Goal: Task Accomplishment & Management: Manage account settings

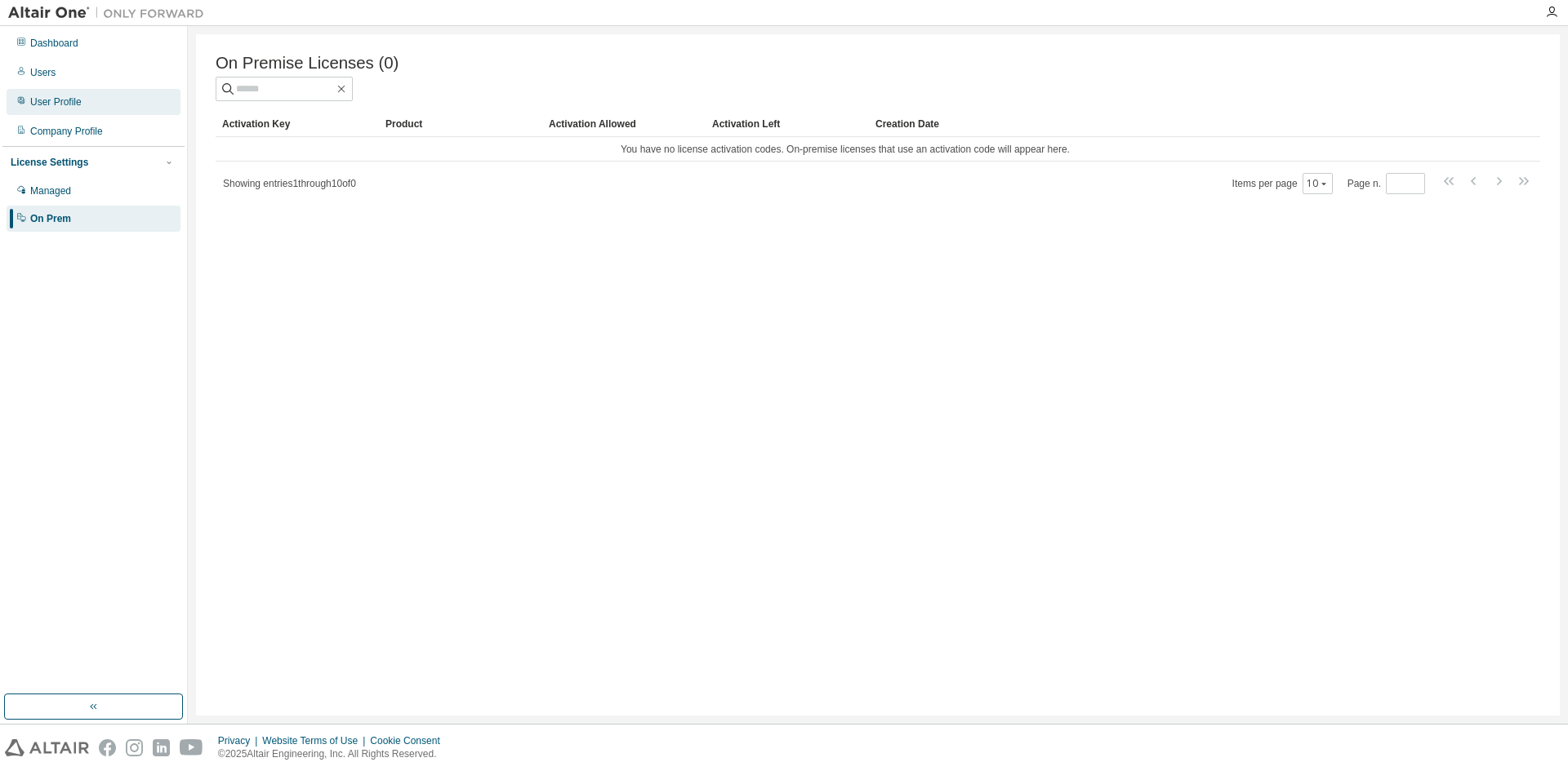
click at [57, 101] on div "User Profile" at bounding box center [56, 102] width 51 height 13
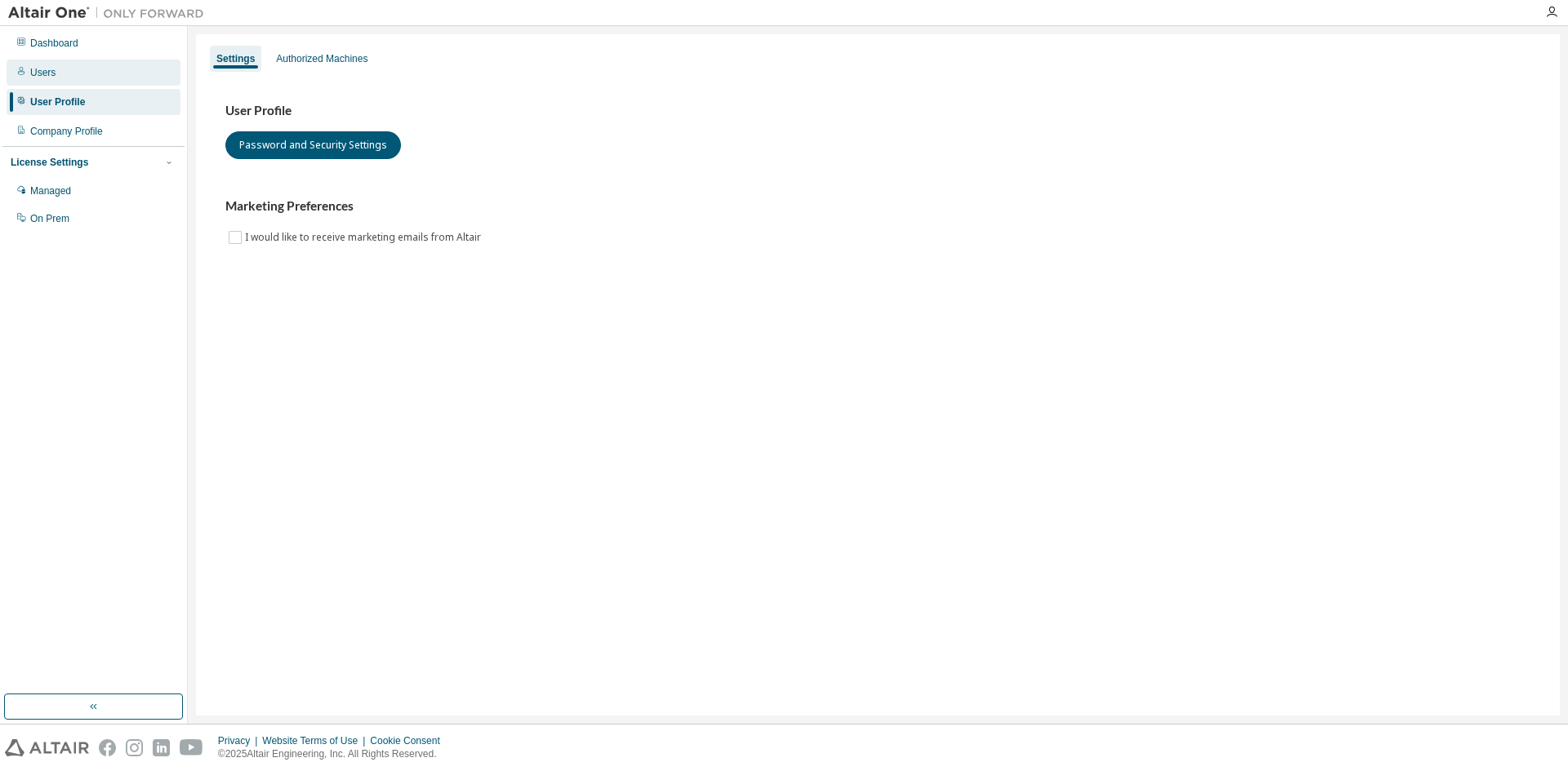
click at [55, 76] on div "Users" at bounding box center [94, 73] width 174 height 27
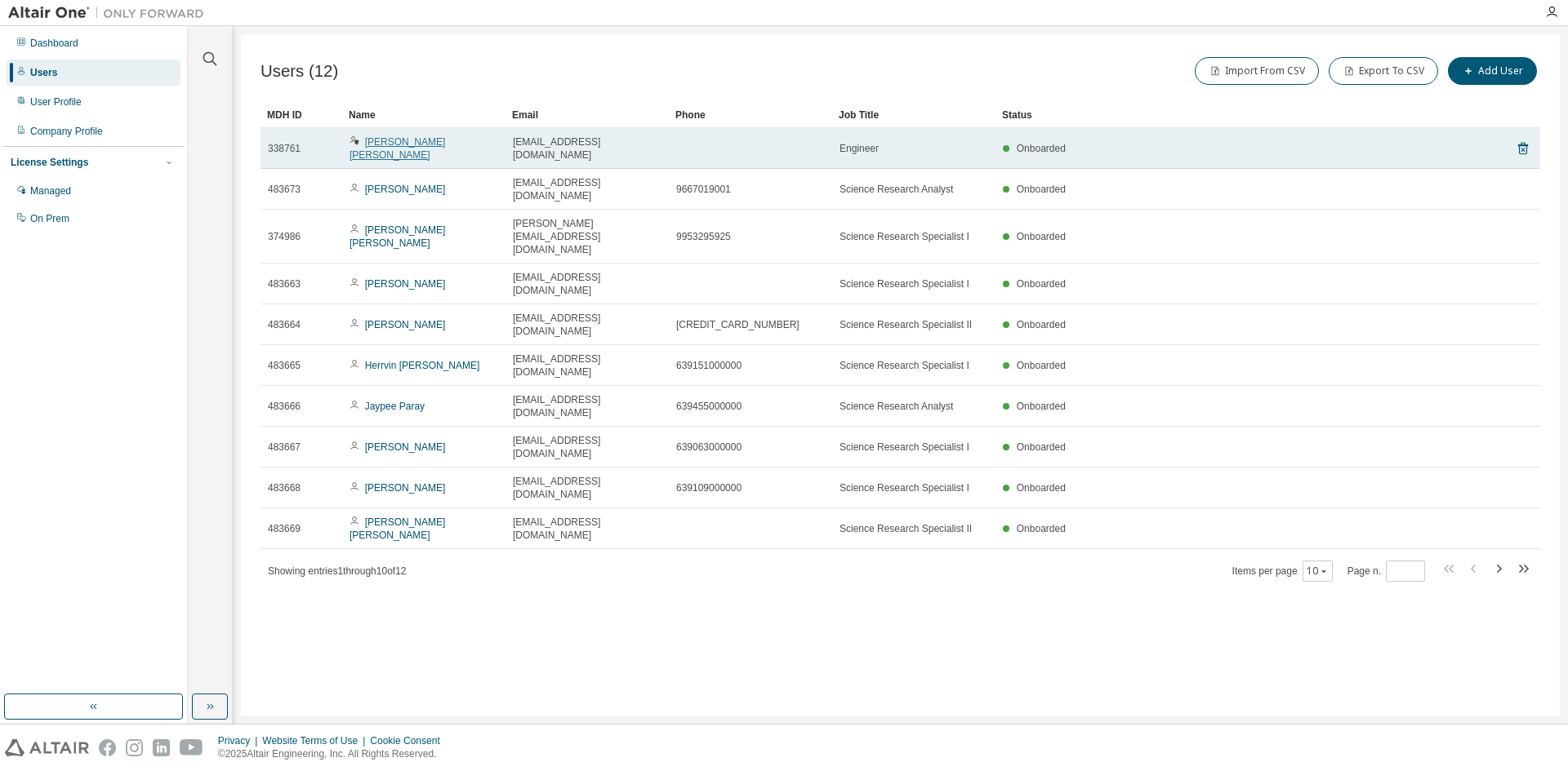
click at [400, 146] on link "[PERSON_NAME] [PERSON_NAME]" at bounding box center [397, 149] width 96 height 25
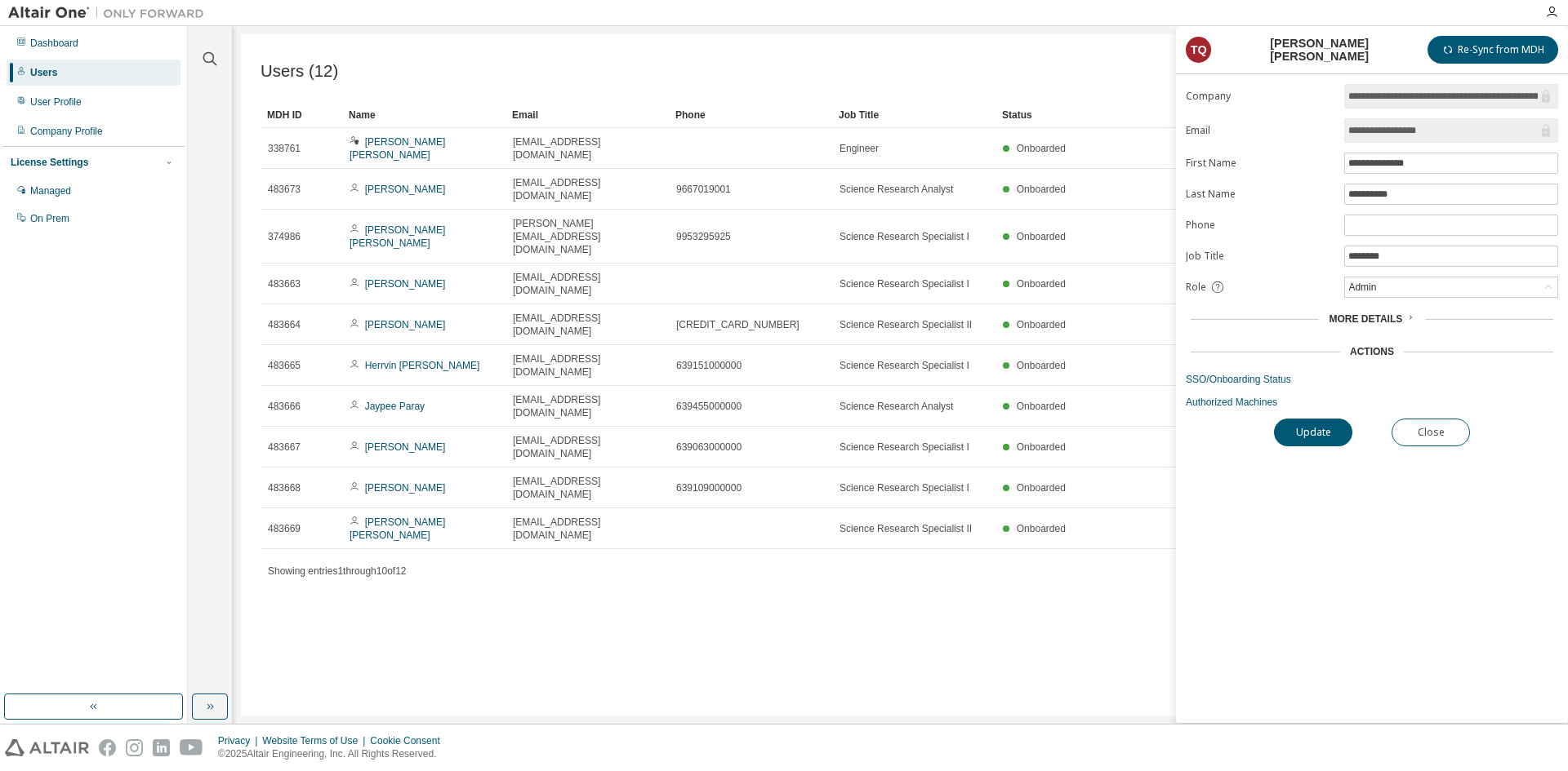
click at [1383, 318] on span "More Details" at bounding box center [1365, 319] width 74 height 11
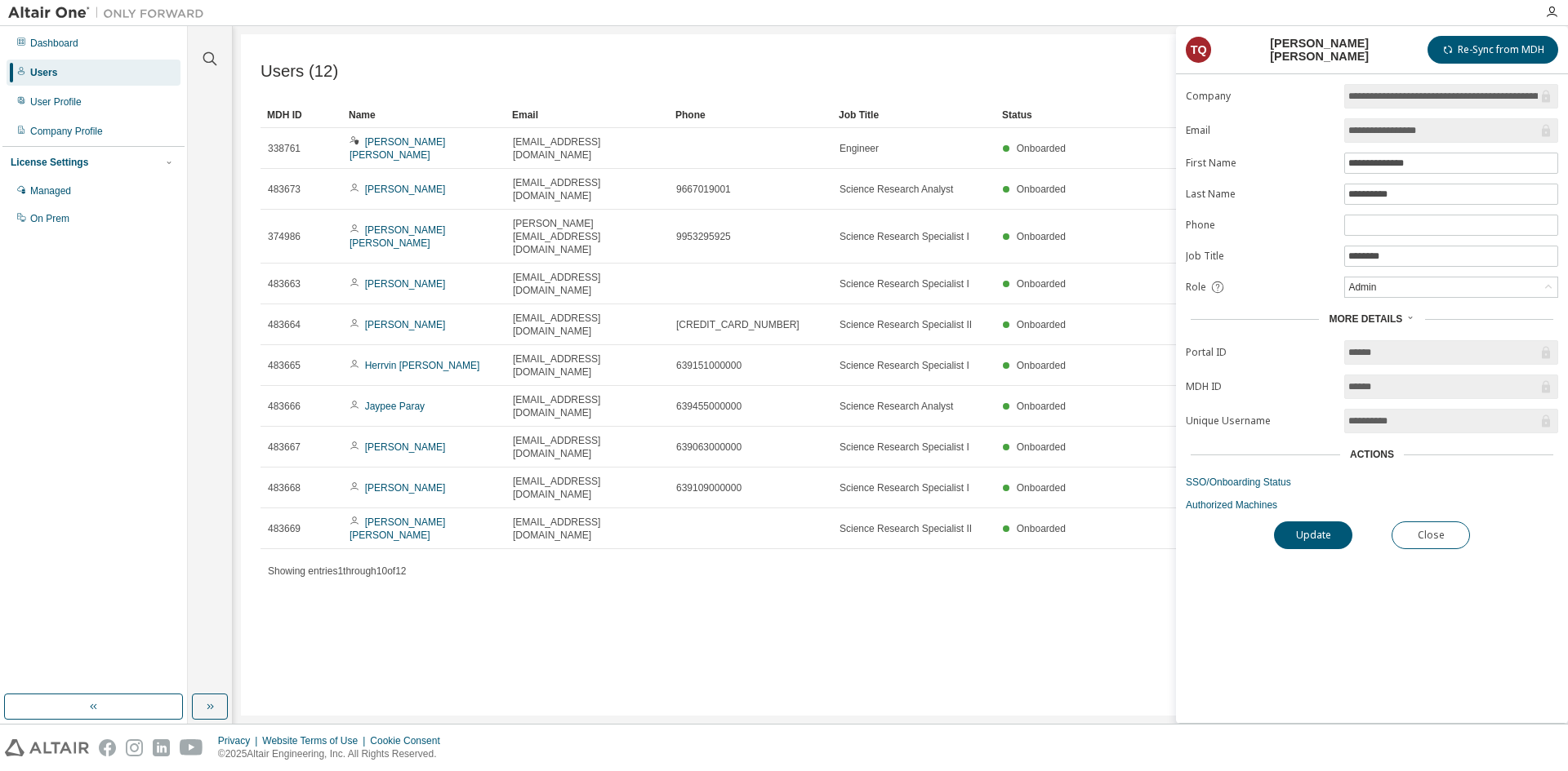
click at [1387, 320] on span "More Details" at bounding box center [1365, 319] width 74 height 11
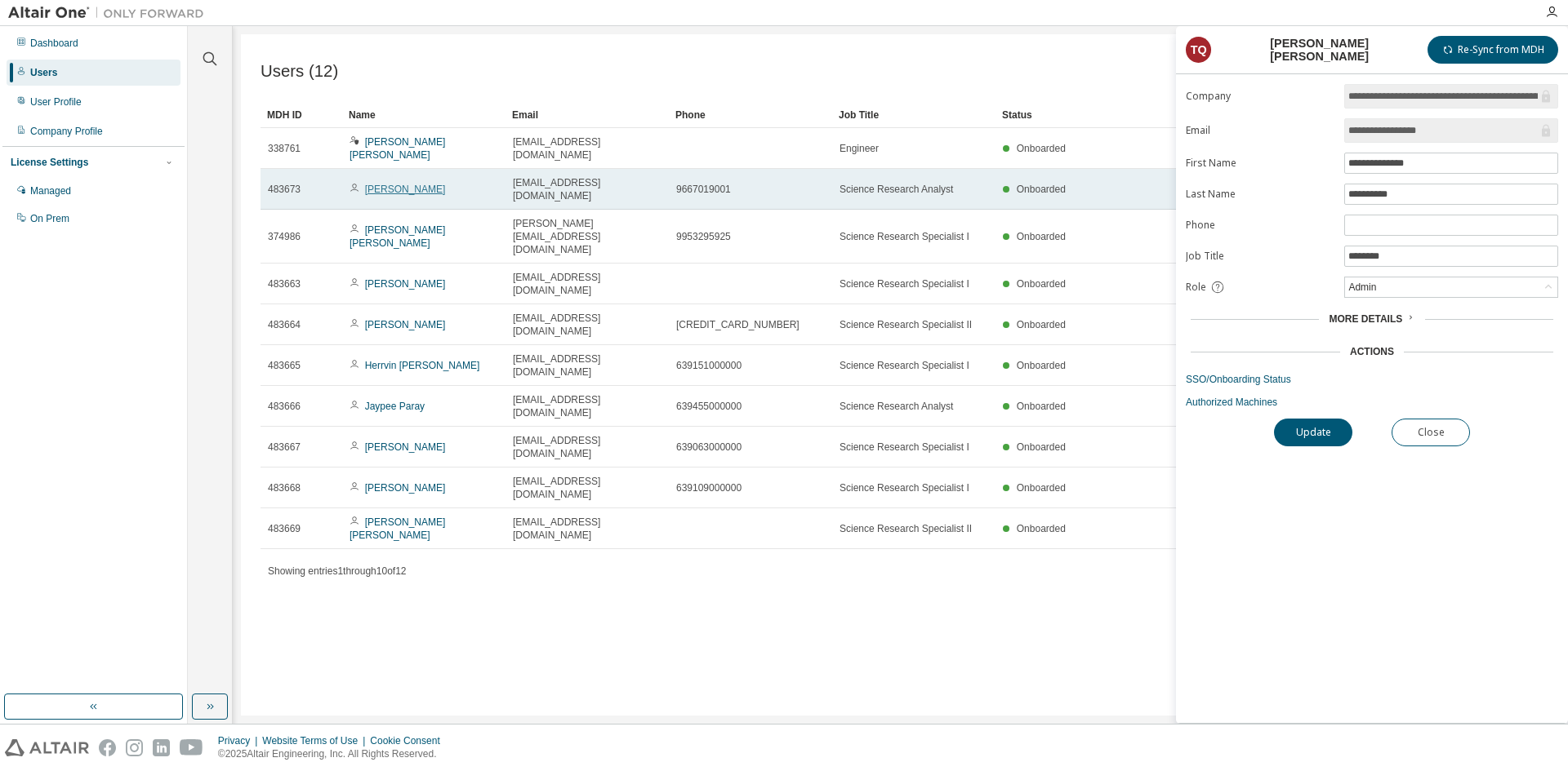
click at [428, 184] on link "[PERSON_NAME]" at bounding box center [405, 189] width 81 height 11
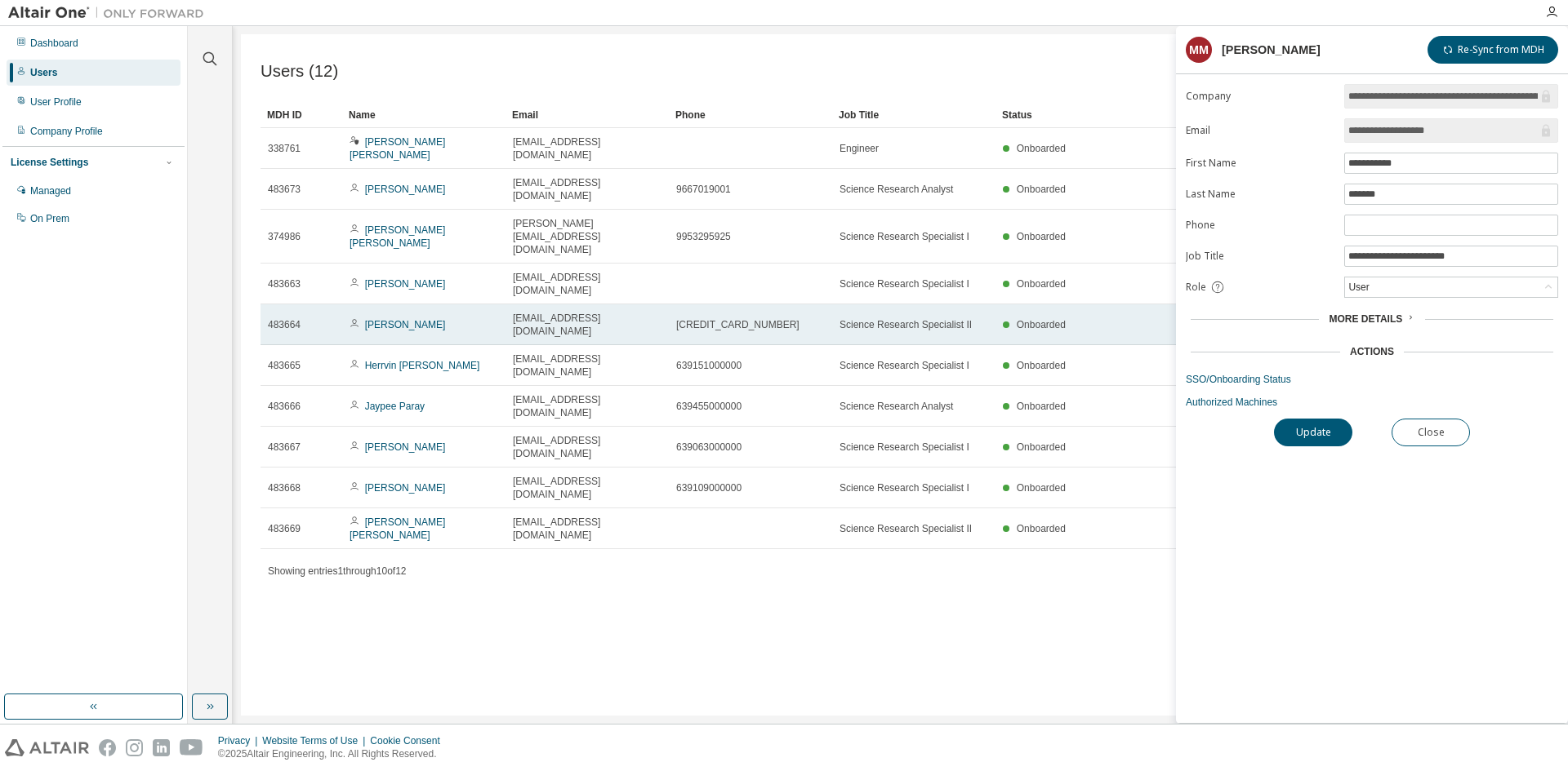
click at [402, 304] on td "[PERSON_NAME]" at bounding box center [424, 324] width 163 height 41
click at [402, 319] on link "[PERSON_NAME]" at bounding box center [405, 325] width 81 height 11
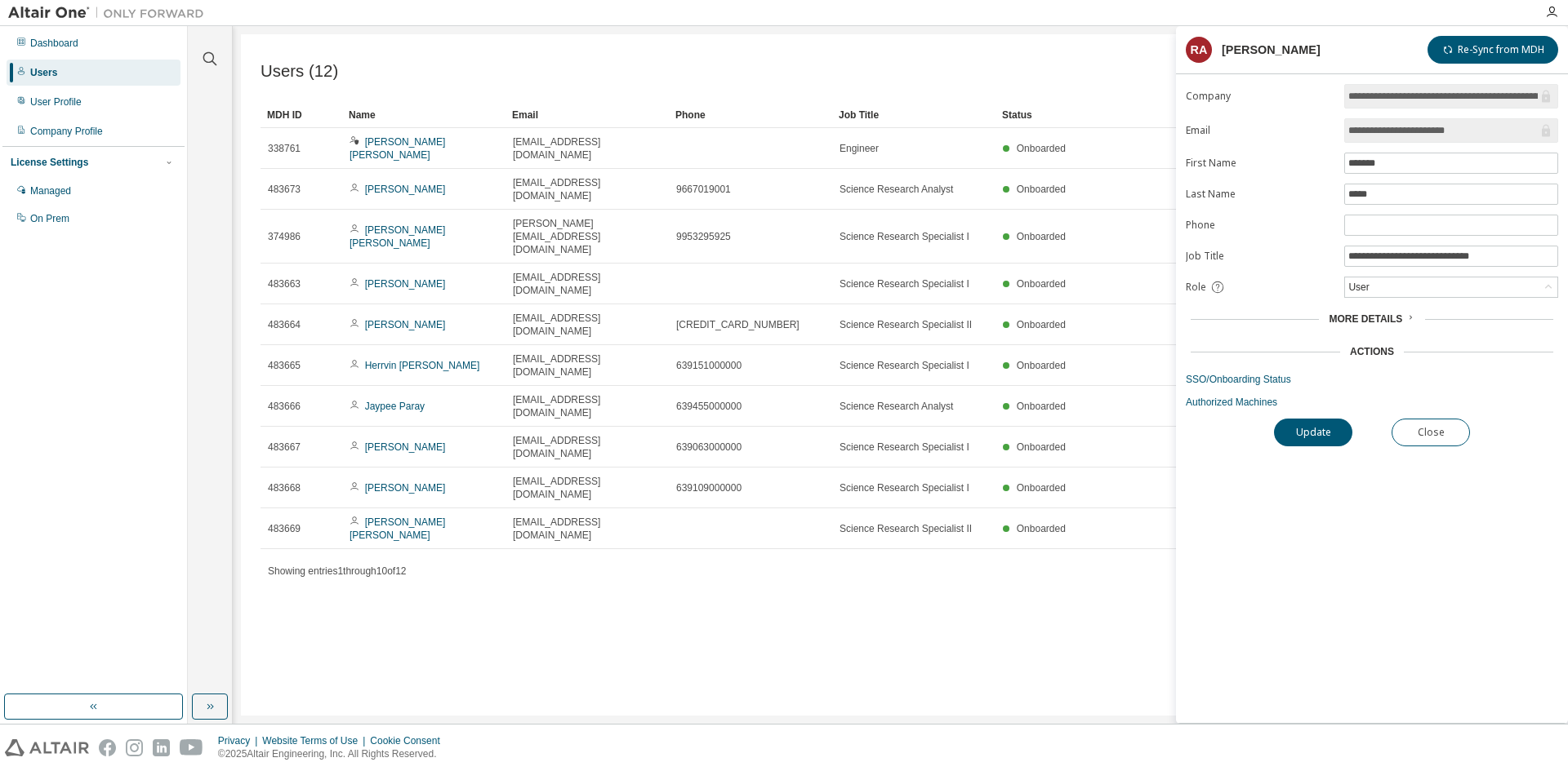
click at [1397, 318] on span "More Details" at bounding box center [1365, 319] width 74 height 11
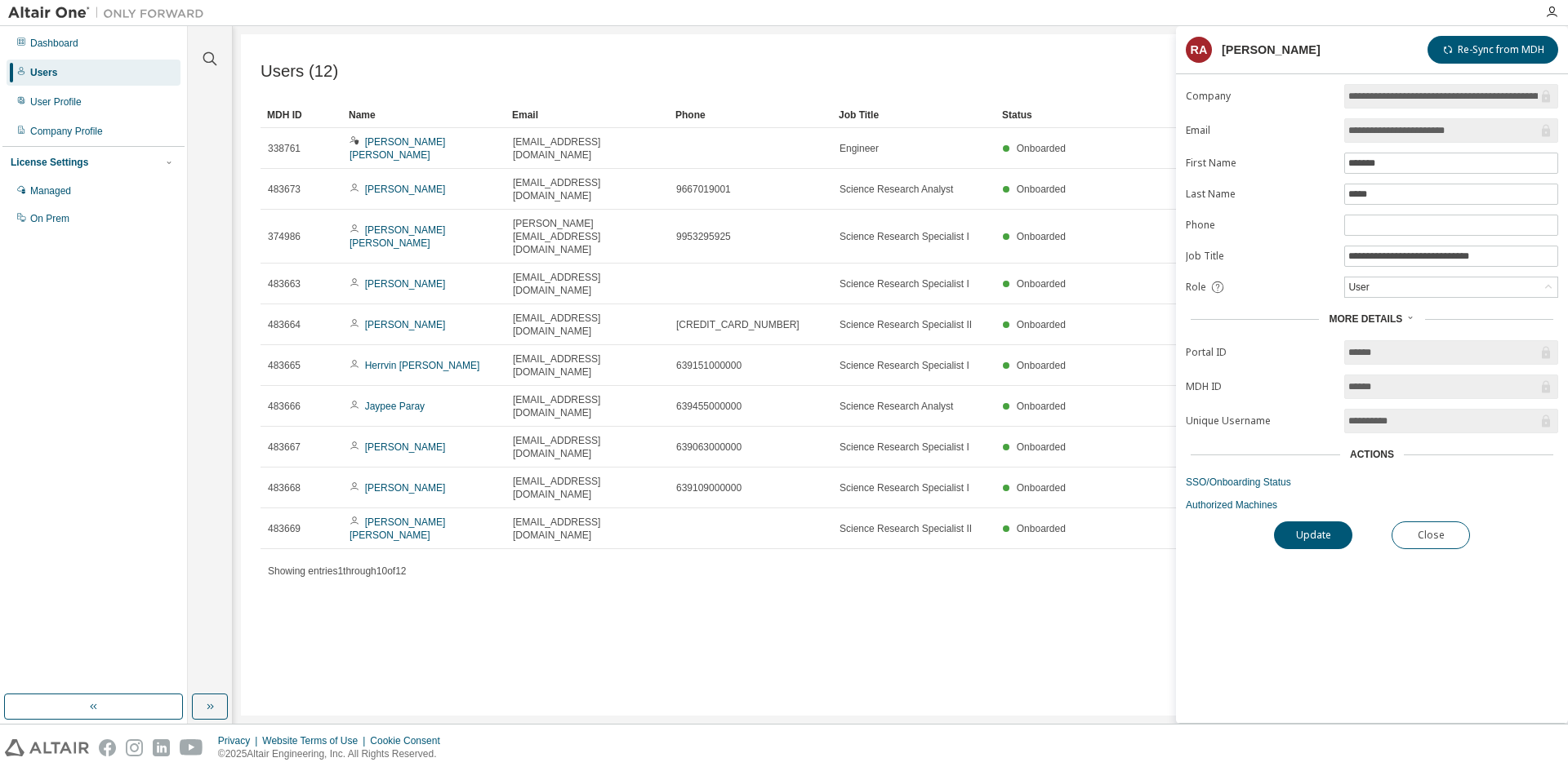
click at [1380, 320] on span "More Details" at bounding box center [1365, 319] width 74 height 11
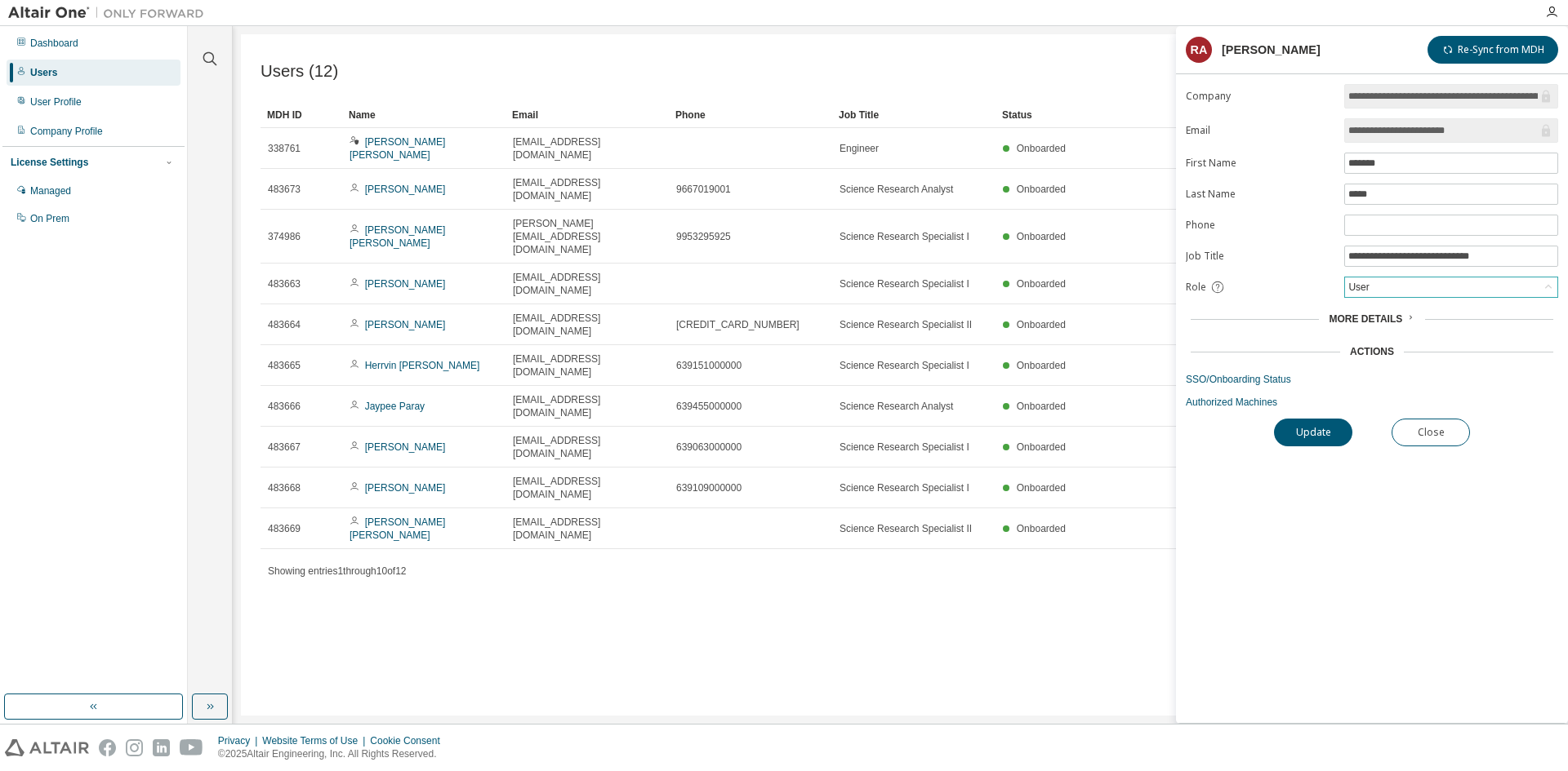
click at [1391, 282] on div "User" at bounding box center [1451, 287] width 212 height 20
click at [1209, 289] on div "Role" at bounding box center [1259, 288] width 149 height 15
click at [1213, 287] on icon at bounding box center [1217, 288] width 15 height 15
click at [53, 103] on div "User Profile" at bounding box center [56, 102] width 51 height 13
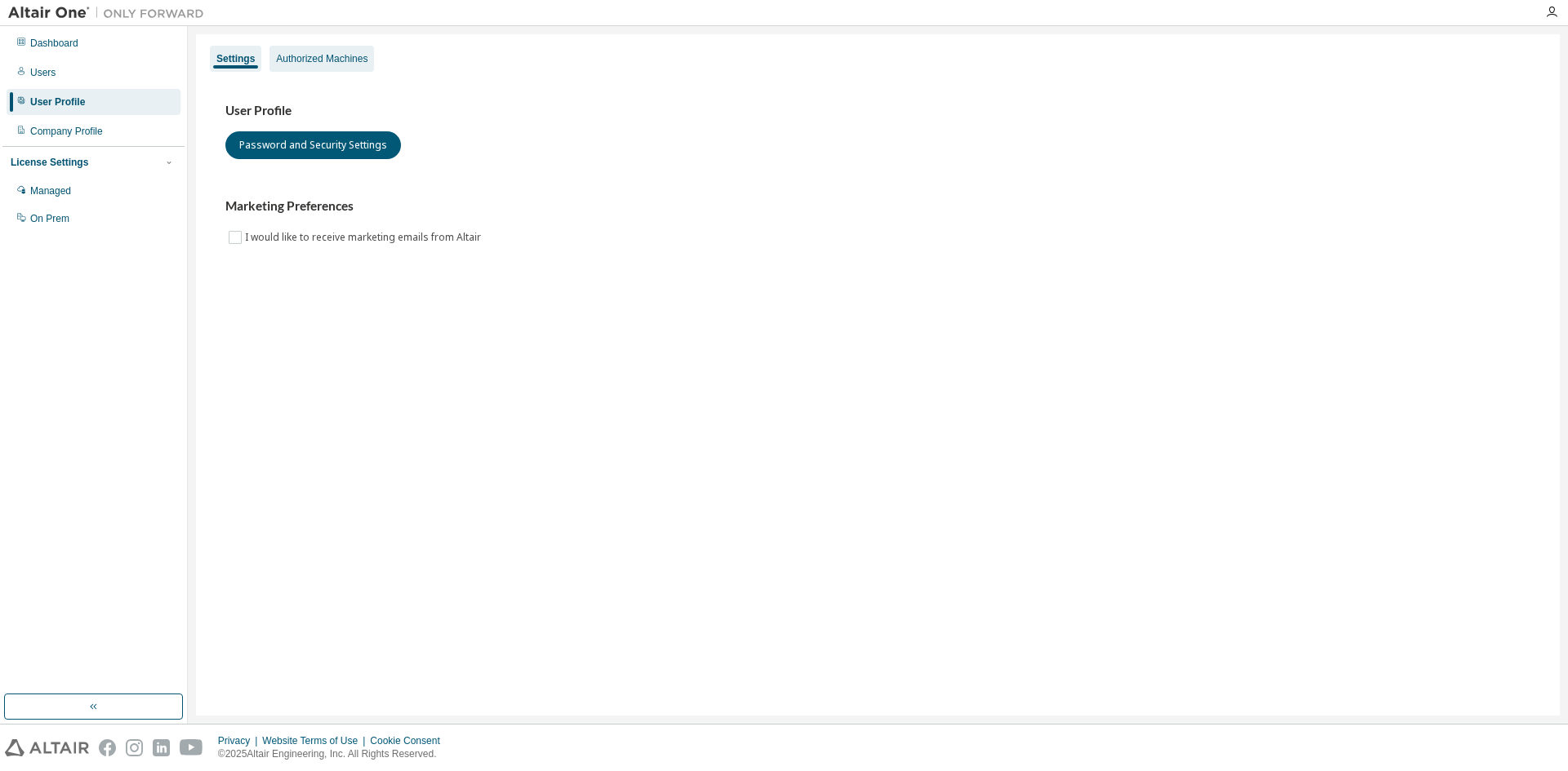
click at [332, 63] on div "Authorized Machines" at bounding box center [321, 59] width 92 height 13
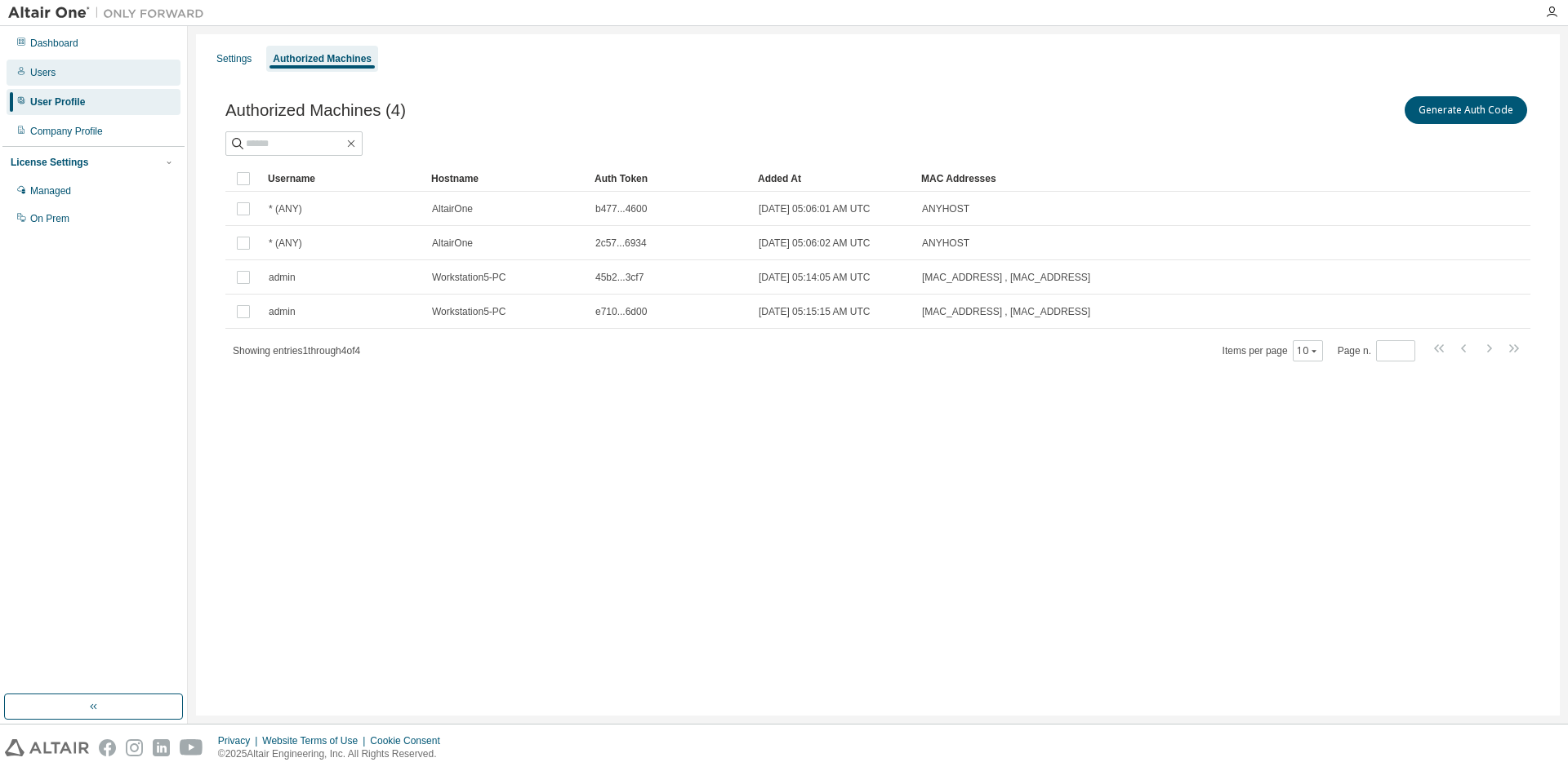
click at [45, 70] on div "Users" at bounding box center [43, 73] width 26 height 13
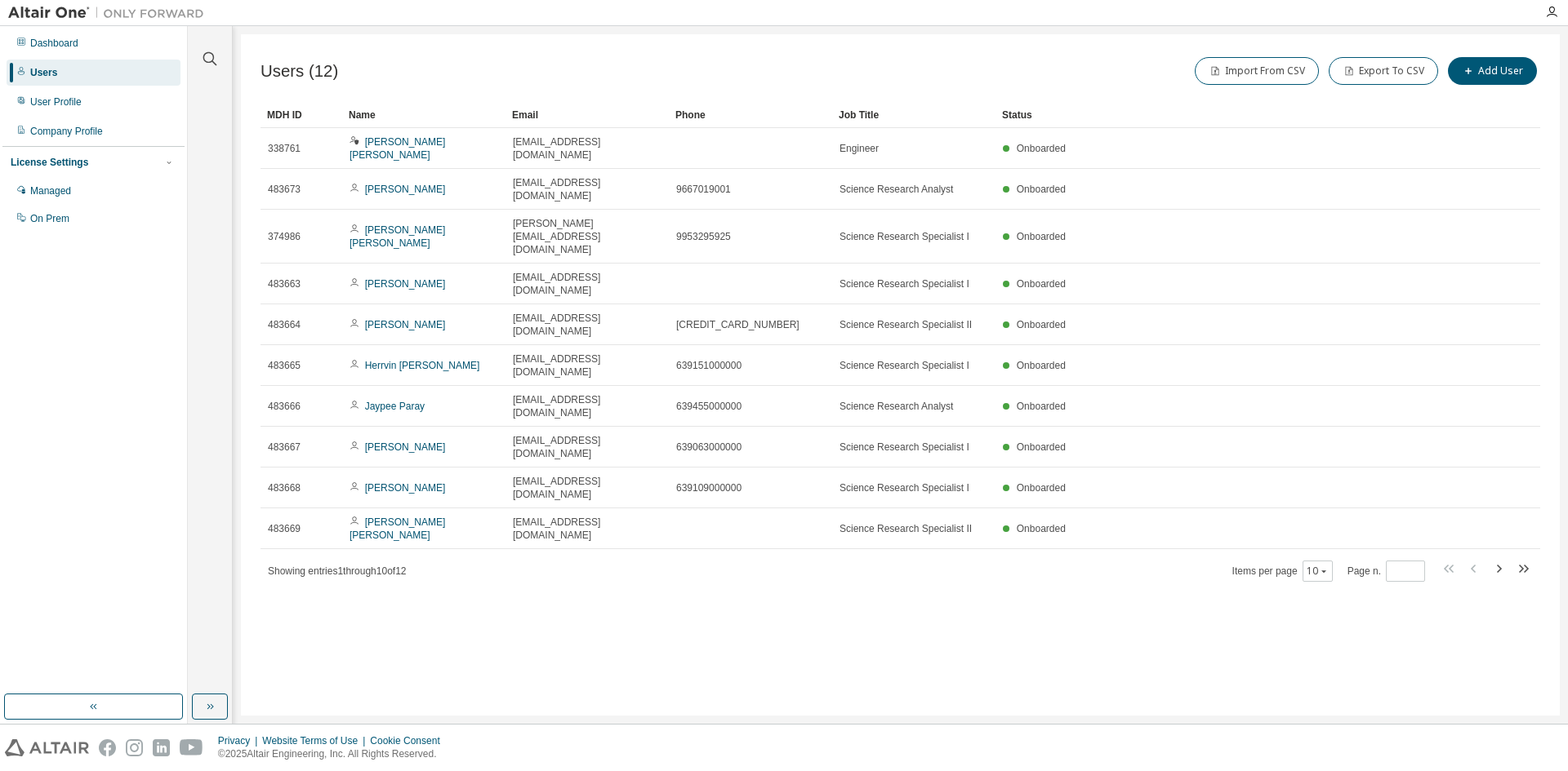
click at [396, 147] on link "[PERSON_NAME] [PERSON_NAME]" at bounding box center [397, 149] width 96 height 25
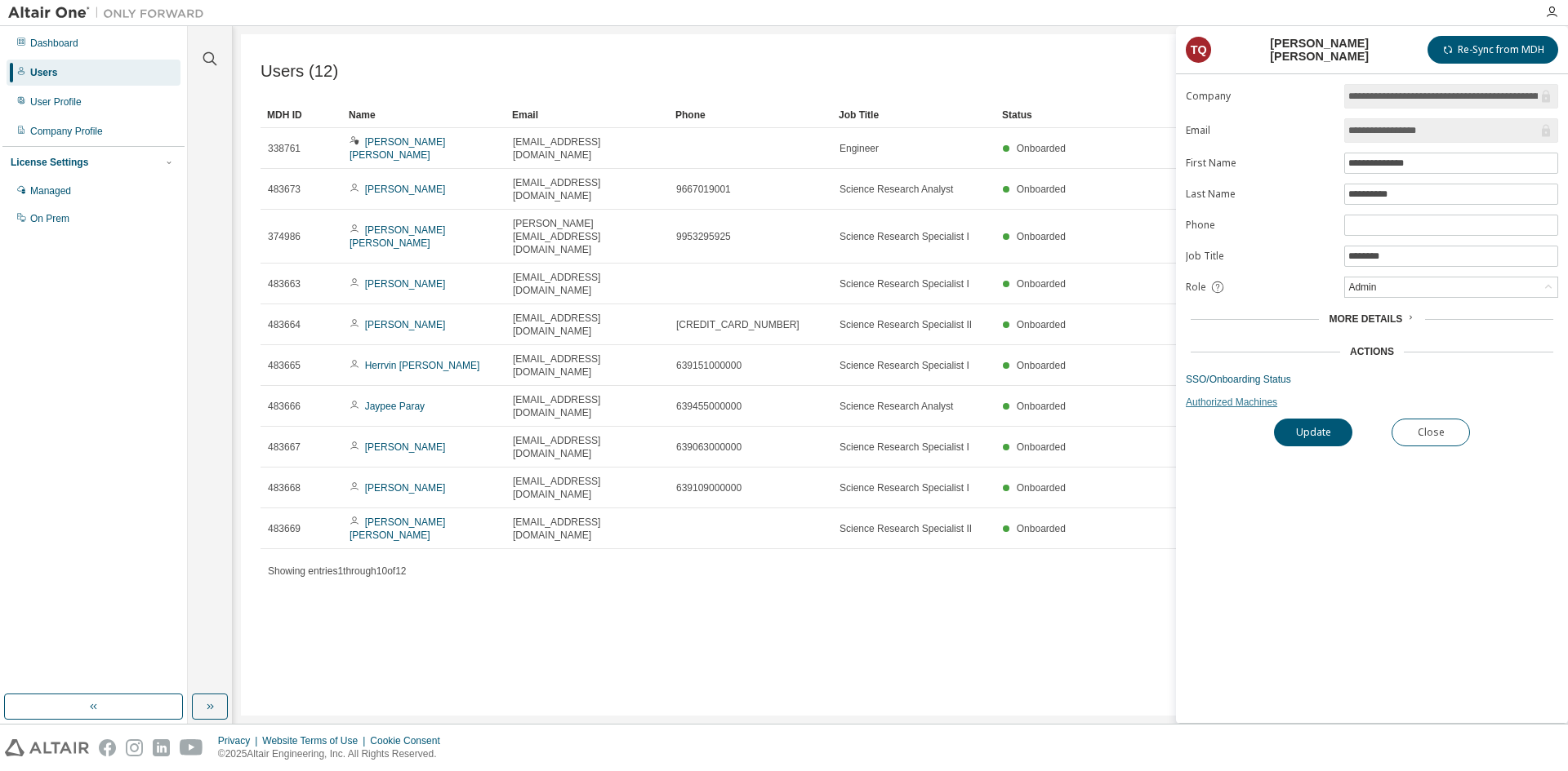
click at [1216, 401] on link "Authorized Machines" at bounding box center [1371, 403] width 372 height 13
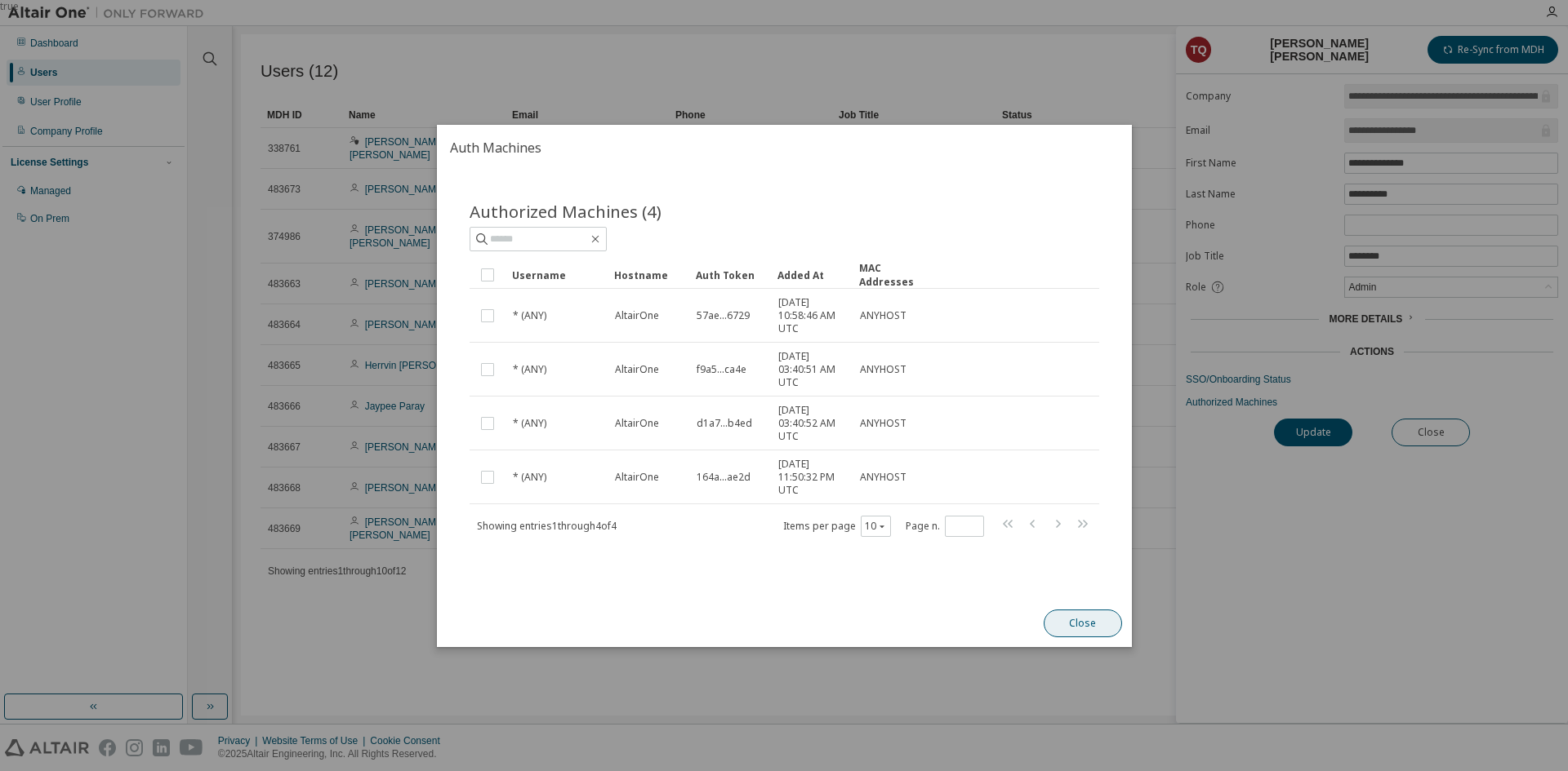
click at [1058, 623] on button "Close" at bounding box center [1082, 623] width 79 height 27
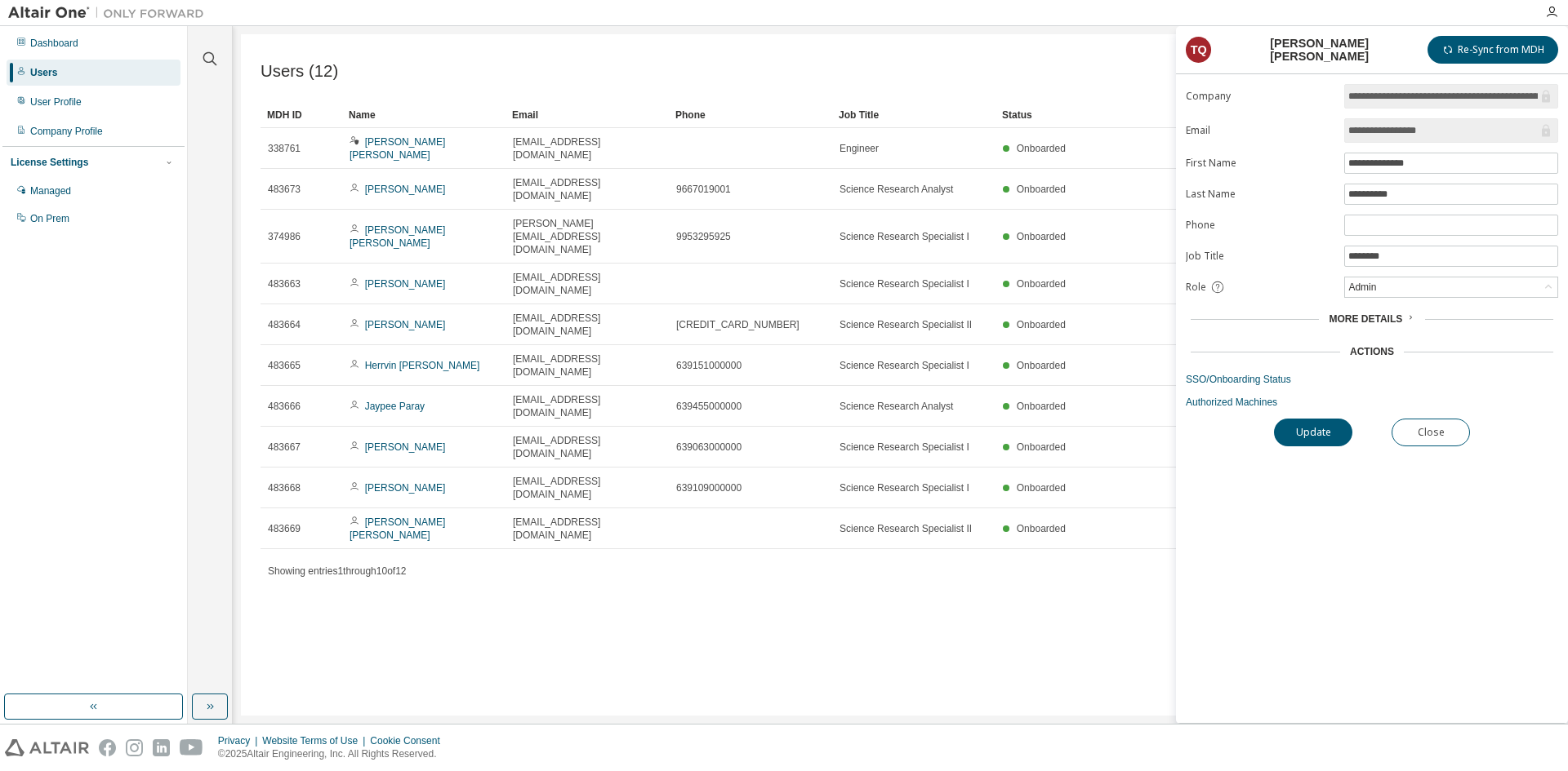
click at [976, 590] on div "Users (12) Import From CSV Export To CSV Add User Clear Load Save Save As Field…" at bounding box center [900, 375] width 1319 height 682
click at [888, 482] on div "Users (12) Import From CSV Export To CSV Add User Clear Load Save Save As Field…" at bounding box center [900, 375] width 1319 height 682
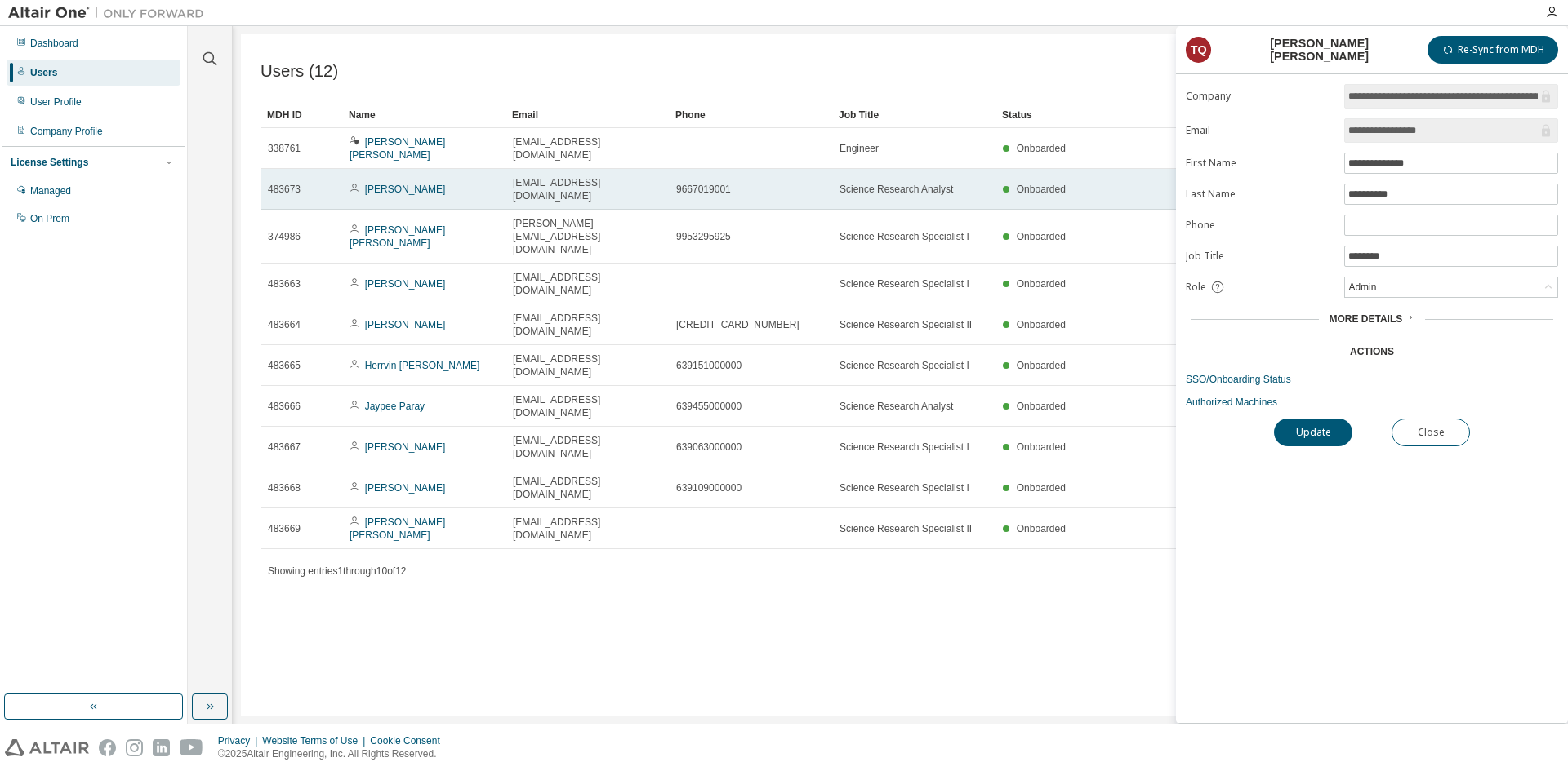
click at [741, 183] on div "9667019001" at bounding box center [750, 189] width 149 height 13
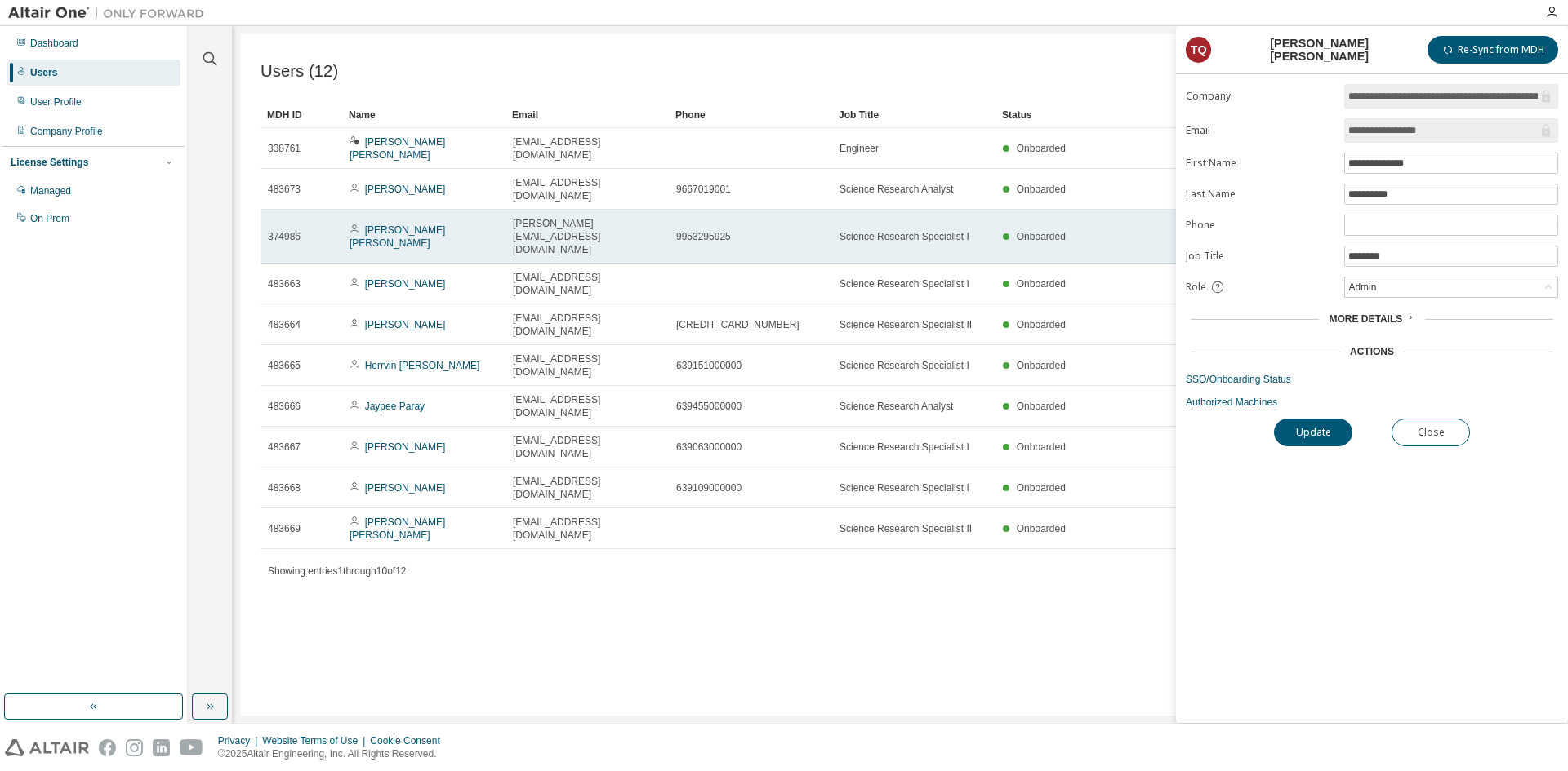
click at [584, 217] on span "[PERSON_NAME][EMAIL_ADDRESS][DOMAIN_NAME]" at bounding box center [586, 236] width 149 height 39
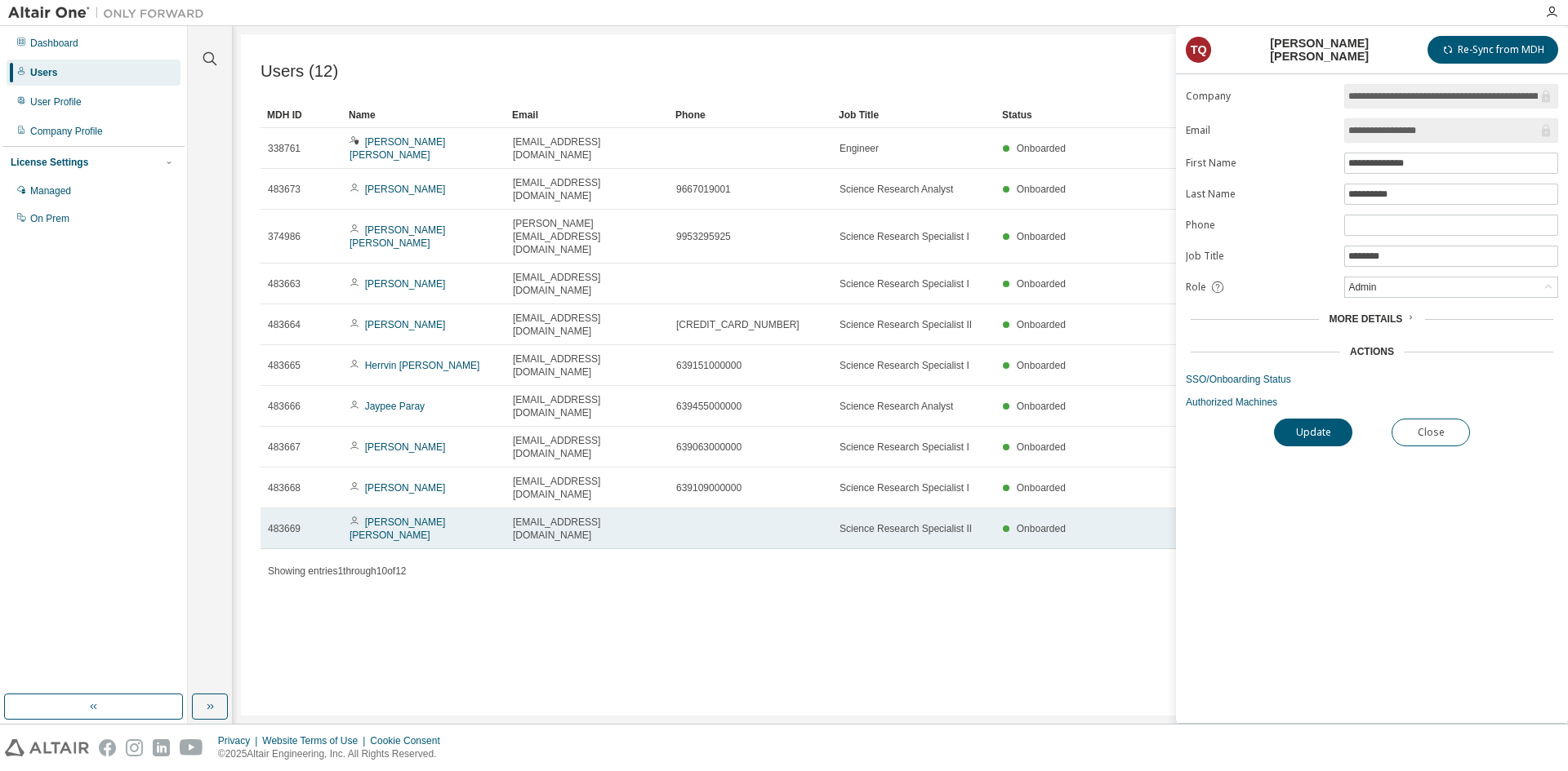
click at [588, 509] on td "[EMAIL_ADDRESS][DOMAIN_NAME]" at bounding box center [586, 529] width 163 height 41
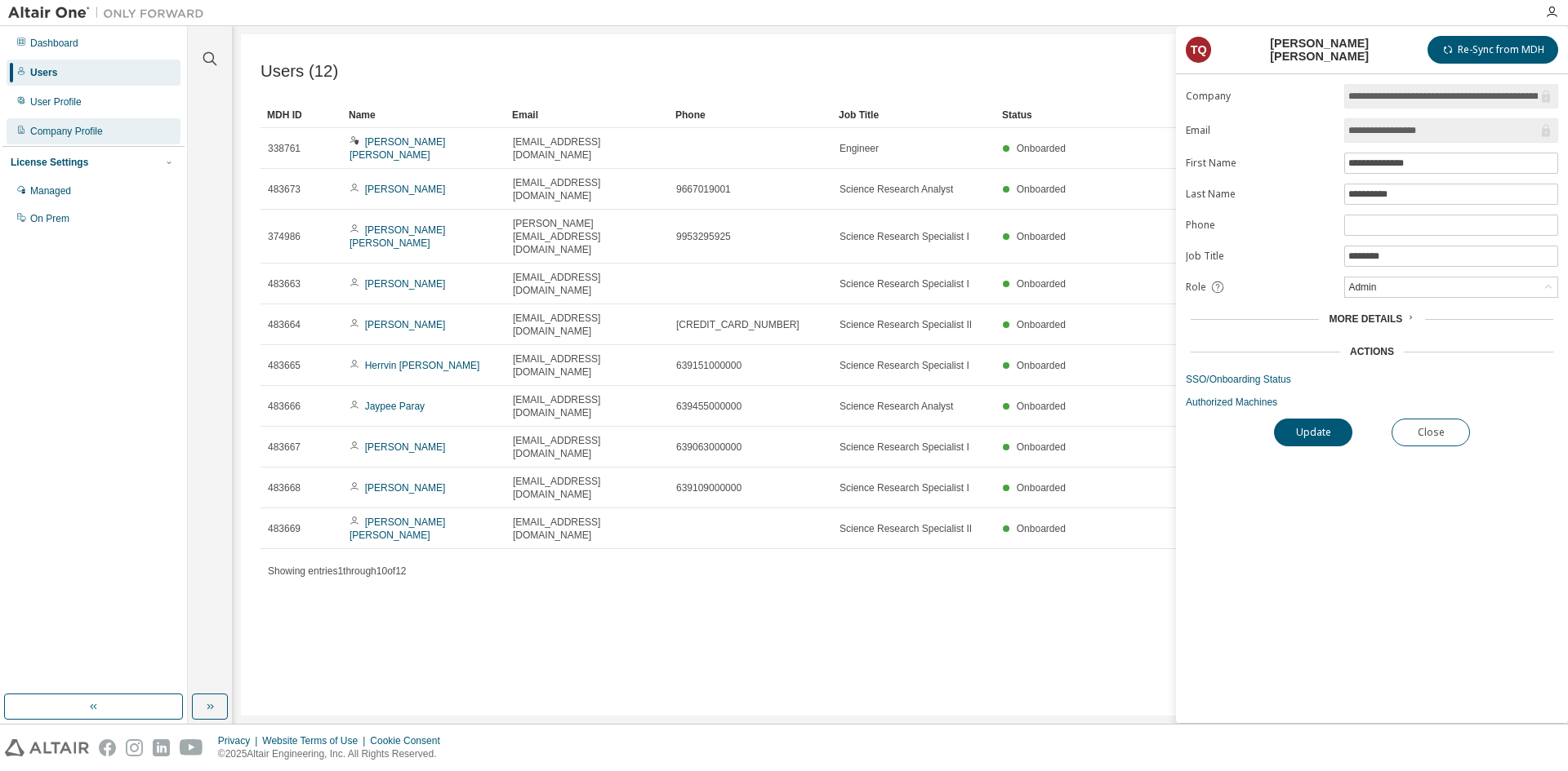
click at [60, 131] on div "Company Profile" at bounding box center [66, 132] width 73 height 13
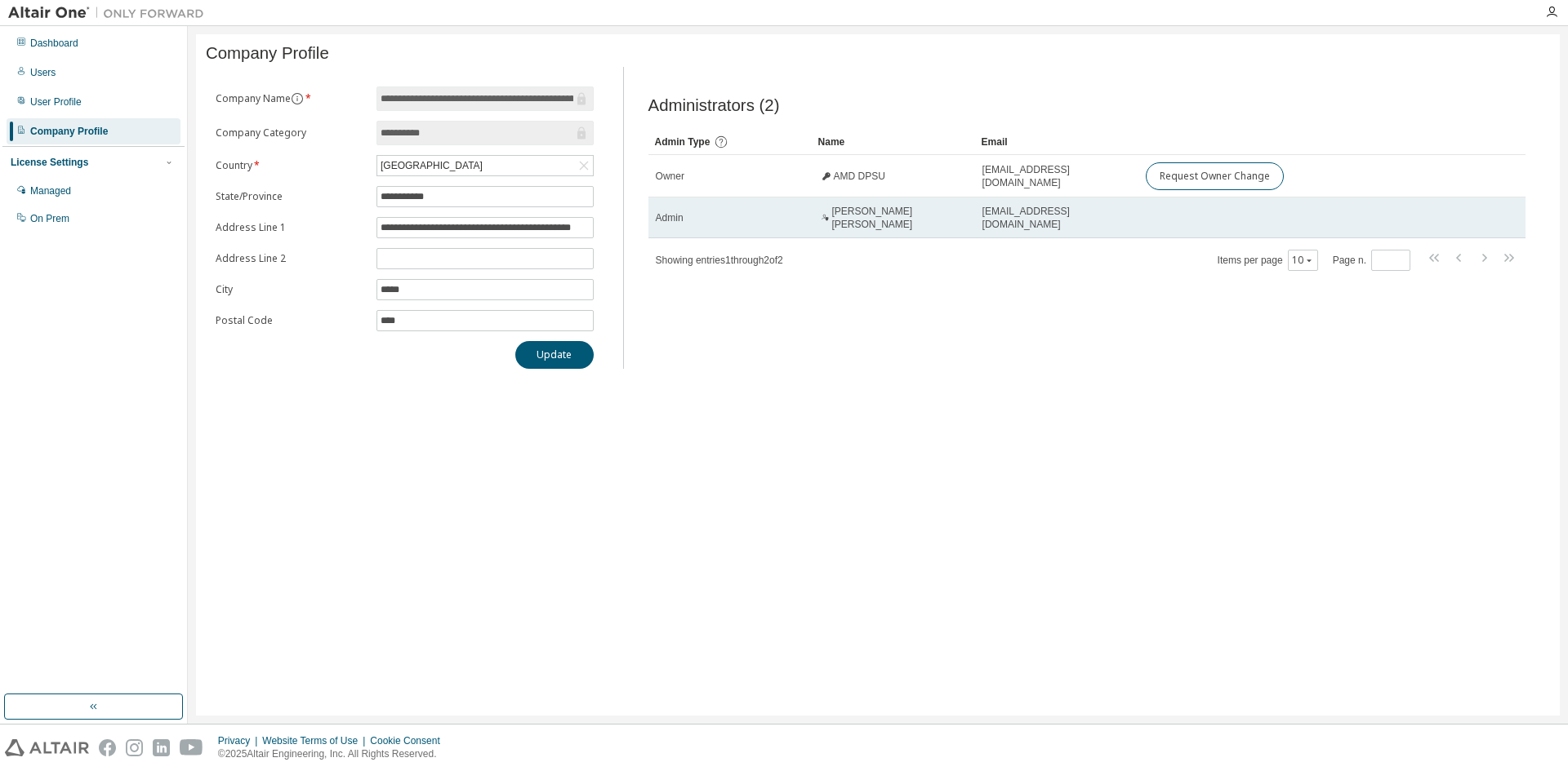
click at [691, 224] on div "Admin" at bounding box center [730, 218] width 149 height 13
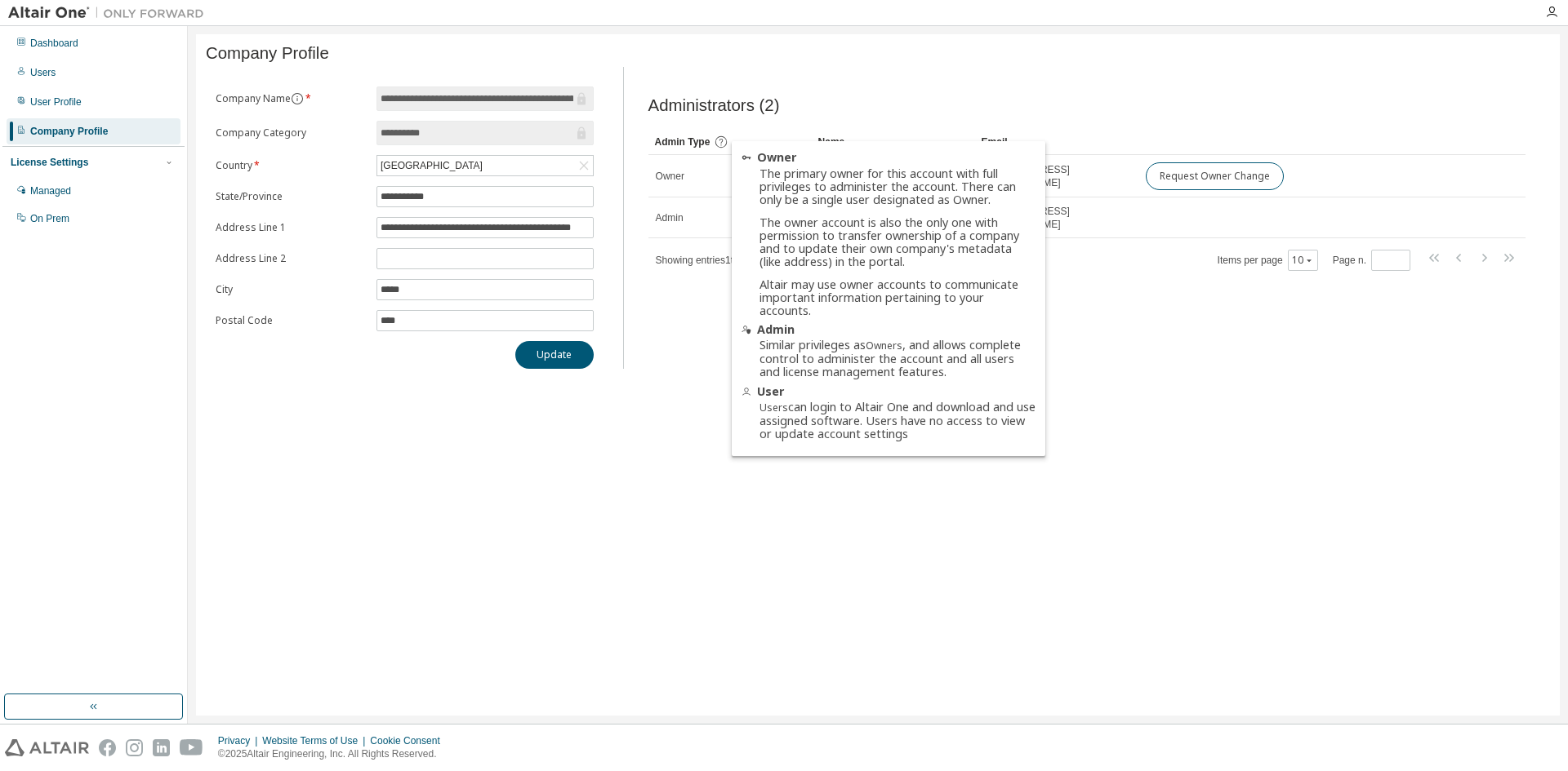
click at [725, 145] on icon at bounding box center [721, 142] width 11 height 11
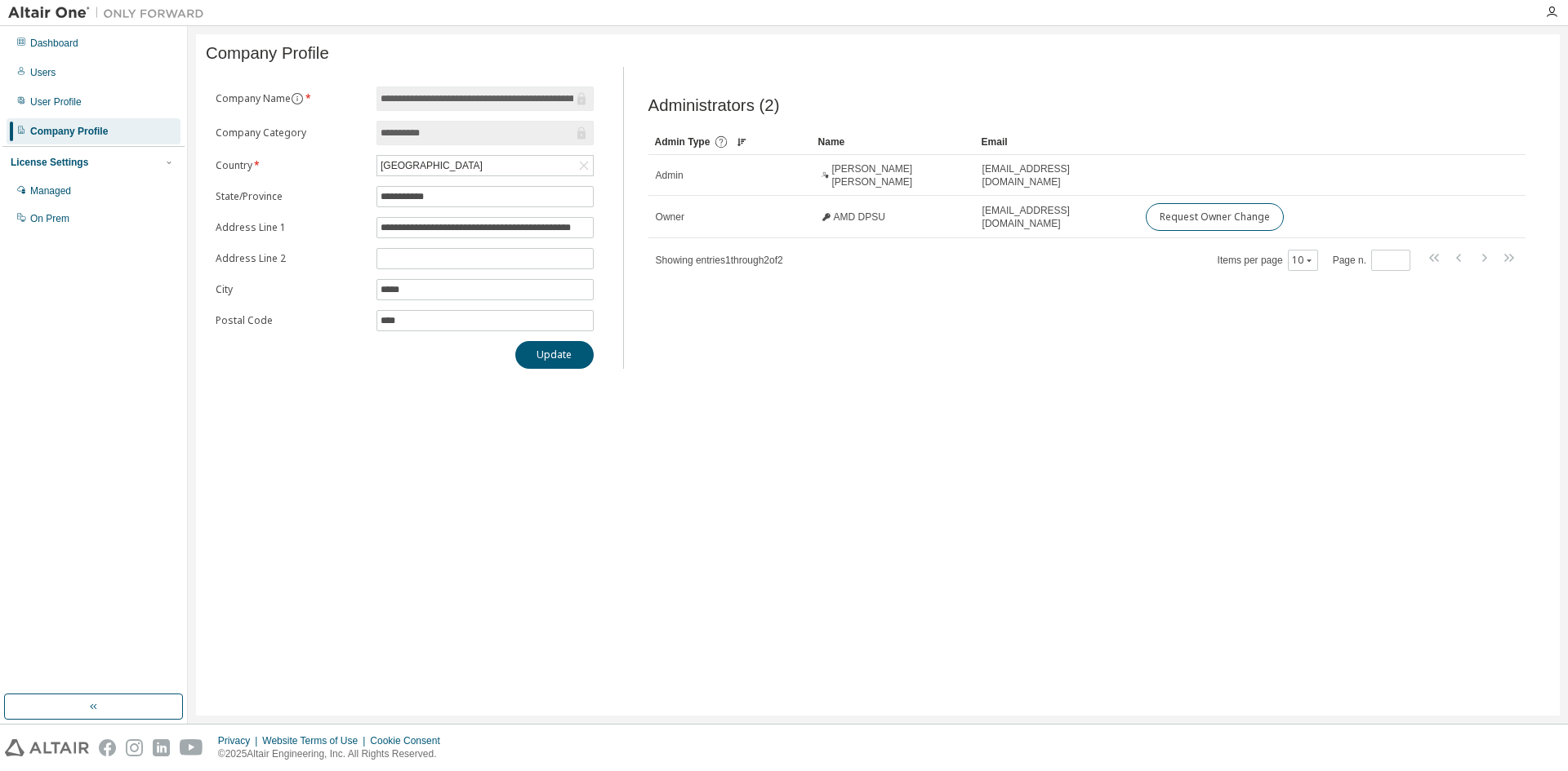
click at [725, 145] on icon at bounding box center [721, 142] width 11 height 11
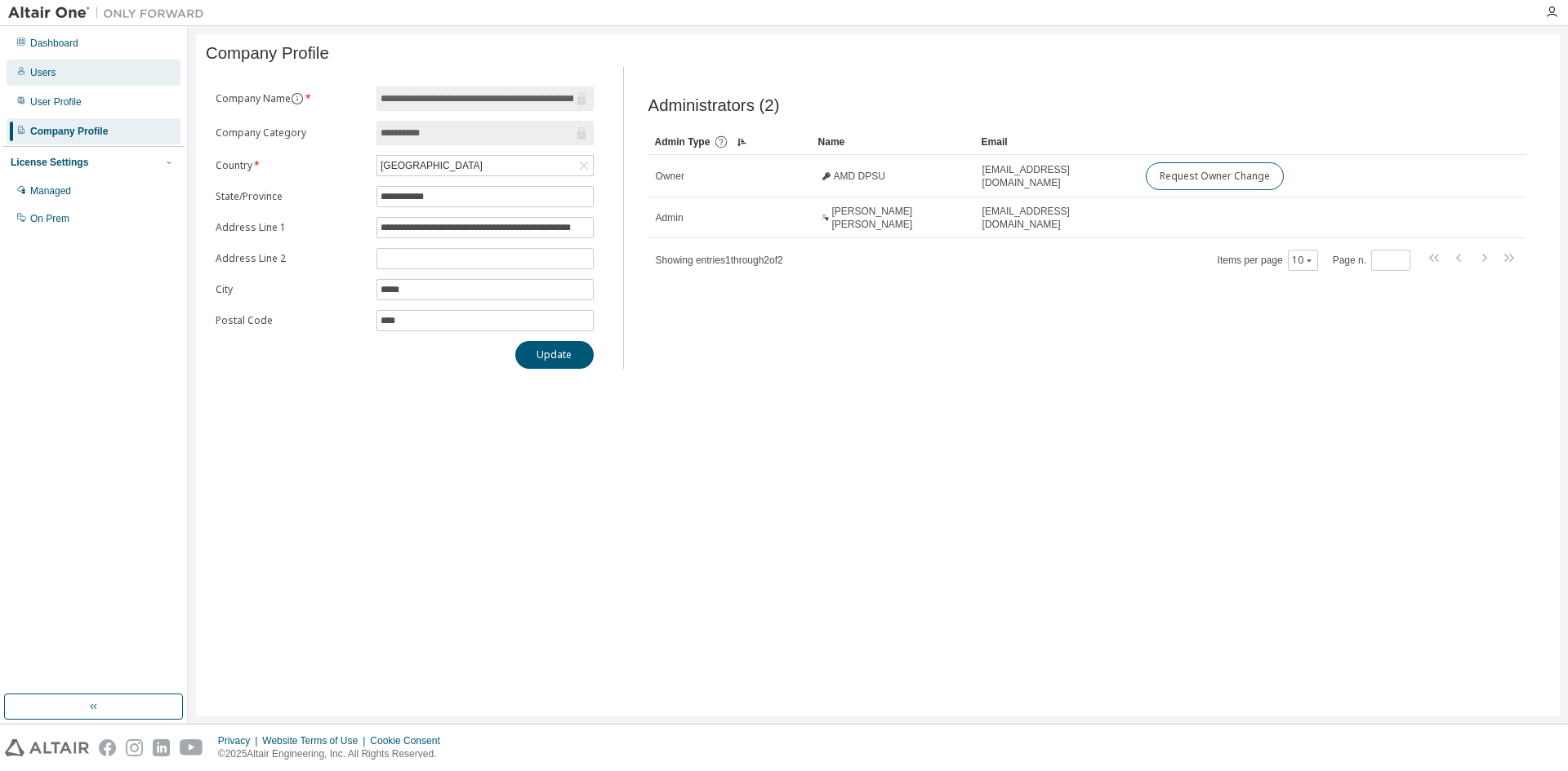
click at [49, 80] on div "Users" at bounding box center [94, 73] width 174 height 27
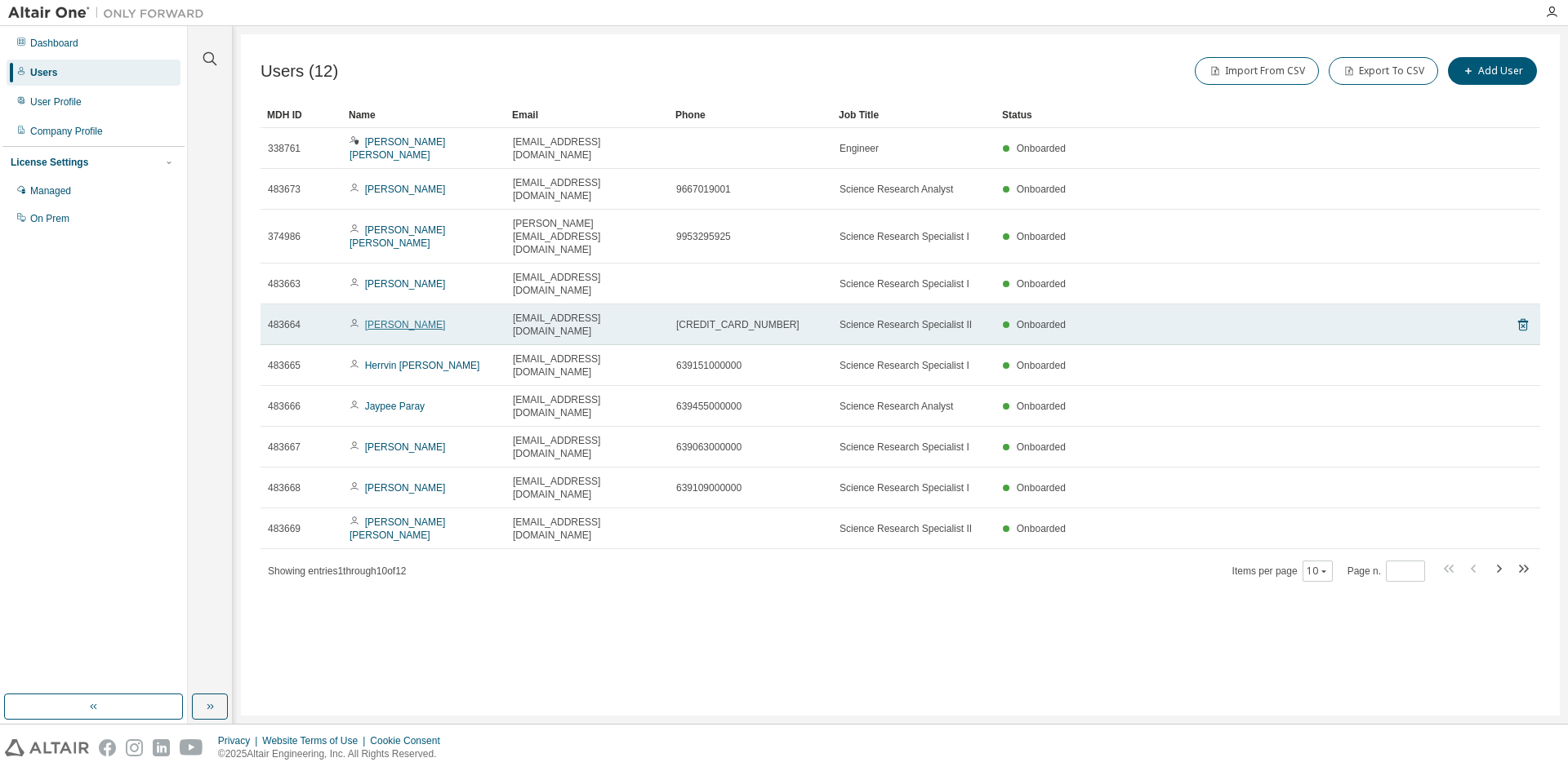
click at [397, 319] on link "[PERSON_NAME]" at bounding box center [405, 325] width 81 height 11
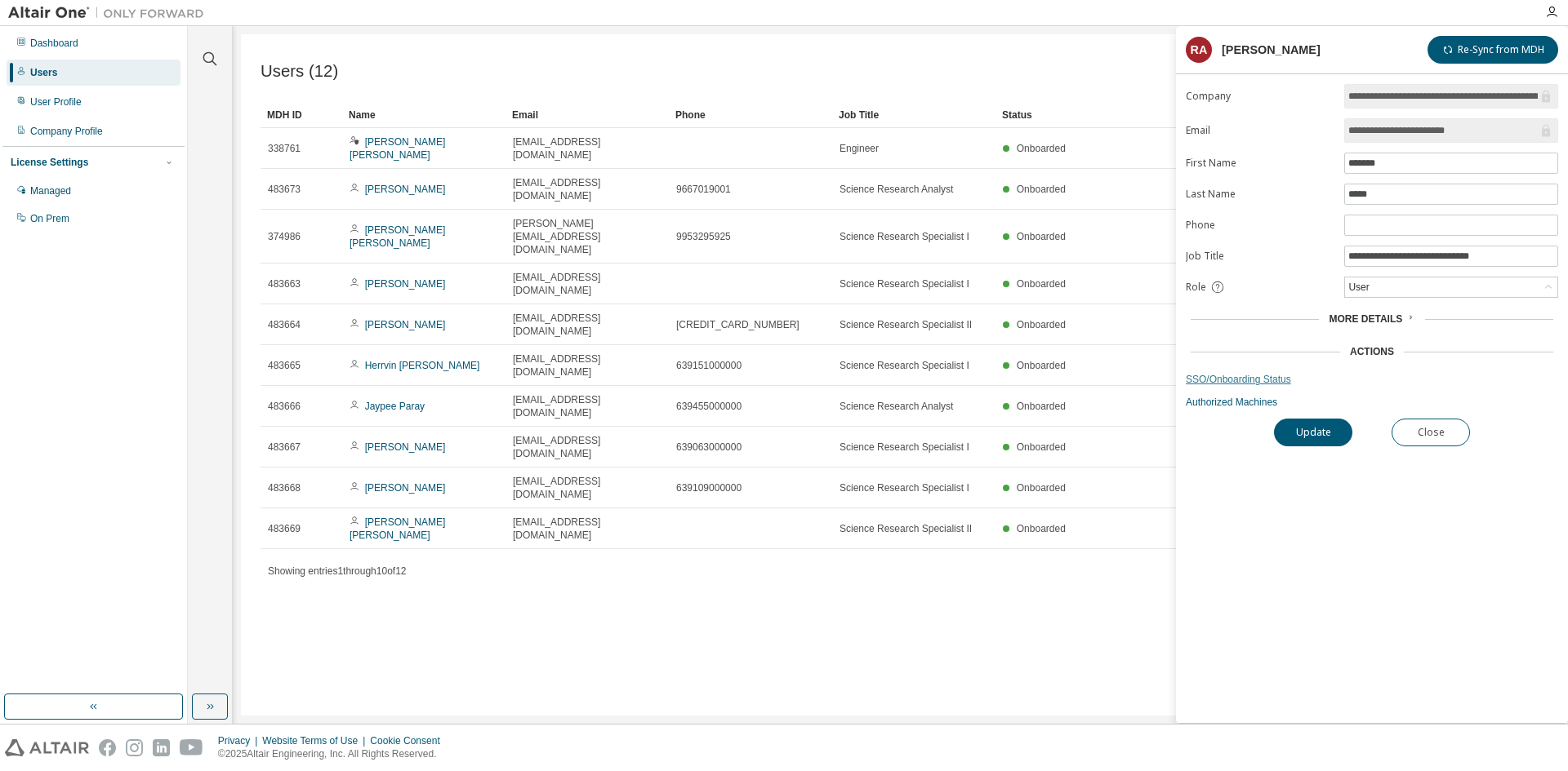
click at [1217, 379] on link "SSO/Onboarding Status" at bounding box center [1371, 380] width 372 height 13
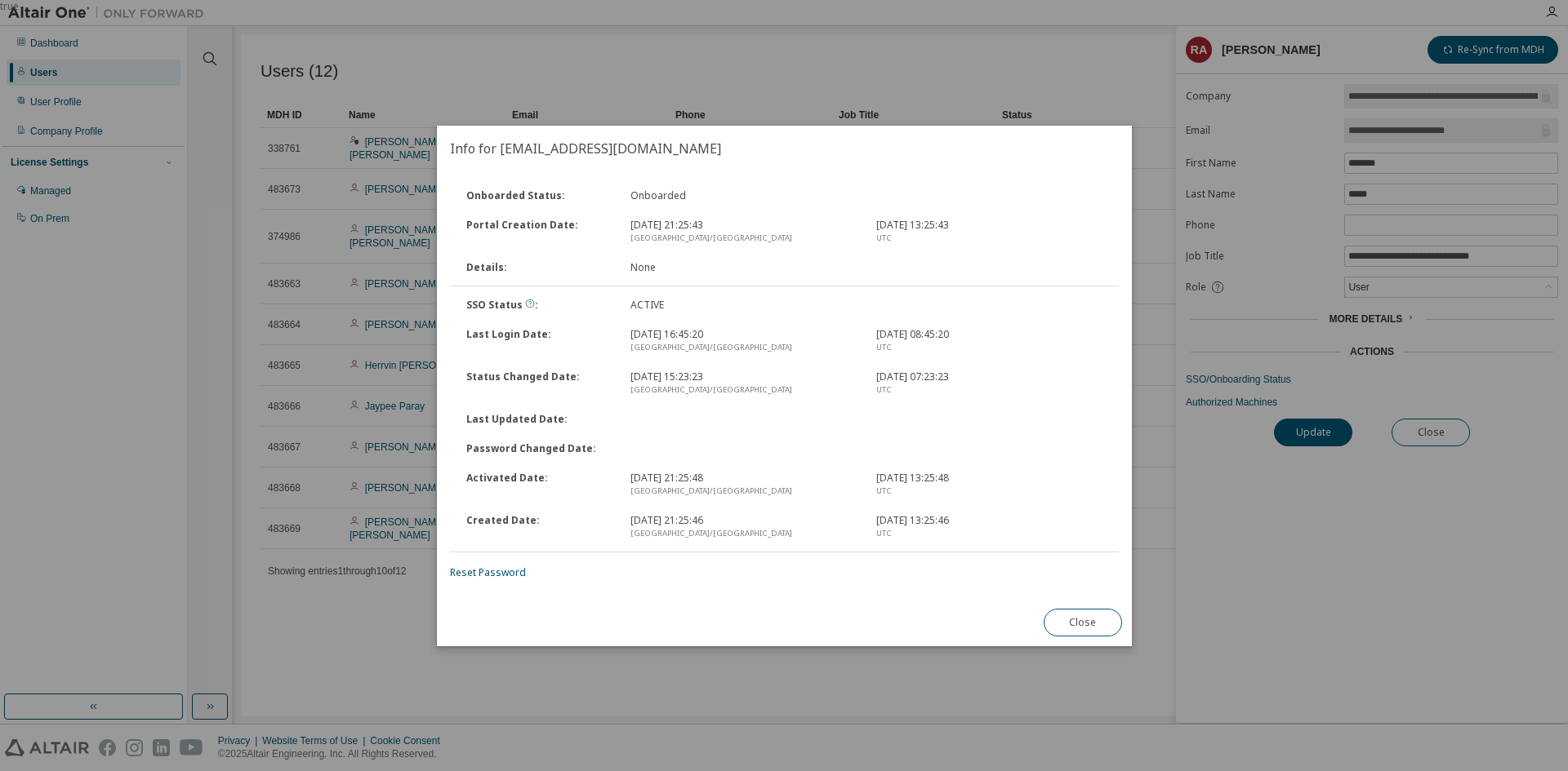
click at [526, 302] on icon at bounding box center [530, 302] width 9 height 9
click at [1059, 624] on button "Close" at bounding box center [1082, 622] width 79 height 27
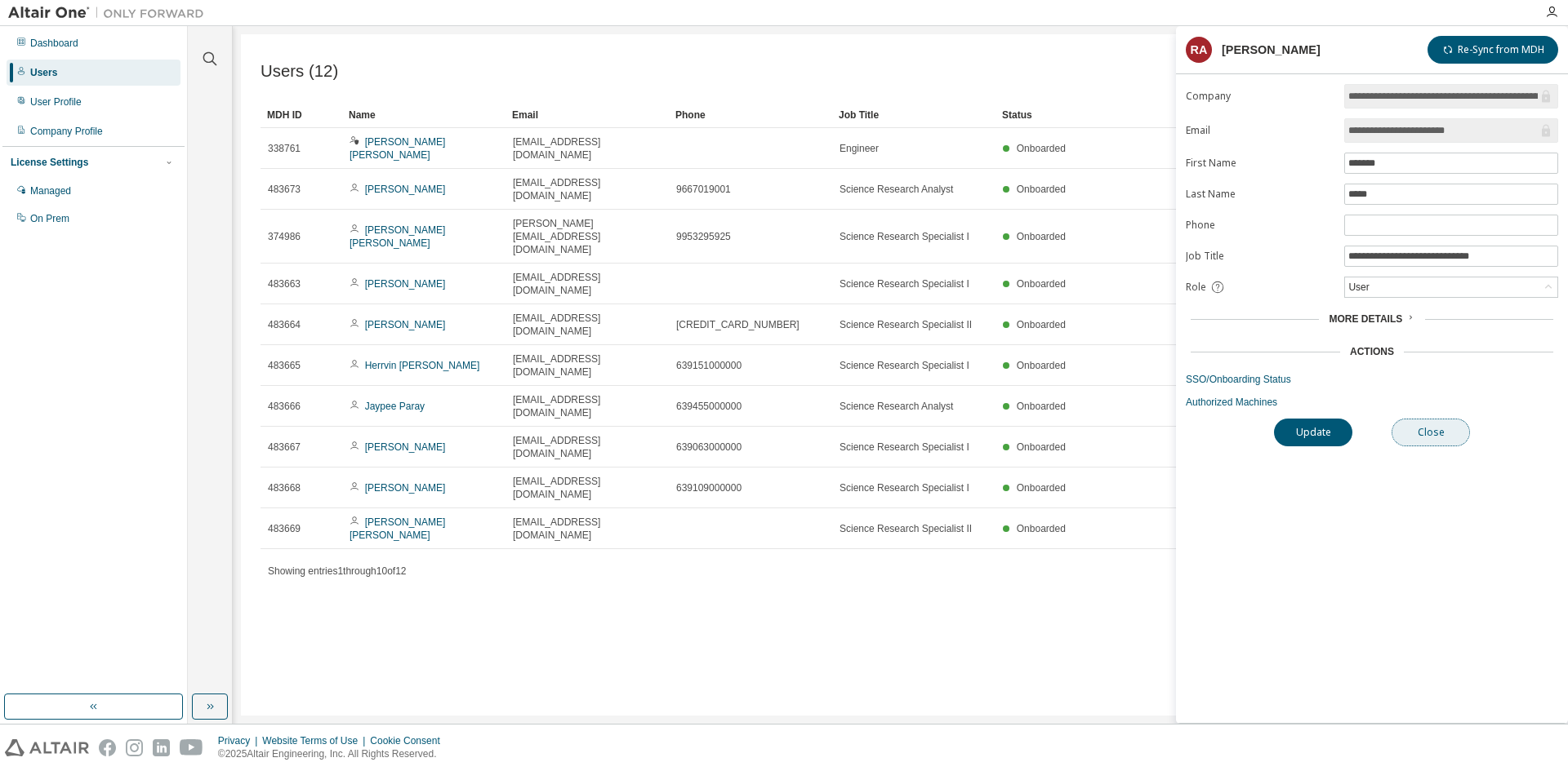
click at [1452, 435] on button "Close" at bounding box center [1431, 432] width 79 height 27
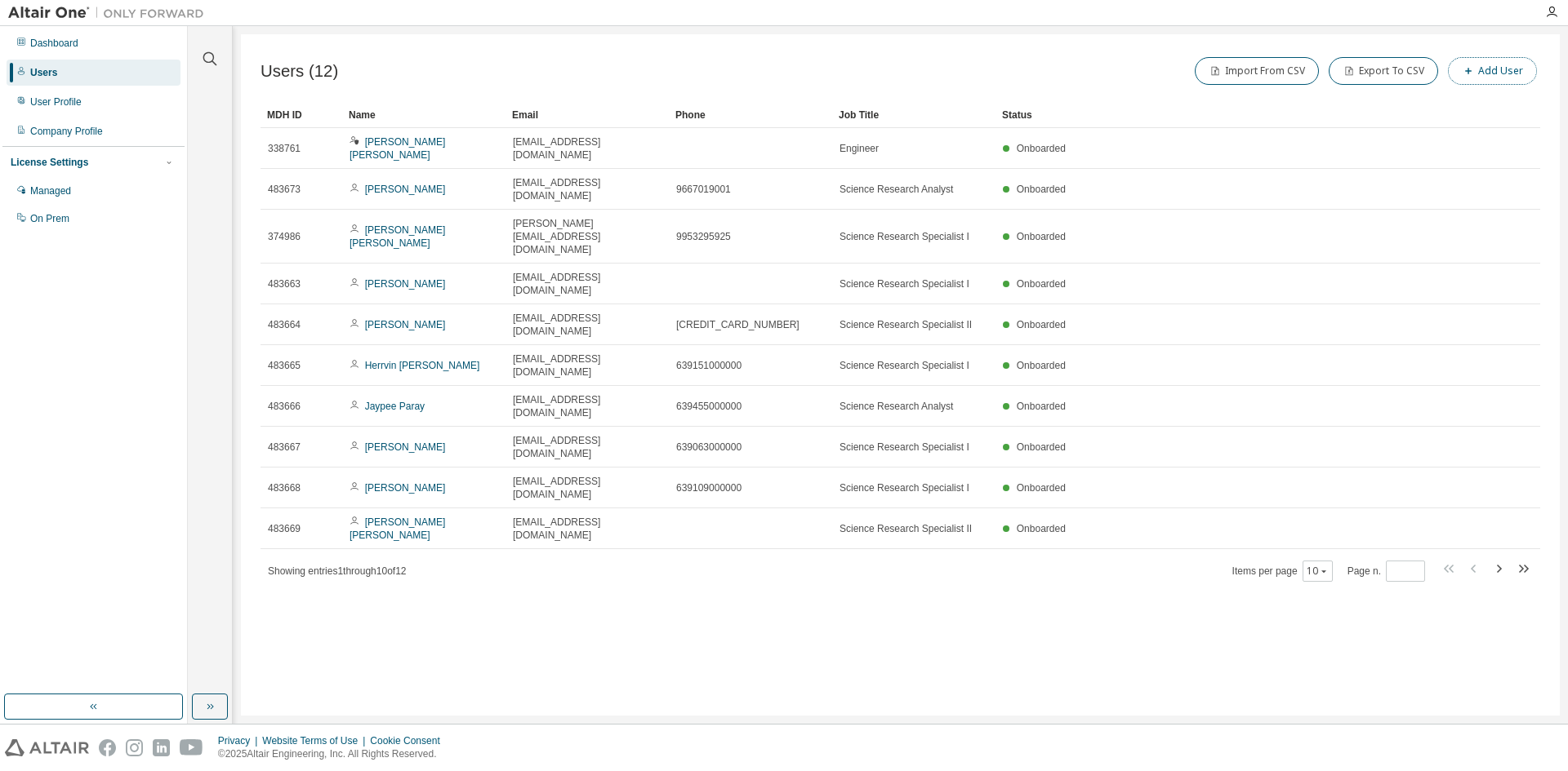
click at [1469, 78] on button "Add User" at bounding box center [1492, 70] width 89 height 27
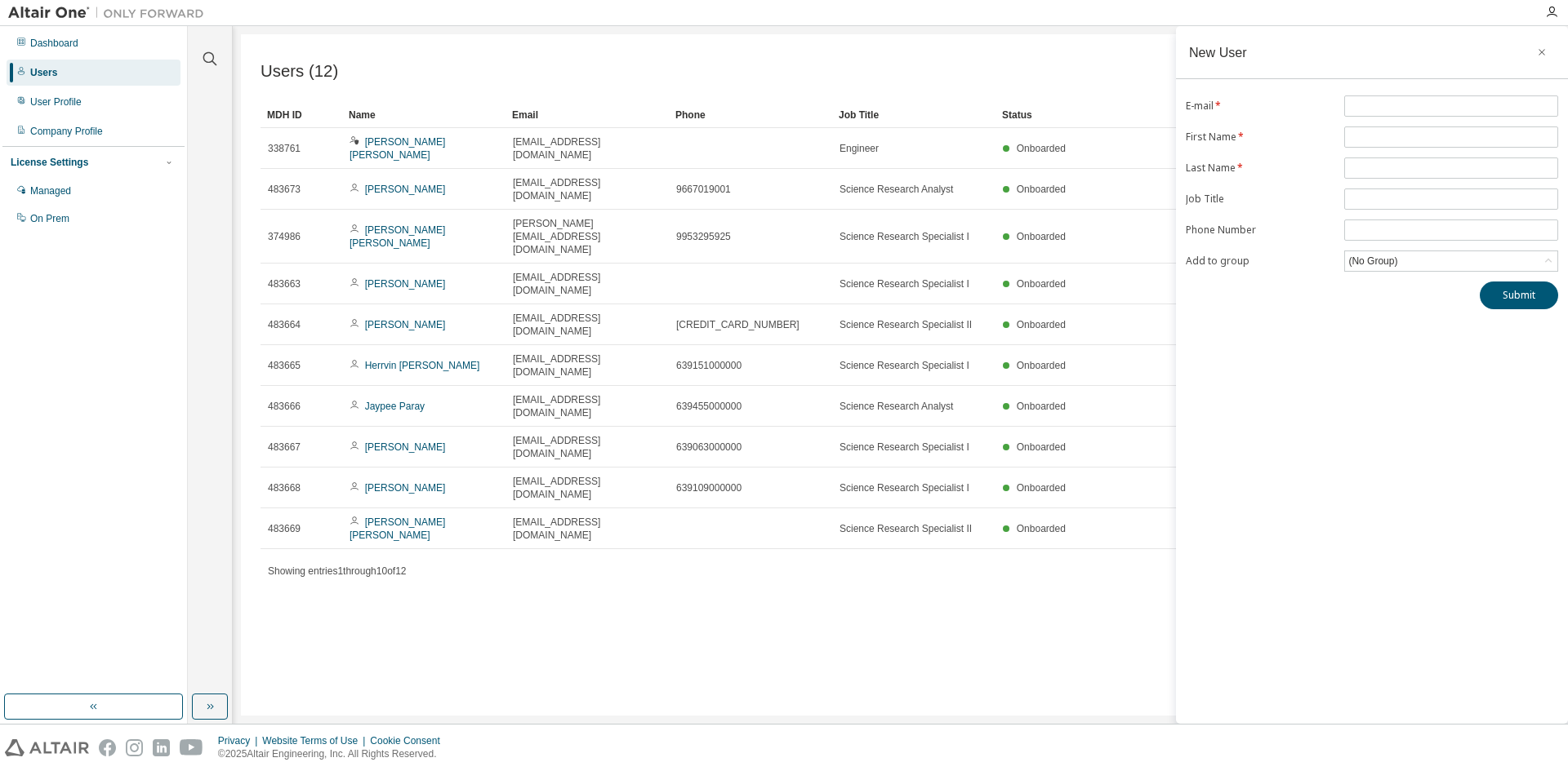
click at [1058, 505] on div "Users (12) Import From CSV Export To CSV Add User Clear Load Save Save As Field…" at bounding box center [900, 375] width 1319 height 682
click at [1547, 53] on button "button" at bounding box center [1541, 52] width 27 height 27
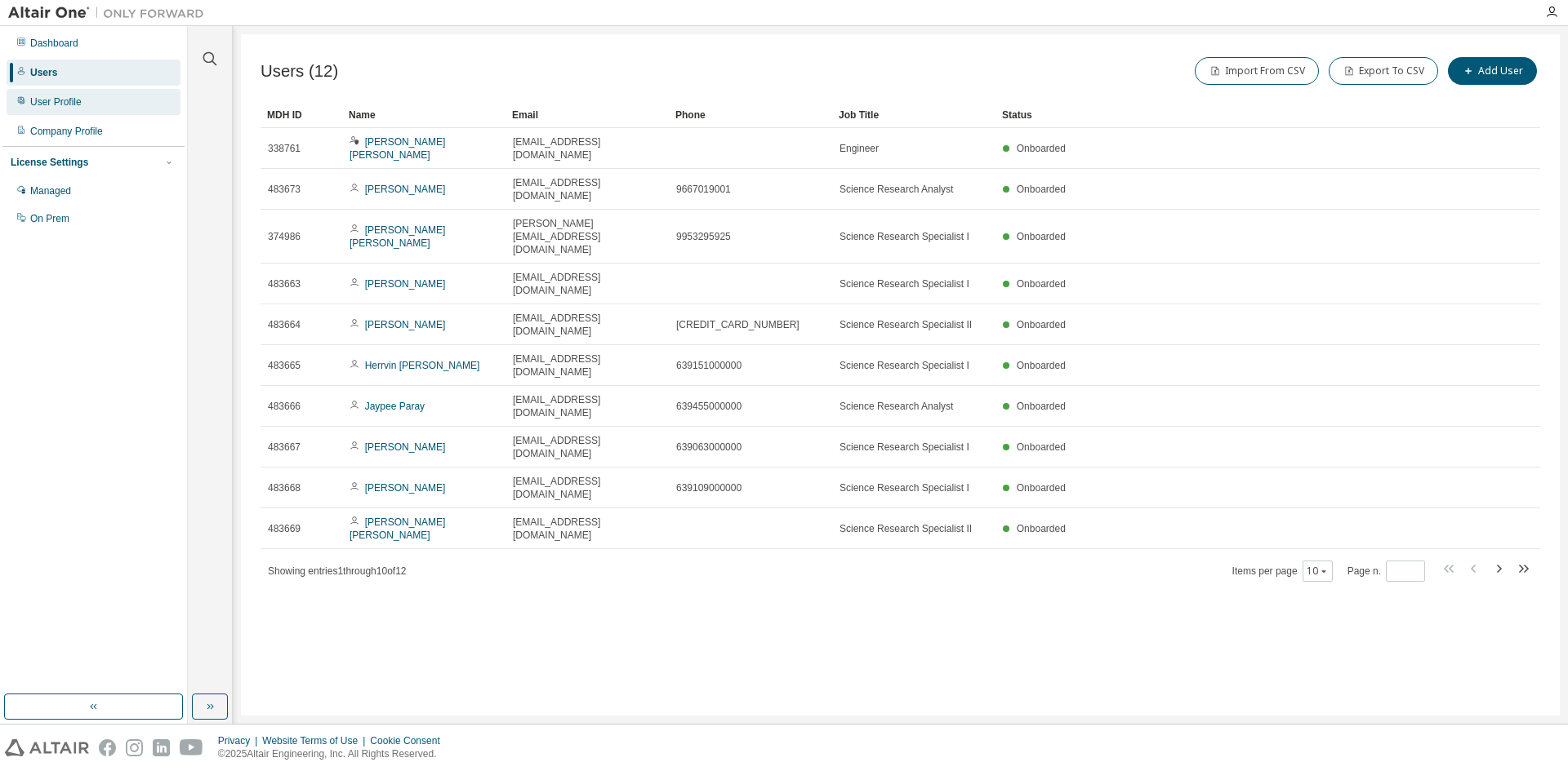
click at [67, 104] on div "User Profile" at bounding box center [56, 102] width 51 height 13
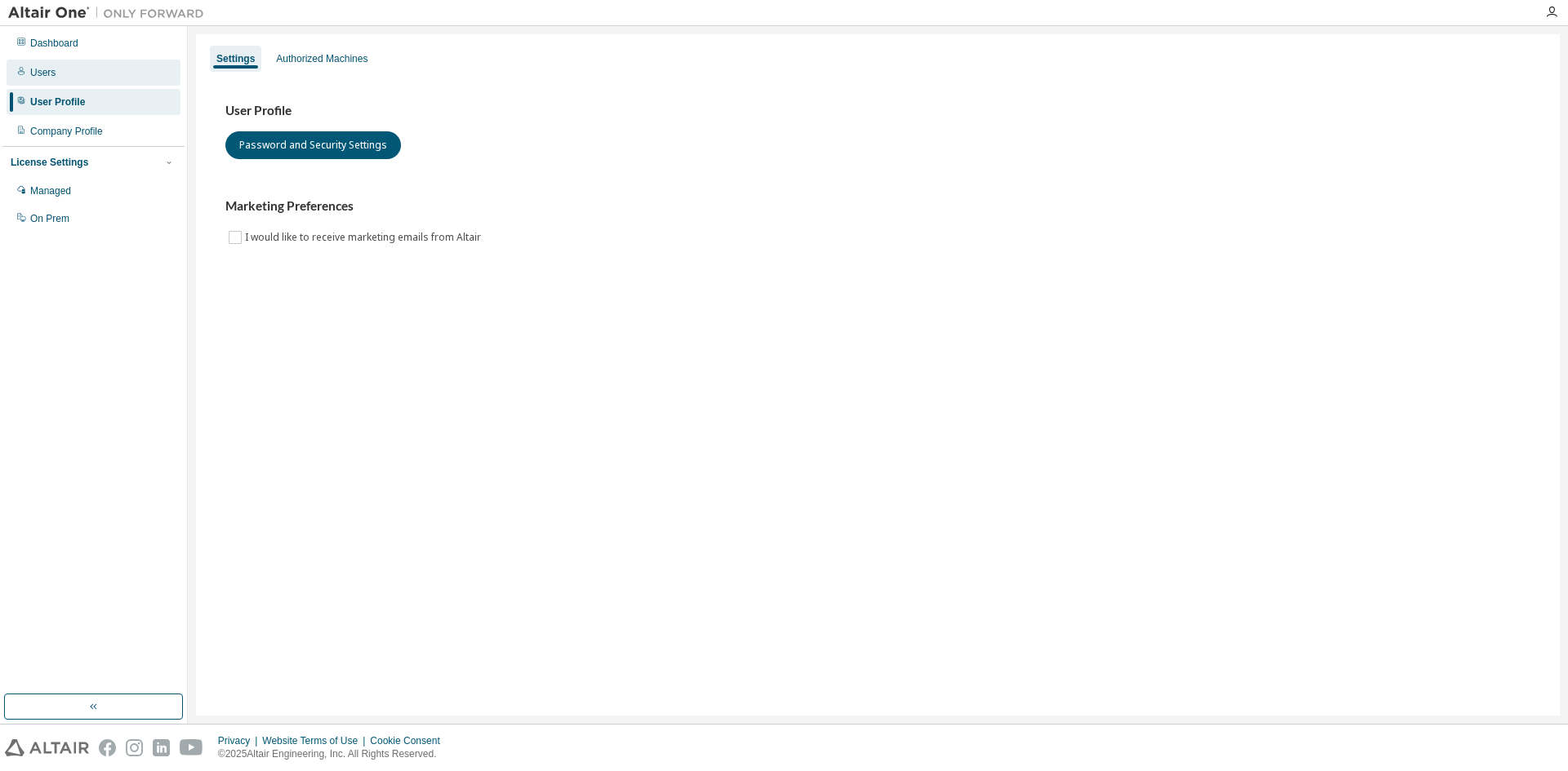
click at [60, 74] on div "Users" at bounding box center [94, 73] width 174 height 27
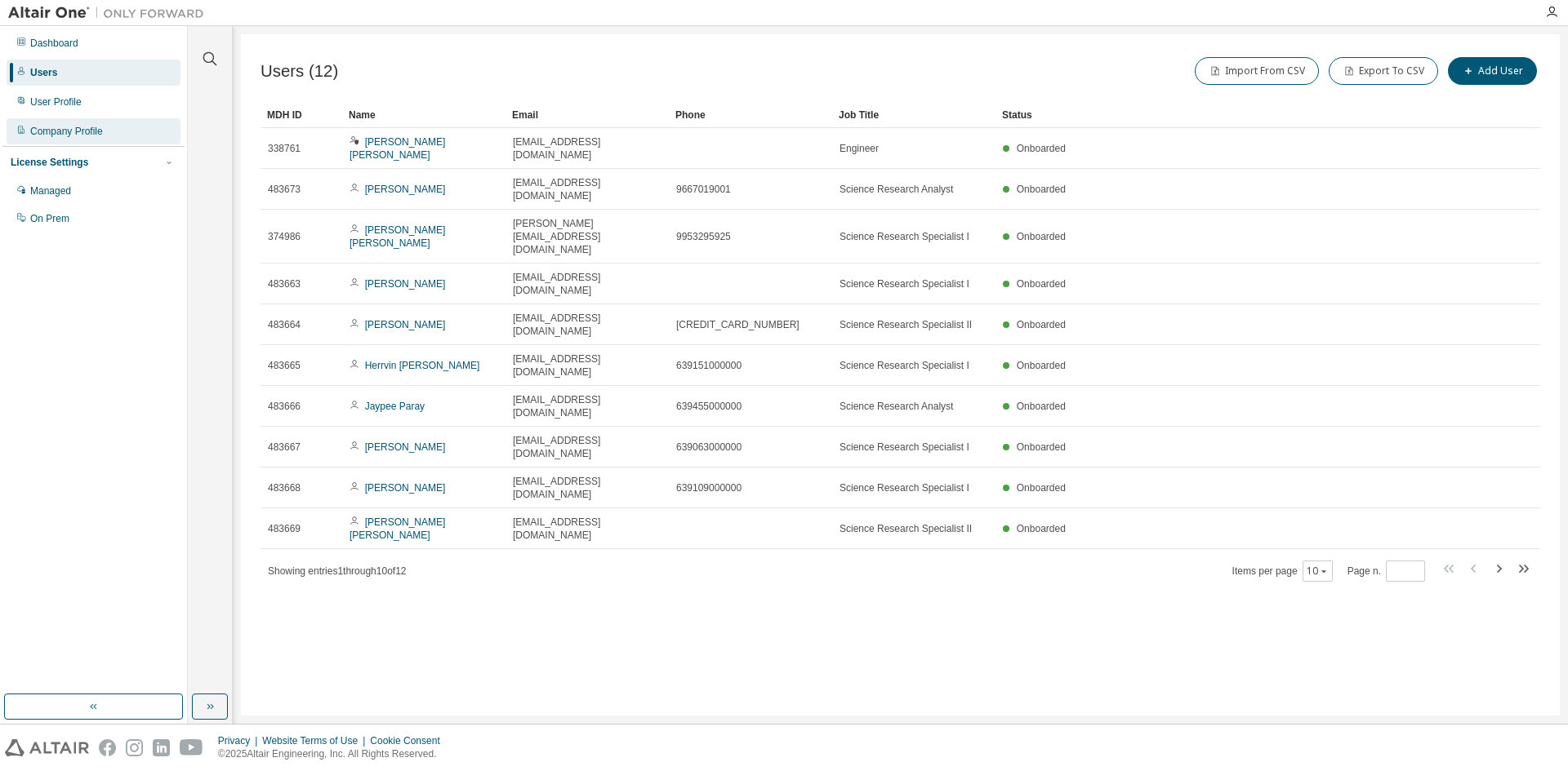
click at [73, 136] on div "Company Profile" at bounding box center [66, 132] width 73 height 13
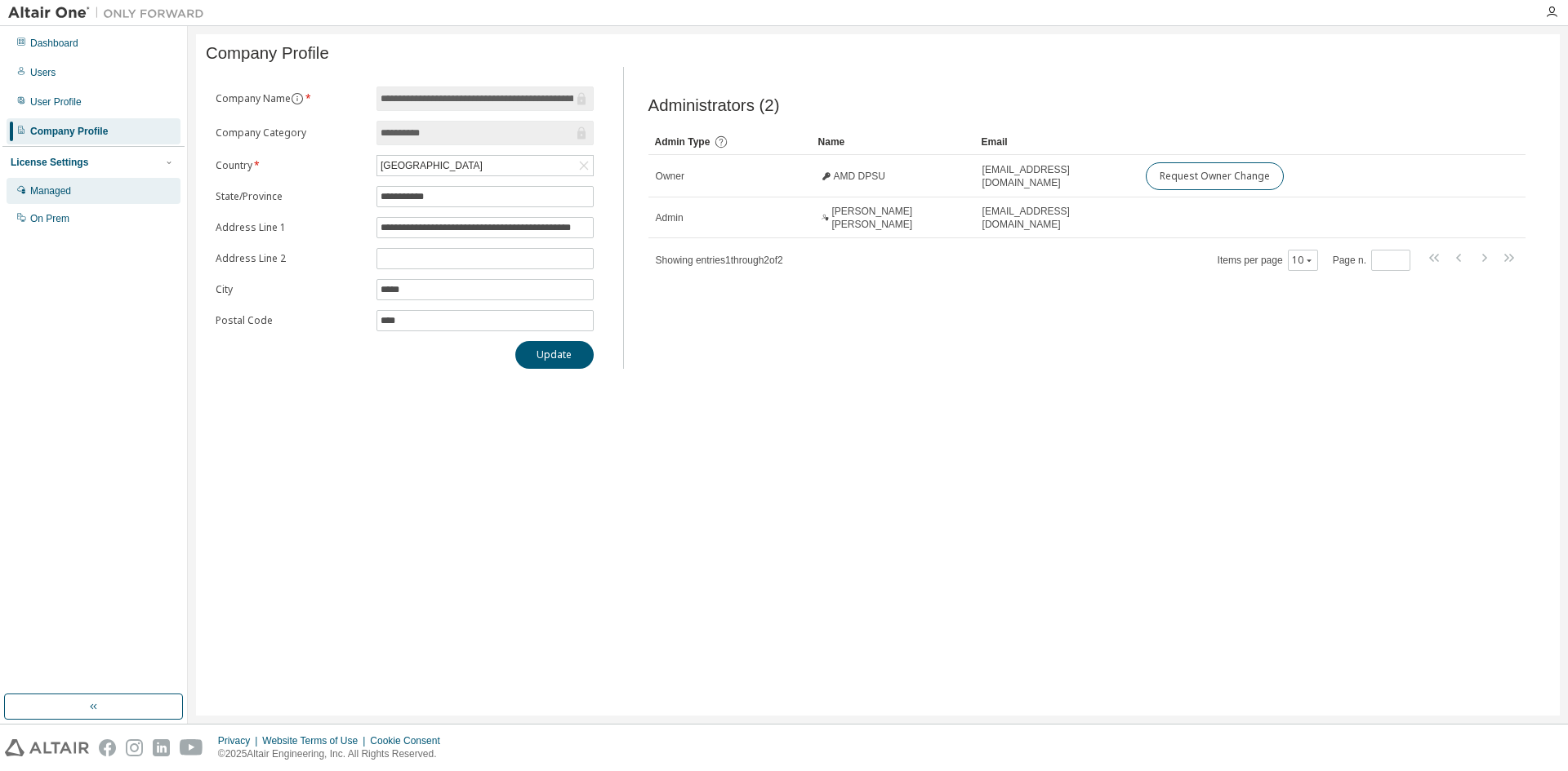
click at [76, 188] on div "Managed" at bounding box center [94, 191] width 174 height 27
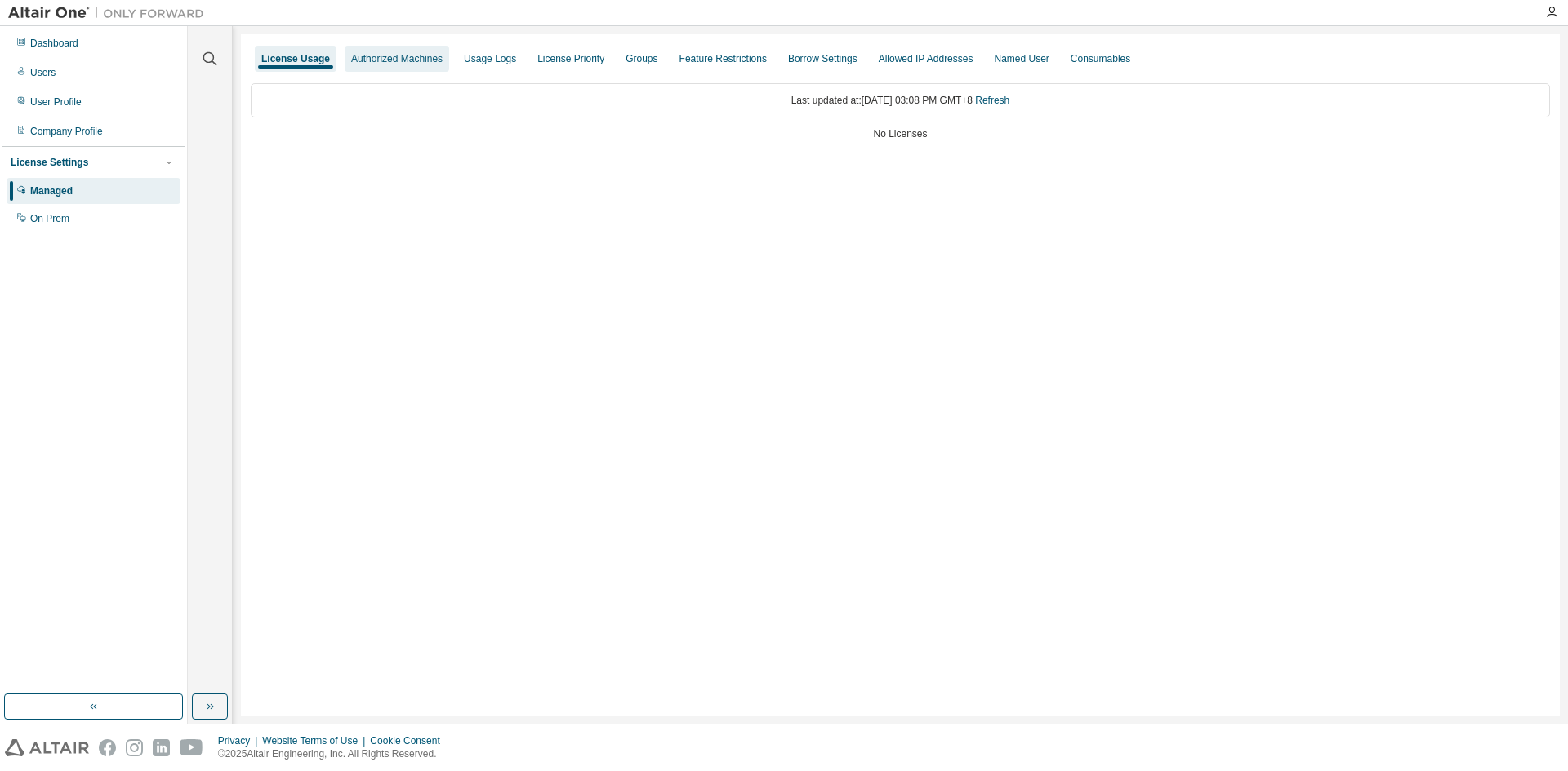
click at [393, 62] on div "Authorized Machines" at bounding box center [397, 59] width 92 height 13
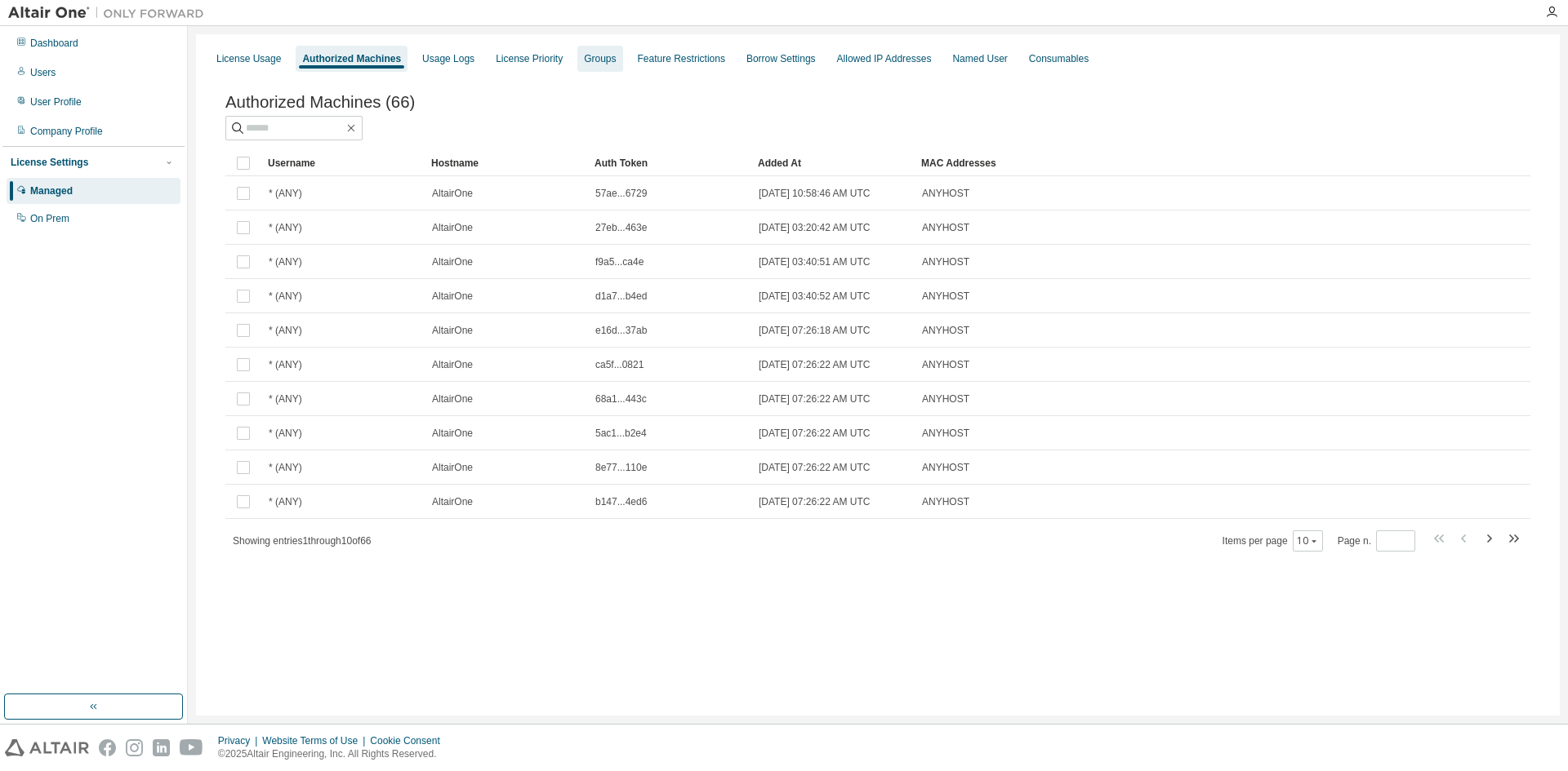
click at [584, 60] on div "Groups" at bounding box center [600, 59] width 32 height 13
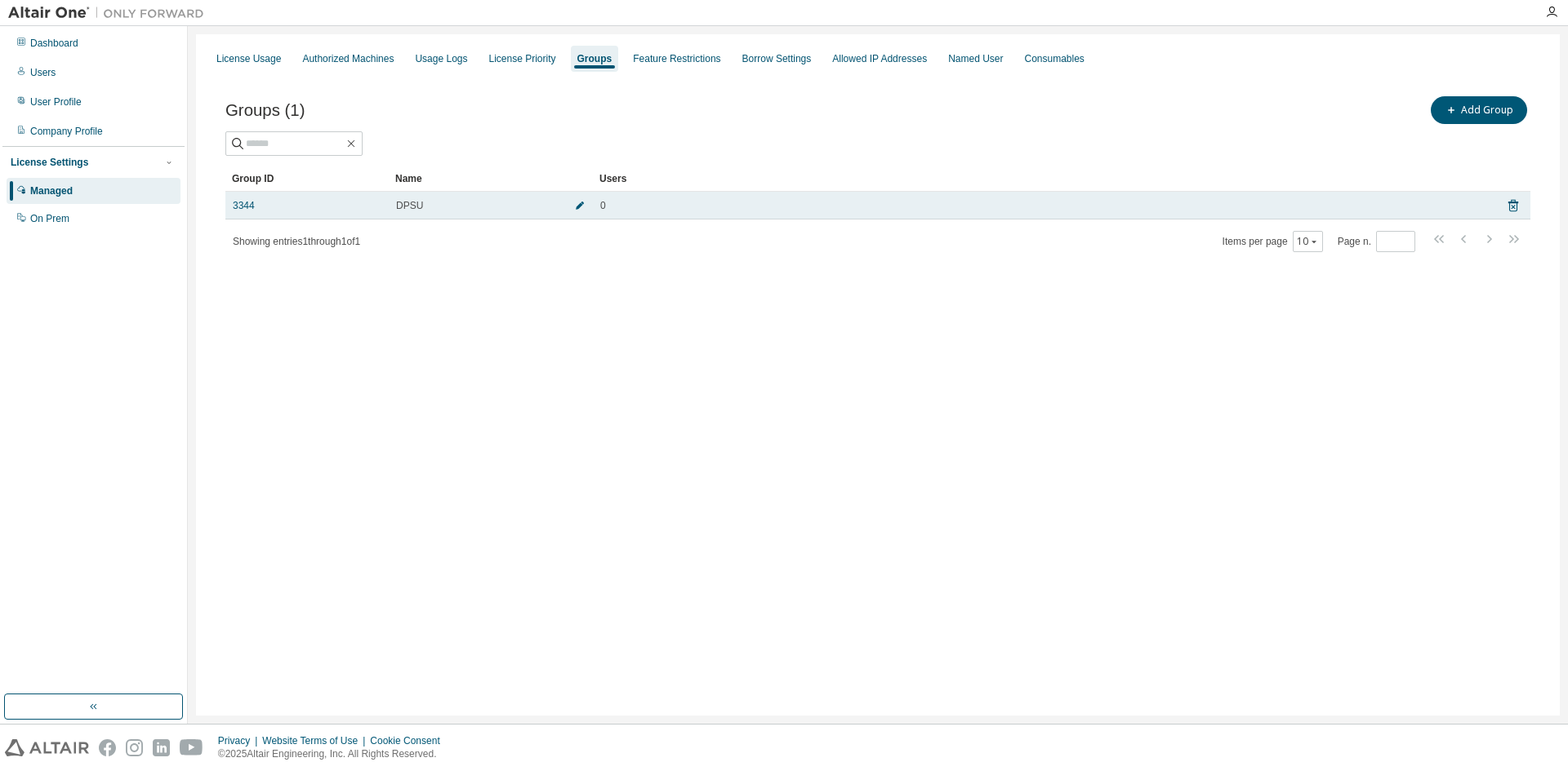
click at [582, 209] on icon "button" at bounding box center [580, 206] width 9 height 9
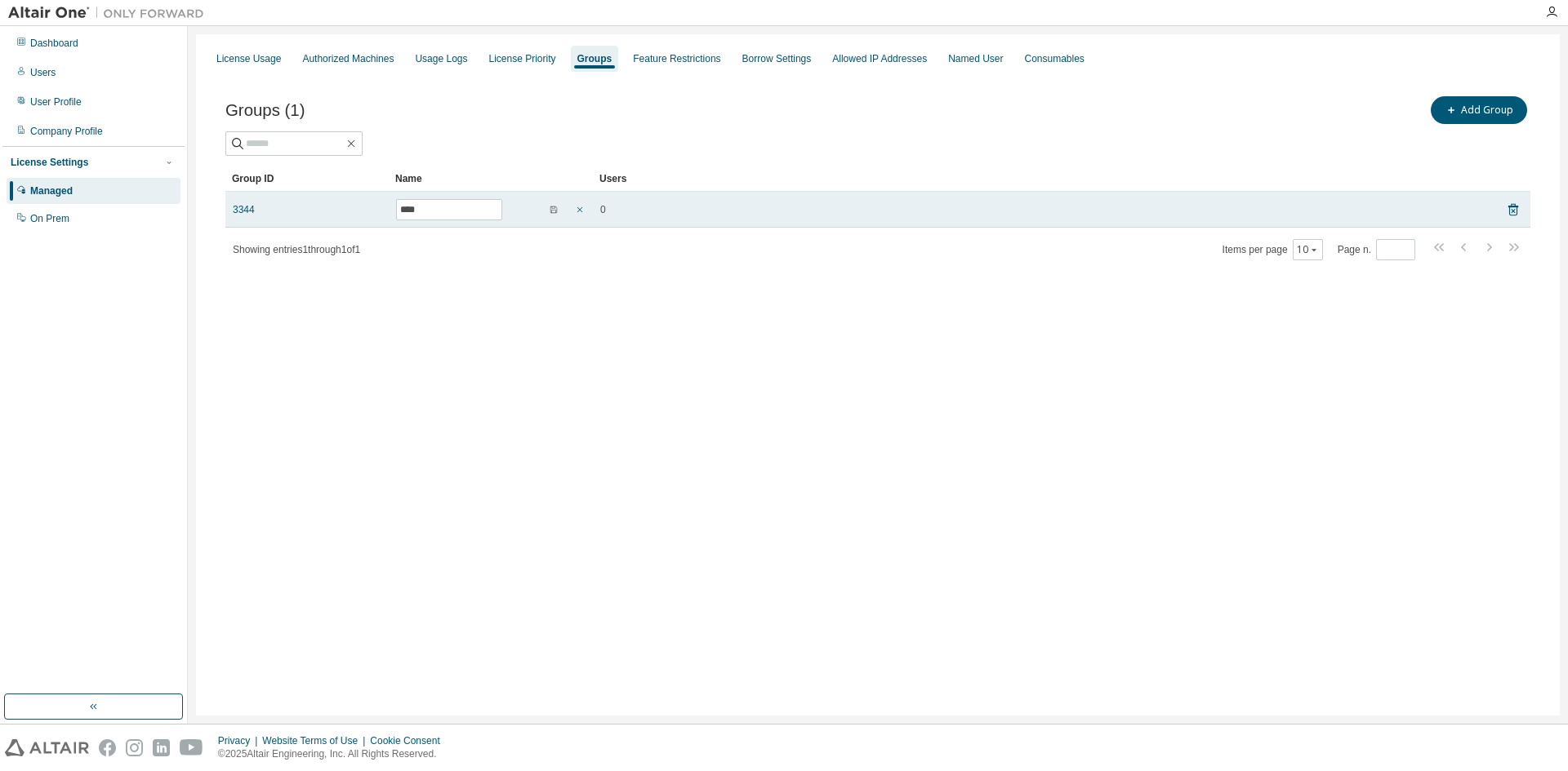
click at [582, 211] on icon "button" at bounding box center [580, 210] width 6 height 6
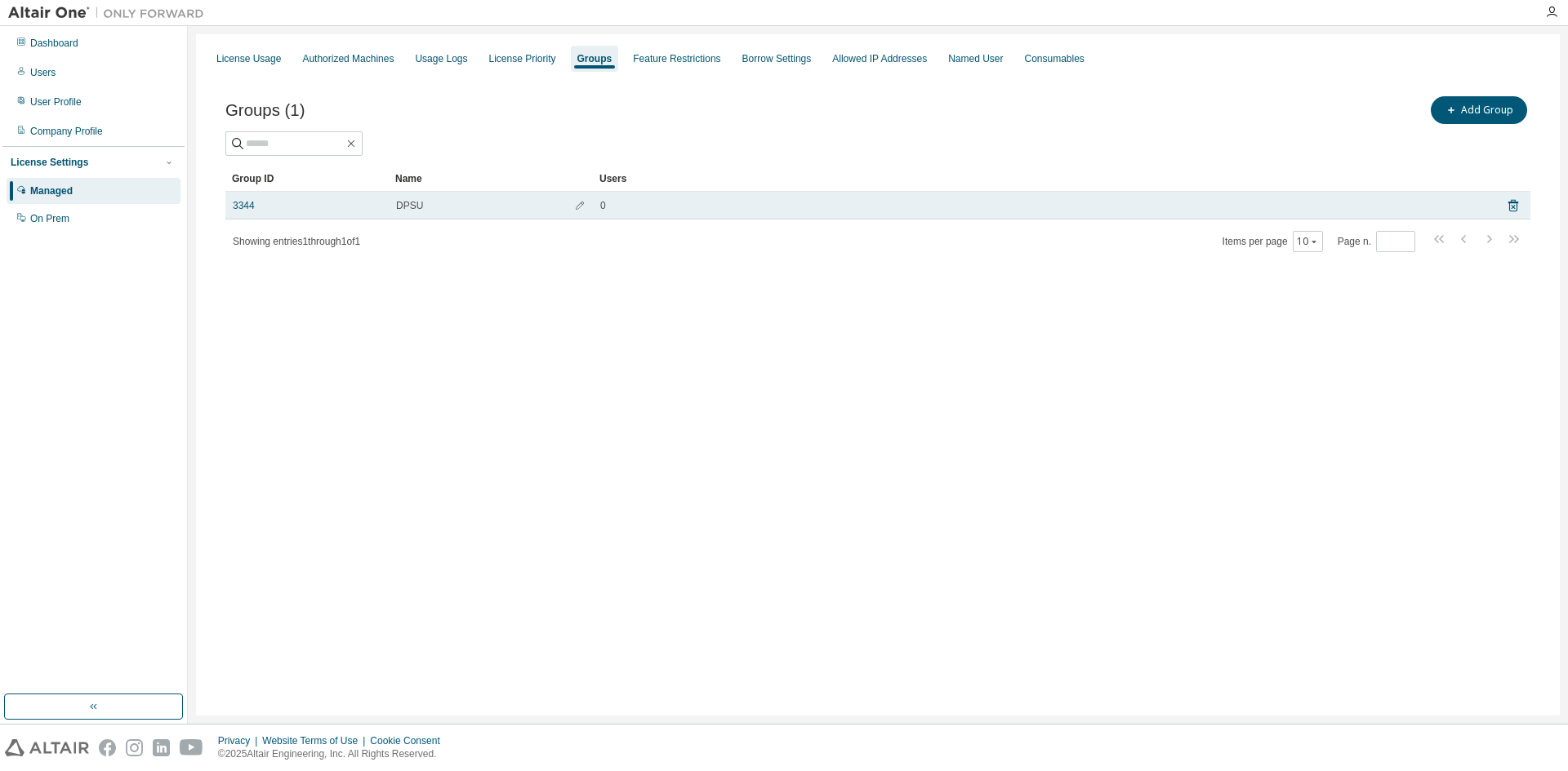
click at [602, 207] on span "0" at bounding box center [603, 206] width 6 height 13
click at [245, 204] on link "3344" at bounding box center [243, 206] width 22 height 13
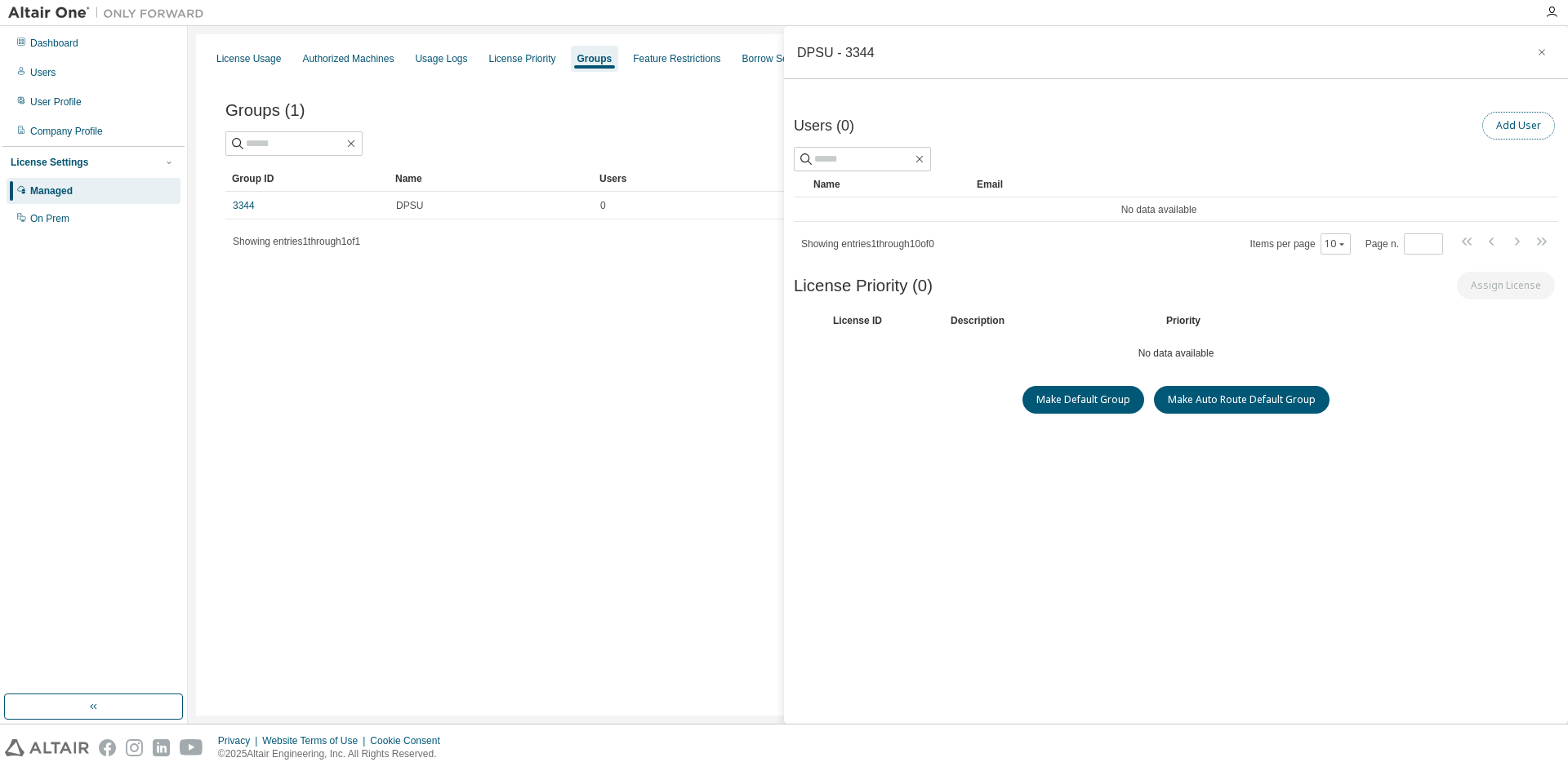
click at [1514, 127] on button "Add User" at bounding box center [1518, 125] width 73 height 27
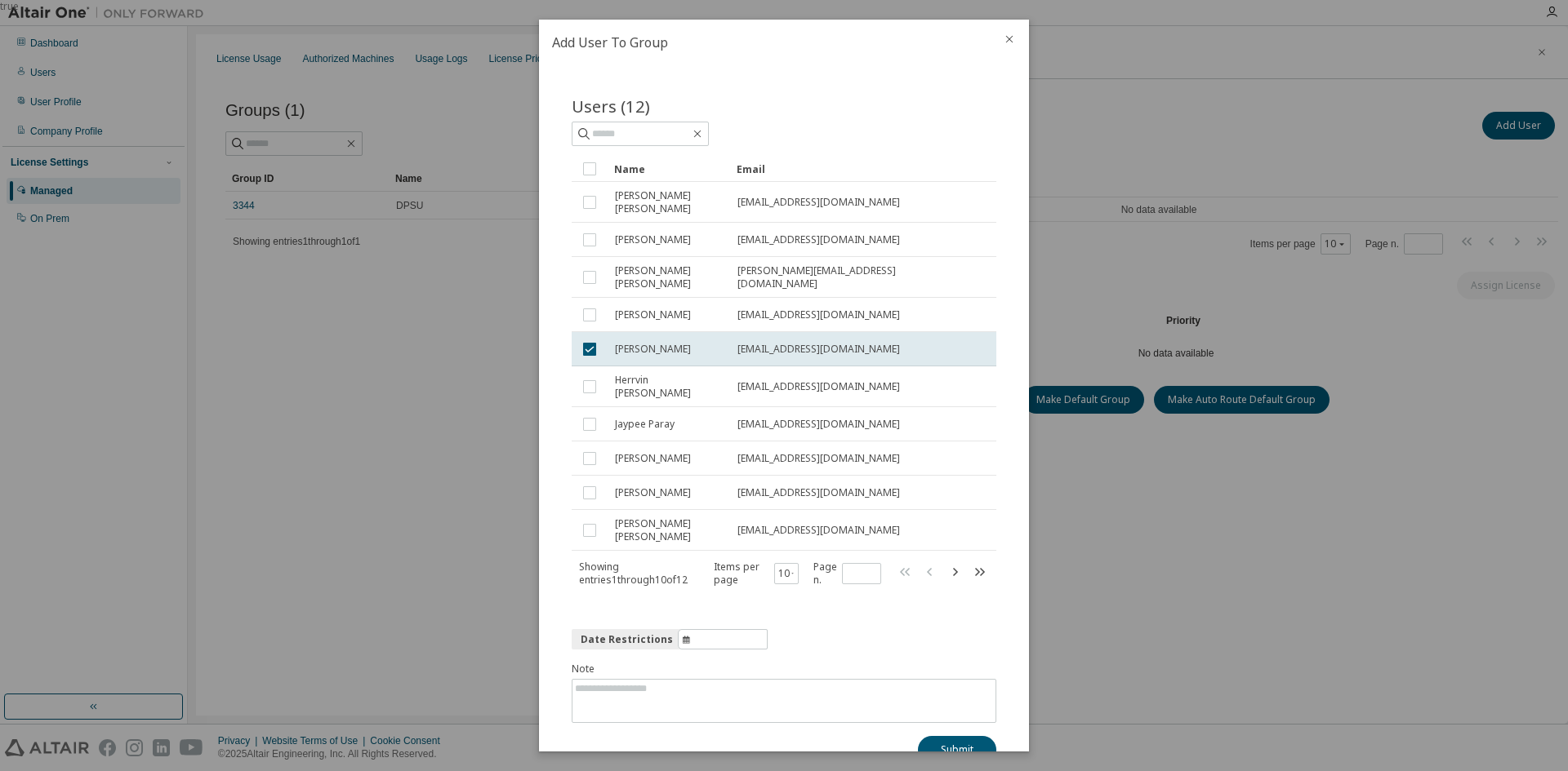
click at [682, 636] on icon "information" at bounding box center [686, 640] width 9 height 9
select select "*"
select select "****"
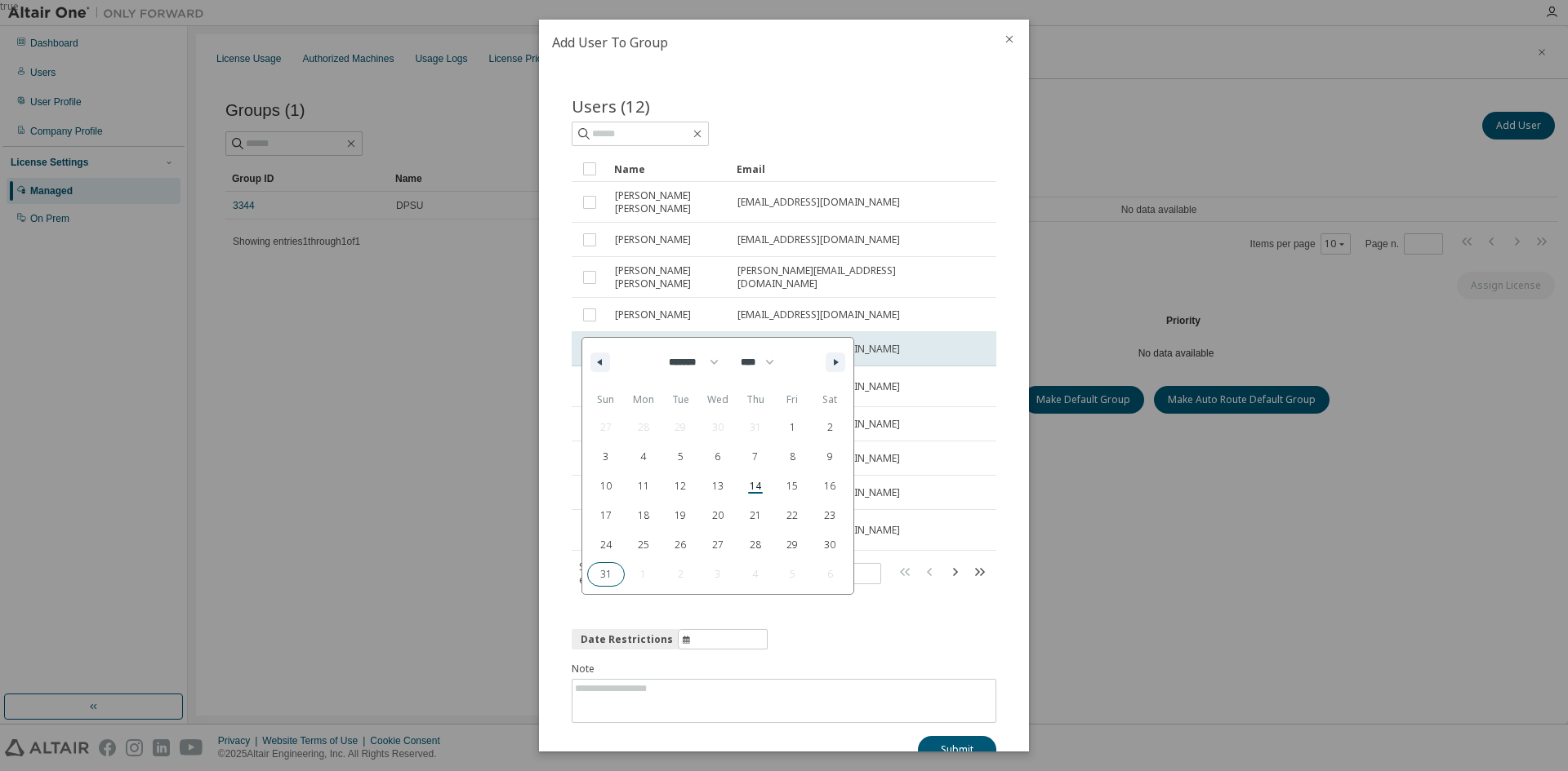
click at [453, 526] on div "true" at bounding box center [784, 386] width 1568 height 771
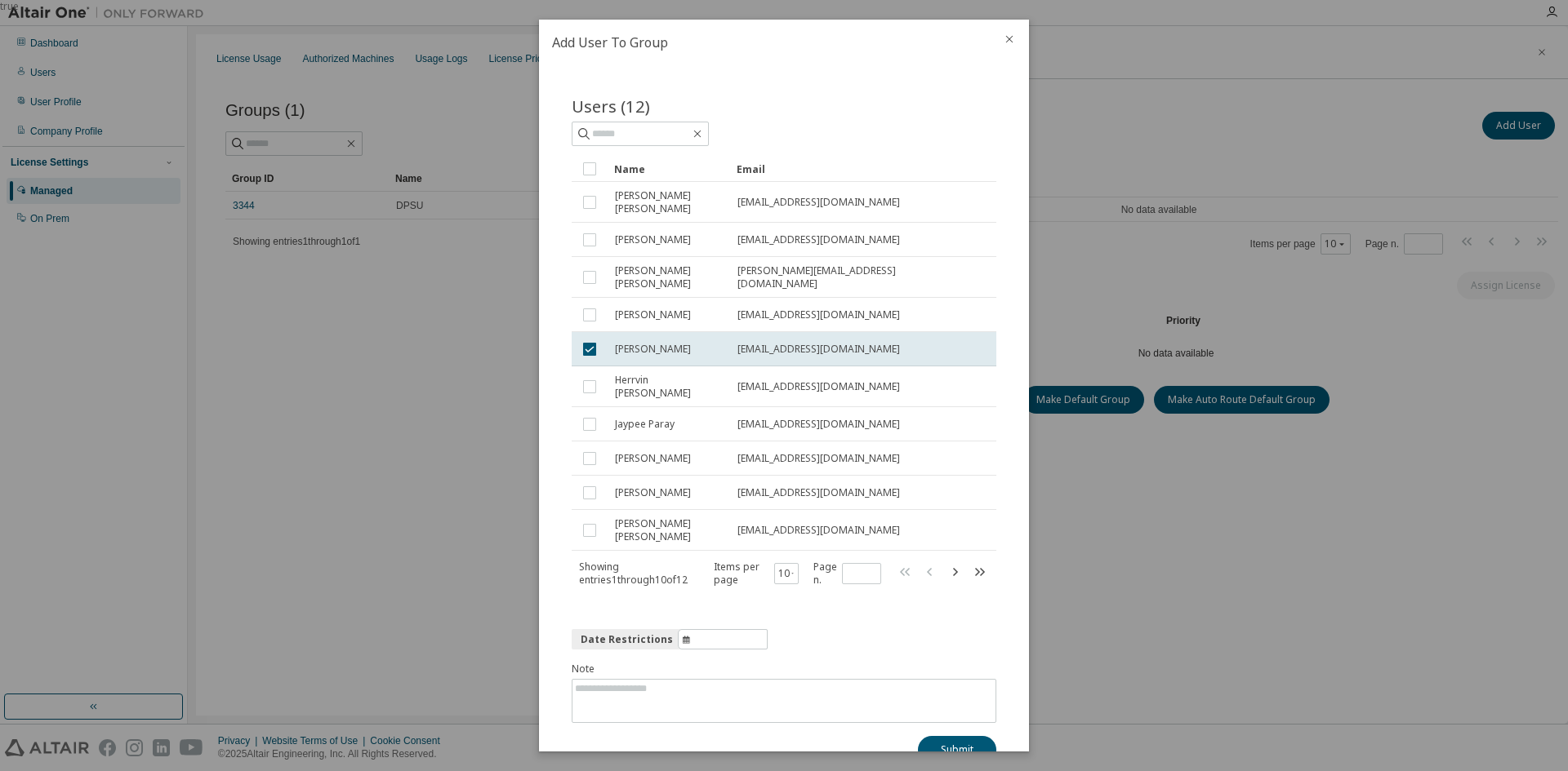
click at [1009, 39] on icon "close" at bounding box center [1010, 40] width 8 height 8
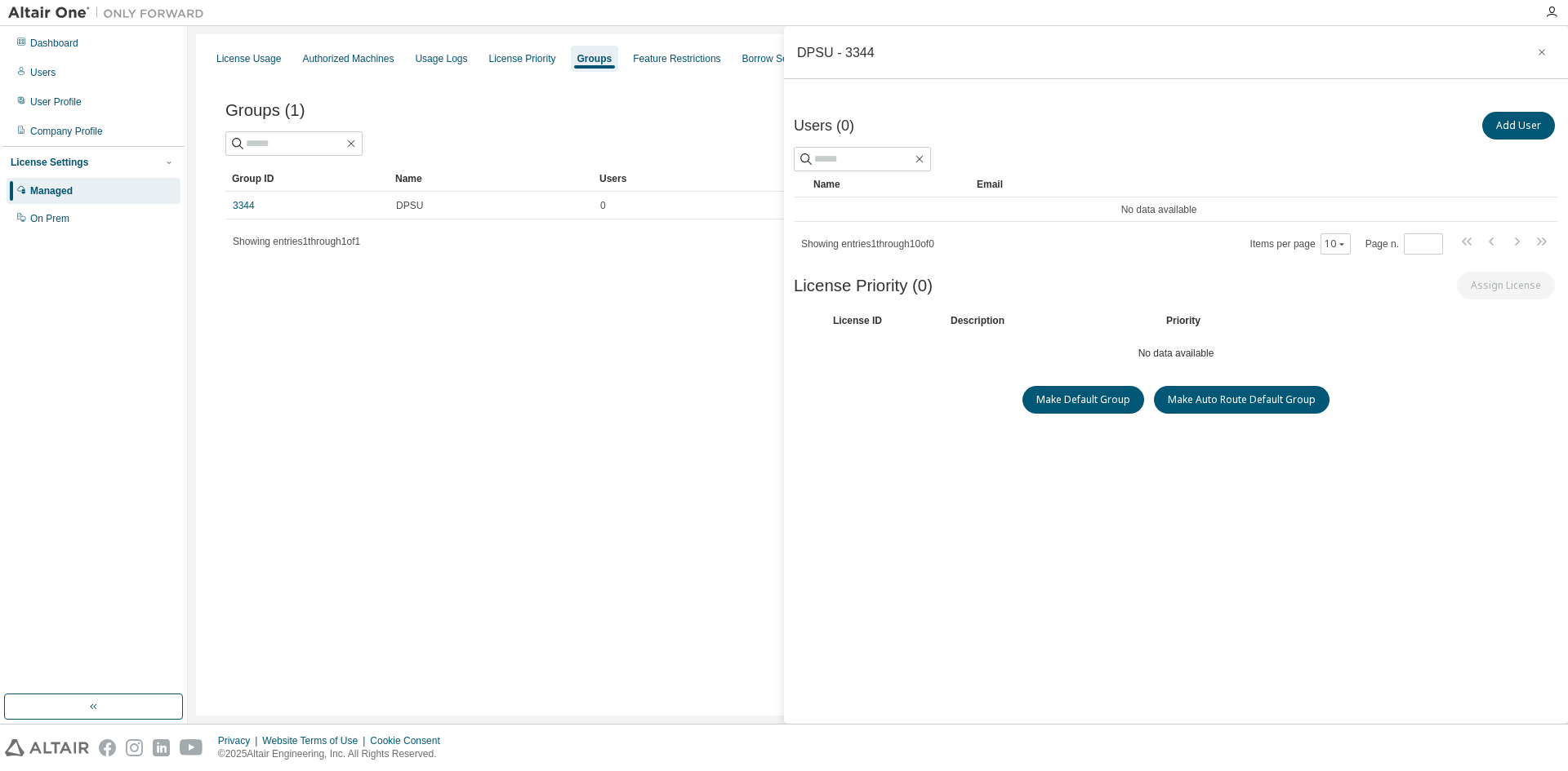
click at [665, 334] on div "License Usage Authorized Machines Usage Logs License Priority Groups Feature Re…" at bounding box center [877, 375] width 1363 height 682
click at [1536, 51] on icon "button" at bounding box center [1541, 52] width 11 height 13
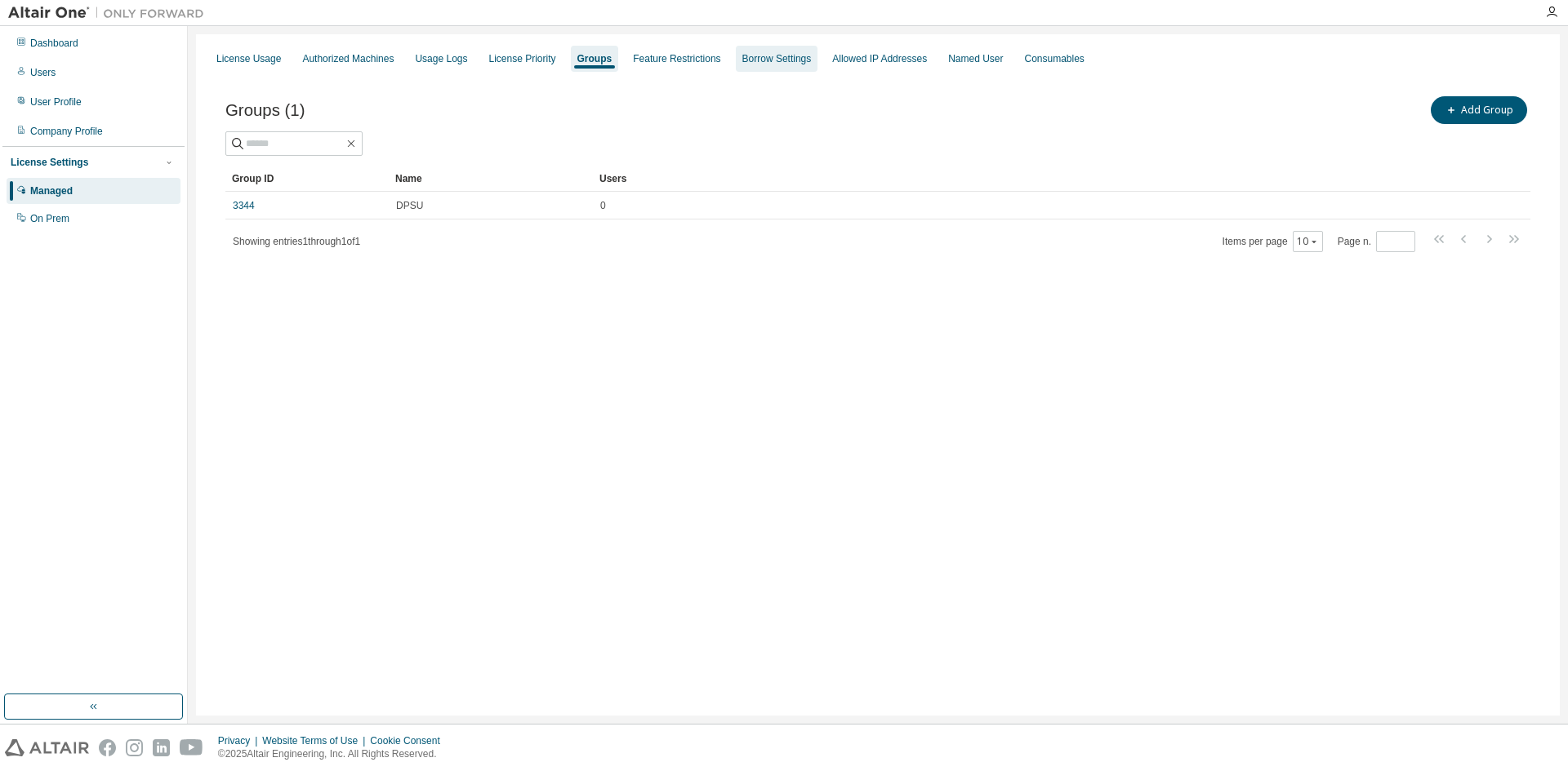
click at [768, 67] on div "Borrow Settings" at bounding box center [777, 59] width 82 height 27
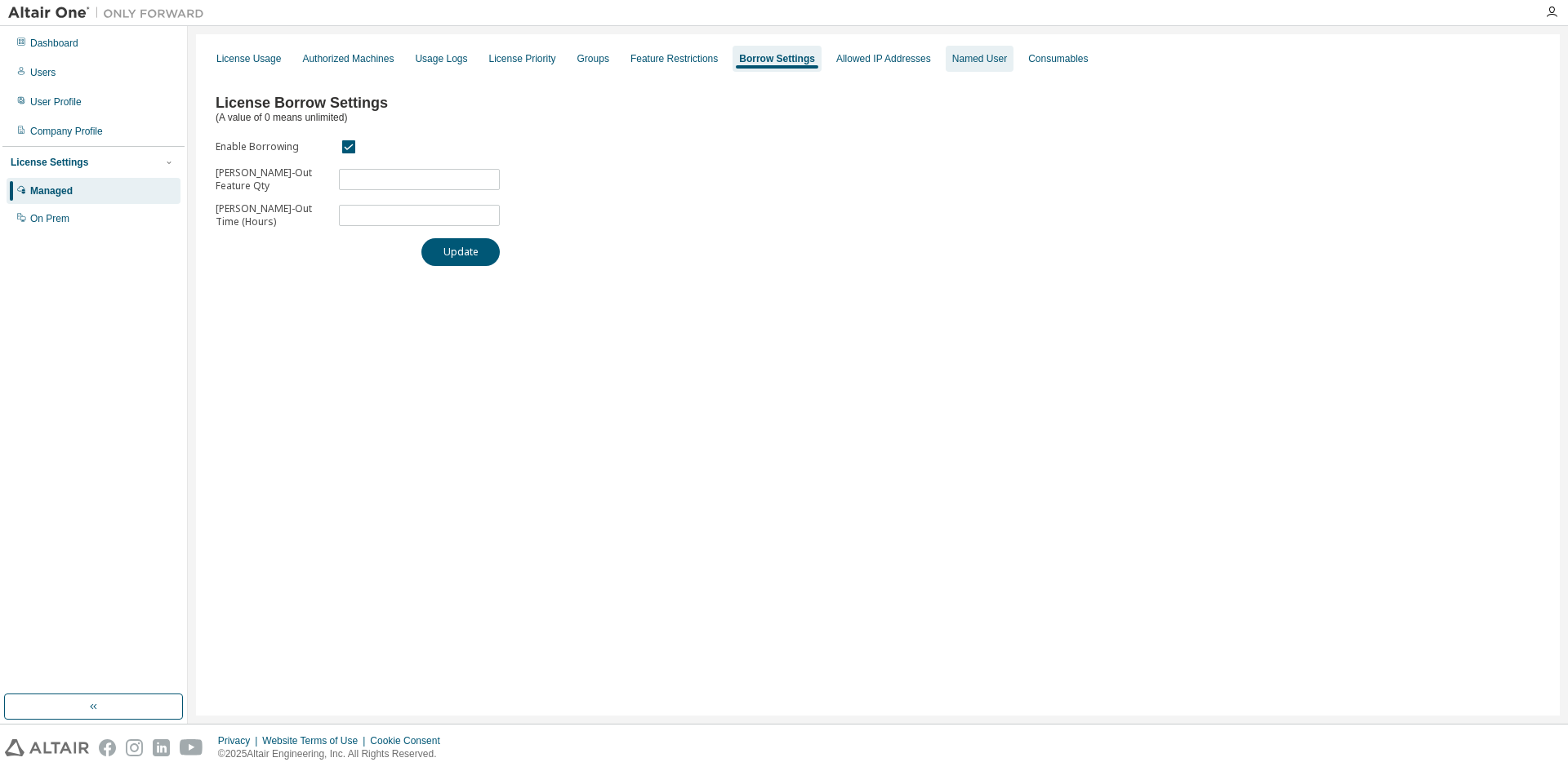
click at [952, 63] on div "Named User" at bounding box center [980, 59] width 55 height 13
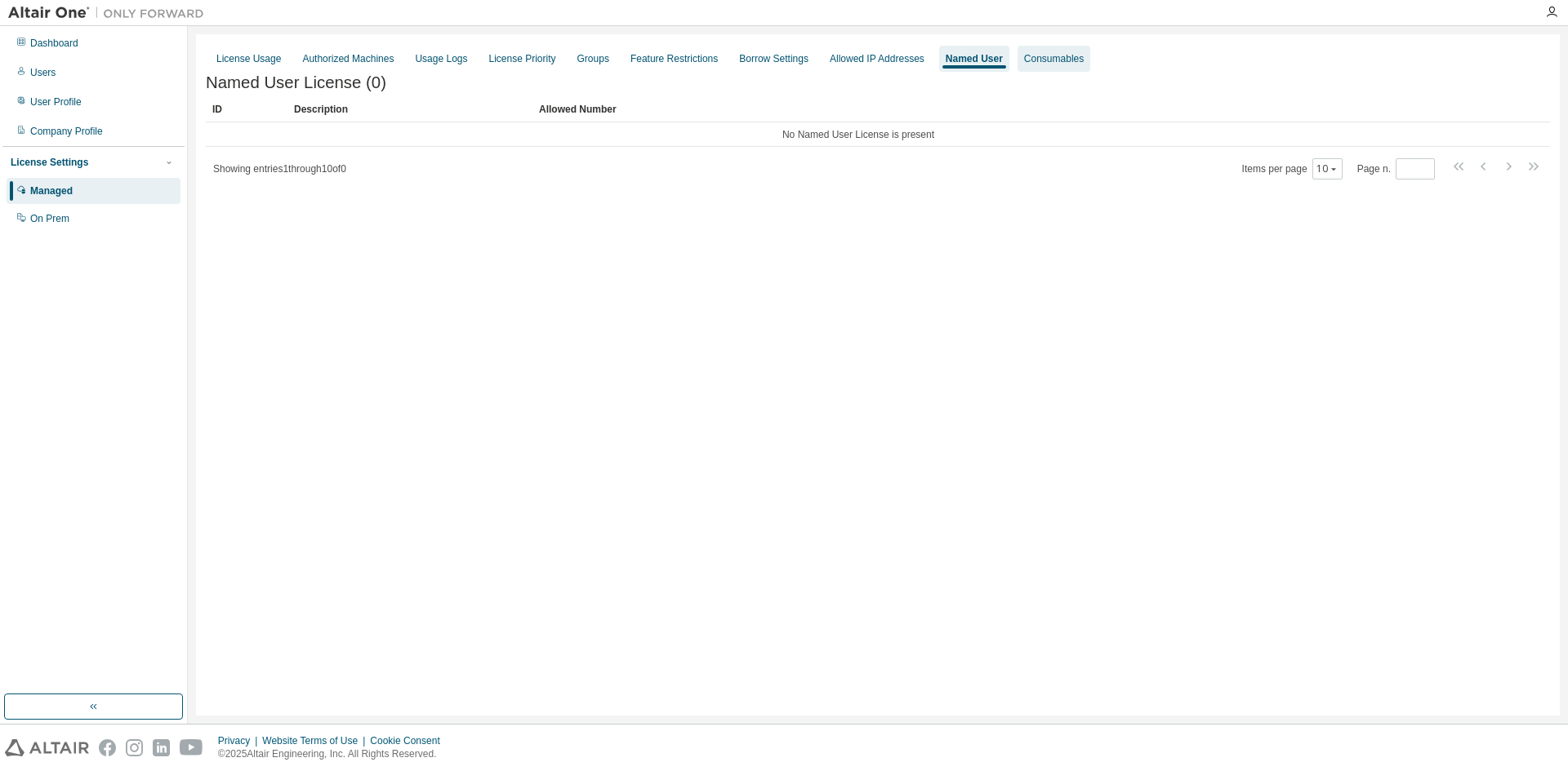
click at [1024, 63] on div "Consumables" at bounding box center [1054, 59] width 60 height 13
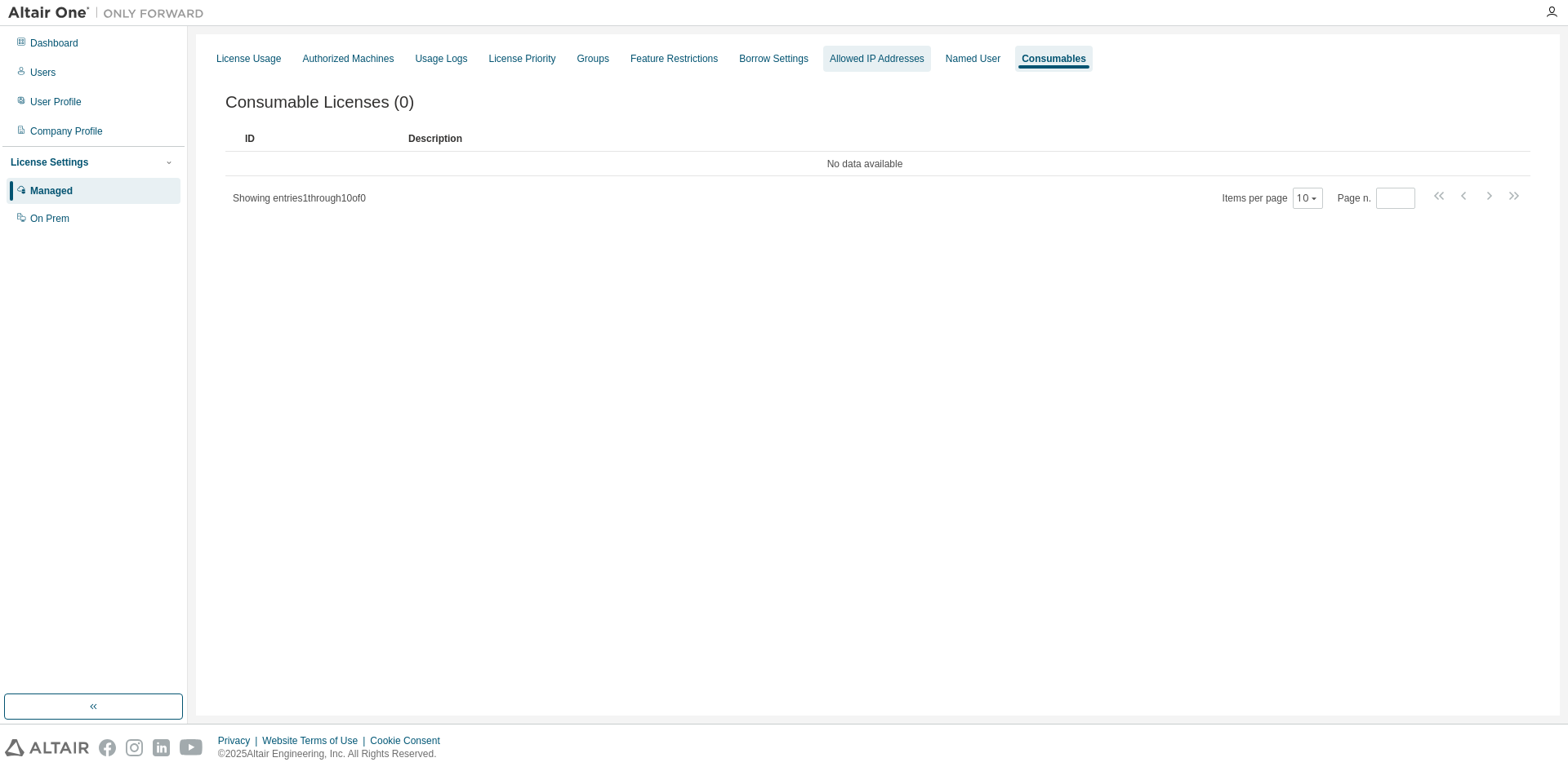
click at [830, 51] on div "Allowed IP Addresses" at bounding box center [877, 59] width 108 height 27
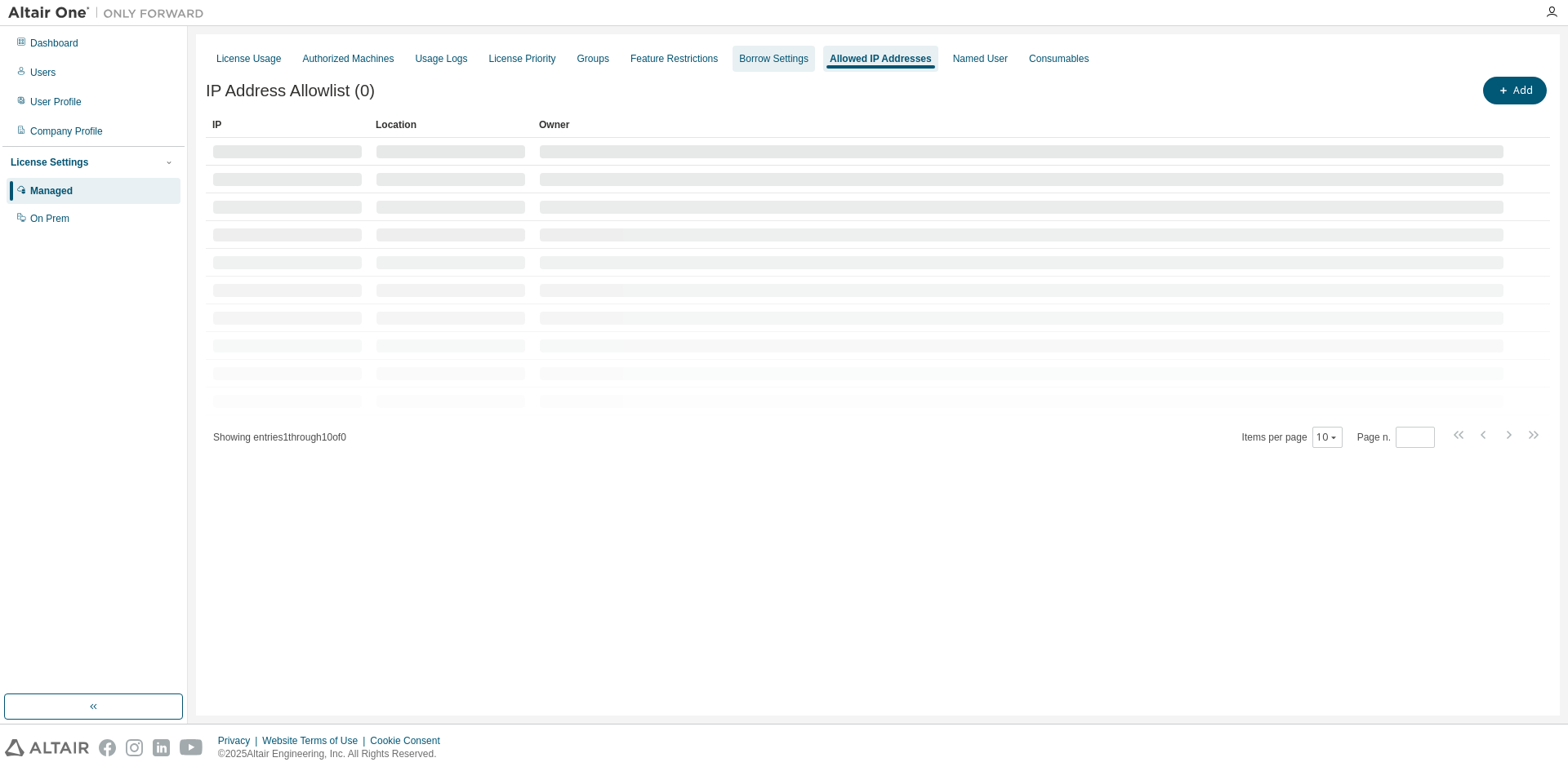
click at [761, 54] on div "Borrow Settings" at bounding box center [773, 59] width 69 height 13
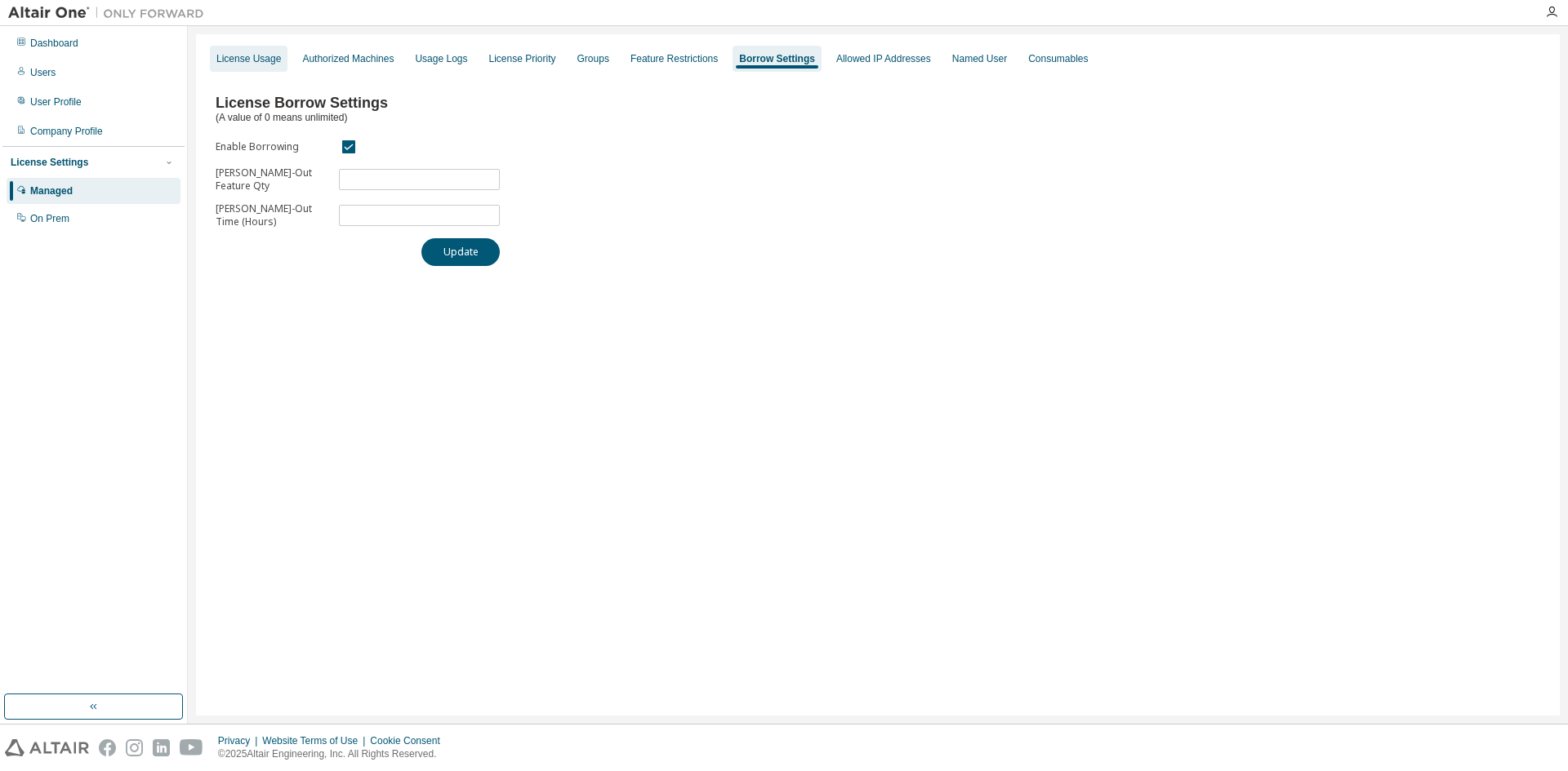
click at [251, 57] on div "License Usage" at bounding box center [248, 59] width 64 height 13
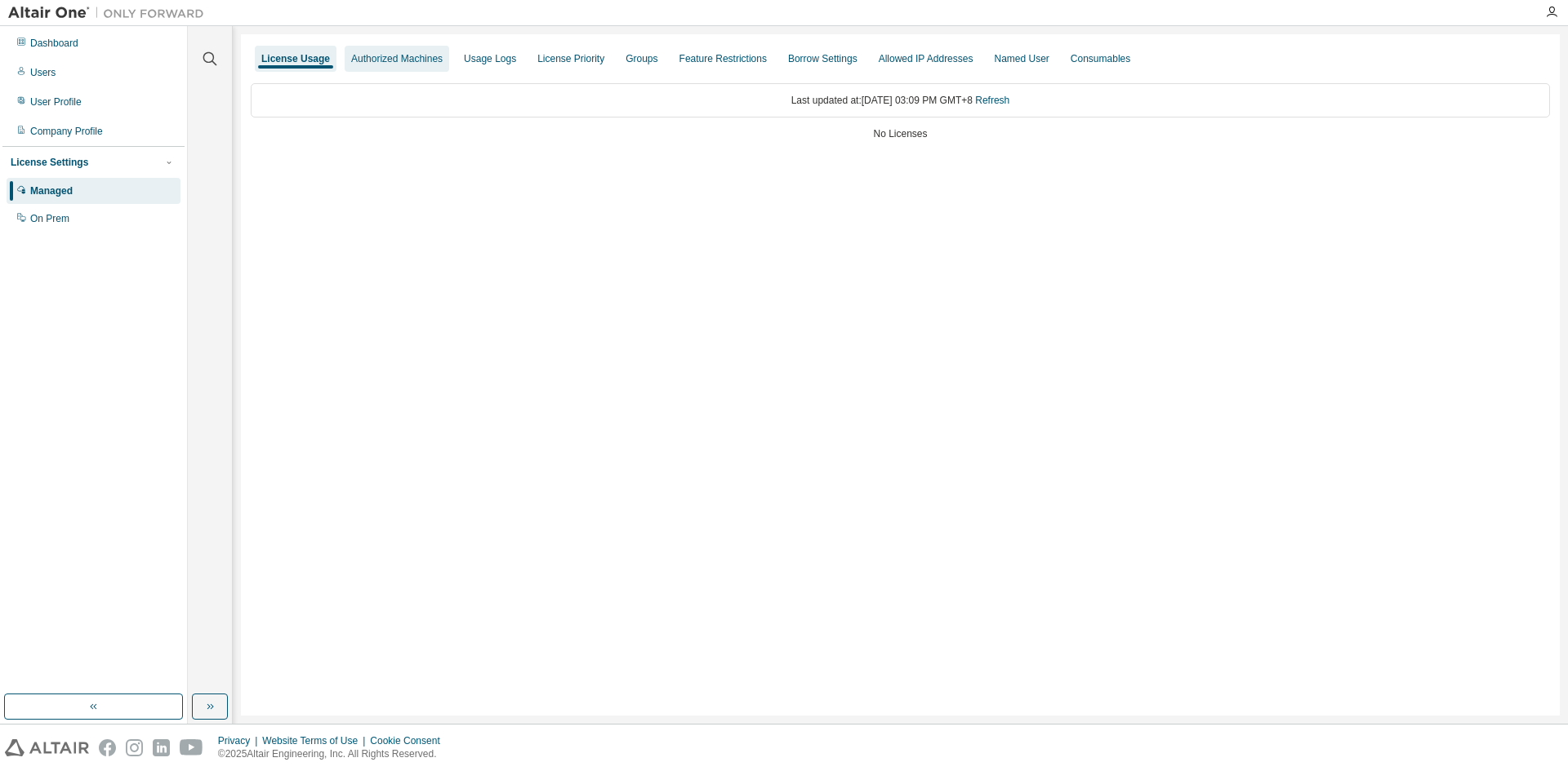
click at [372, 68] on div "Authorized Machines" at bounding box center [397, 59] width 104 height 27
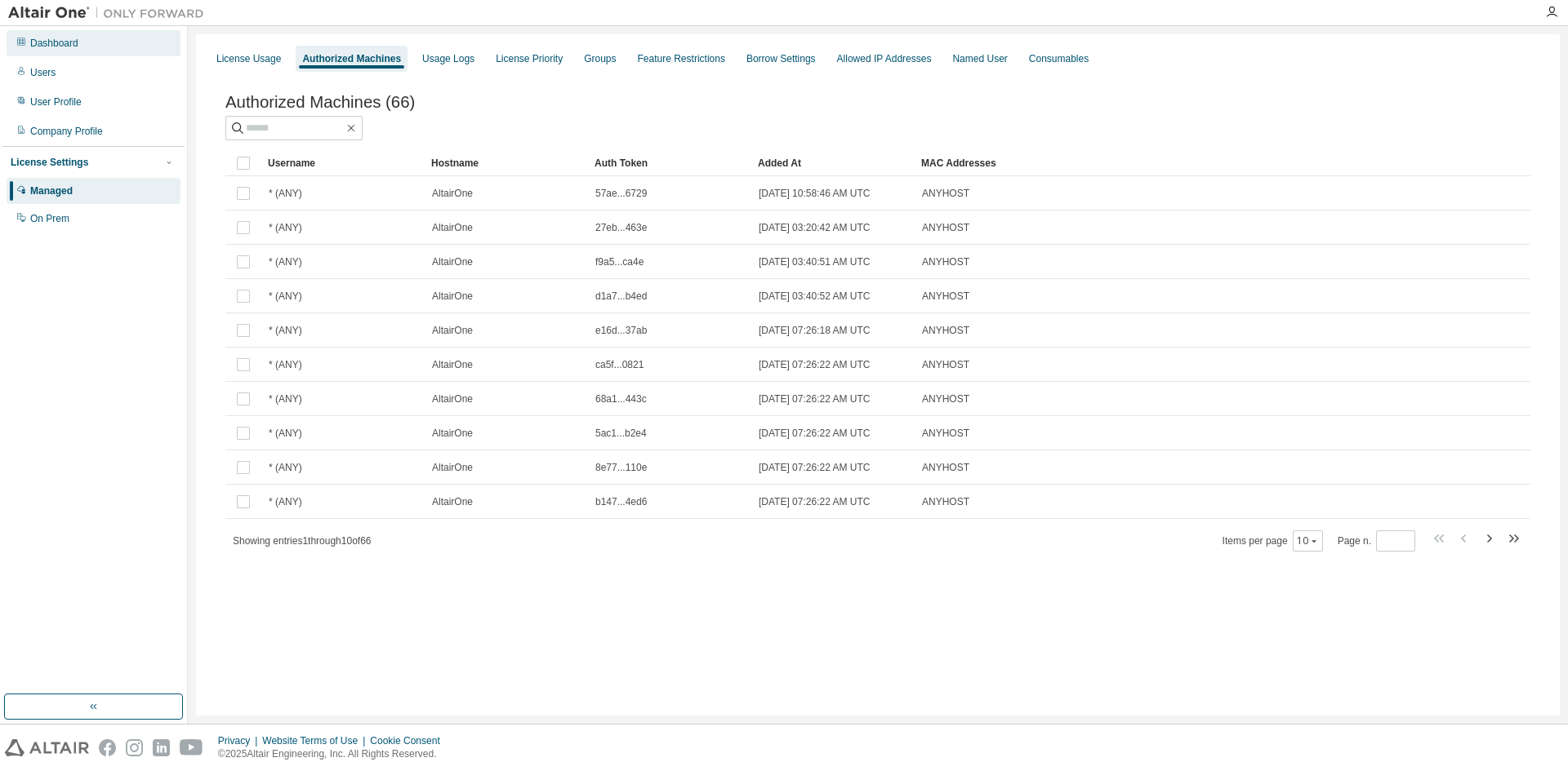
click at [34, 48] on div "Dashboard" at bounding box center [54, 44] width 48 height 13
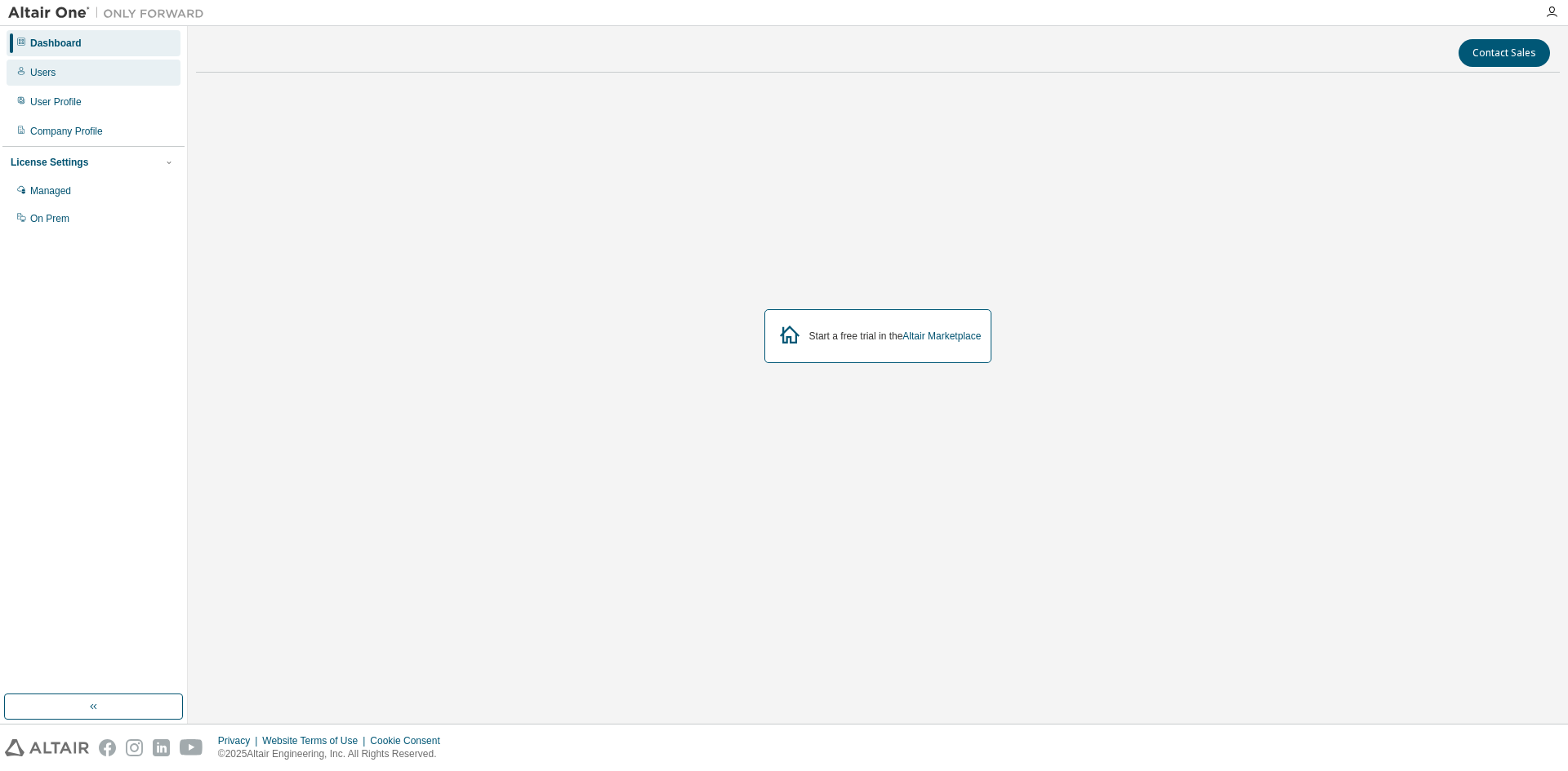
click at [38, 70] on div "Users" at bounding box center [43, 73] width 26 height 13
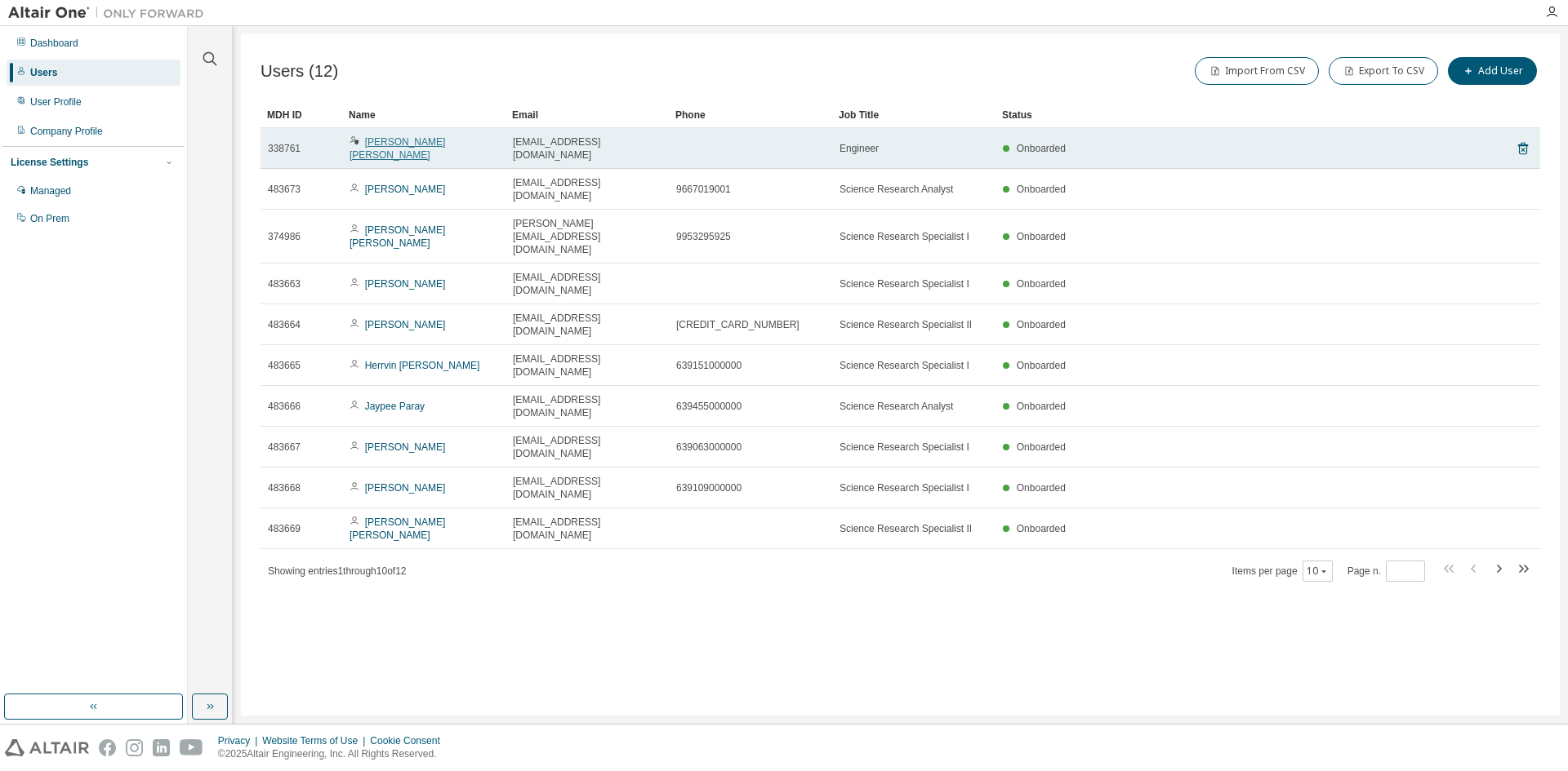
click at [385, 139] on link "[PERSON_NAME] [PERSON_NAME]" at bounding box center [397, 149] width 96 height 25
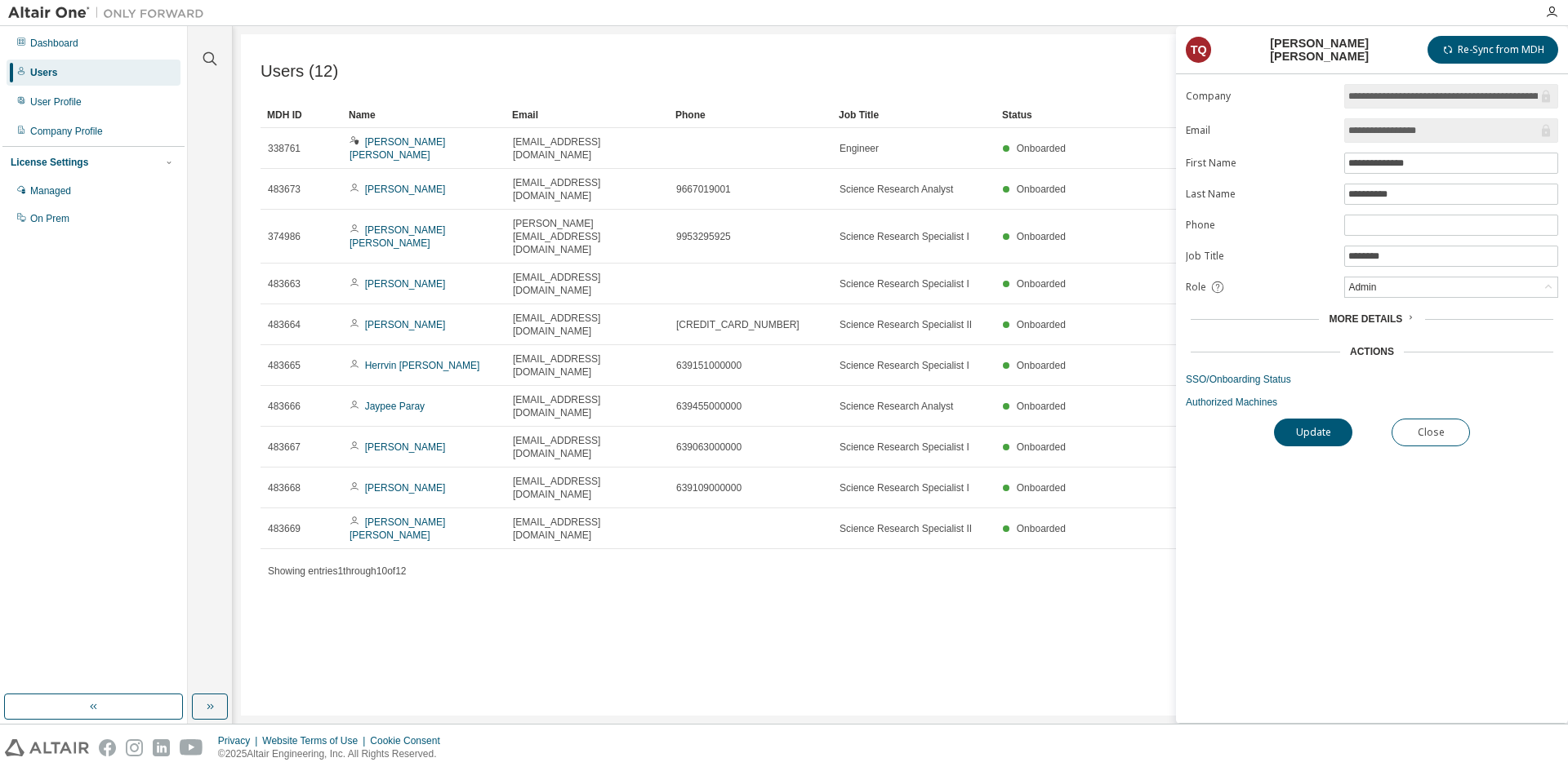
click at [1385, 321] on span "More Details" at bounding box center [1365, 319] width 74 height 11
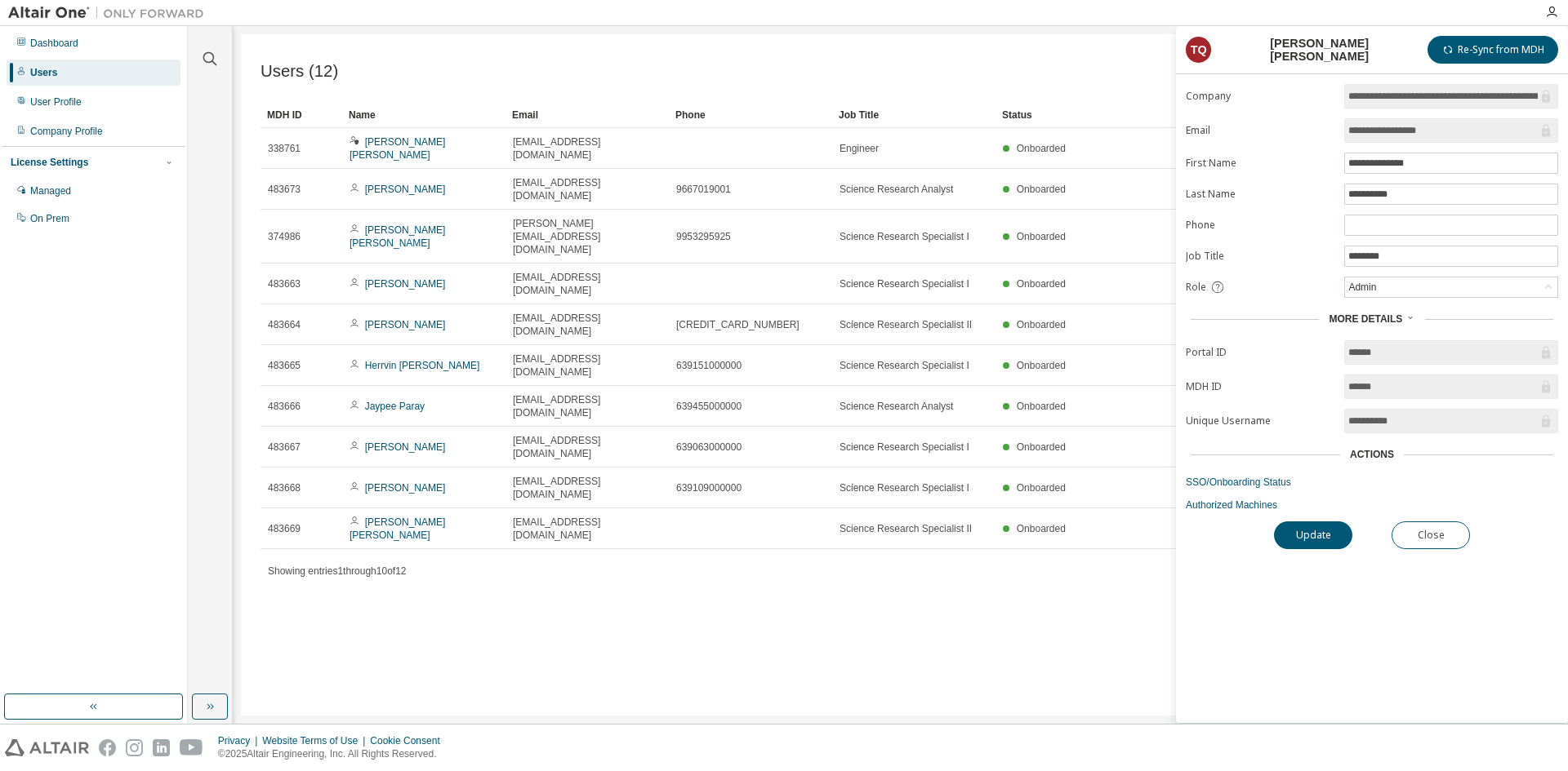
click at [1385, 321] on span "More Details" at bounding box center [1365, 319] width 74 height 11
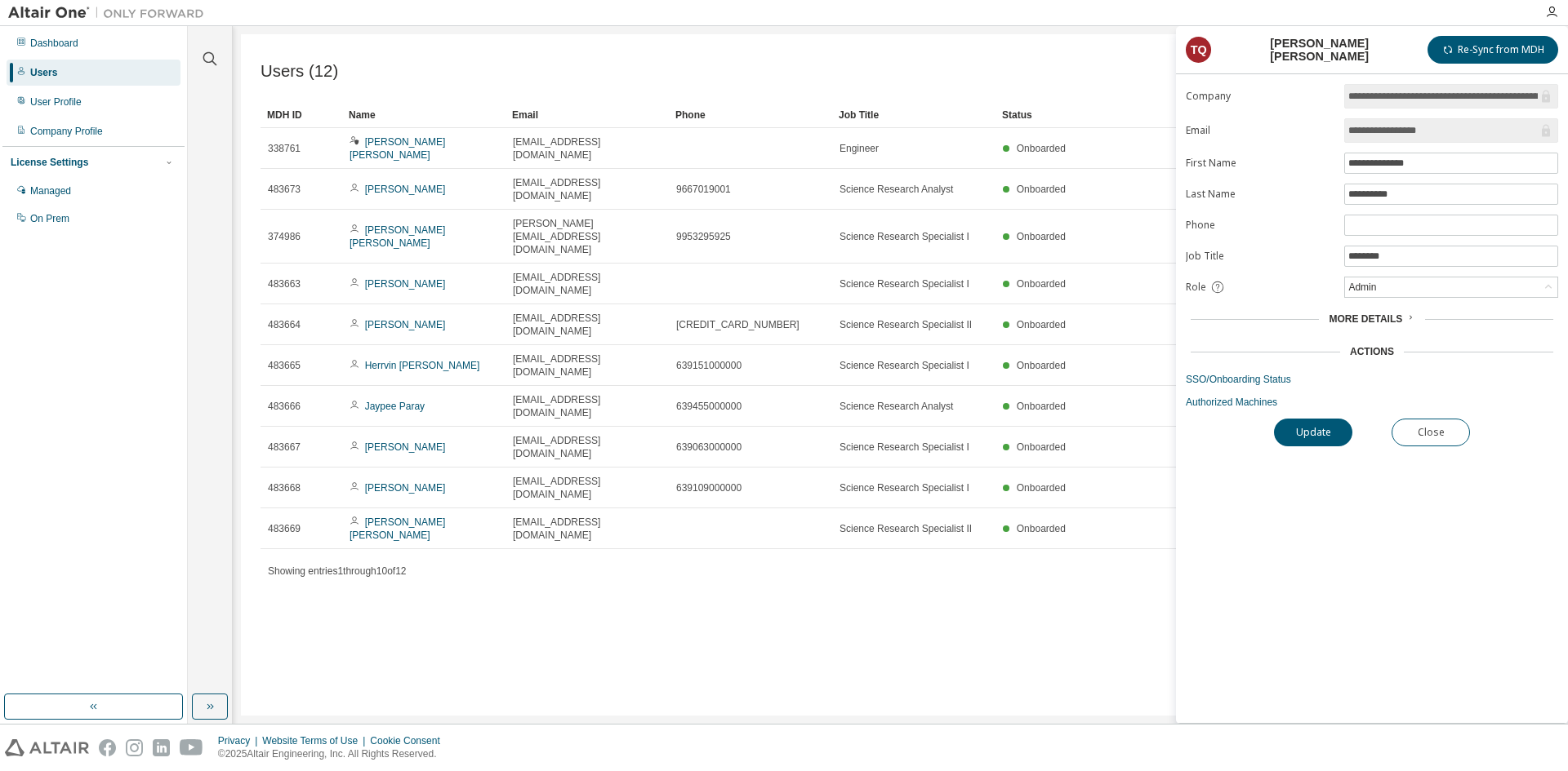
click at [1063, 528] on div "Users (12) Import From CSV Export To CSV Add User Clear Load Save Save As Field…" at bounding box center [900, 375] width 1319 height 682
click at [755, 73] on div "Users (12) Import From CSV Export To CSV Add User" at bounding box center [900, 71] width 1280 height 34
click at [1422, 437] on button "Close" at bounding box center [1431, 432] width 79 height 27
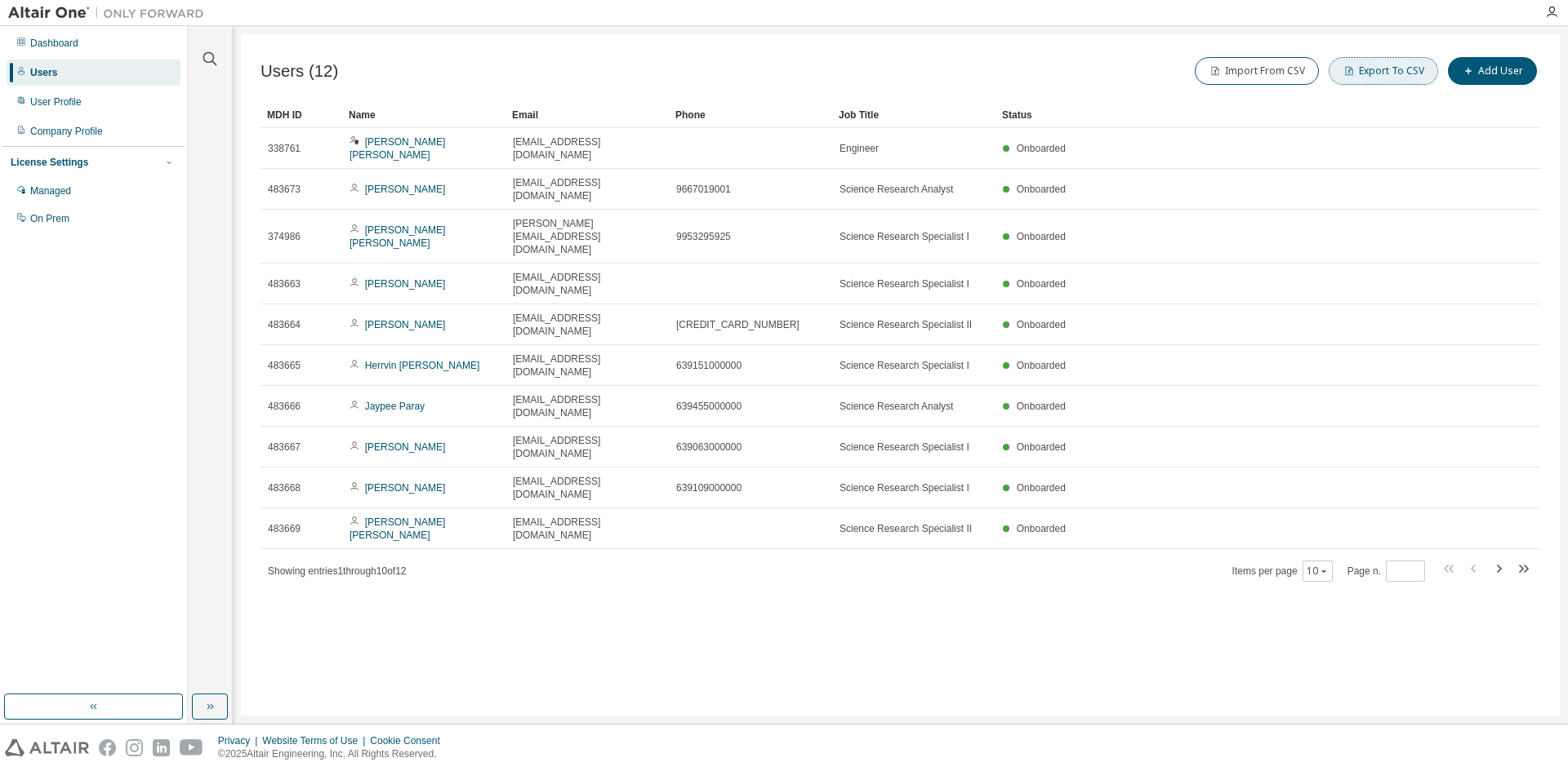
click at [1375, 69] on button "Export To CSV" at bounding box center [1382, 70] width 109 height 27
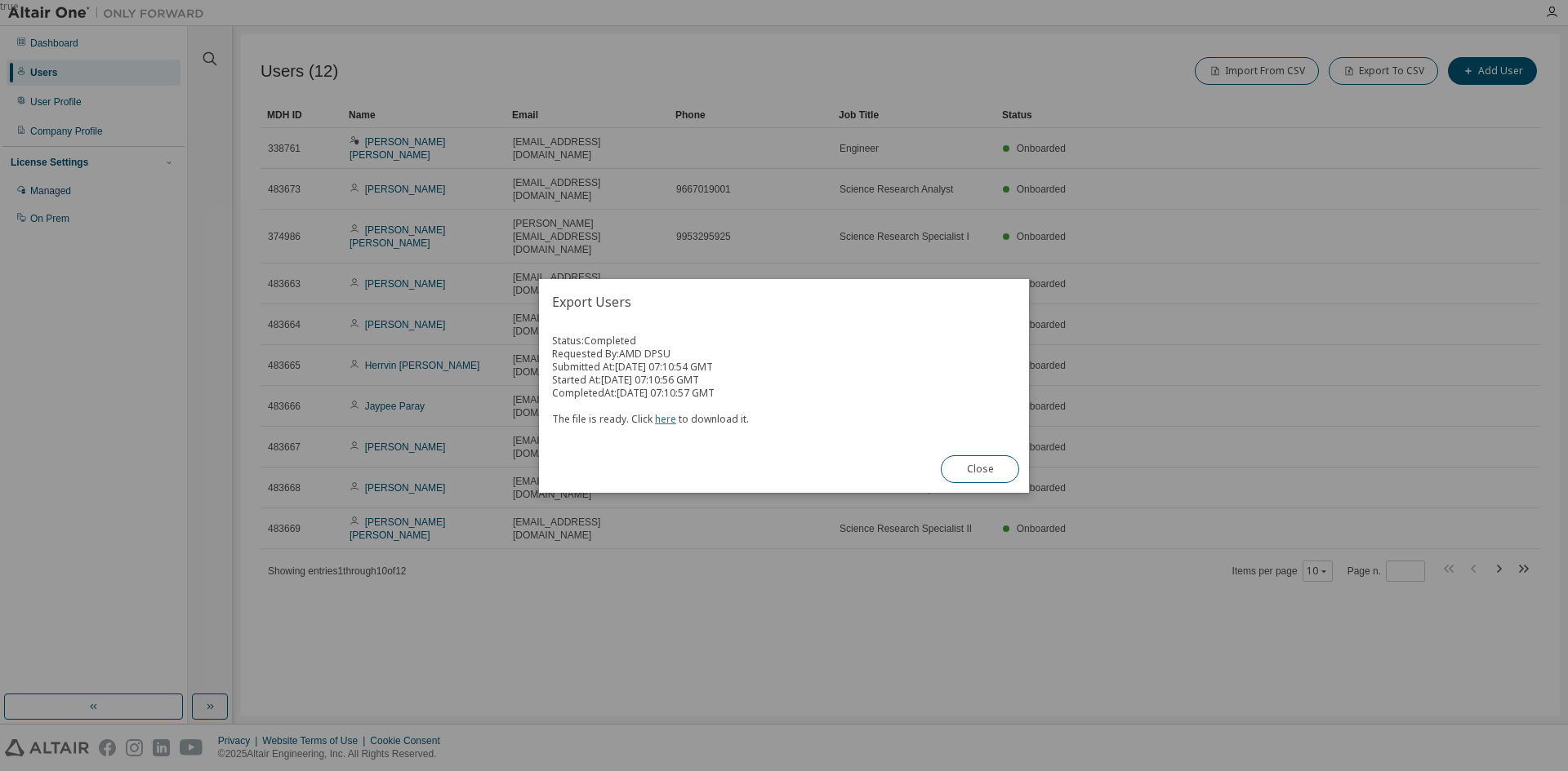
click at [665, 416] on link "here" at bounding box center [665, 419] width 21 height 14
click at [970, 475] on button "Close" at bounding box center [980, 469] width 79 height 27
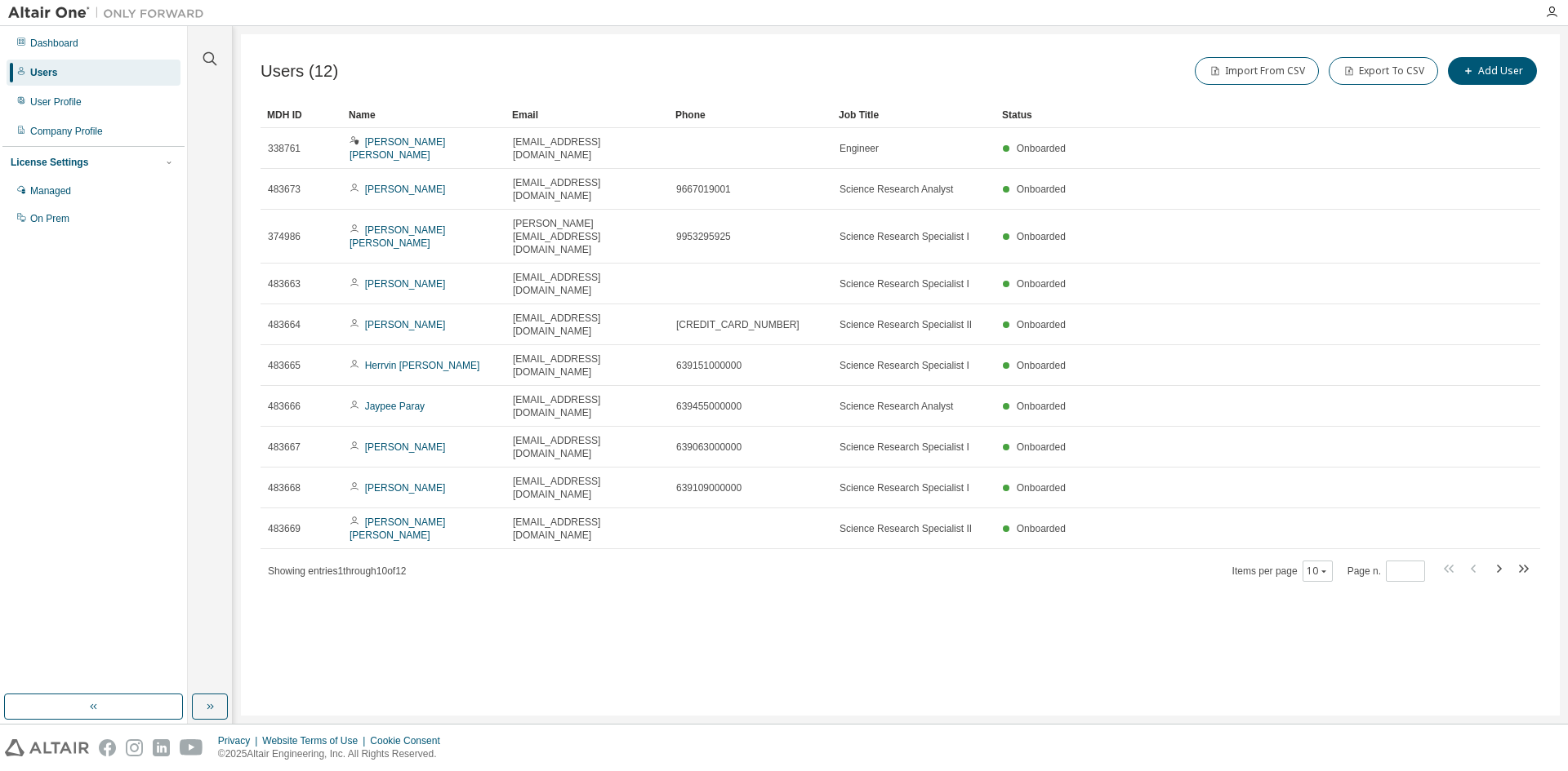
click at [837, 490] on div "Users (12) Import From CSV Export To CSV Add User Clear Load Save Save As Field…" at bounding box center [900, 375] width 1319 height 682
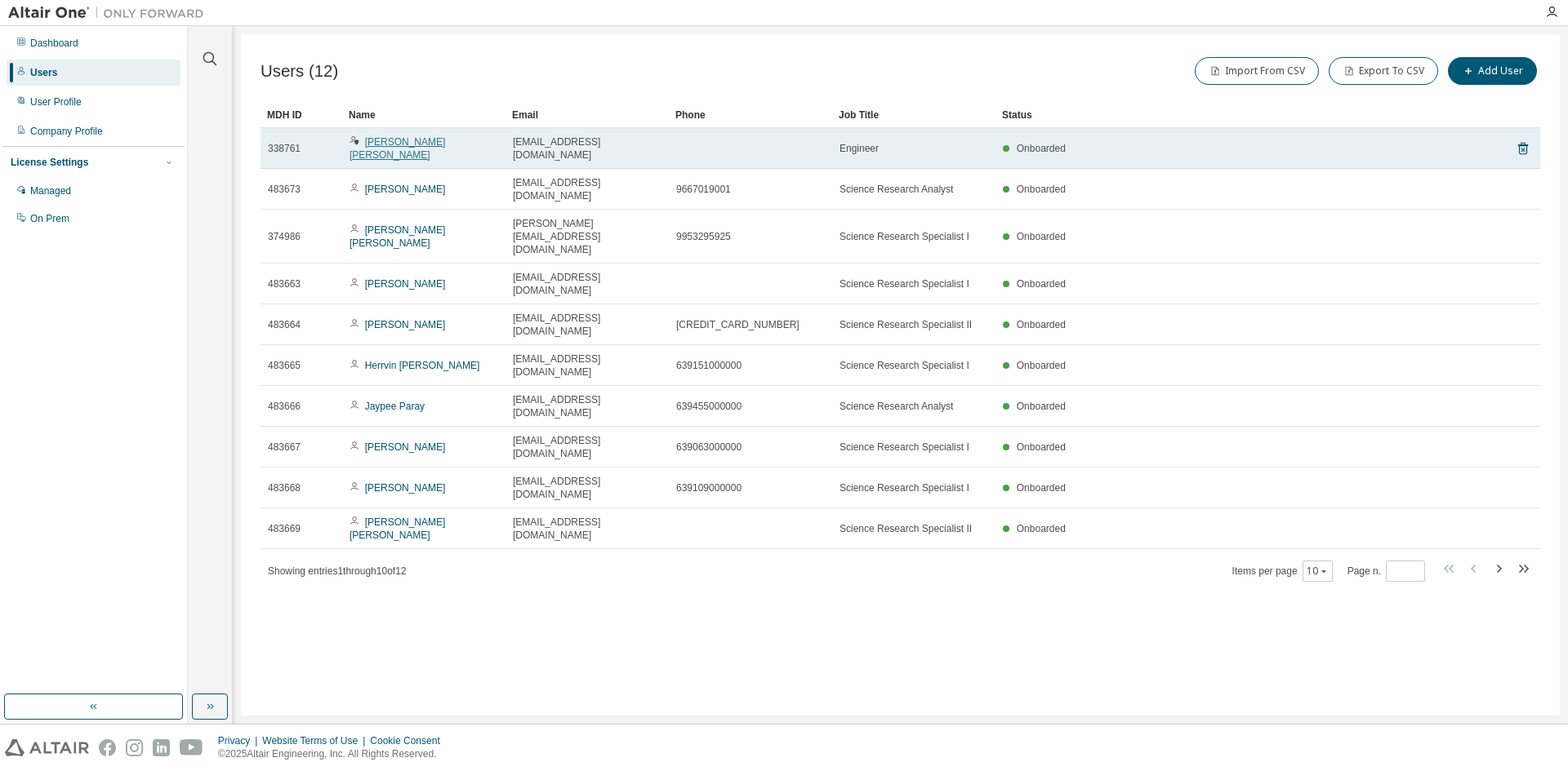
click at [393, 139] on link "[PERSON_NAME] [PERSON_NAME]" at bounding box center [397, 149] width 96 height 25
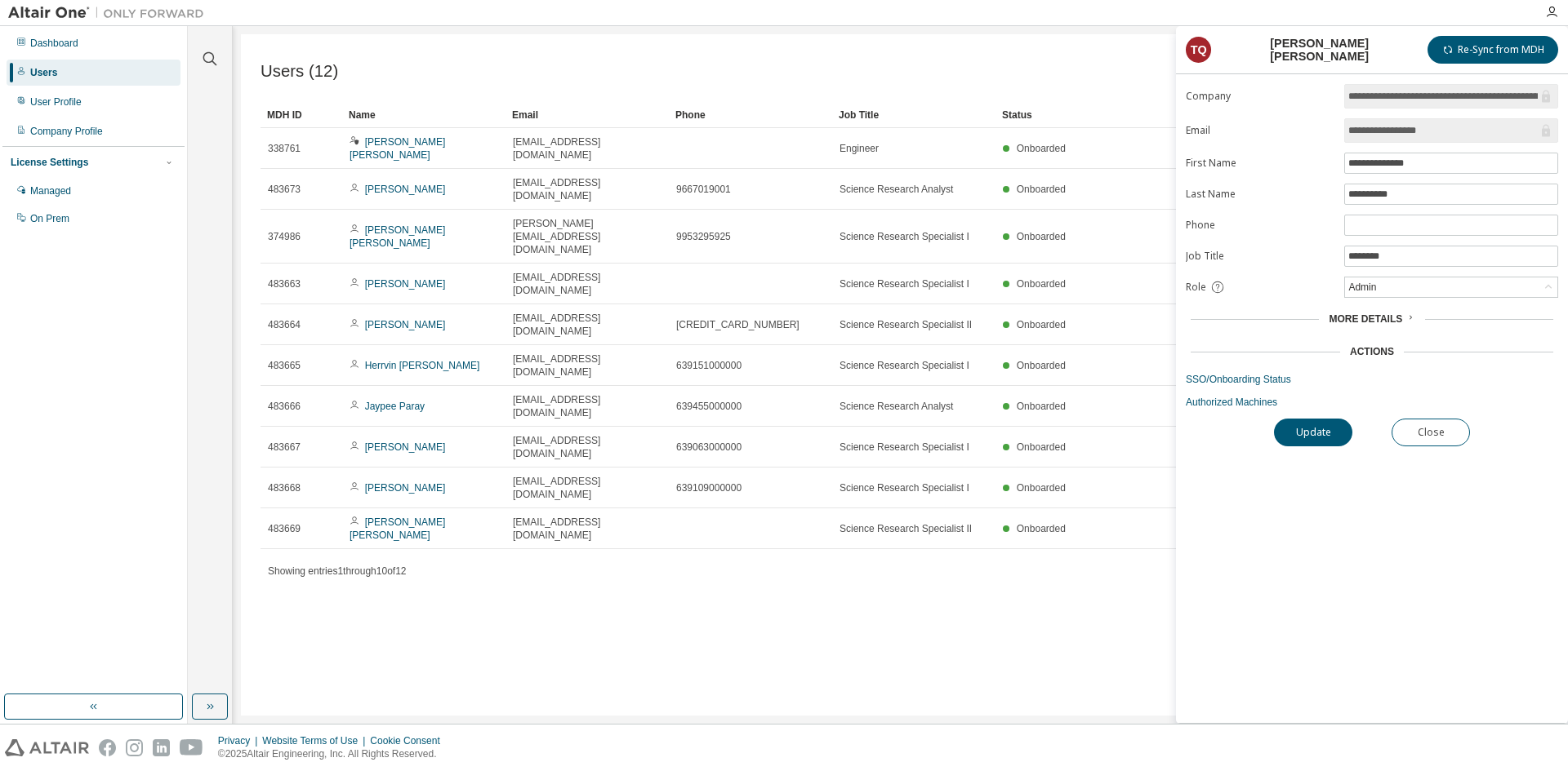
click at [820, 50] on div "Users (12) Import From CSV Export To CSV Add User Clear Load Save Save As Field…" at bounding box center [900, 375] width 1319 height 682
click at [1446, 433] on button "Close" at bounding box center [1431, 432] width 79 height 27
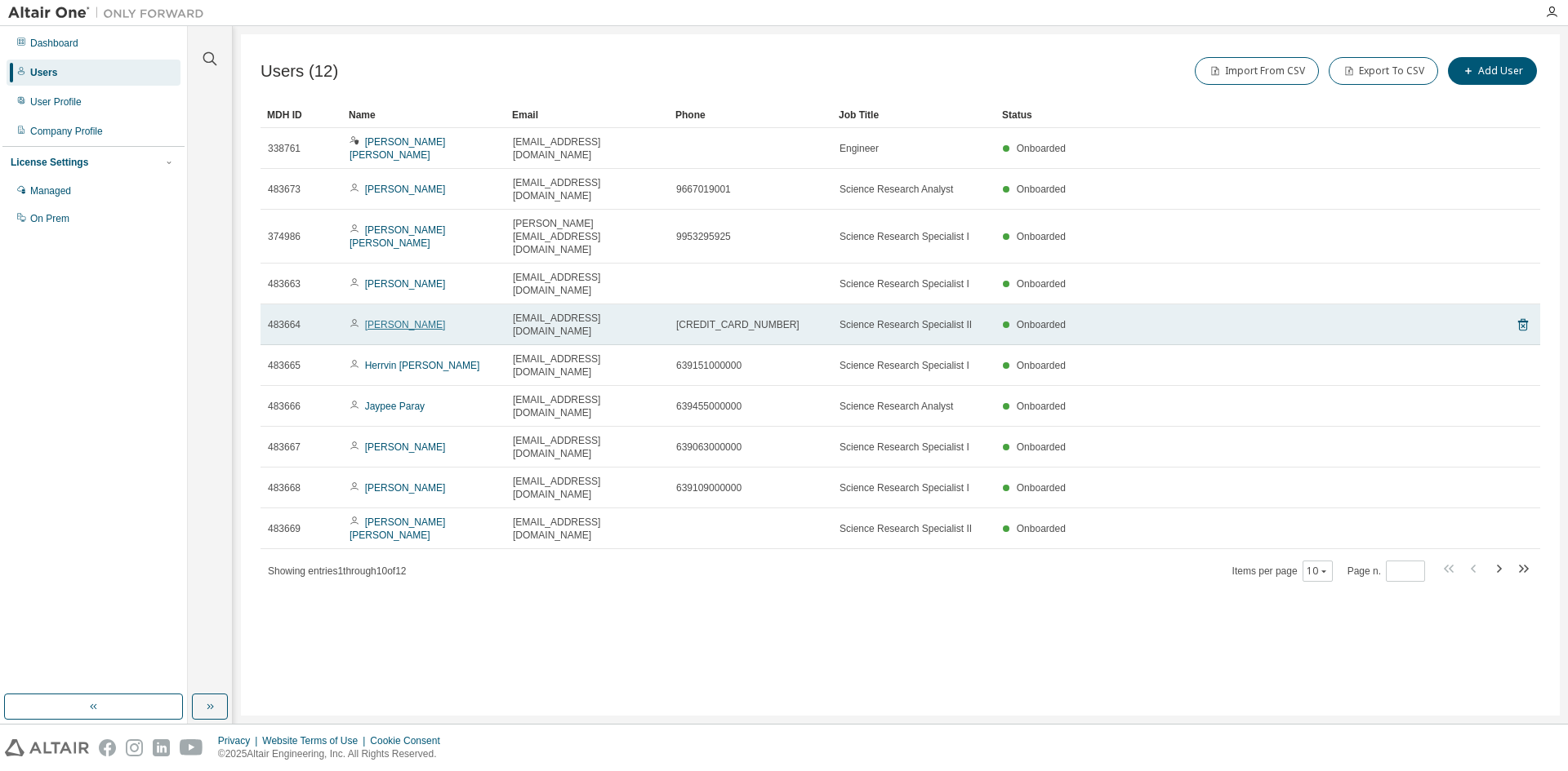
click at [387, 319] on link "[PERSON_NAME]" at bounding box center [405, 325] width 81 height 11
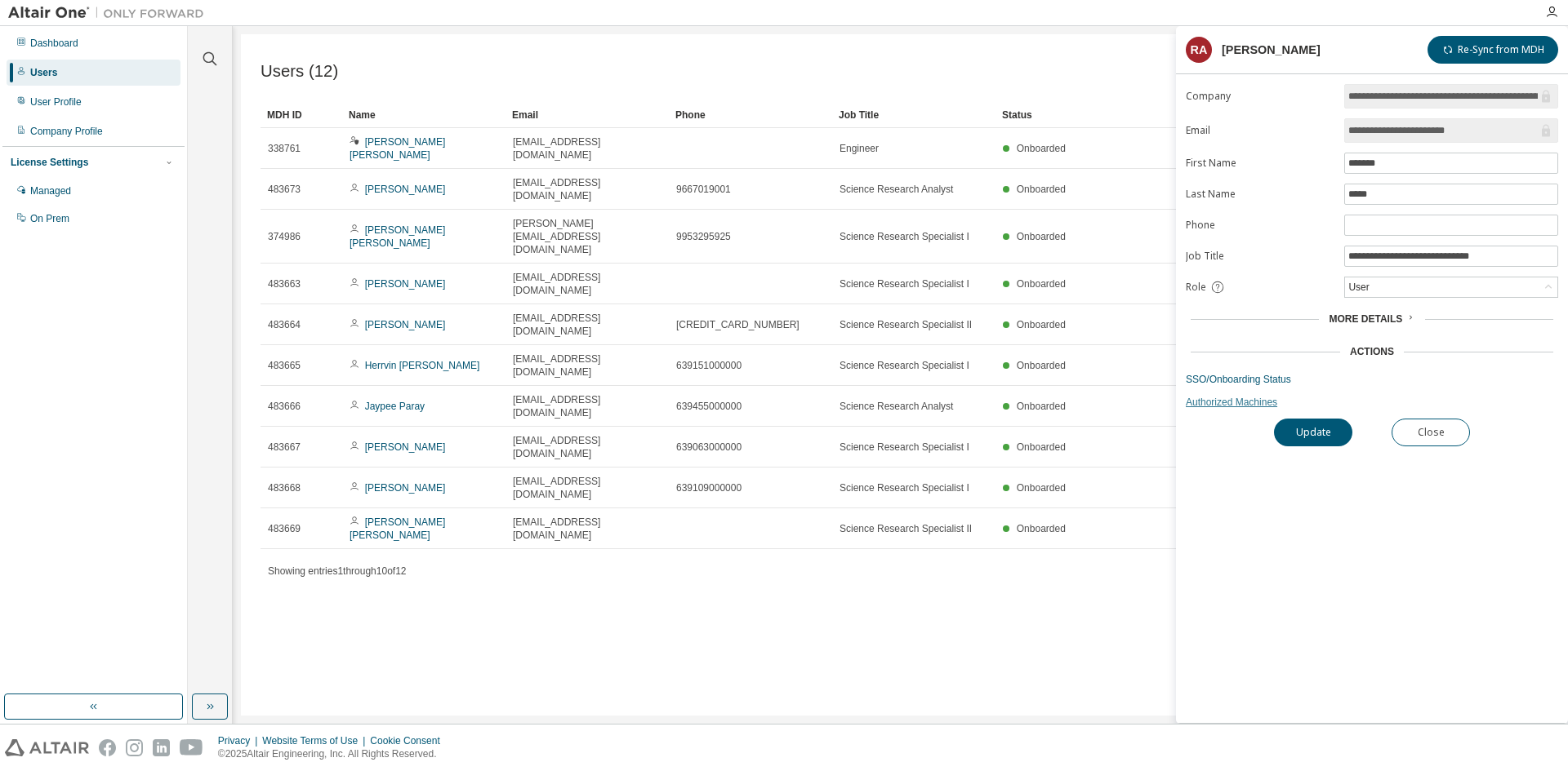
click at [1214, 401] on link "Authorized Machines" at bounding box center [1371, 403] width 372 height 13
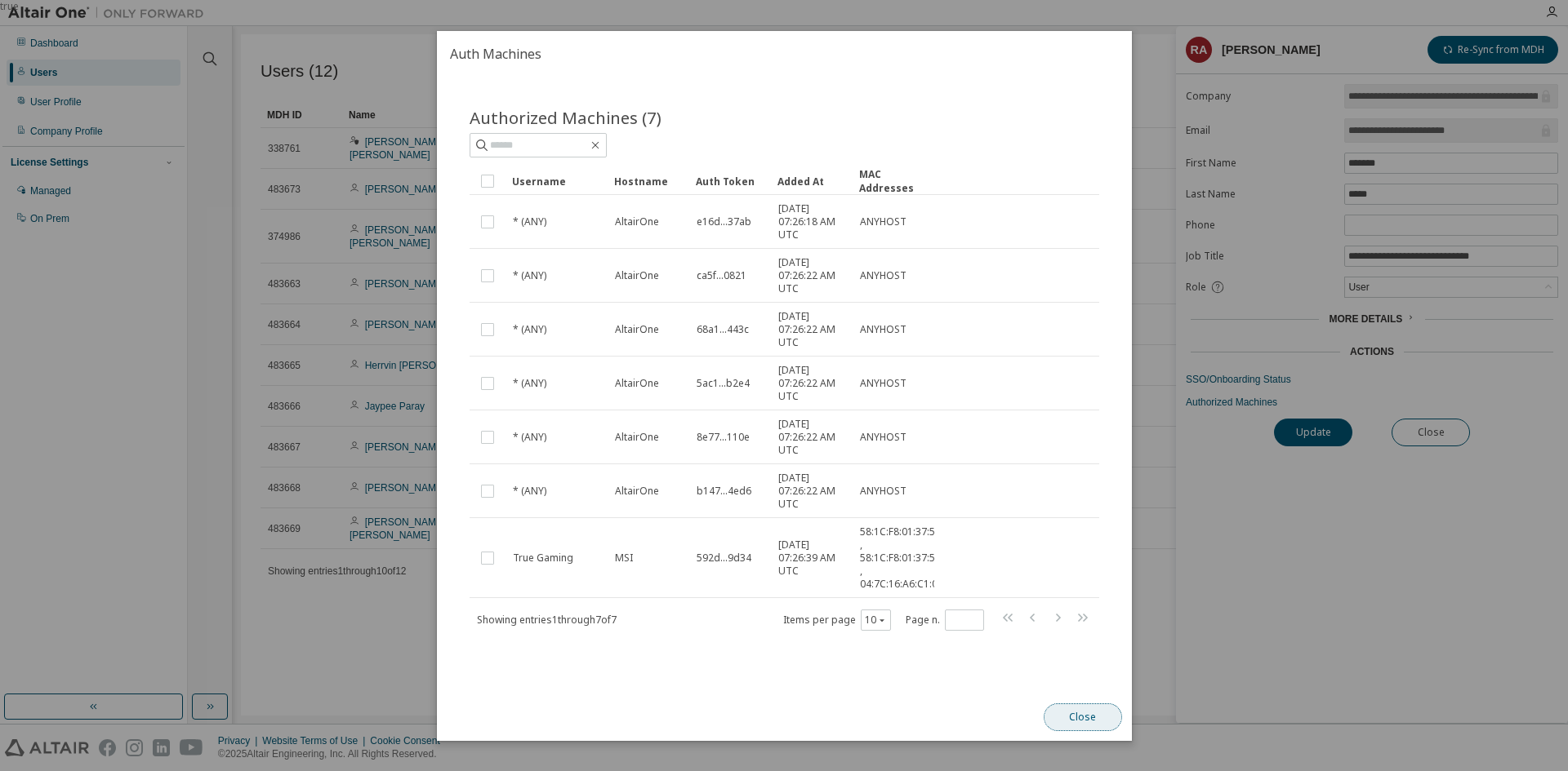
click at [1076, 718] on button "Close" at bounding box center [1082, 717] width 79 height 27
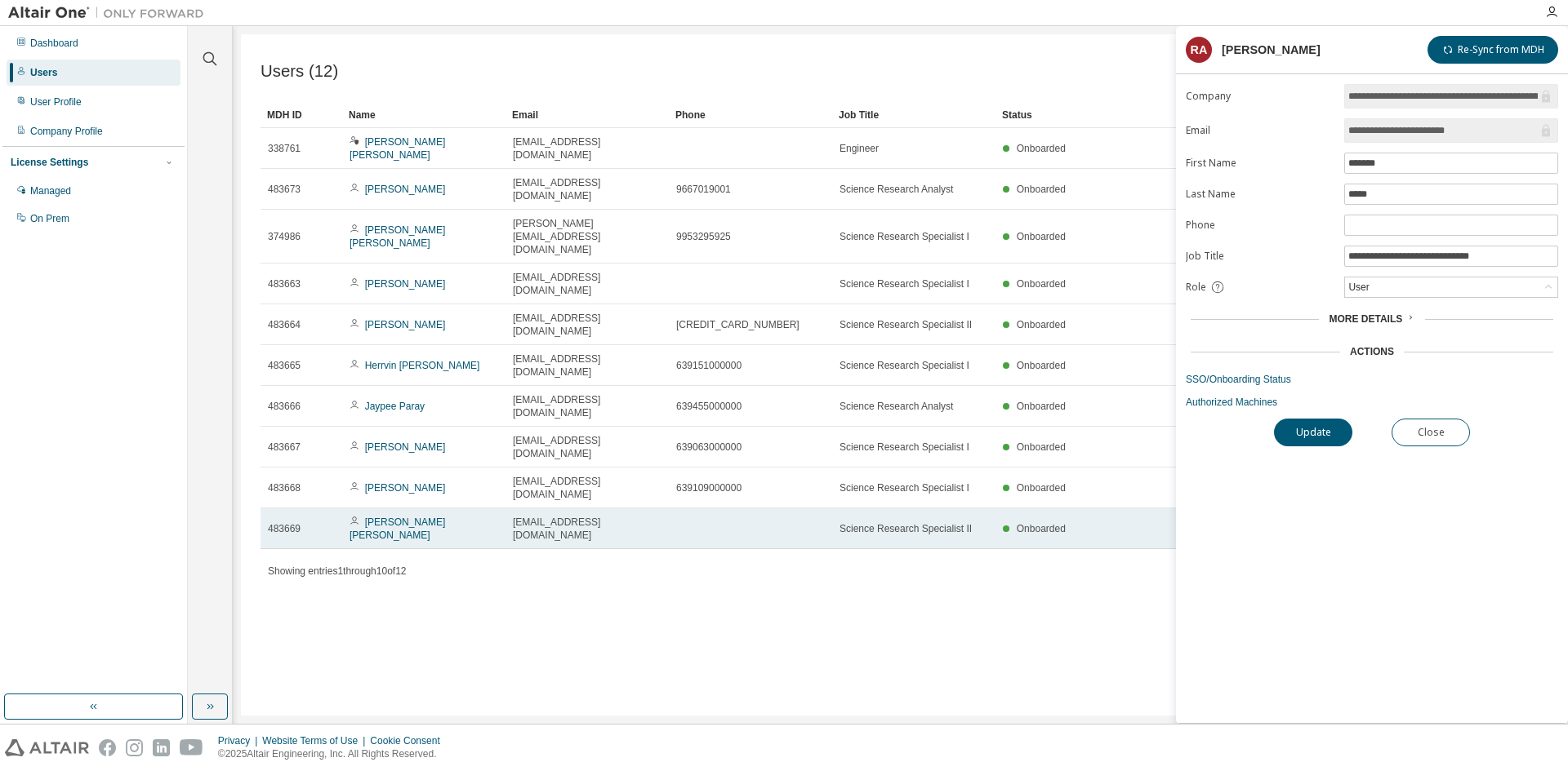
click at [419, 509] on td "[PERSON_NAME] [PERSON_NAME]" at bounding box center [424, 529] width 163 height 41
click at [431, 517] on link "[PERSON_NAME] [PERSON_NAME]" at bounding box center [397, 529] width 96 height 25
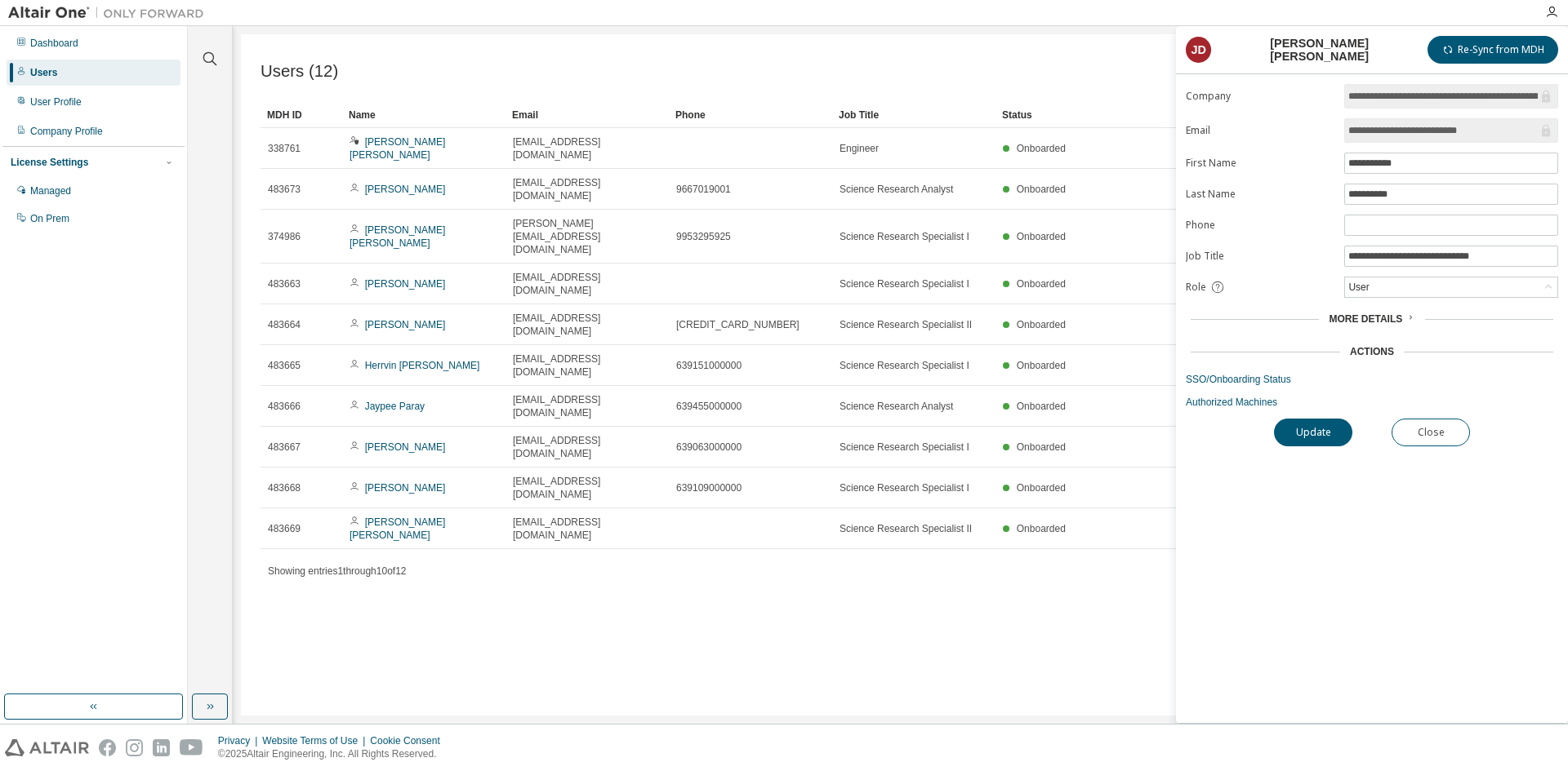
click at [1072, 472] on div "Users (12) Import From CSV Export To CSV Add User Clear Load Save Save As Field…" at bounding box center [900, 375] width 1319 height 682
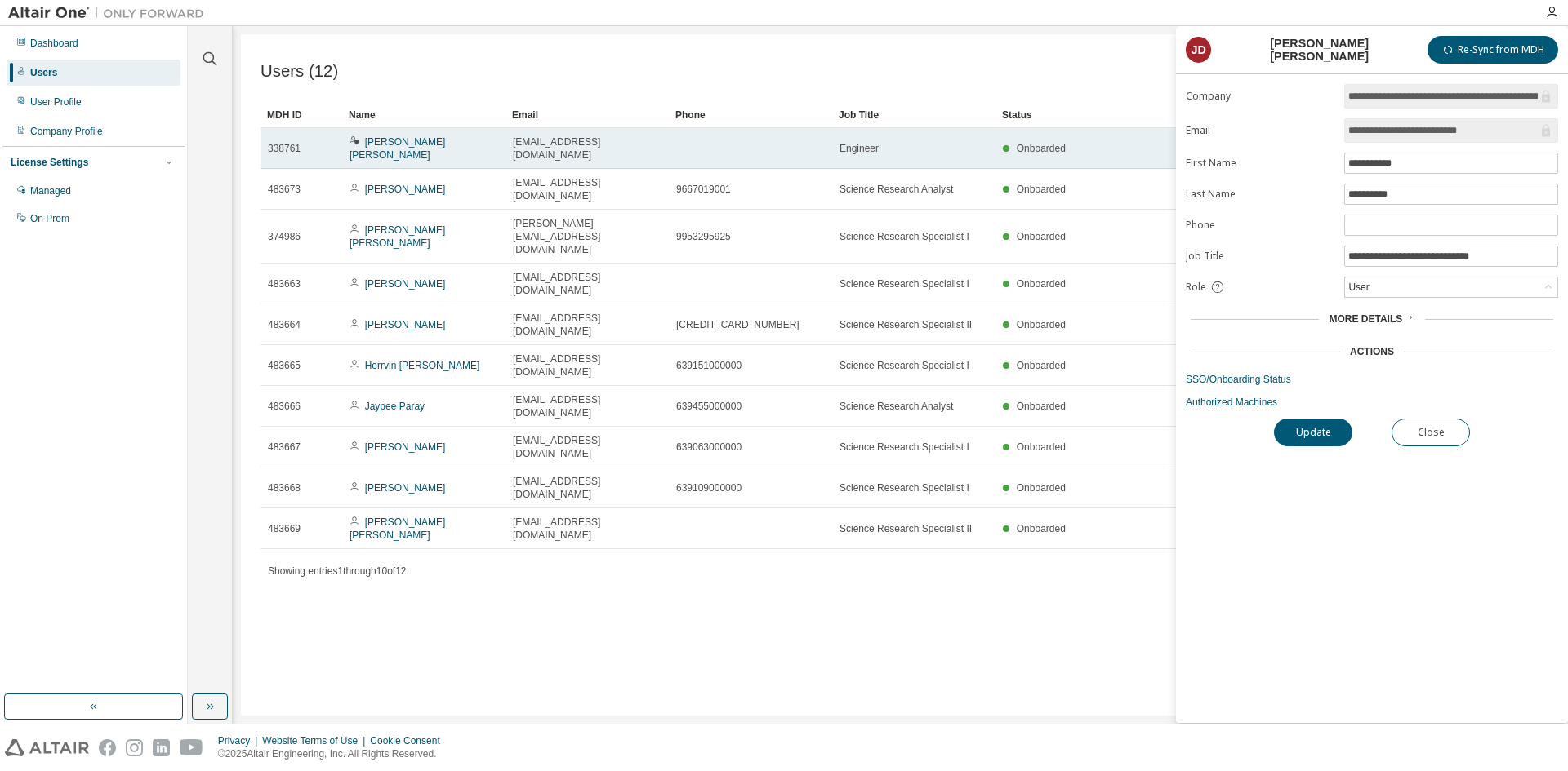
click at [663, 145] on td "[EMAIL_ADDRESS][DOMAIN_NAME]" at bounding box center [586, 148] width 163 height 41
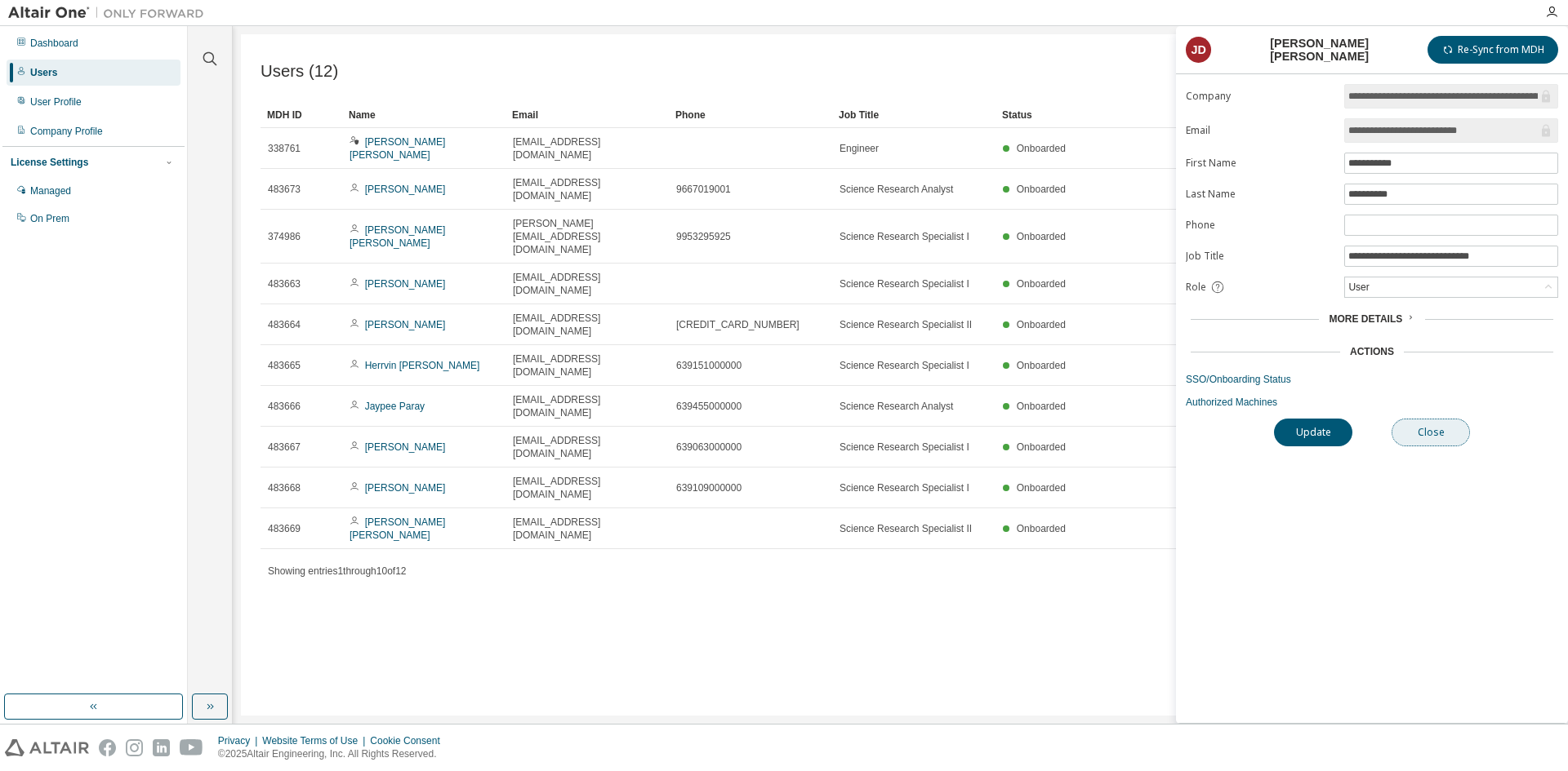
click at [1419, 436] on button "Close" at bounding box center [1431, 432] width 79 height 27
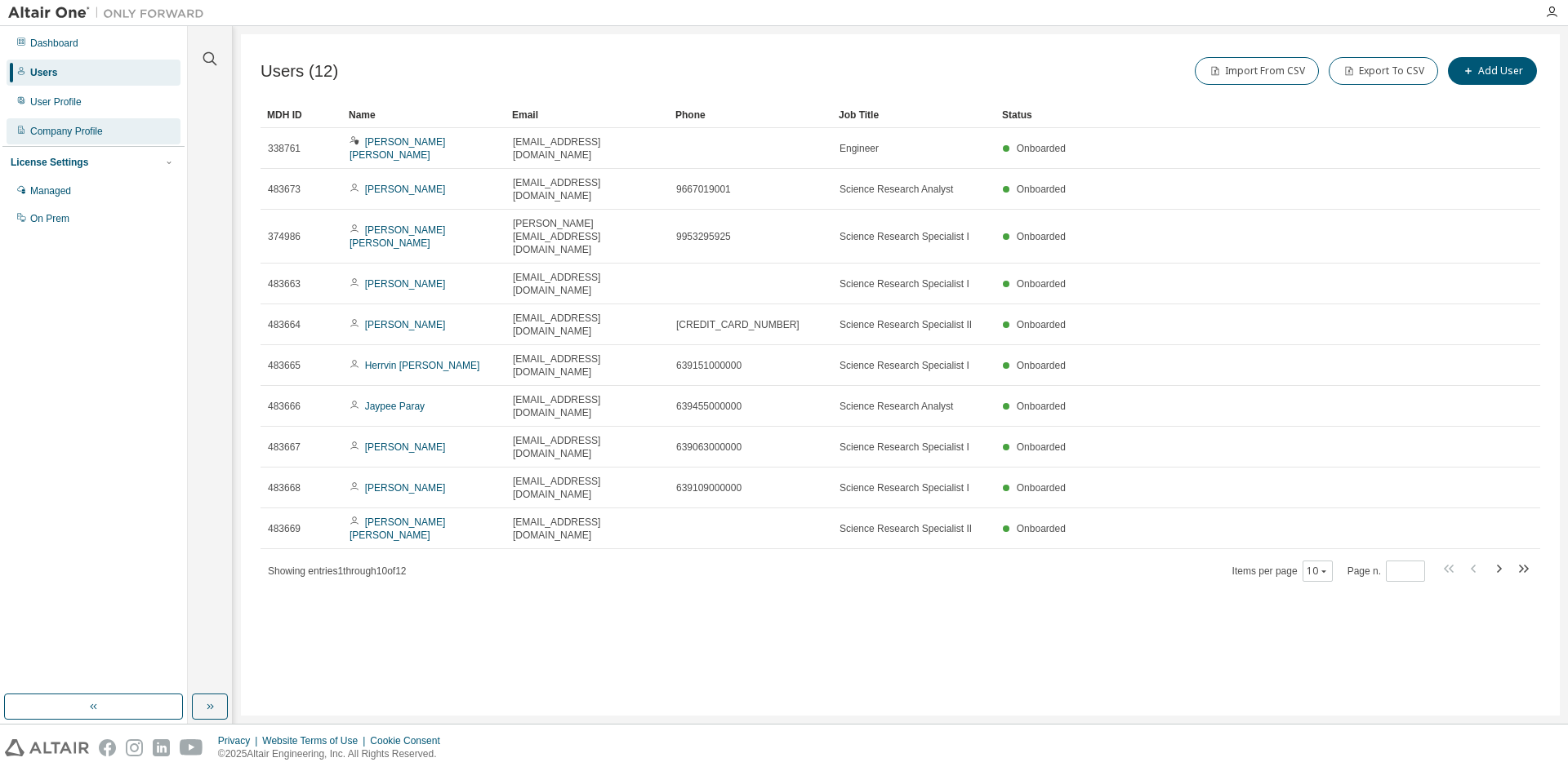
click at [37, 131] on div "Company Profile" at bounding box center [66, 132] width 73 height 13
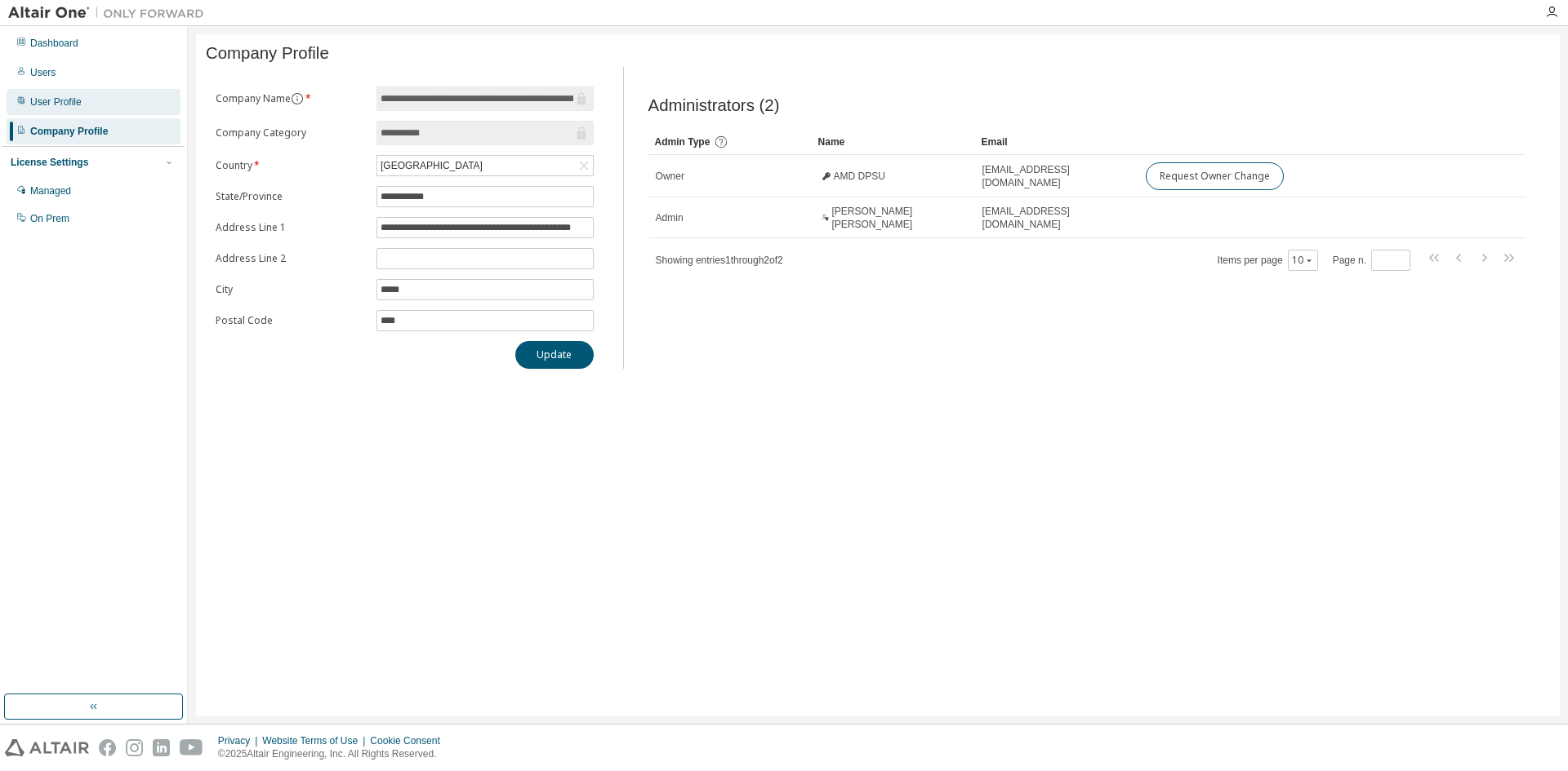
click at [54, 94] on div "User Profile" at bounding box center [94, 102] width 174 height 27
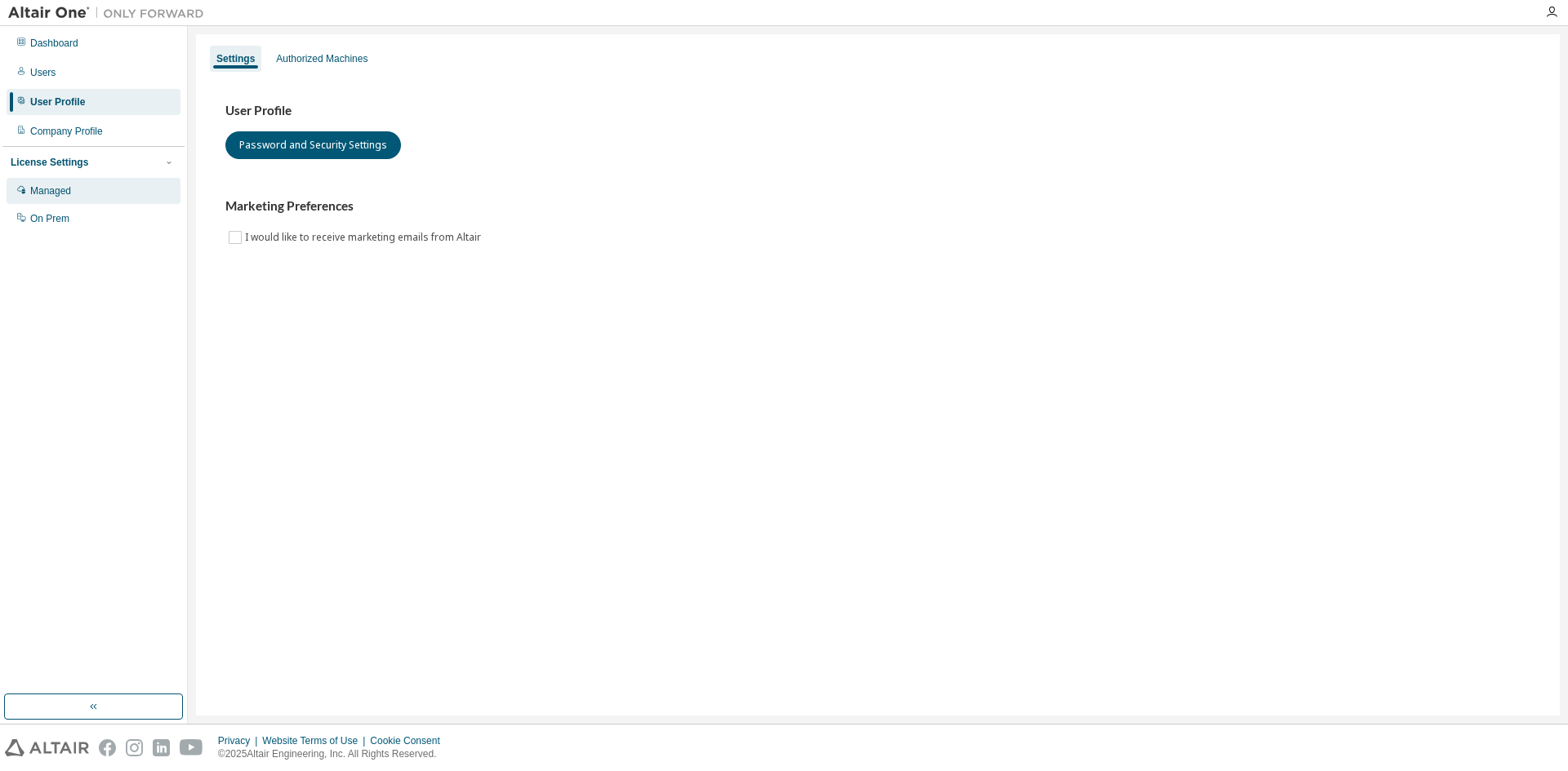
click at [58, 199] on div "Managed" at bounding box center [94, 191] width 174 height 27
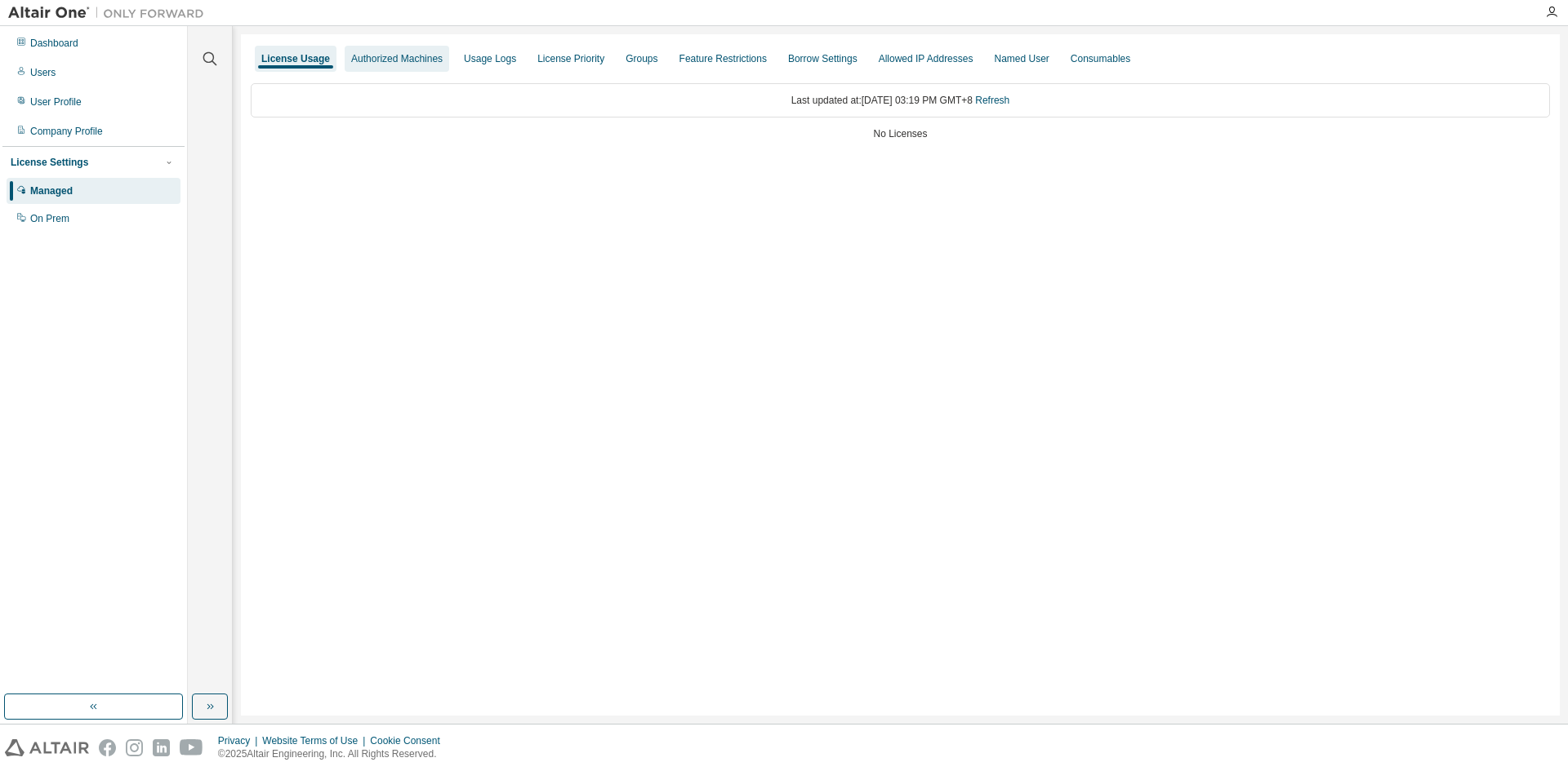
click at [378, 50] on div "Authorized Machines" at bounding box center [397, 59] width 104 height 27
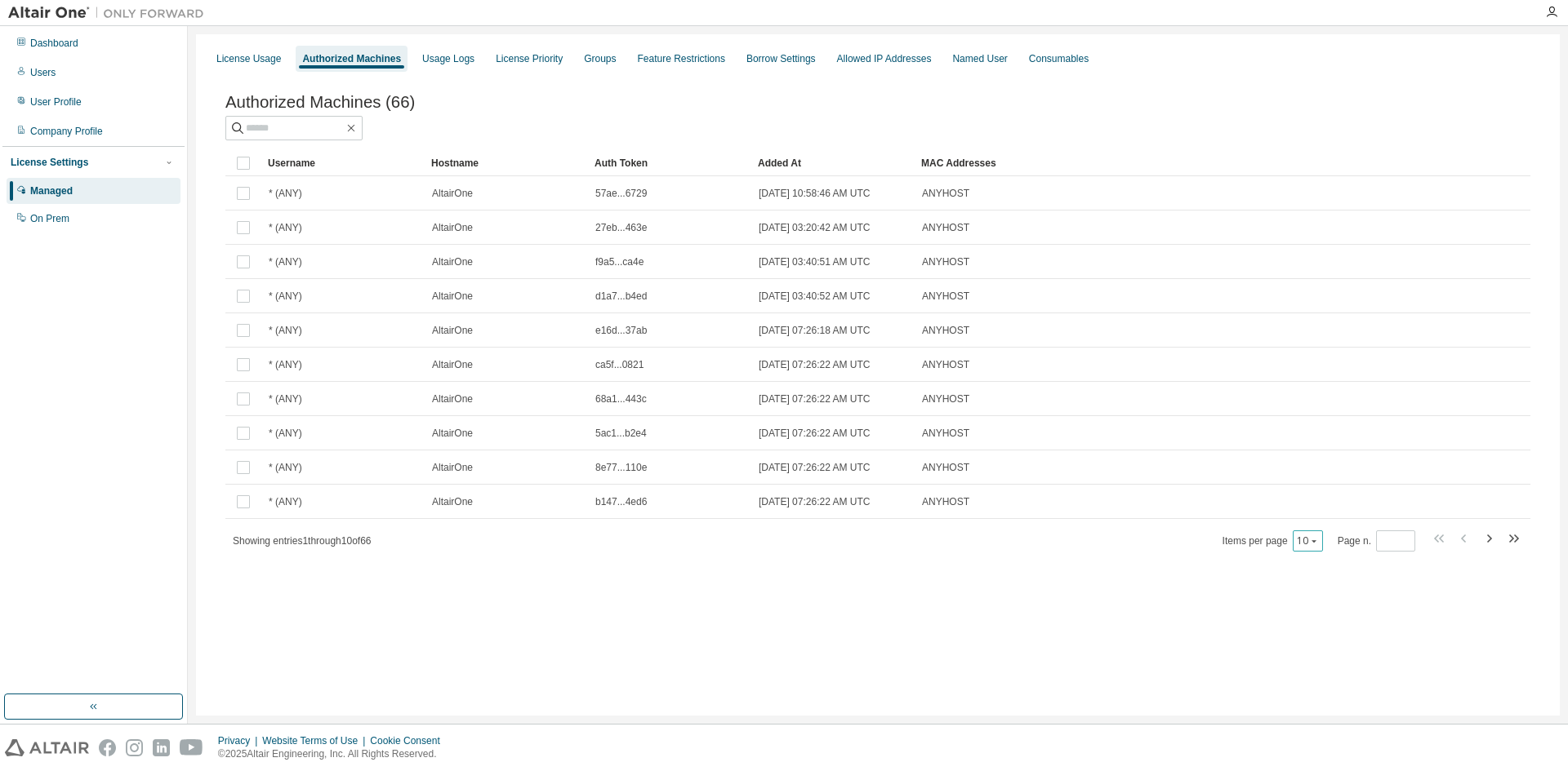
drag, startPoint x: 1304, startPoint y: 538, endPoint x: 1298, endPoint y: 555, distance: 18.0
click at [1304, 539] on button "10" at bounding box center [1307, 542] width 22 height 13
click at [1307, 637] on div "100" at bounding box center [1361, 645] width 131 height 20
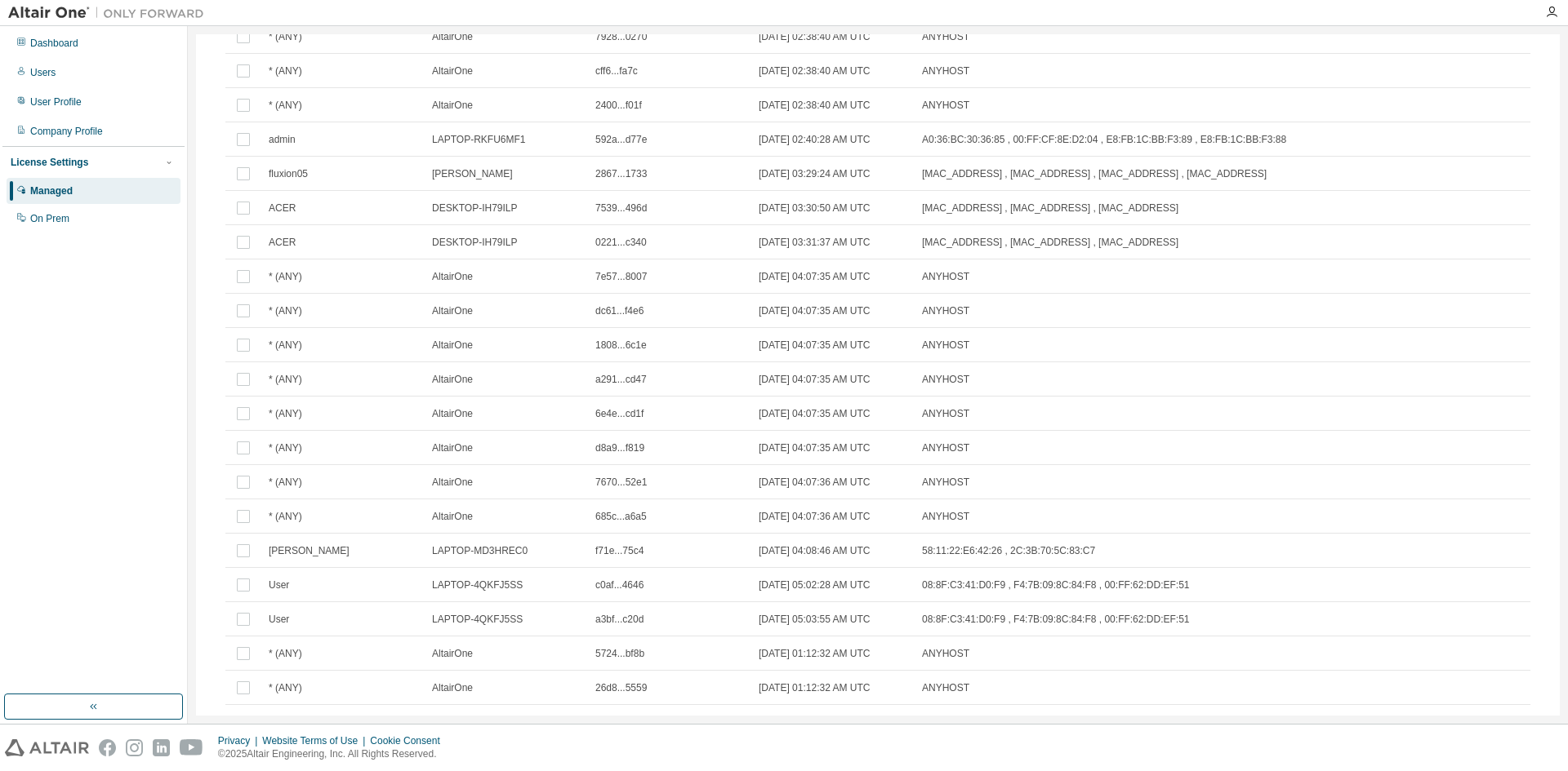
scroll to position [1812, 0]
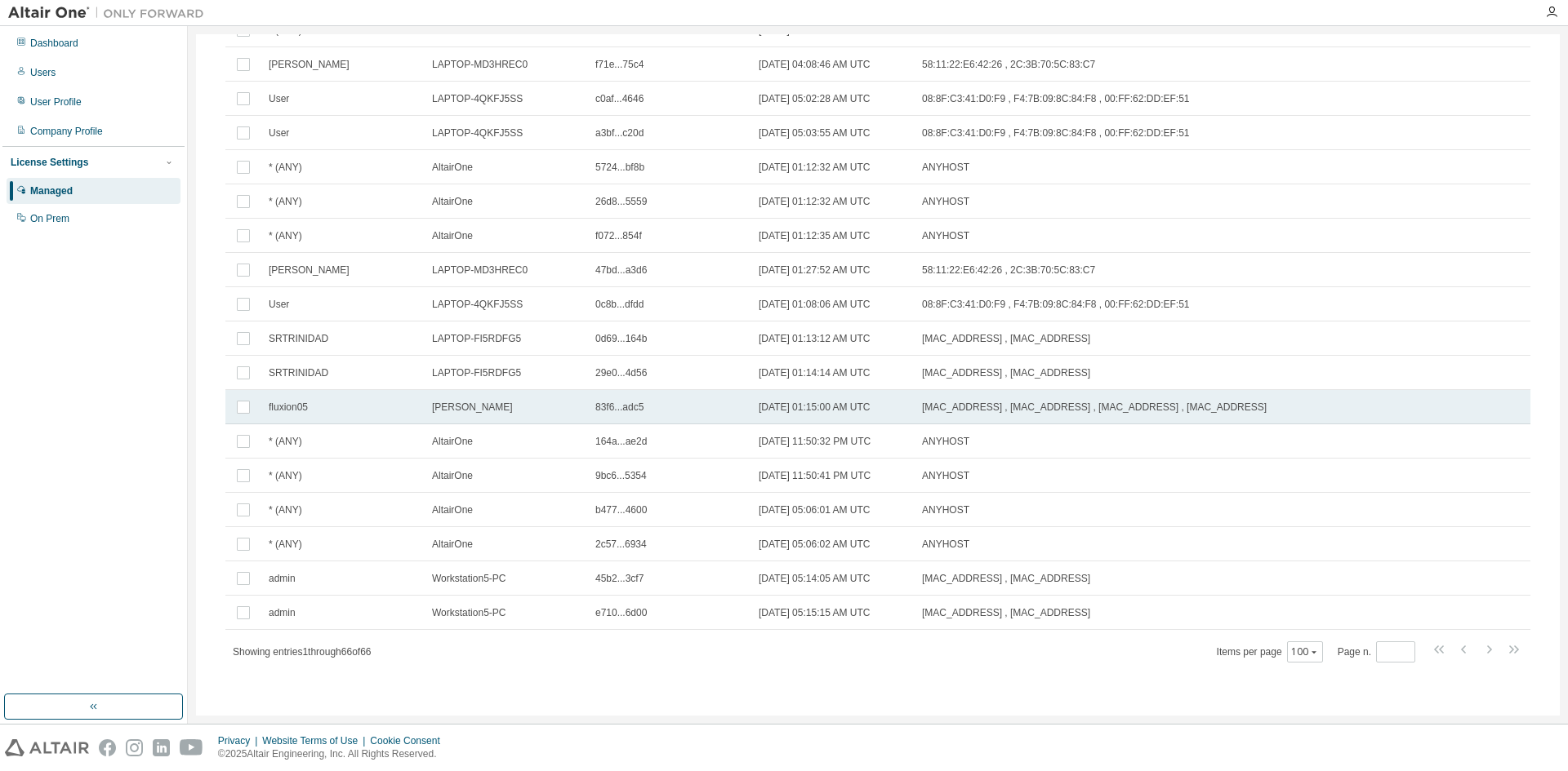
click at [976, 412] on span "70:66:55:5E:9E:EE , A8:5E:45:BE:78:02 , 70:66:55:5E:9E:EF , 00:FF:10:2D:22:23" at bounding box center [1094, 407] width 345 height 13
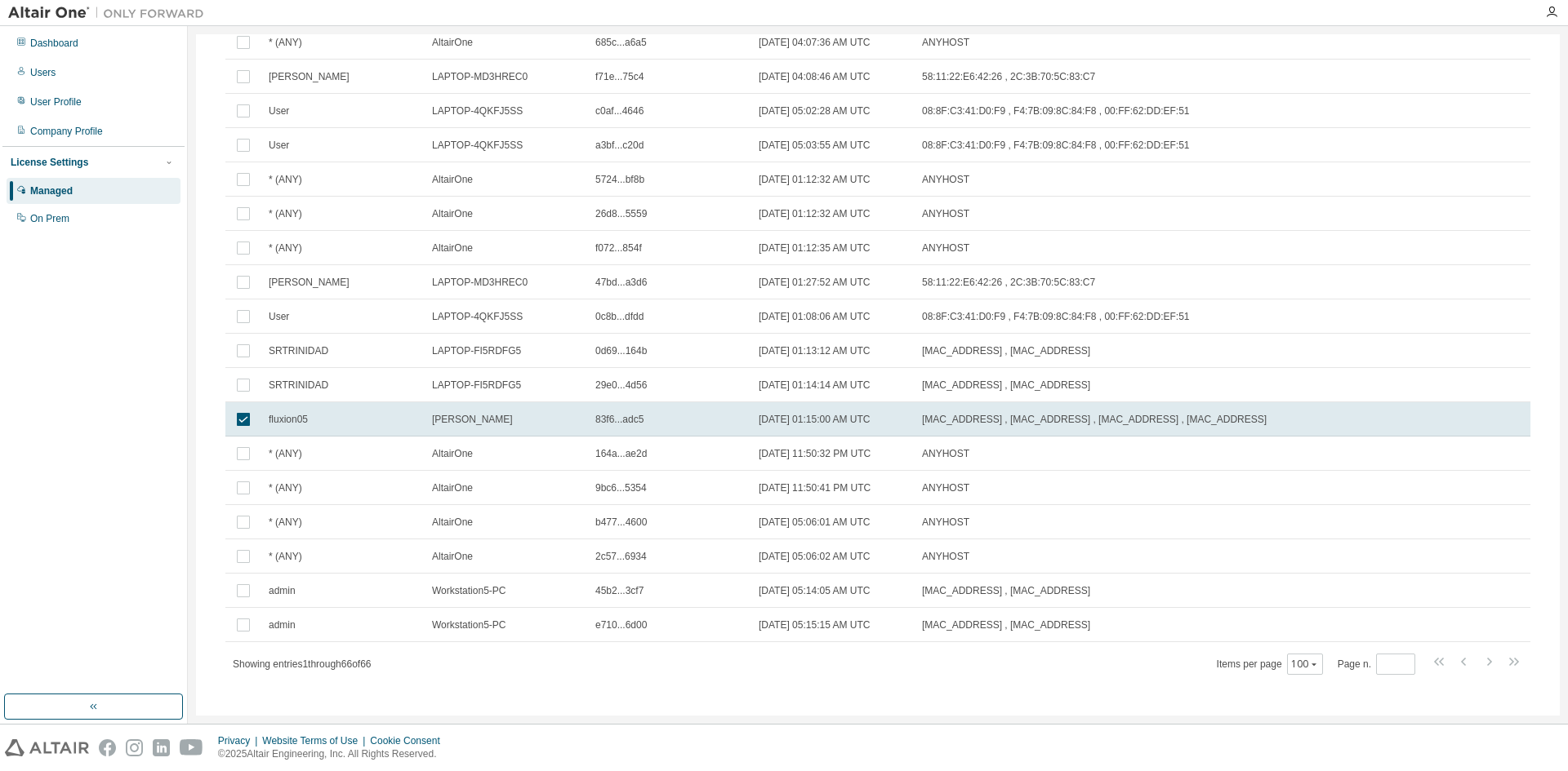
scroll to position [1824, 0]
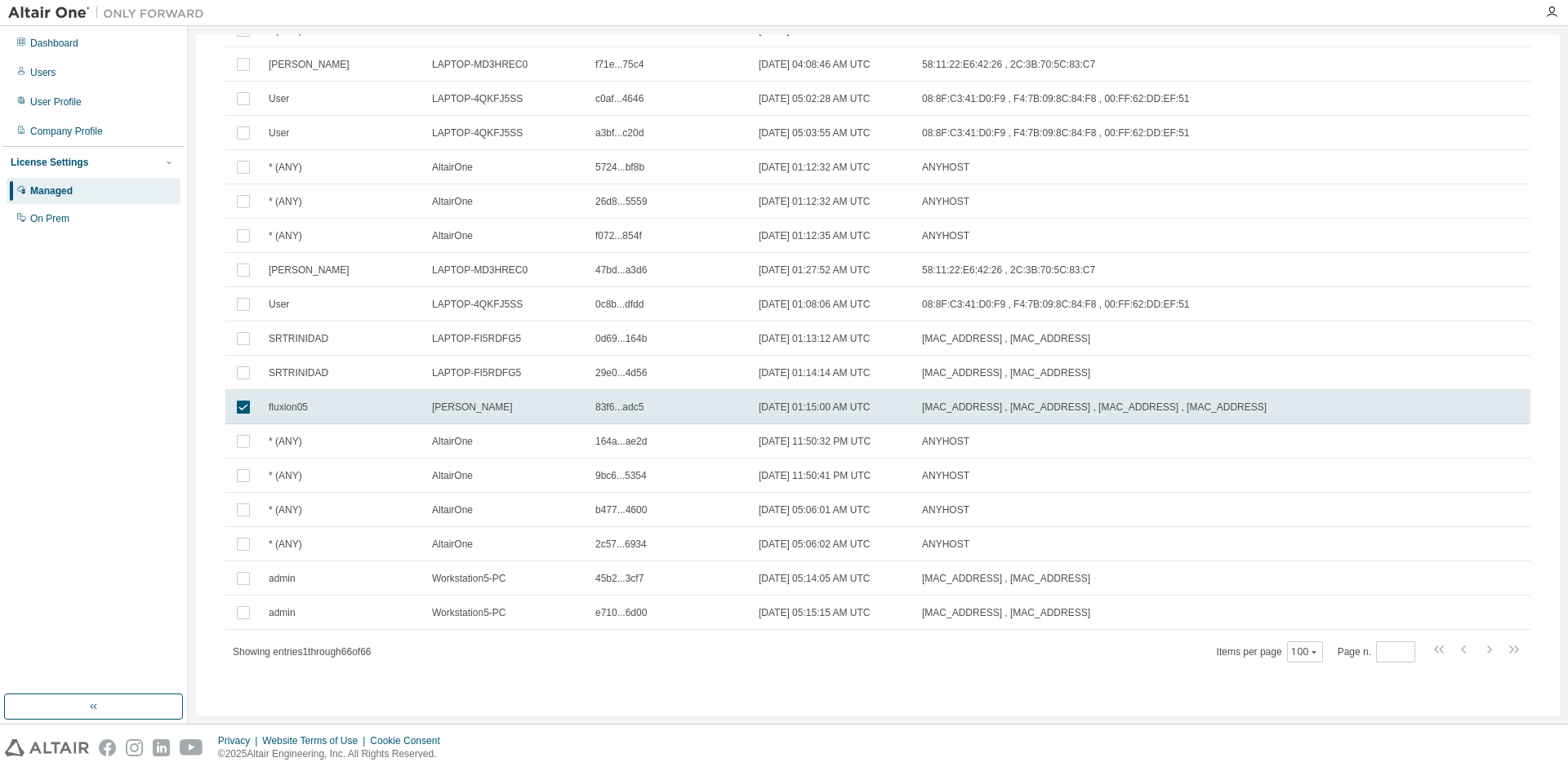
click at [976, 412] on span "70:66:55:5E:9E:EE , A8:5E:45:BE:78:02 , 70:66:55:5E:9E:EF , 00:FF:10:2D:22:23" at bounding box center [1094, 407] width 345 height 13
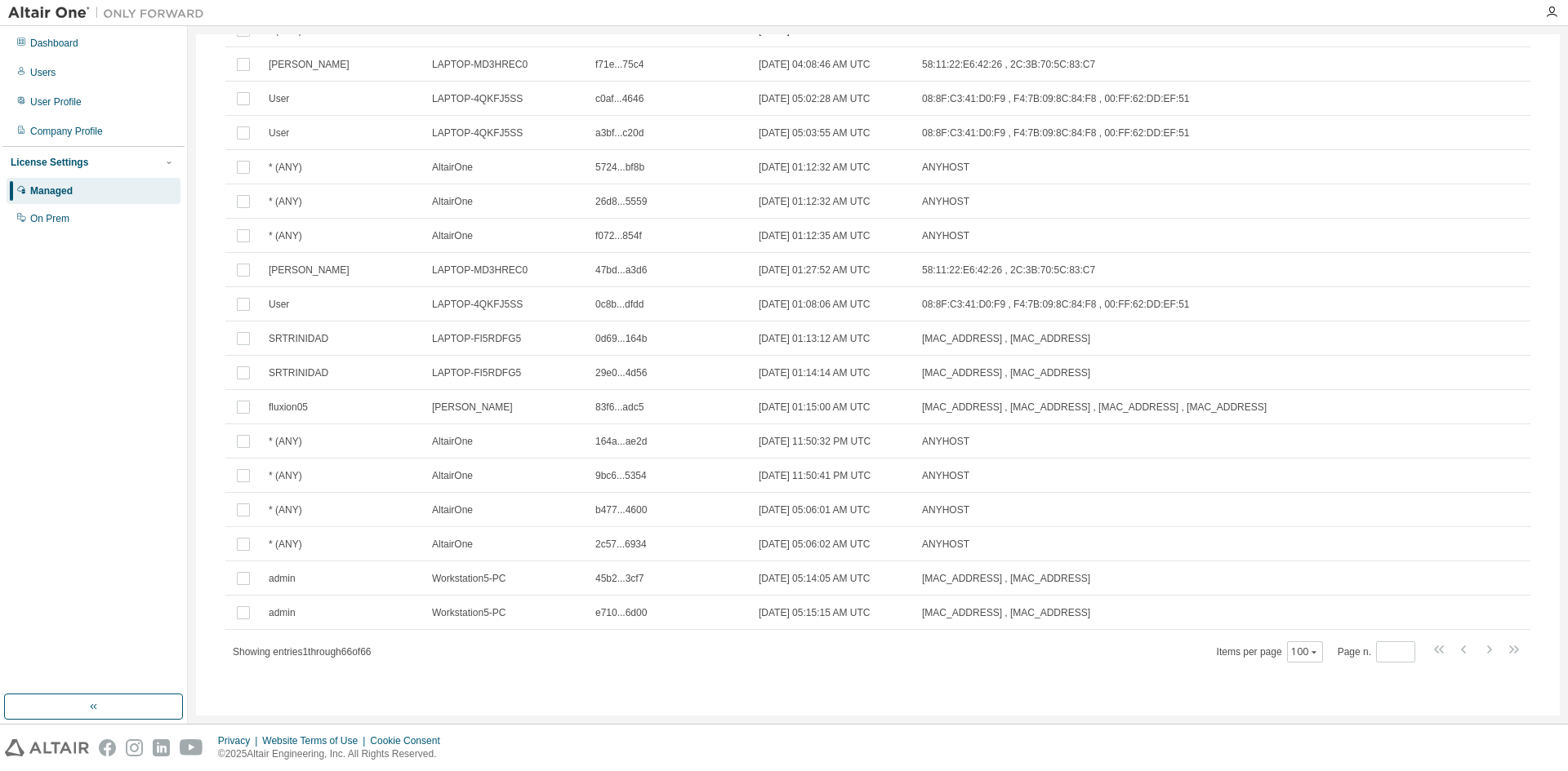
scroll to position [1812, 0]
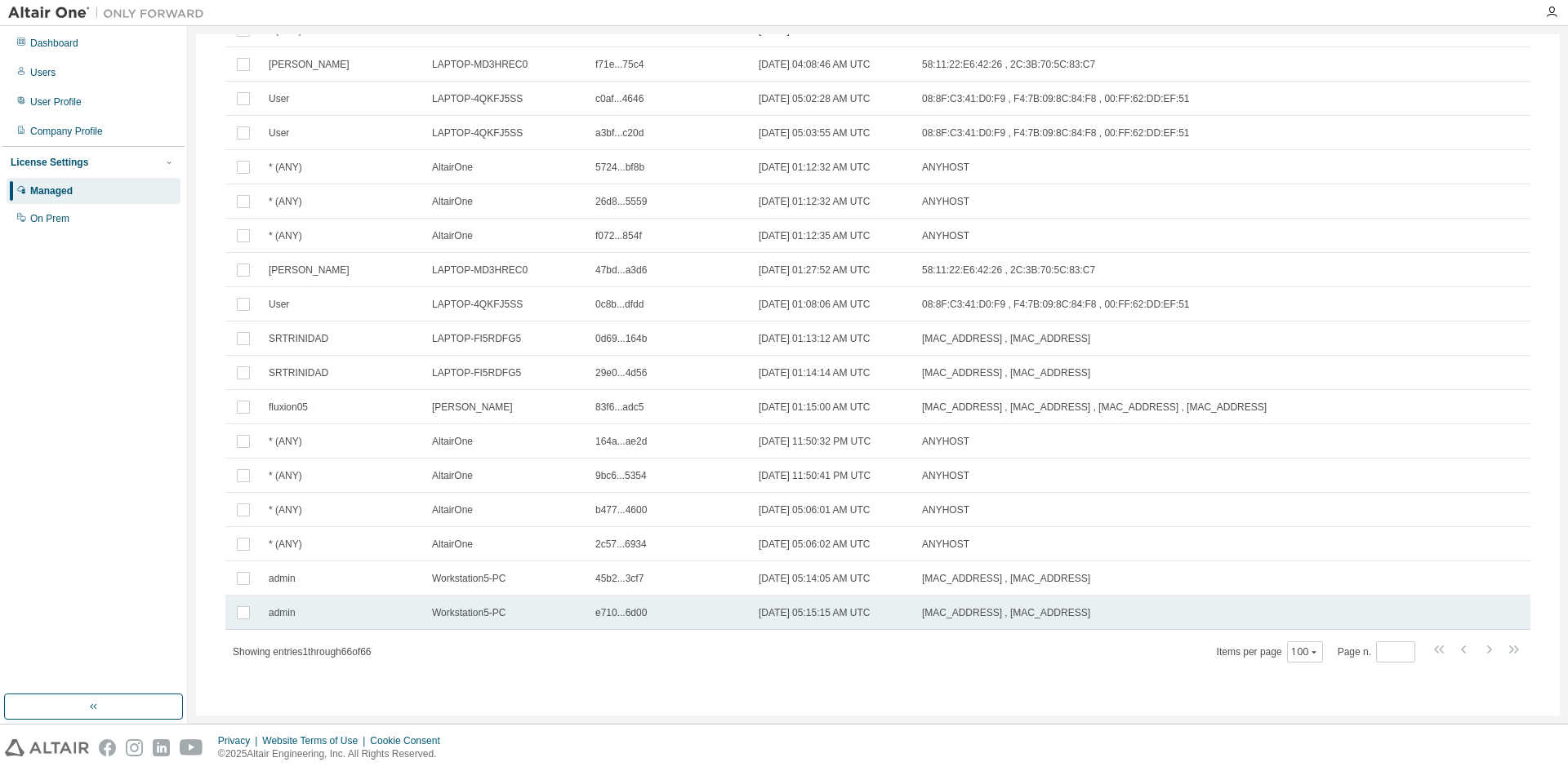
click at [1027, 615] on span "[MAC_ADDRESS] , [MAC_ADDRESS]" at bounding box center [1006, 613] width 169 height 13
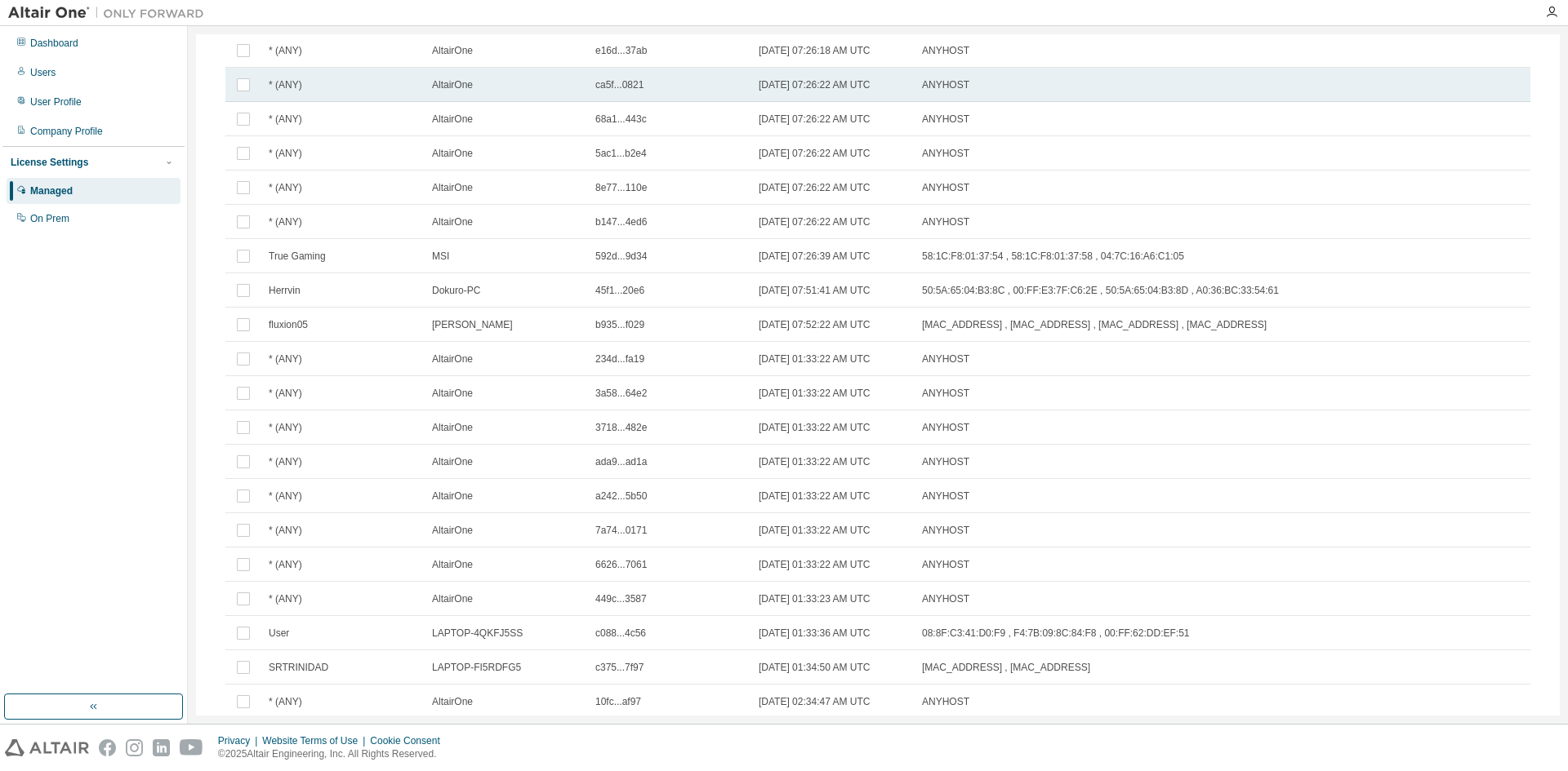
scroll to position [0, 0]
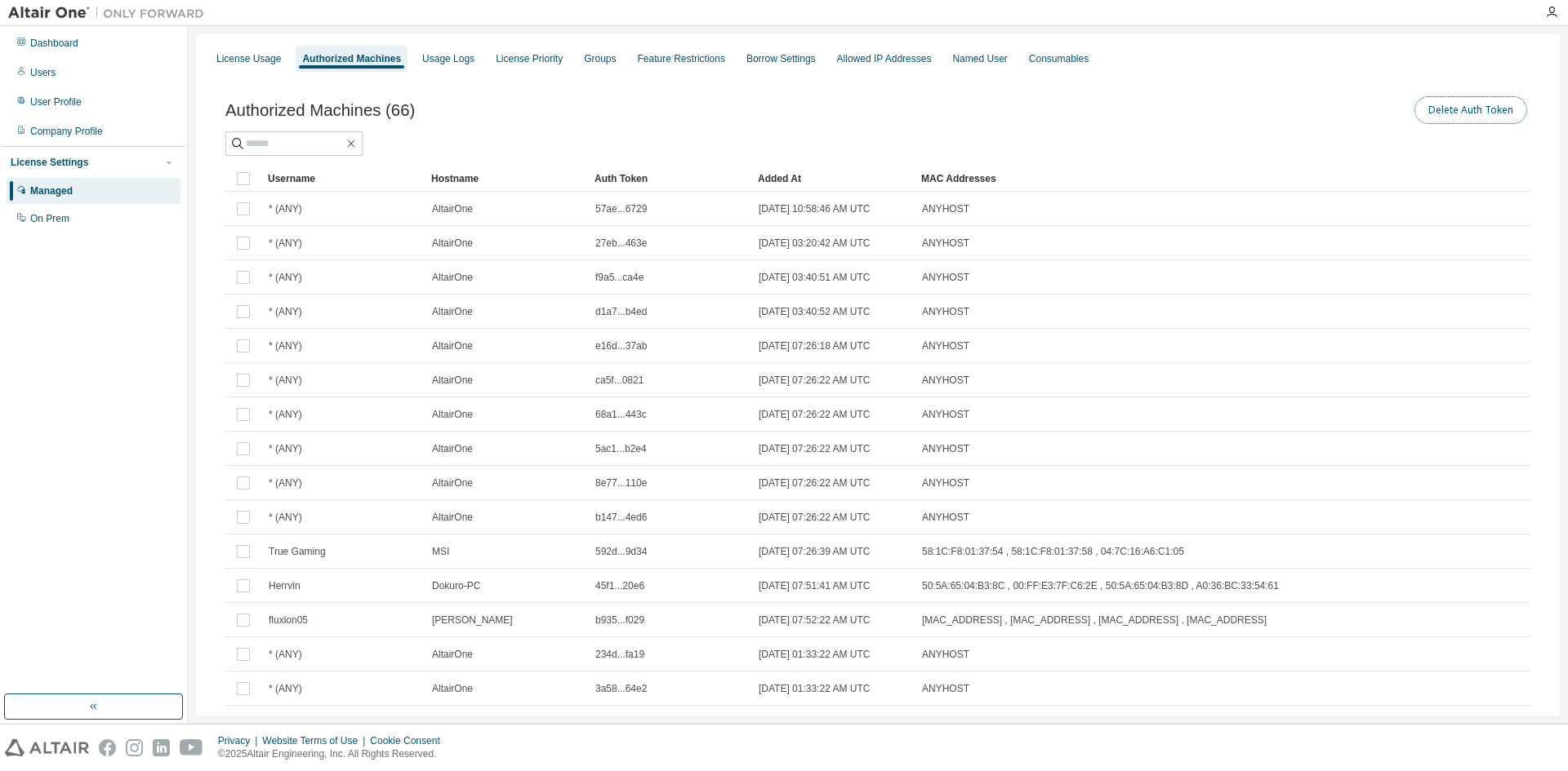
click at [1463, 109] on button "Delete Auth Token" at bounding box center [1470, 110] width 113 height 27
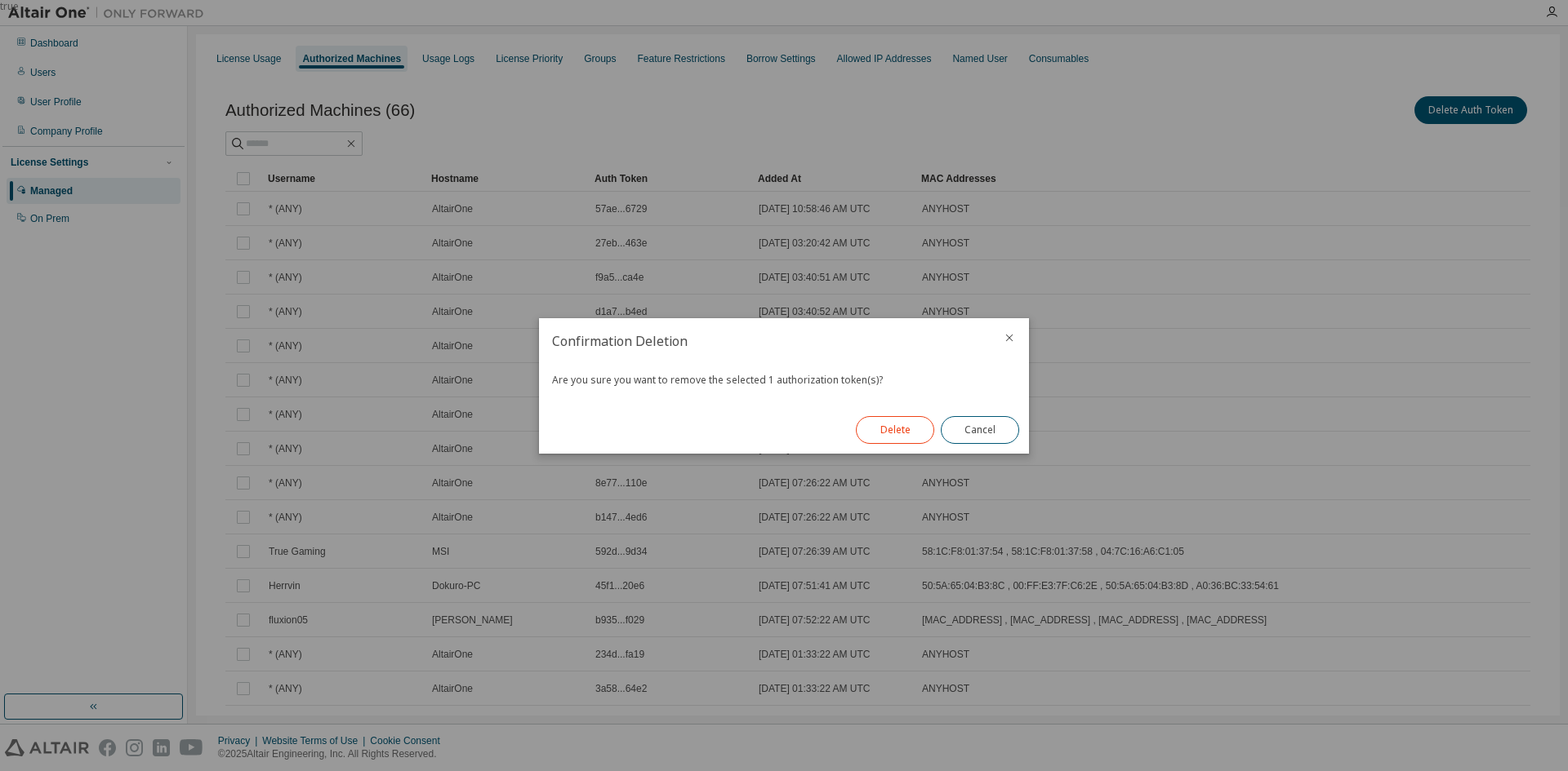
click at [884, 432] on button "Delete" at bounding box center [894, 430] width 79 height 27
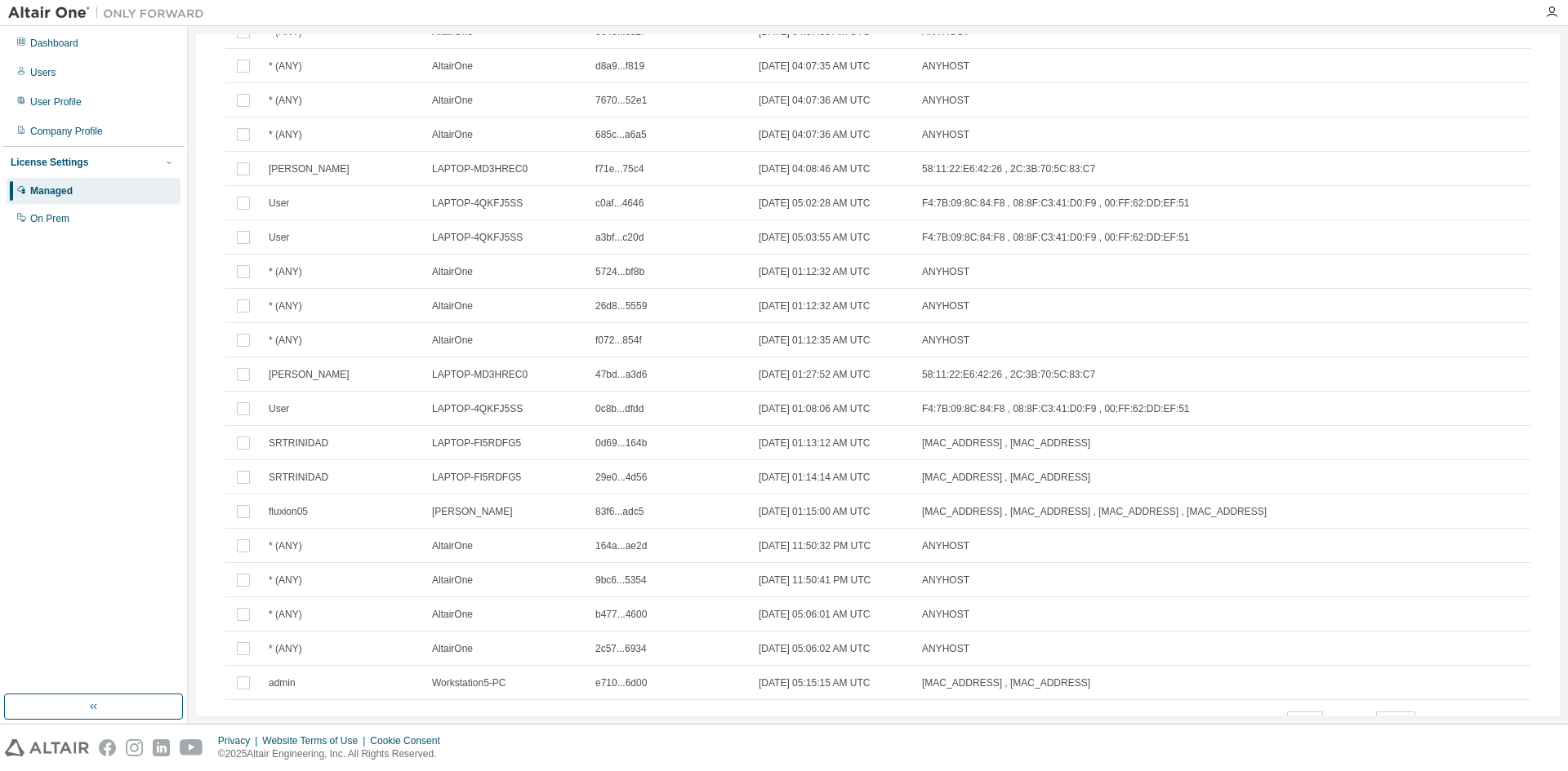
scroll to position [1778, 0]
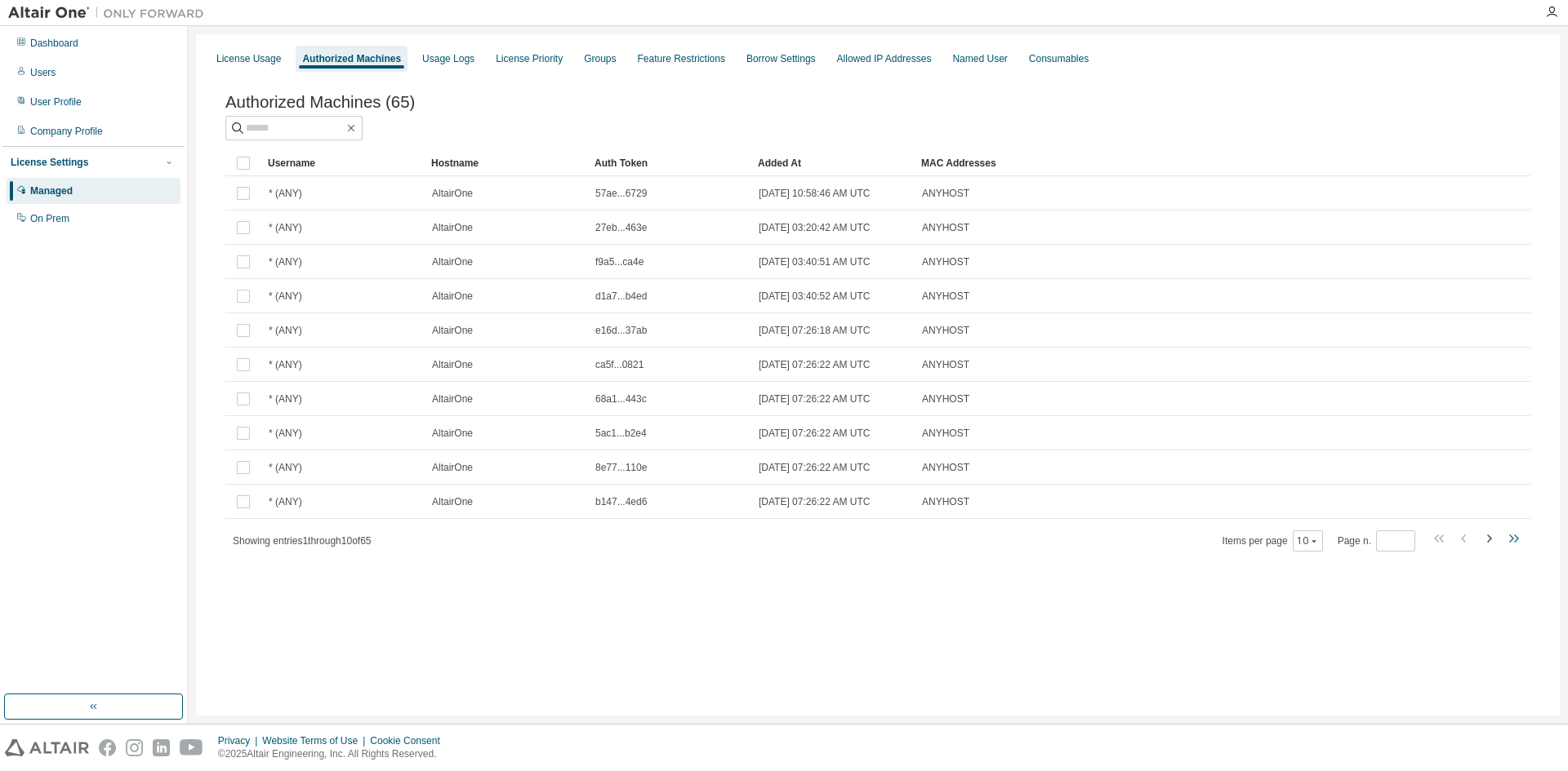
click at [1512, 543] on icon "button" at bounding box center [1511, 539] width 5 height 9
type input "*"
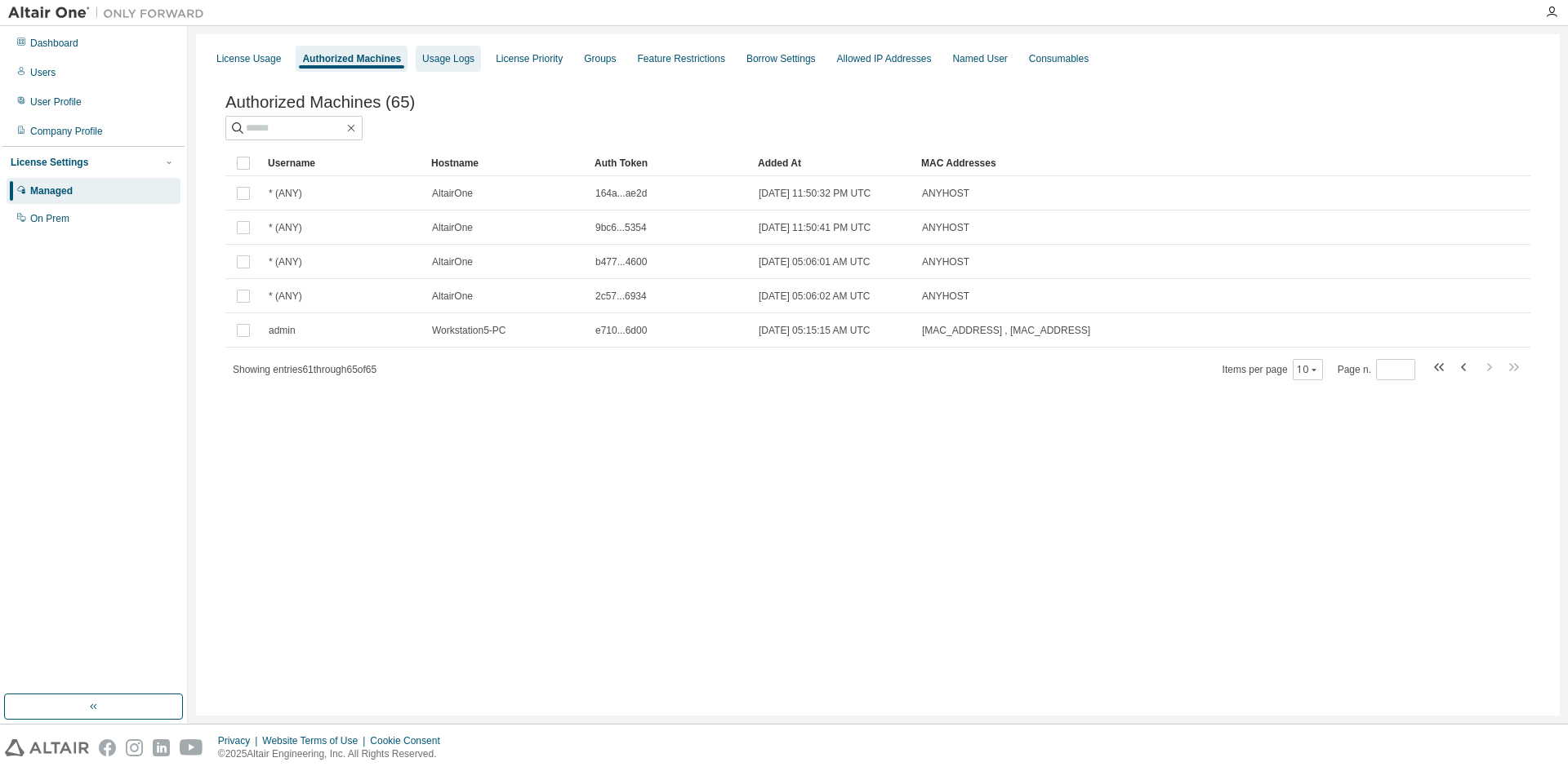
click at [441, 63] on div "Usage Logs" at bounding box center [448, 59] width 52 height 13
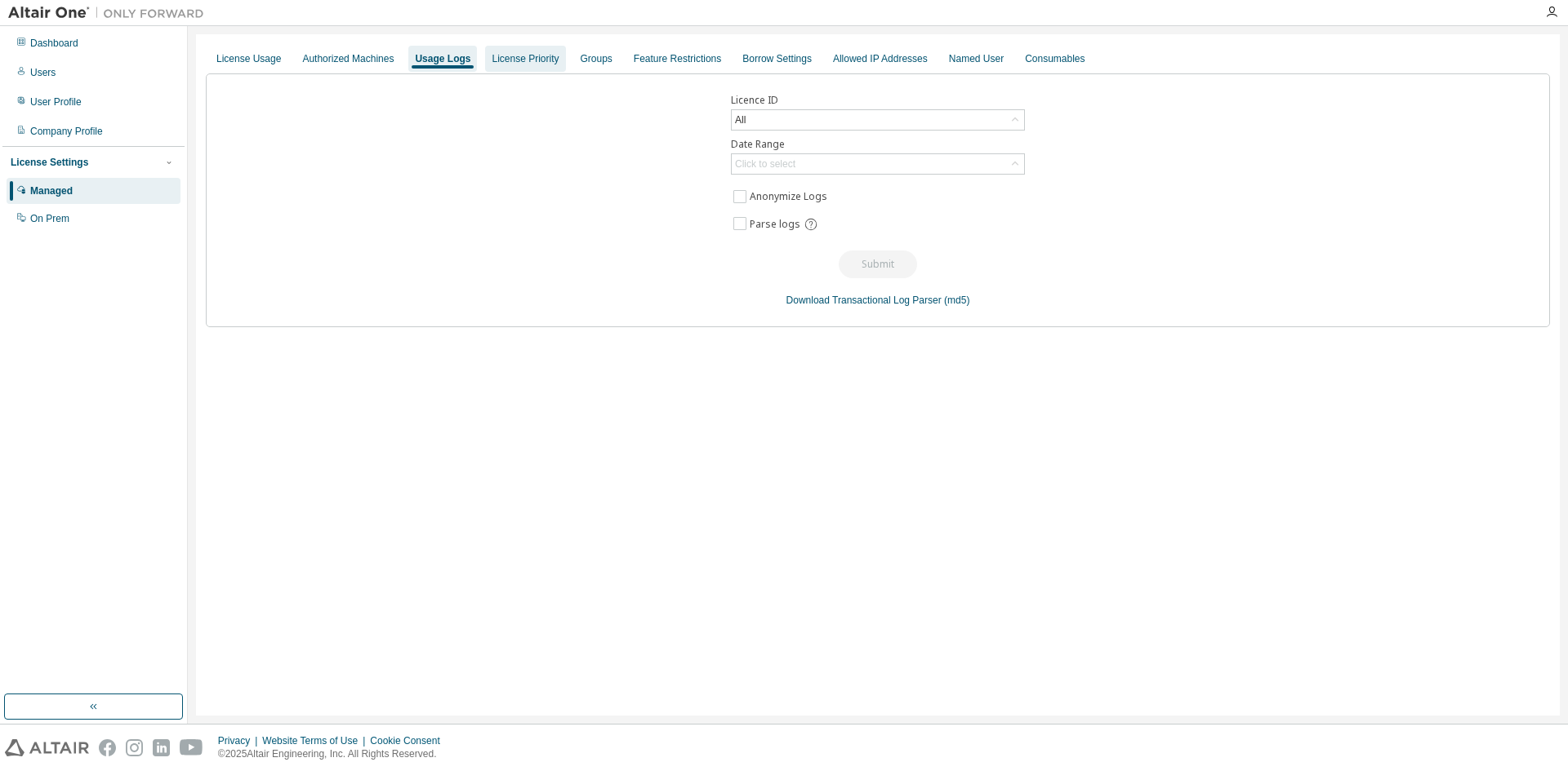
click at [551, 56] on div "License Priority" at bounding box center [525, 59] width 80 height 27
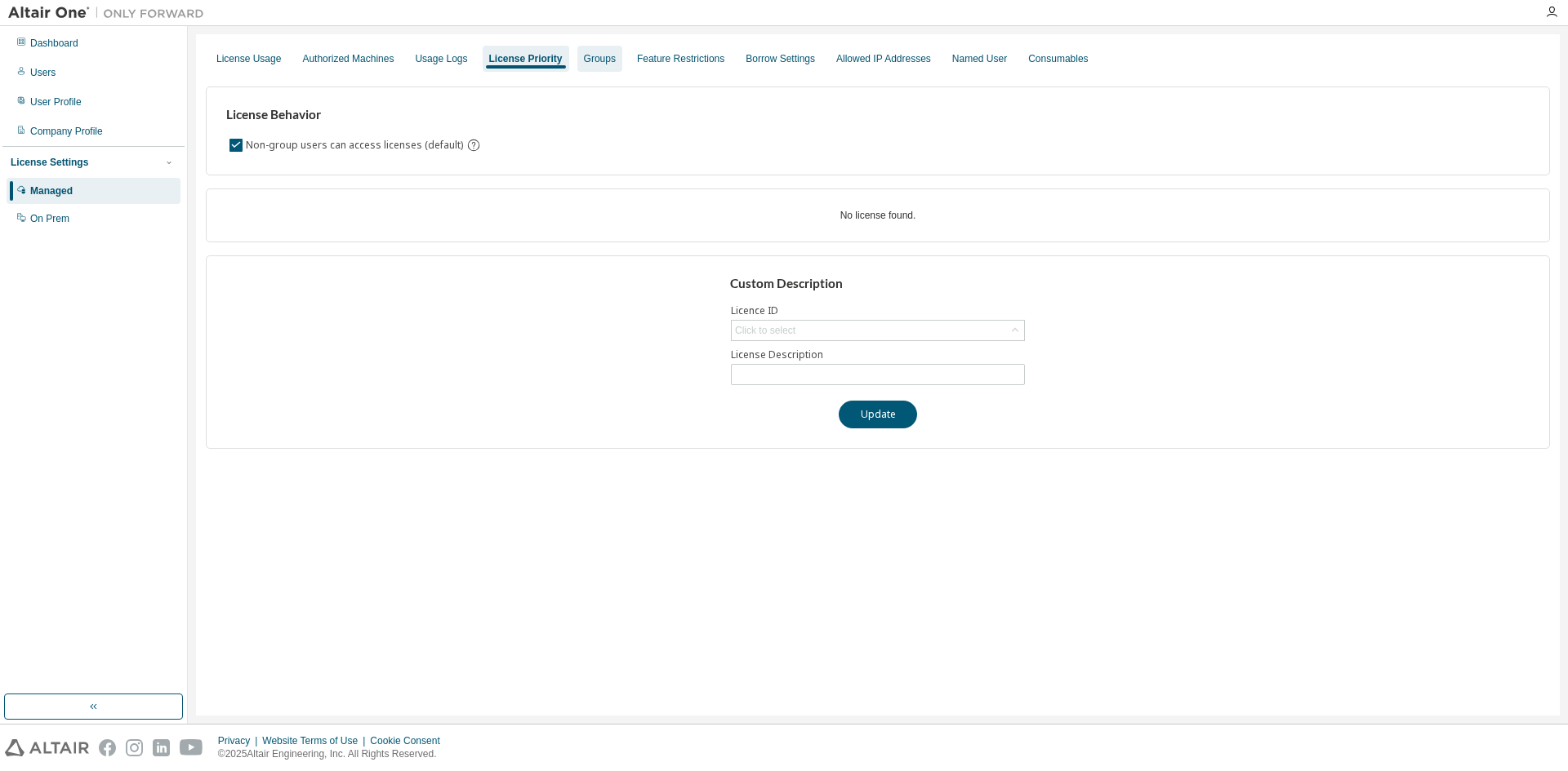
click at [607, 65] on div "Groups" at bounding box center [599, 59] width 45 height 27
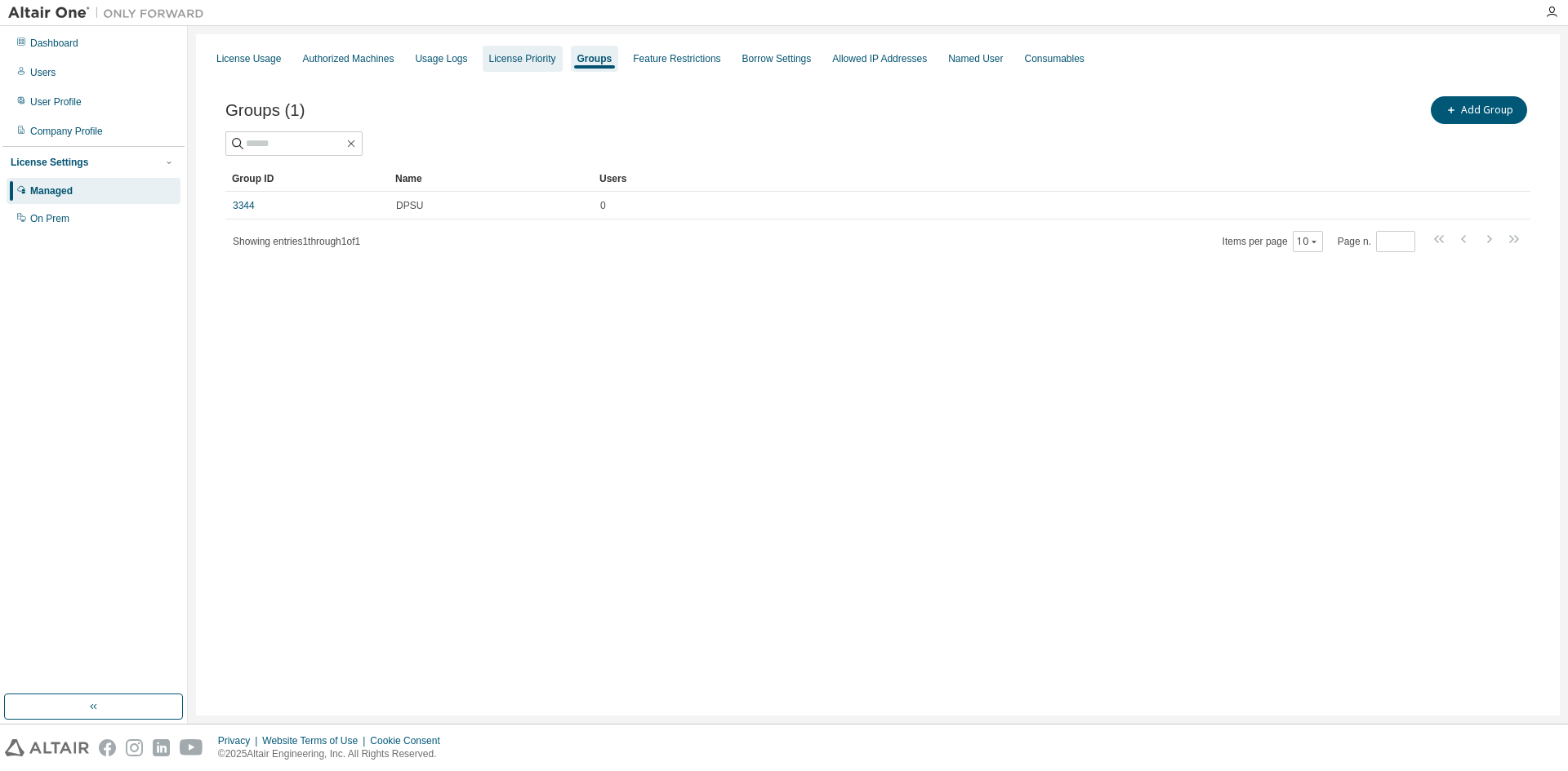
click at [525, 60] on div "License Priority" at bounding box center [522, 59] width 67 height 13
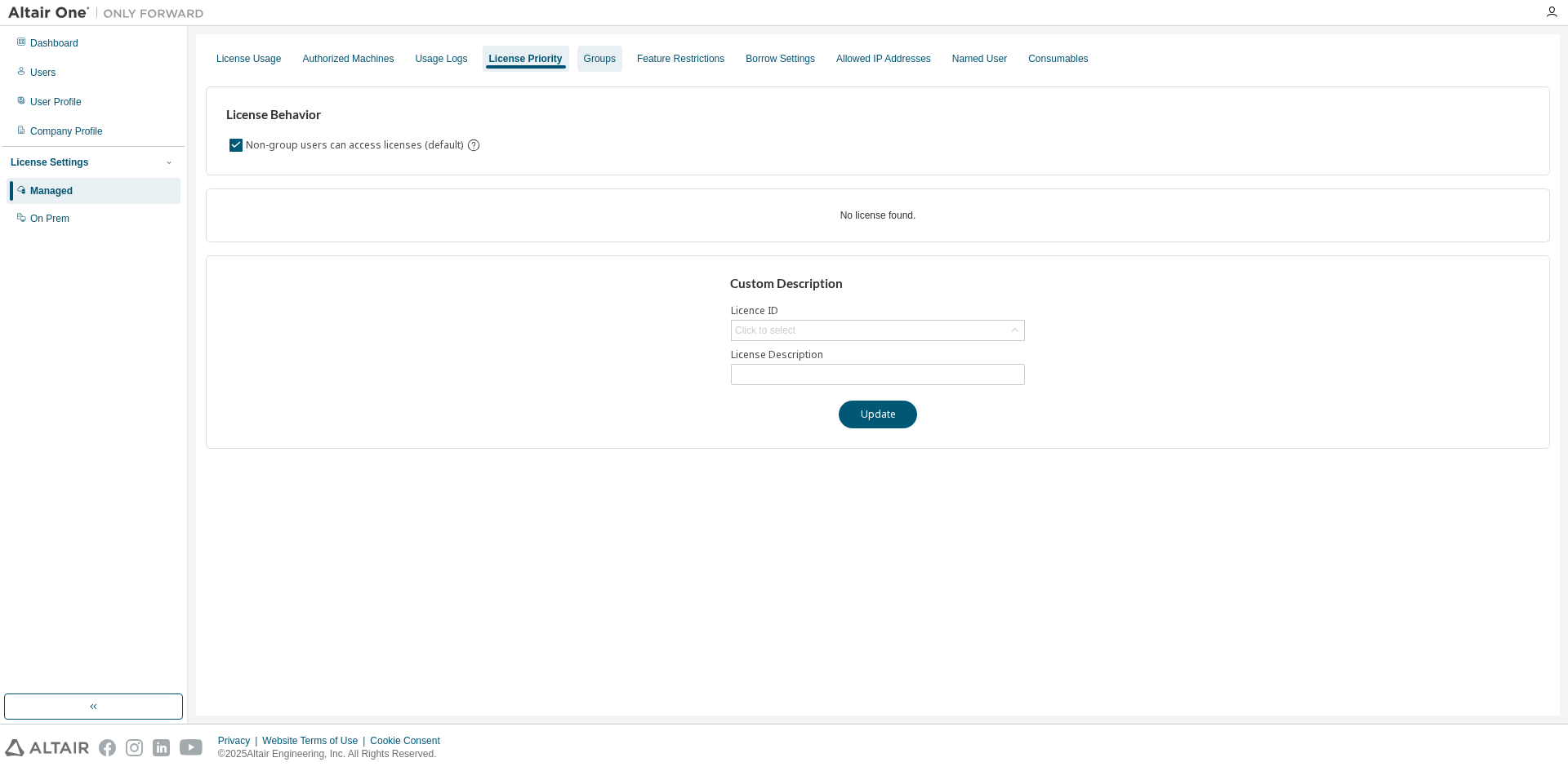
click at [597, 57] on div "Groups" at bounding box center [600, 59] width 32 height 13
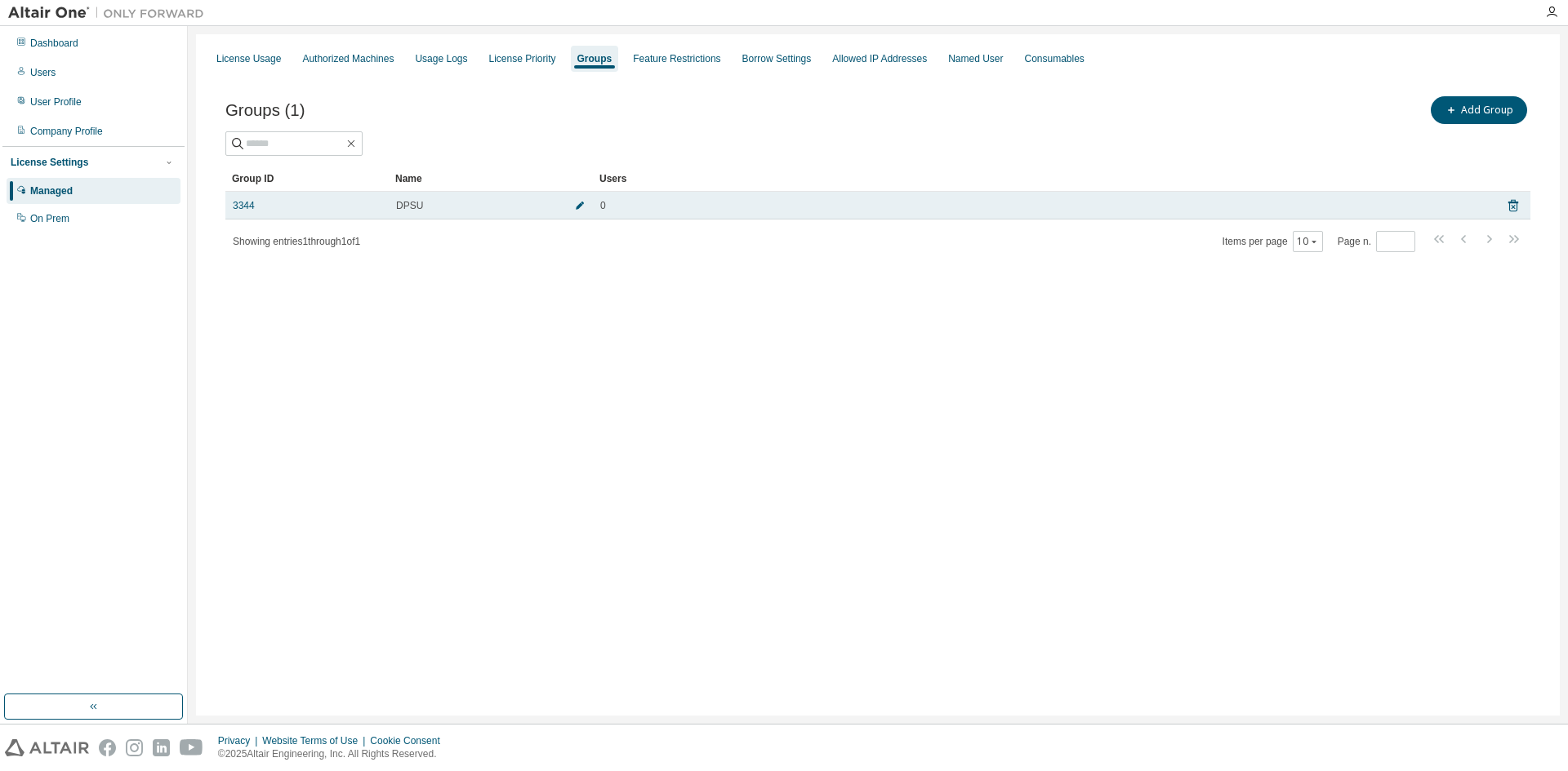
click at [578, 210] on icon "button" at bounding box center [580, 206] width 9 height 9
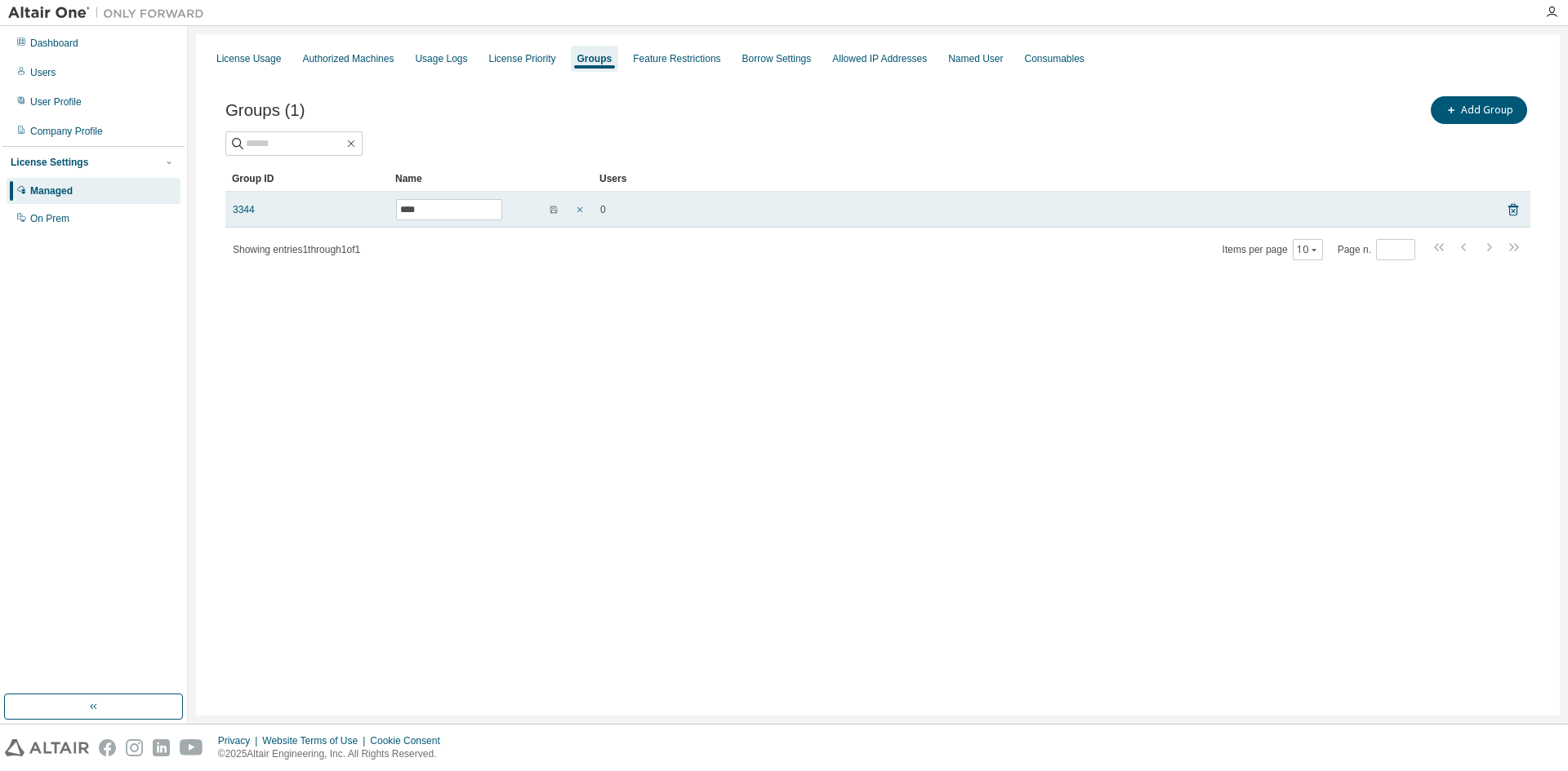
click at [578, 211] on icon "button" at bounding box center [580, 210] width 6 height 6
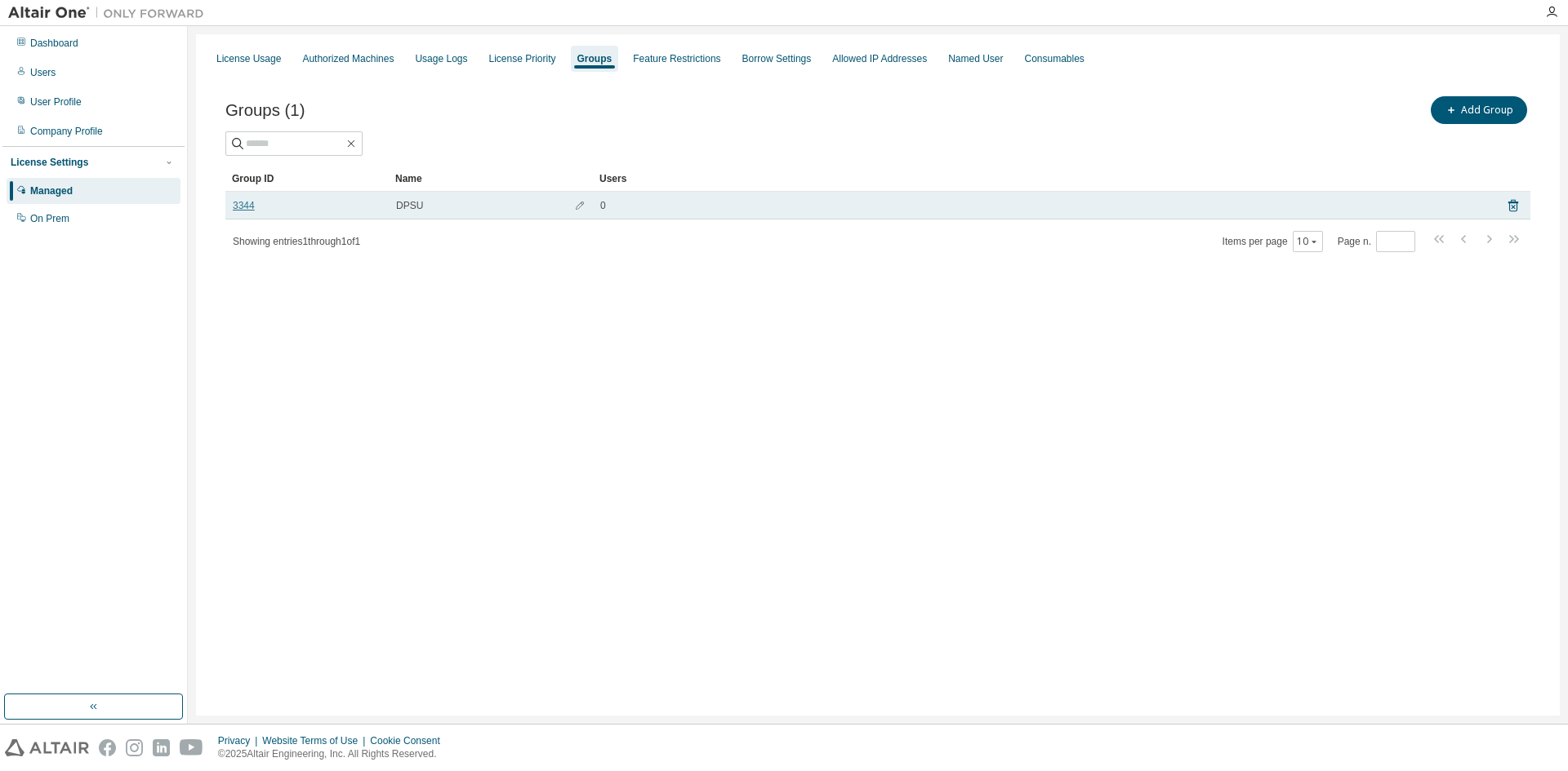
click at [243, 206] on link "3344" at bounding box center [243, 206] width 22 height 13
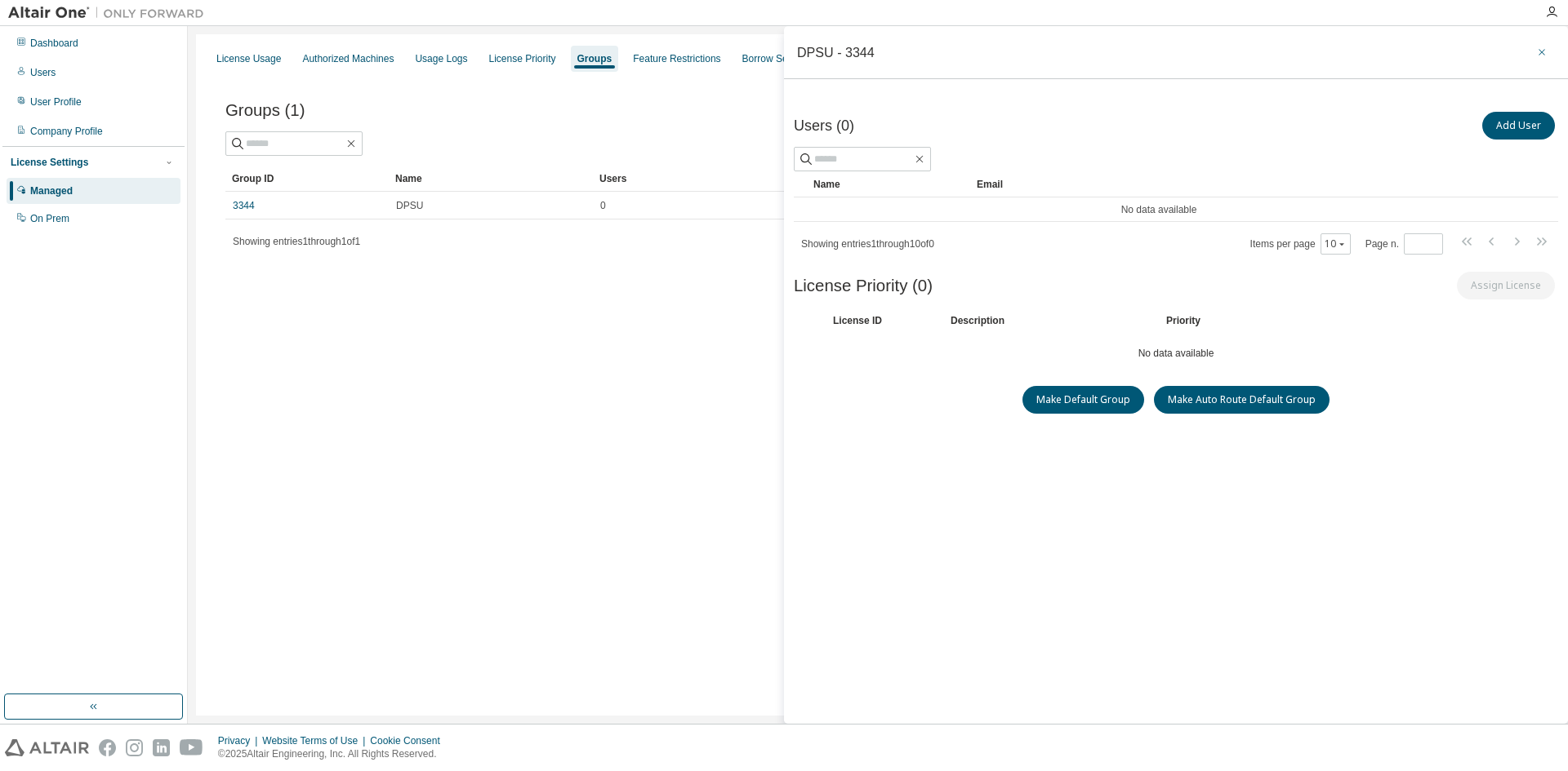
click at [1536, 54] on icon "button" at bounding box center [1541, 52] width 11 height 13
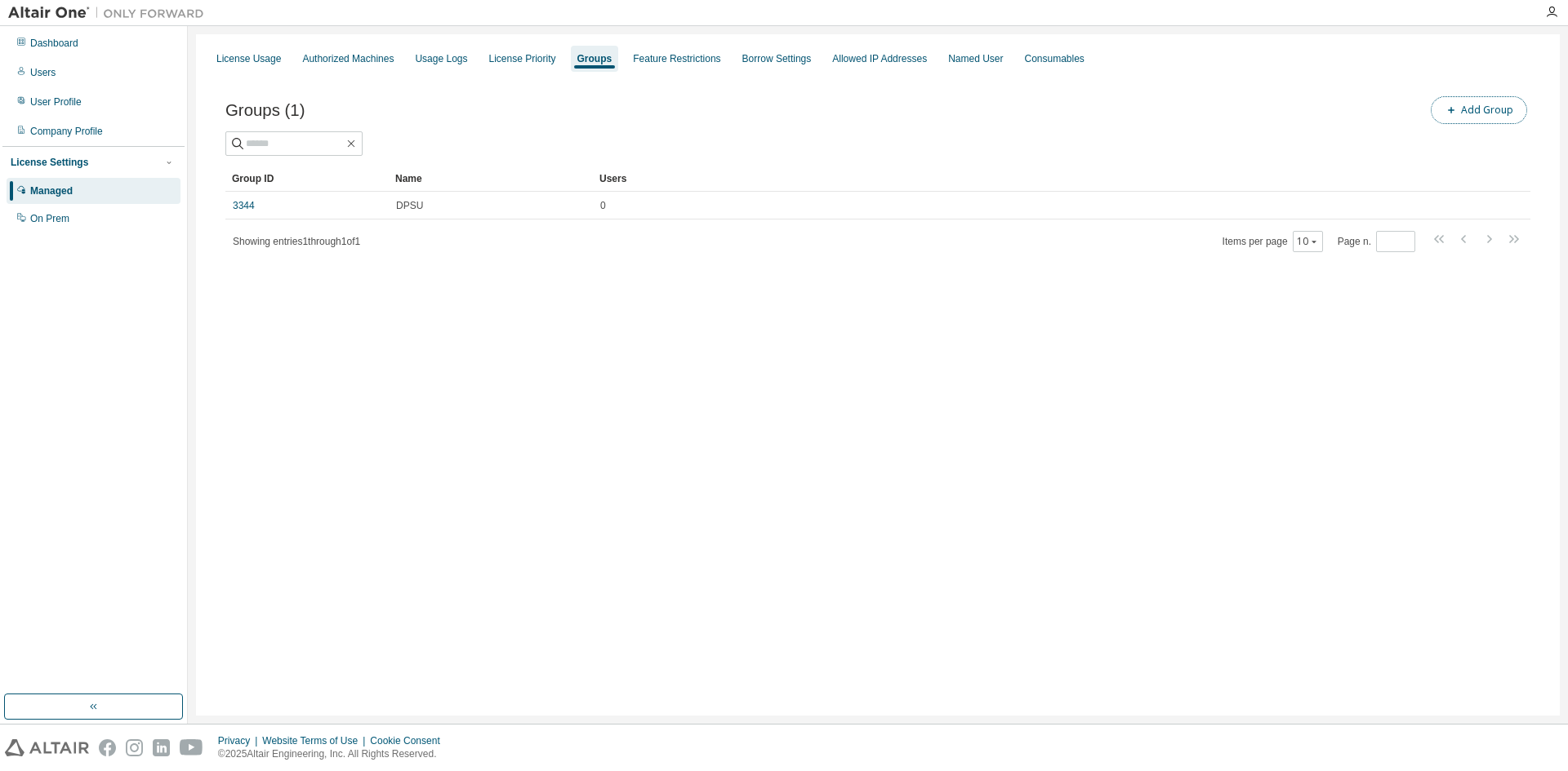
click at [1461, 103] on button "Add Group" at bounding box center [1479, 110] width 97 height 27
click at [1540, 51] on icon "button" at bounding box center [1541, 52] width 11 height 13
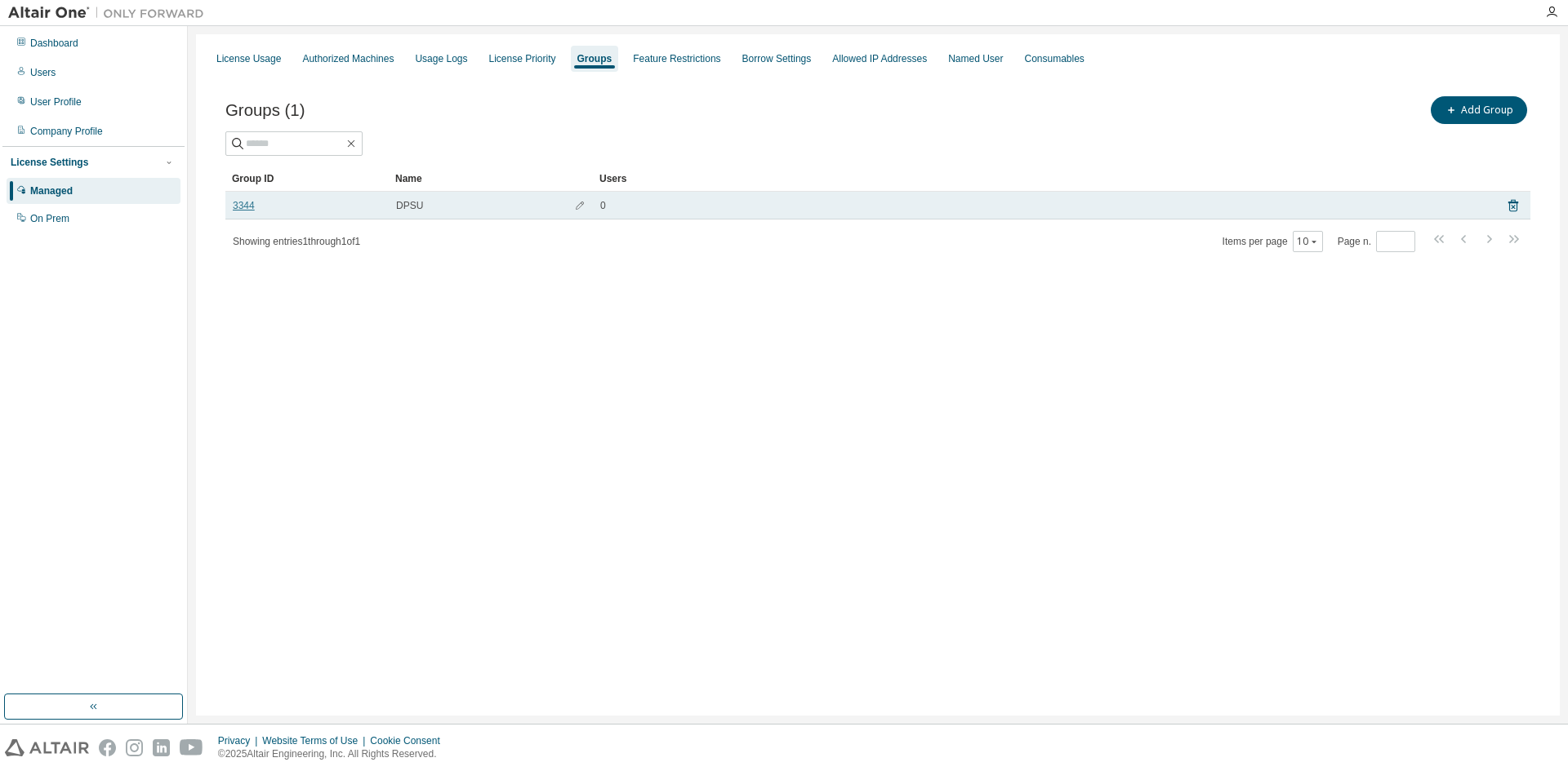
click at [240, 203] on link "3344" at bounding box center [243, 206] width 22 height 13
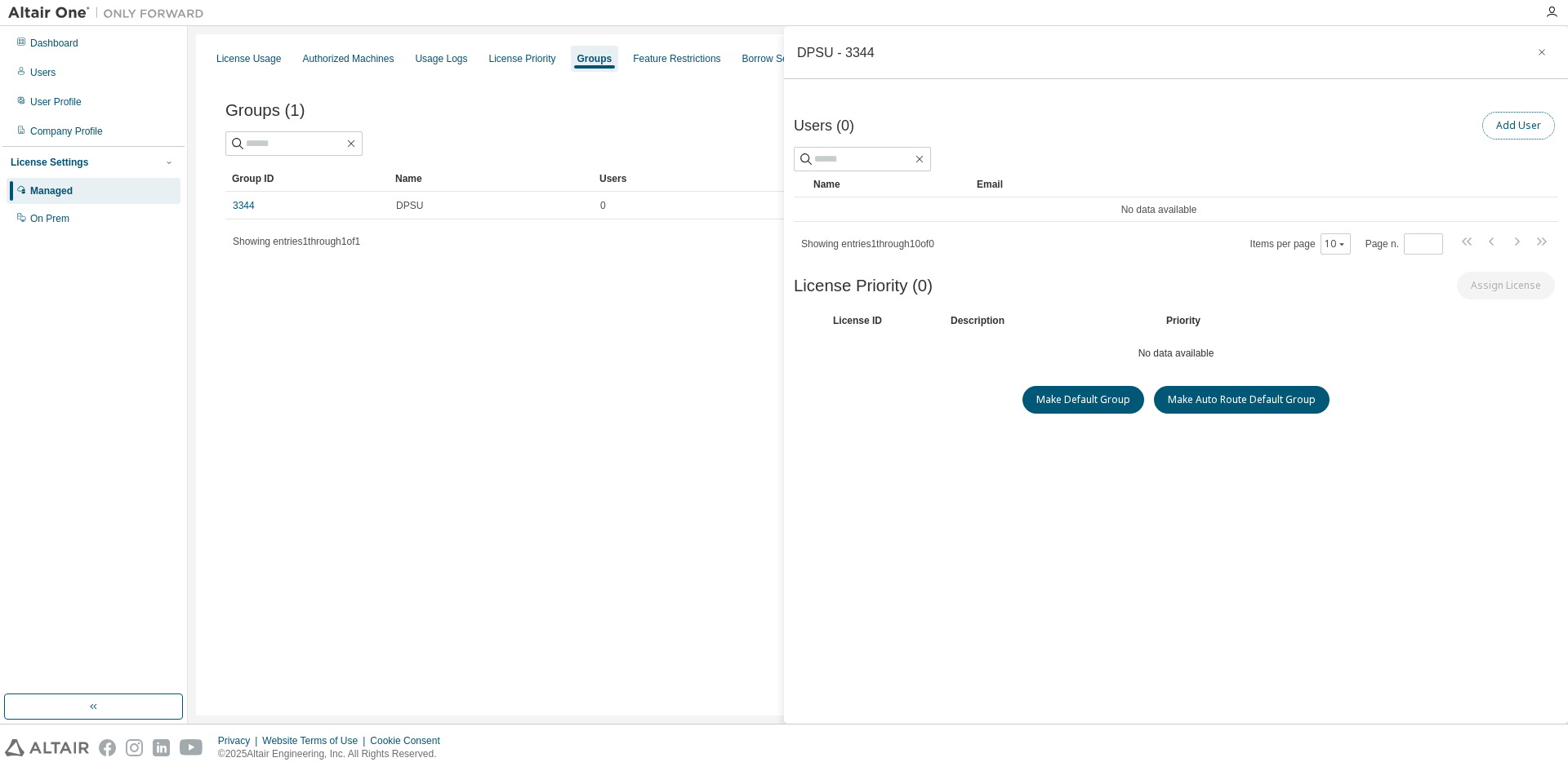
click at [1503, 130] on button "Add User" at bounding box center [1518, 125] width 73 height 27
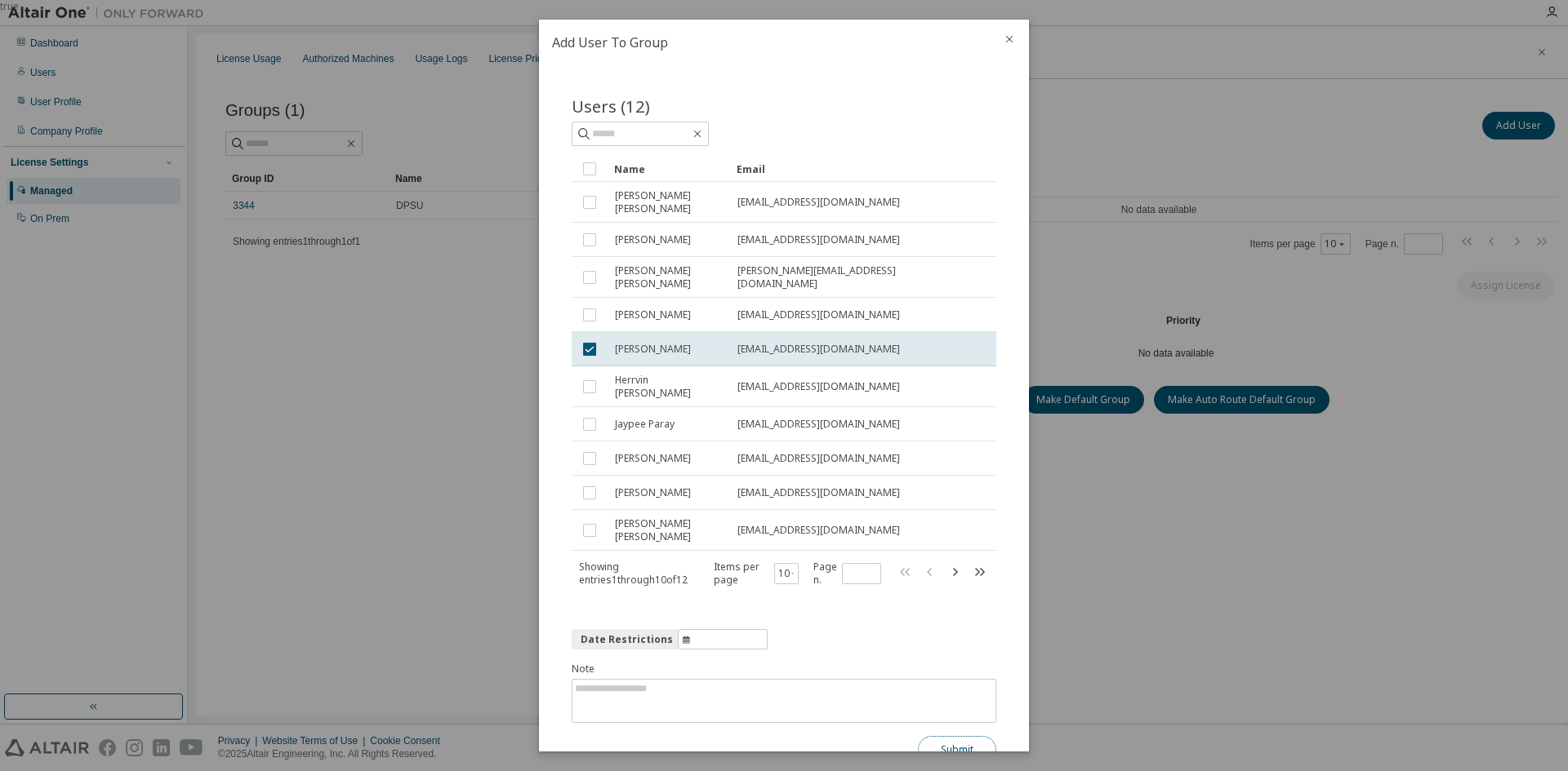
click at [946, 736] on button "Submit" at bounding box center [957, 749] width 79 height 27
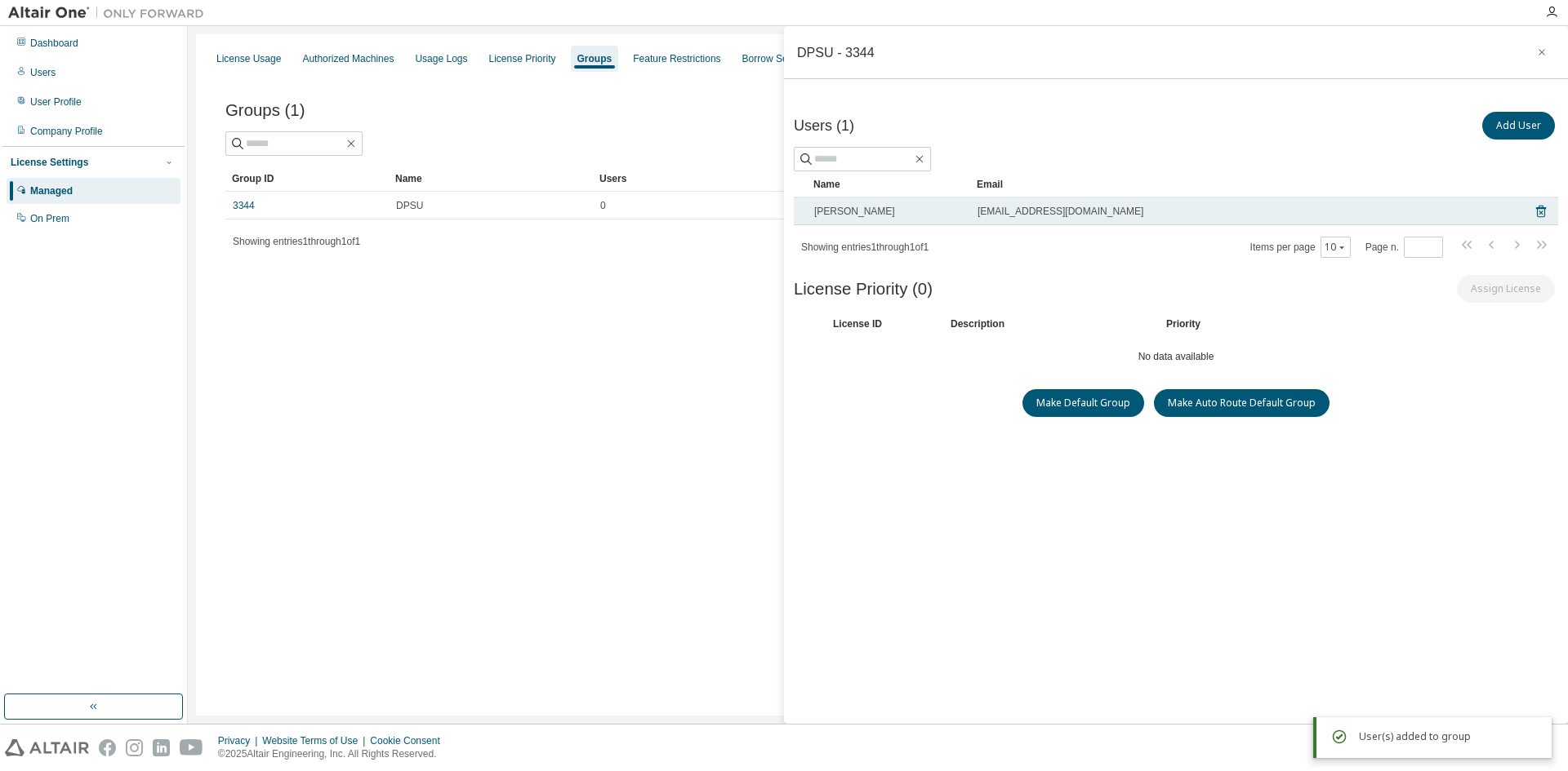
click at [860, 210] on span "[PERSON_NAME]" at bounding box center [854, 211] width 81 height 13
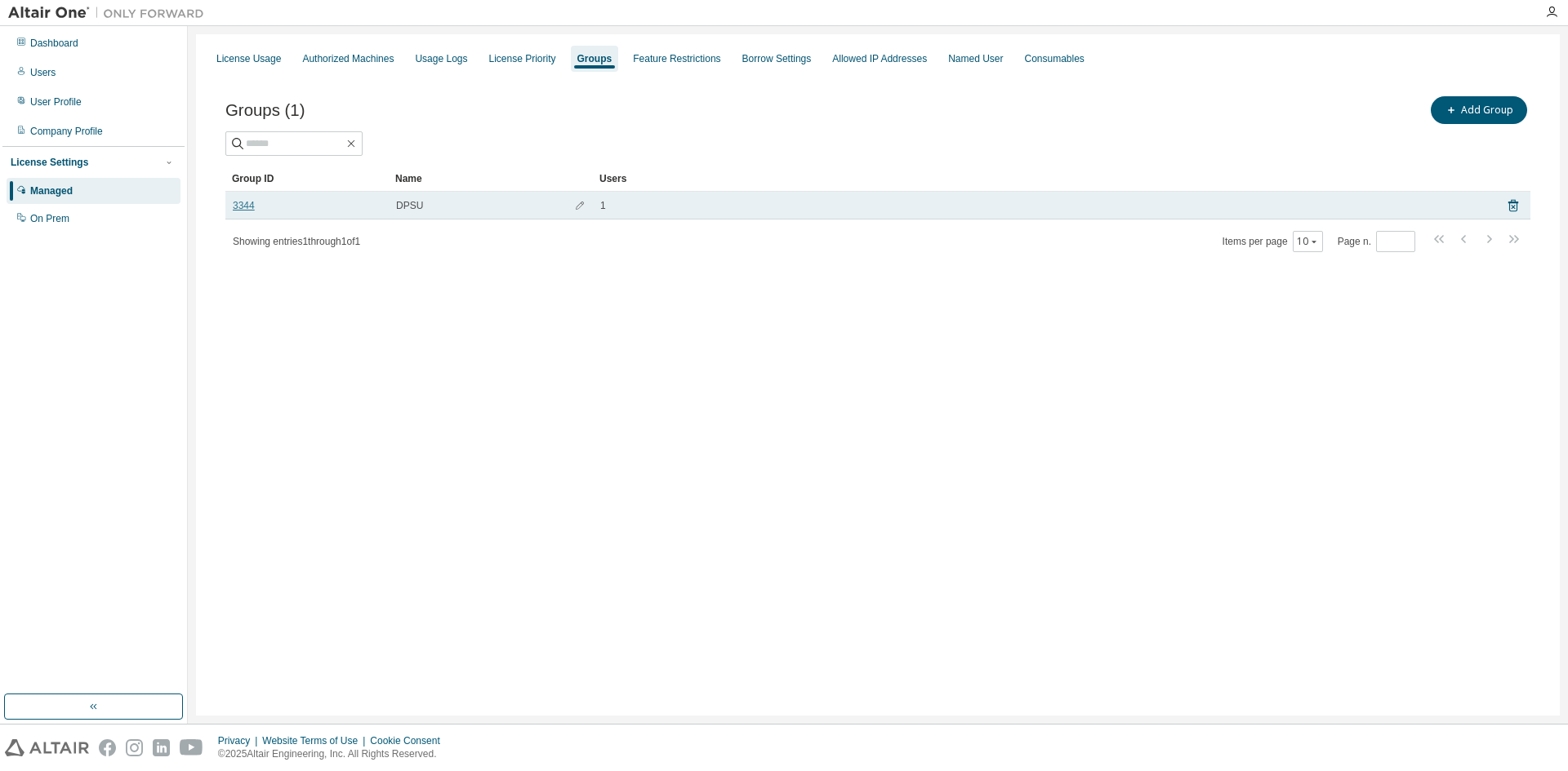
click at [243, 205] on link "3344" at bounding box center [243, 206] width 22 height 13
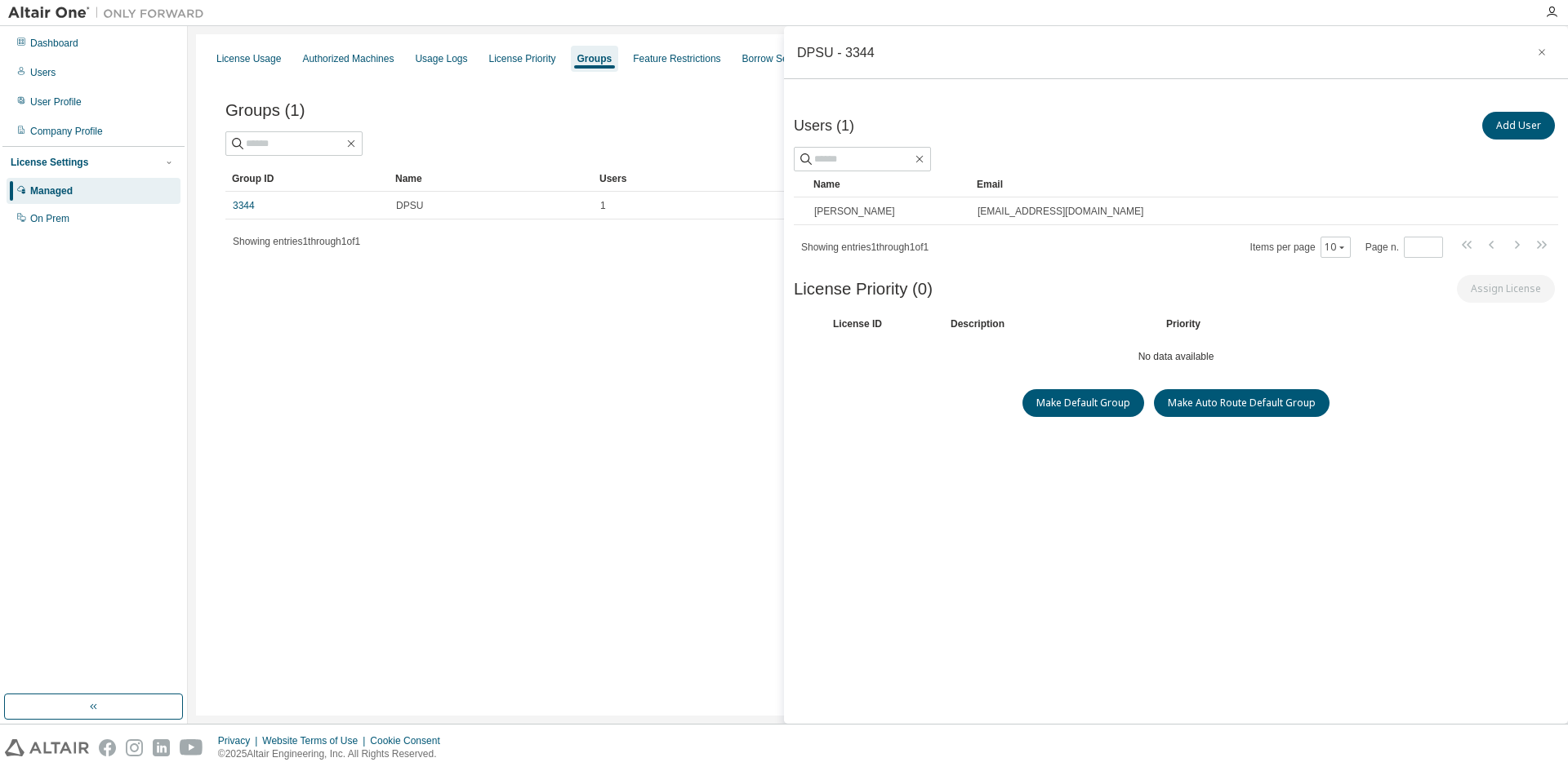
click at [903, 298] on span "License Priority (0)" at bounding box center [863, 290] width 139 height 19
click at [987, 324] on div "Description" at bounding box center [1048, 324] width 196 height 13
drag, startPoint x: 1174, startPoint y: 357, endPoint x: 1193, endPoint y: 339, distance: 26.2
click at [1174, 357] on div "Users (1) Add User Clear Load Save Save As Field Operator Value Select filter S…" at bounding box center [1176, 418] width 765 height 618
click at [1197, 333] on div "License ID Description Priority" at bounding box center [1176, 324] width 765 height 27
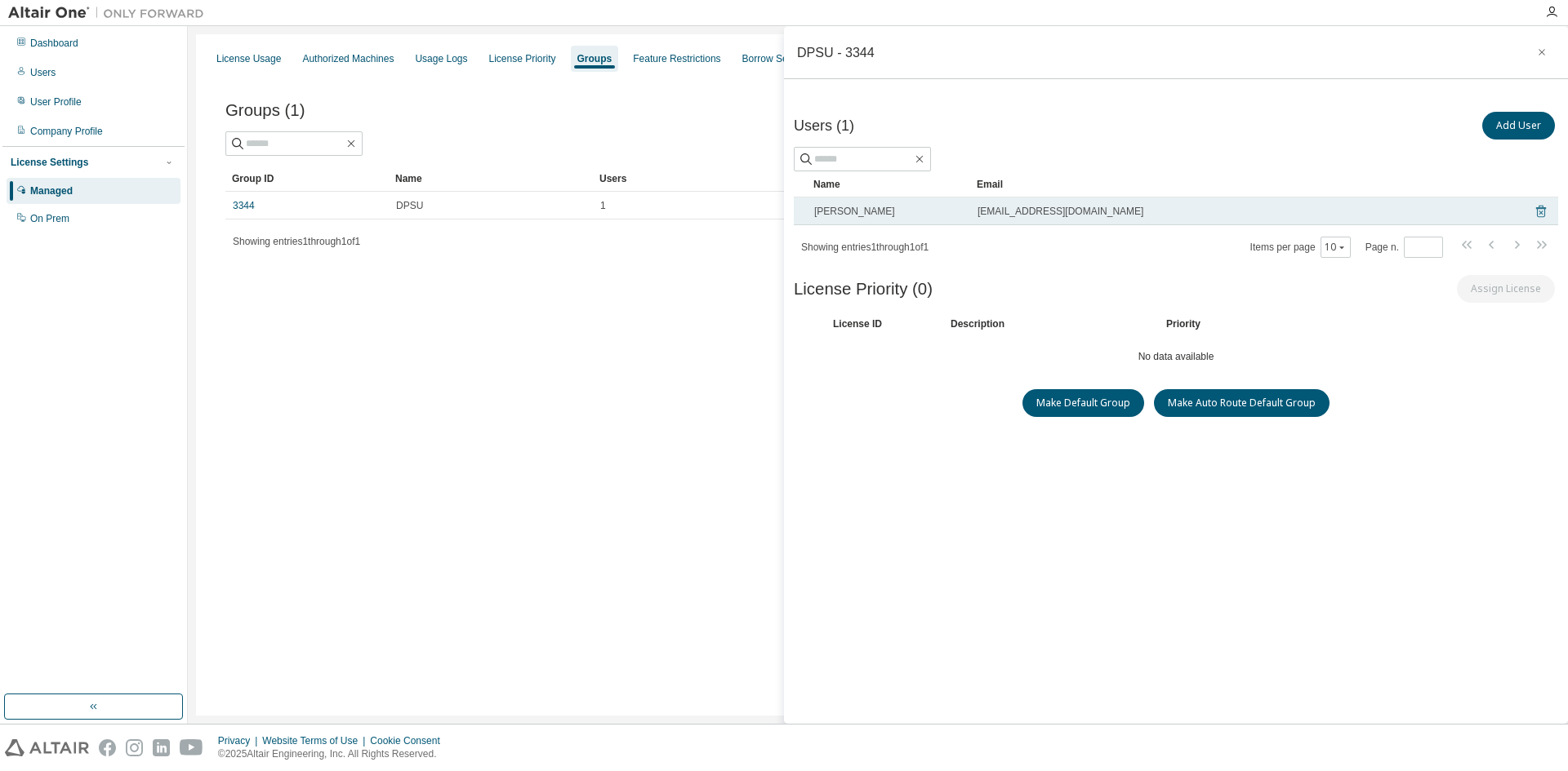
click at [1534, 211] on icon at bounding box center [1541, 211] width 15 height 20
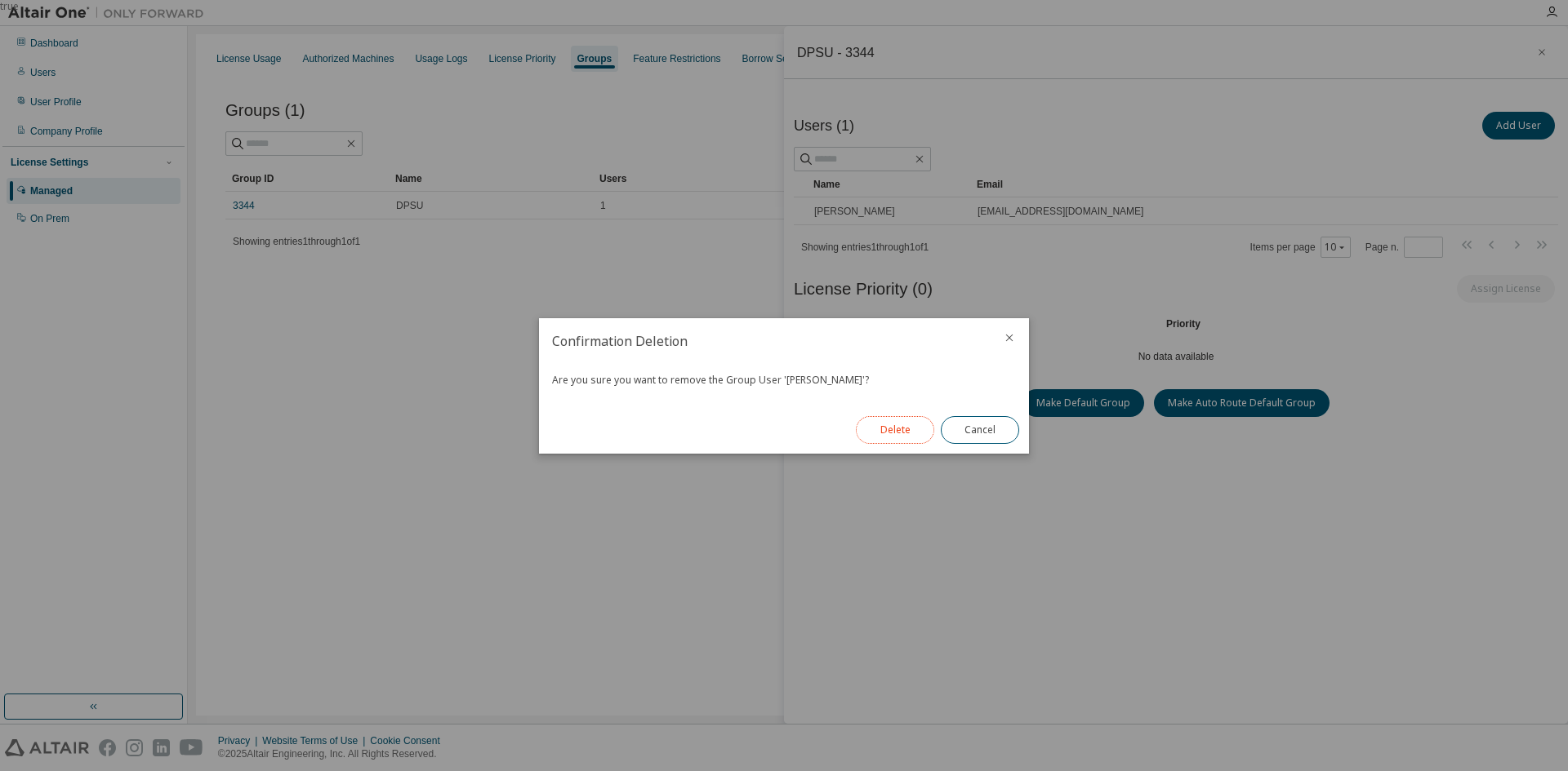
click at [915, 435] on button "Delete" at bounding box center [894, 430] width 79 height 27
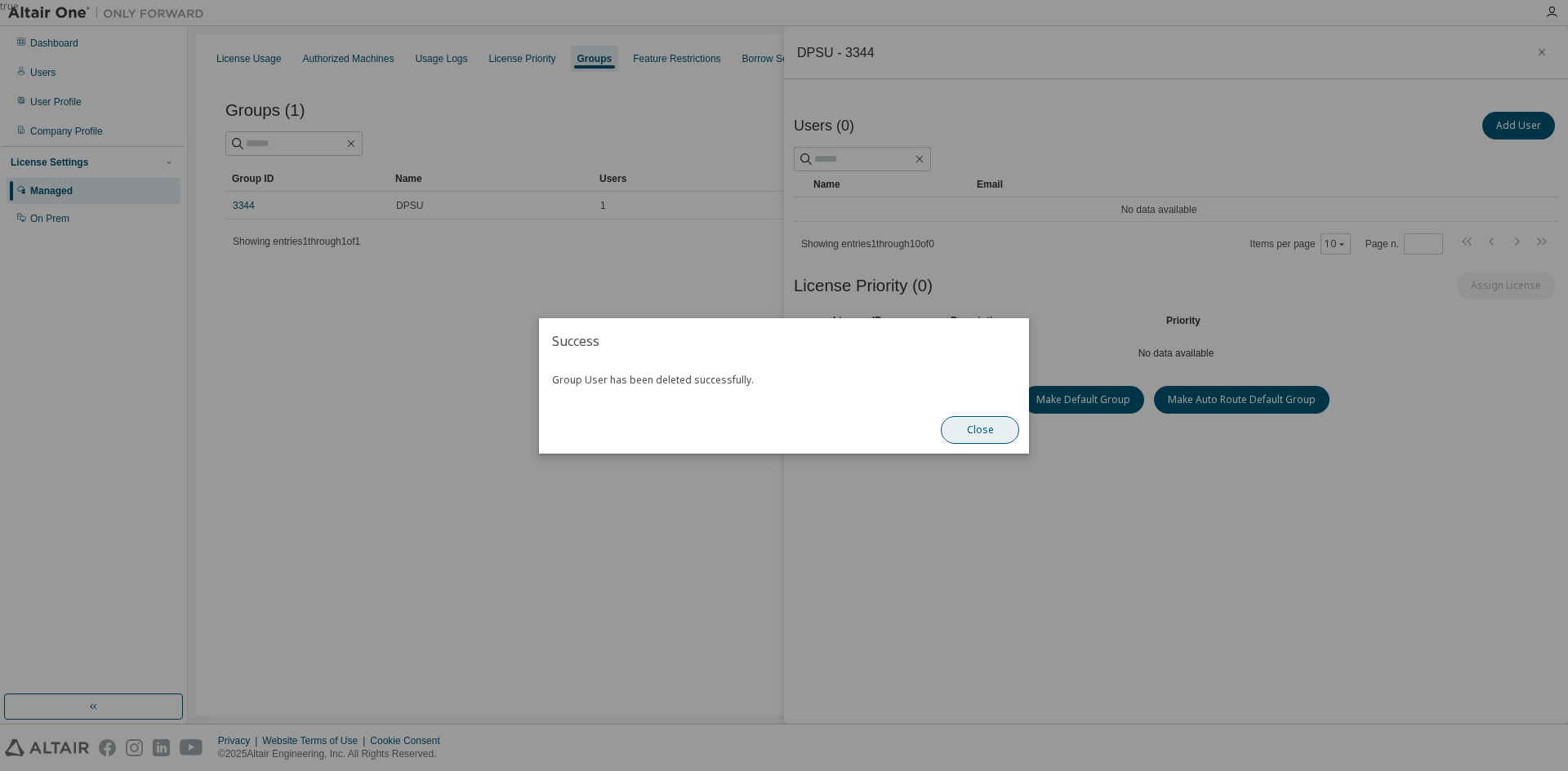
click at [977, 435] on button "Close" at bounding box center [980, 430] width 79 height 27
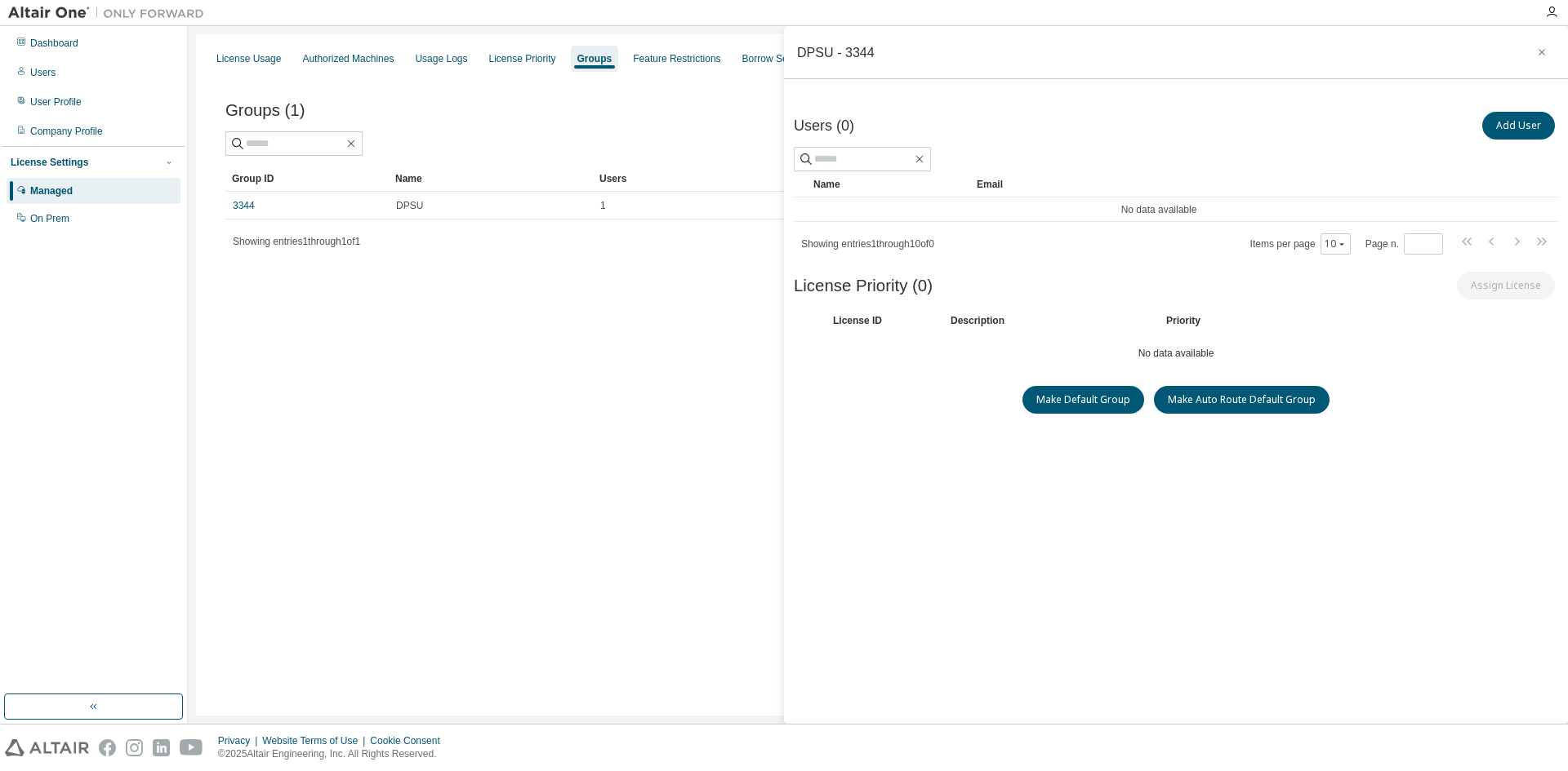
click at [548, 370] on div "License Usage Authorized Machines Usage Logs License Priority Groups Feature Re…" at bounding box center [877, 375] width 1363 height 682
click at [532, 314] on div "License Usage Authorized Machines Usage Logs License Priority Groups Feature Re…" at bounding box center [877, 375] width 1363 height 682
click at [1534, 45] on button "button" at bounding box center [1541, 52] width 27 height 27
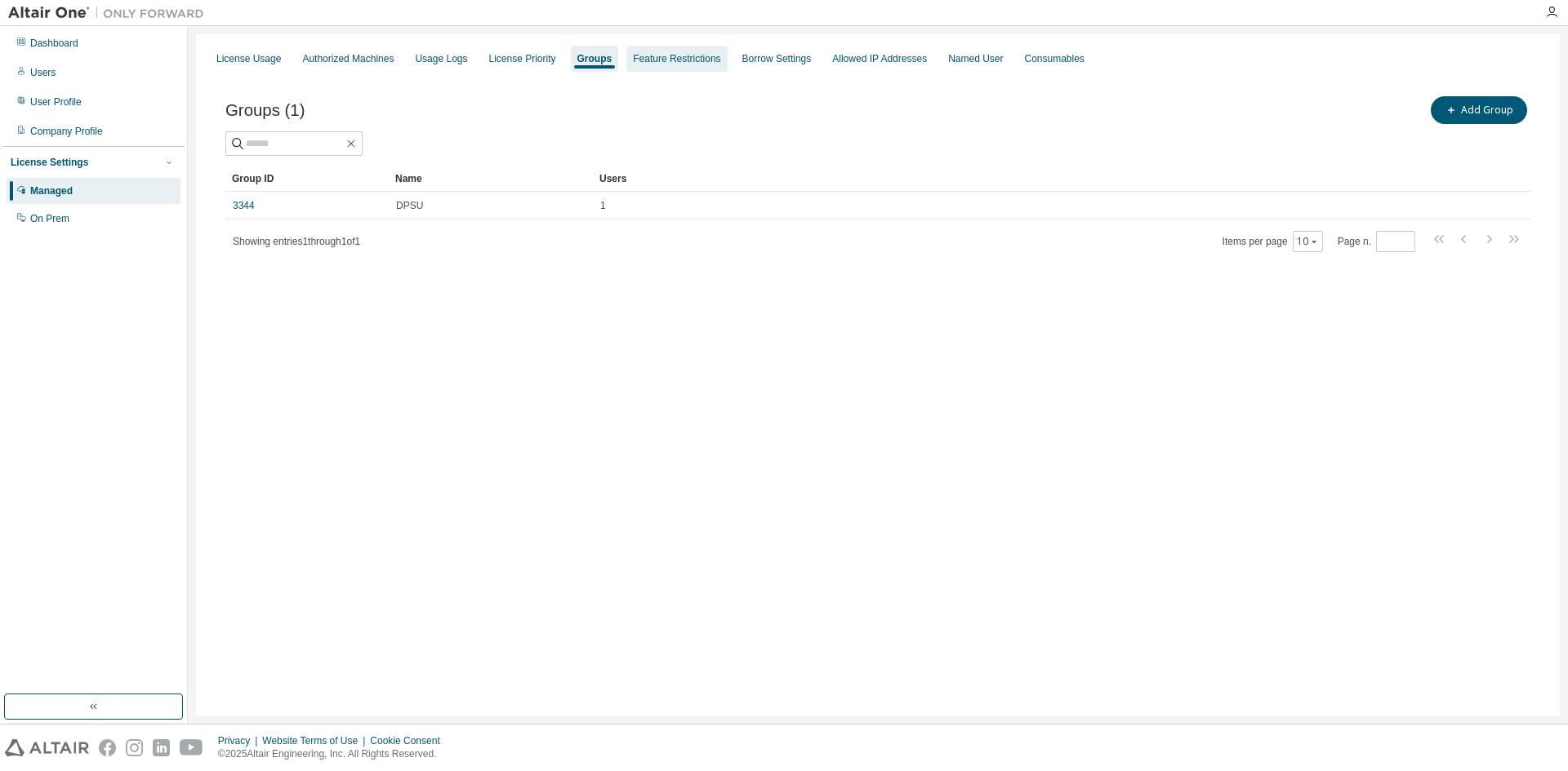
click at [673, 56] on div "Feature Restrictions" at bounding box center [676, 59] width 87 height 13
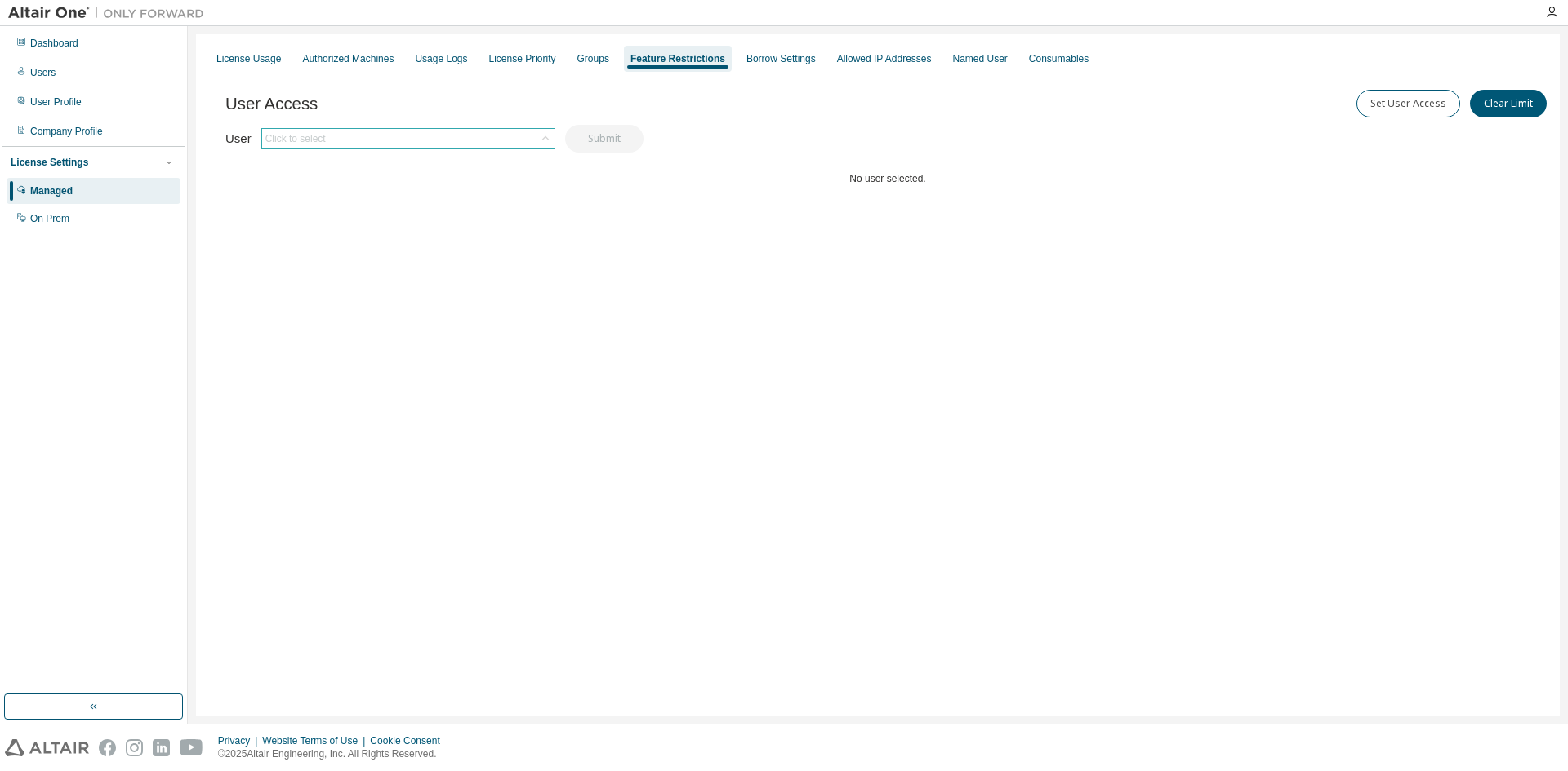
click at [542, 136] on icon at bounding box center [545, 138] width 16 height 16
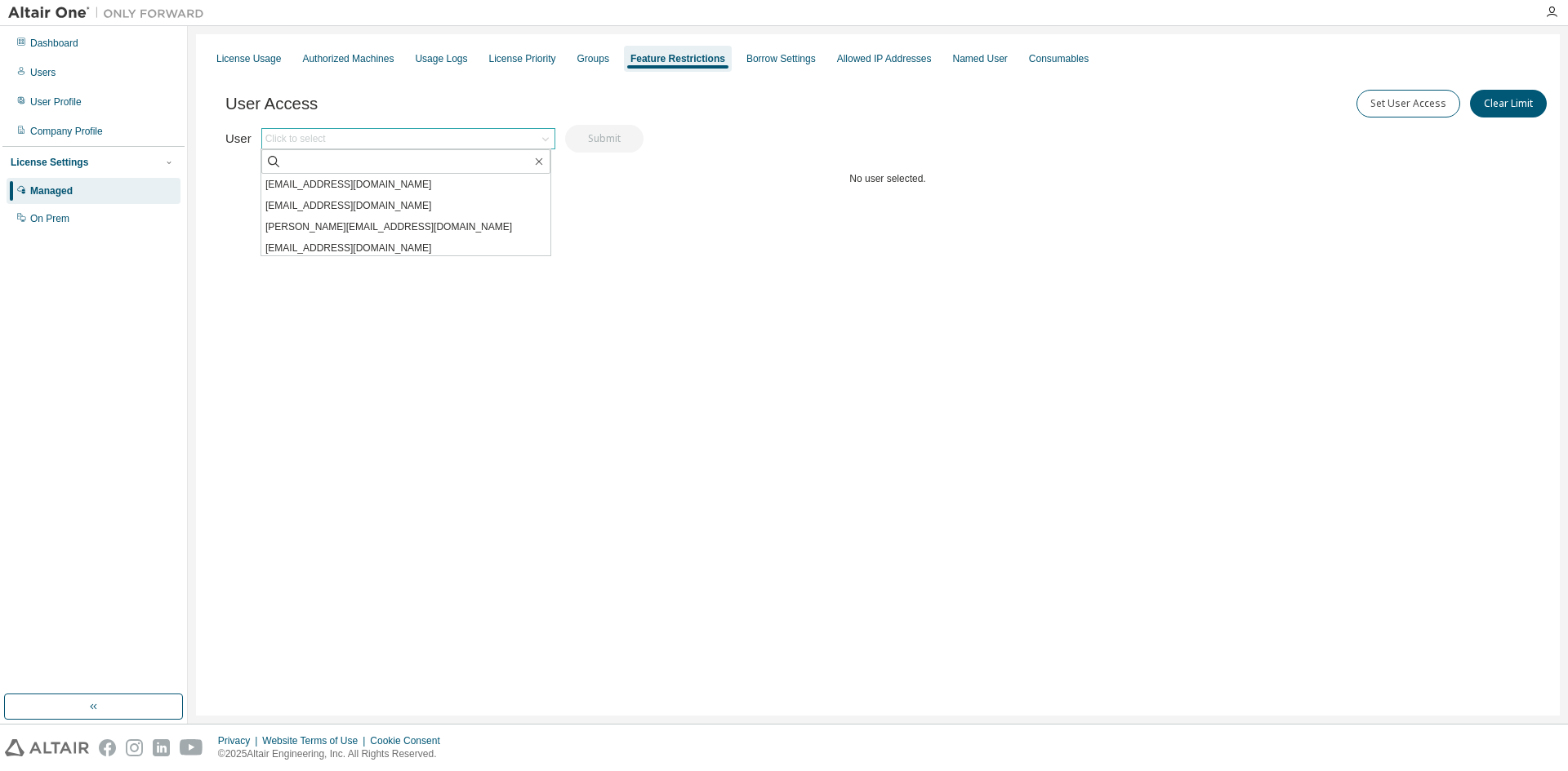
click at [673, 257] on div "User Access Set User Access Clear Limit Clear Load Save Save As Field Operator …" at bounding box center [888, 171] width 1325 height 196
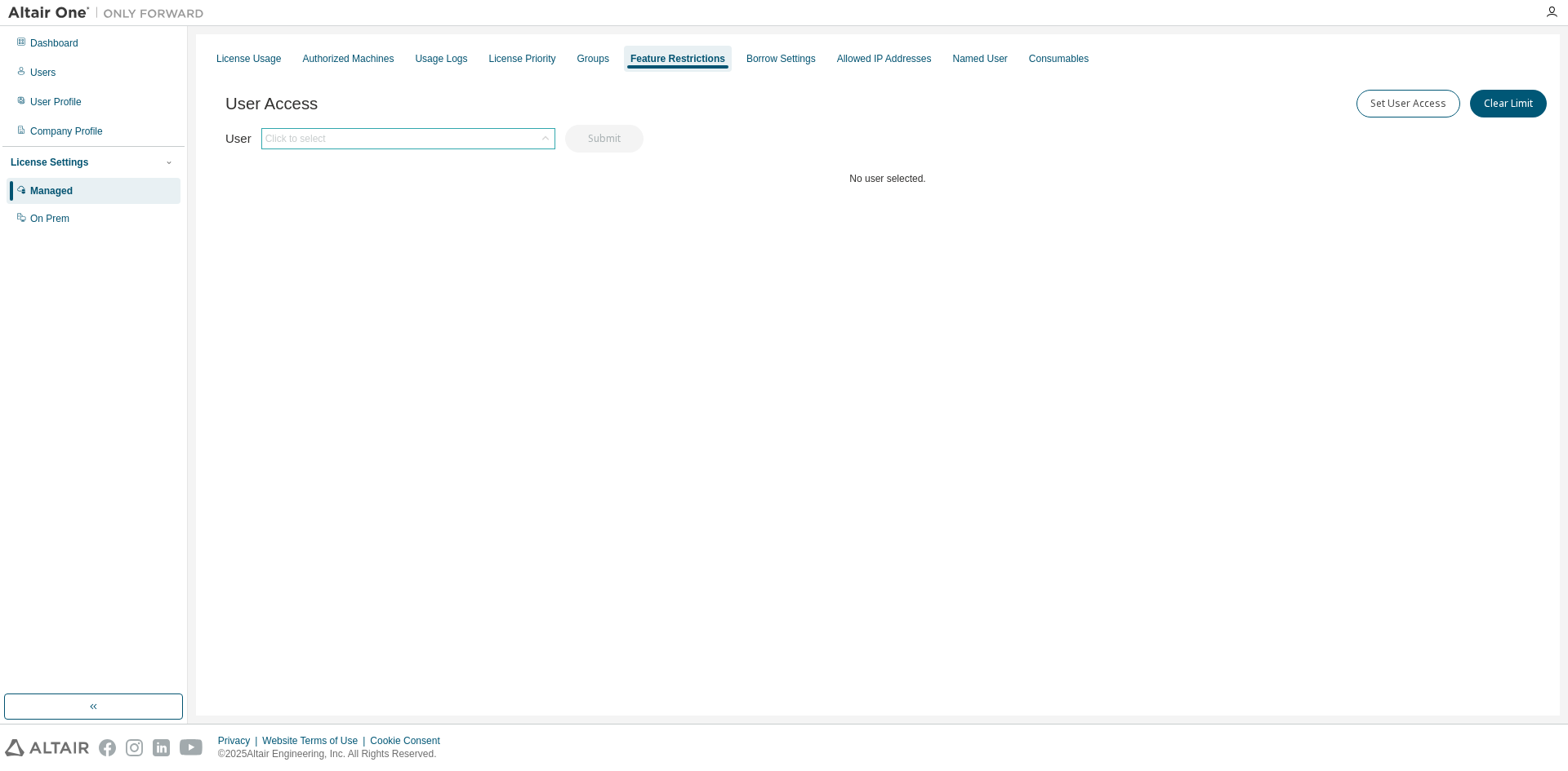
click at [537, 137] on icon at bounding box center [545, 138] width 16 height 16
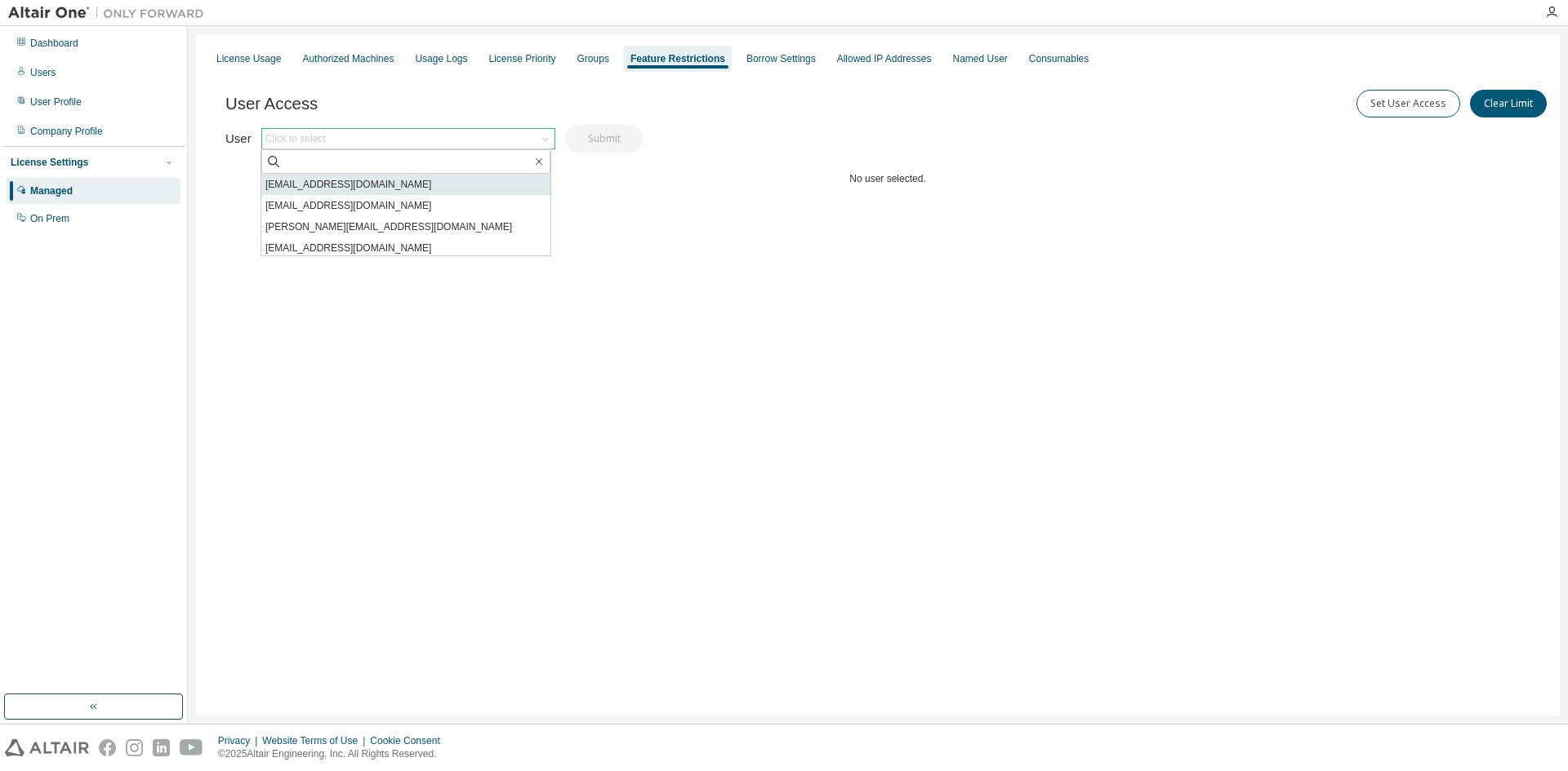
click at [470, 188] on li "[EMAIL_ADDRESS][DOMAIN_NAME]" at bounding box center [406, 185] width 289 height 21
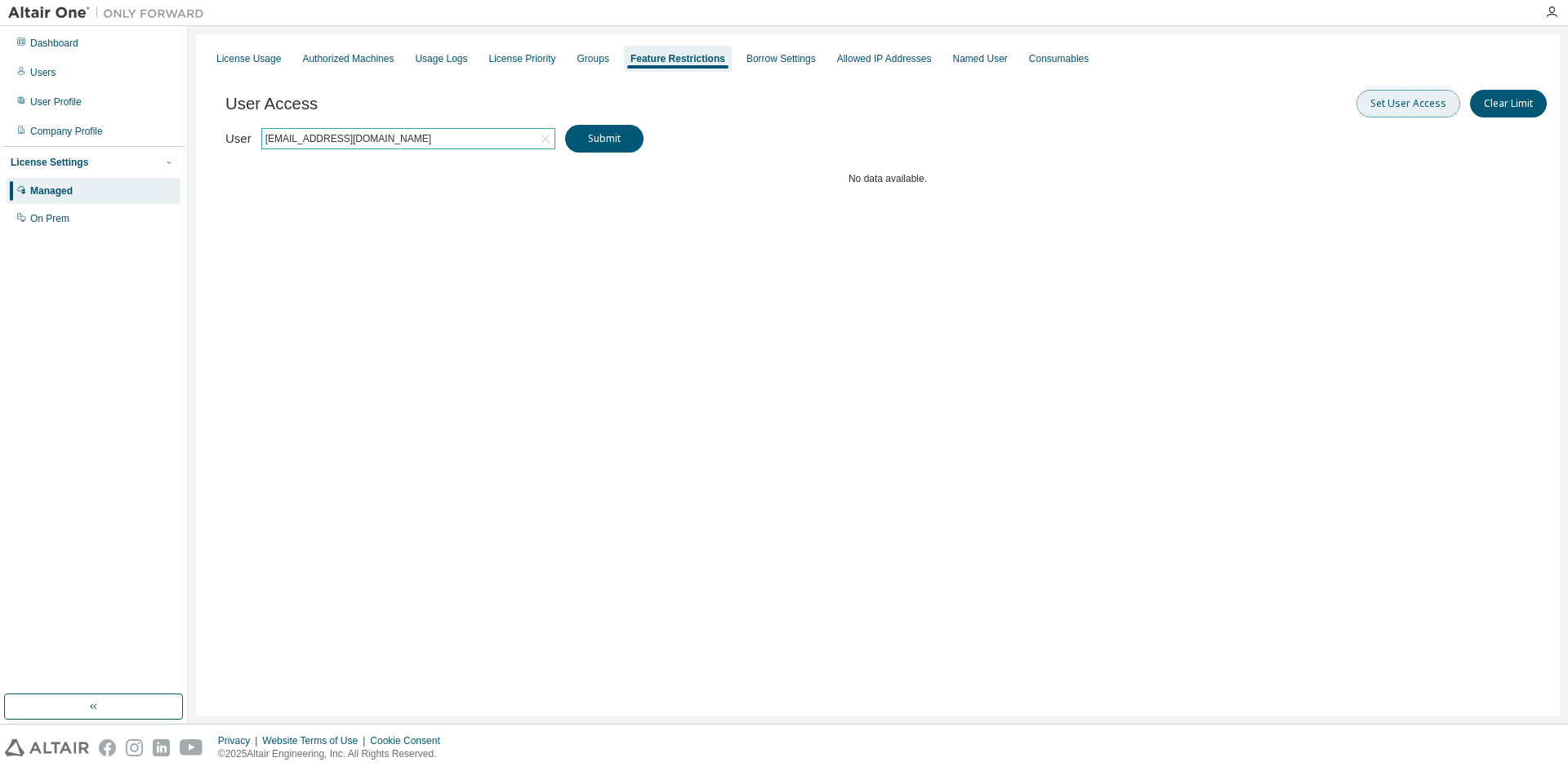
click at [1378, 107] on button "Set User Access" at bounding box center [1408, 103] width 103 height 27
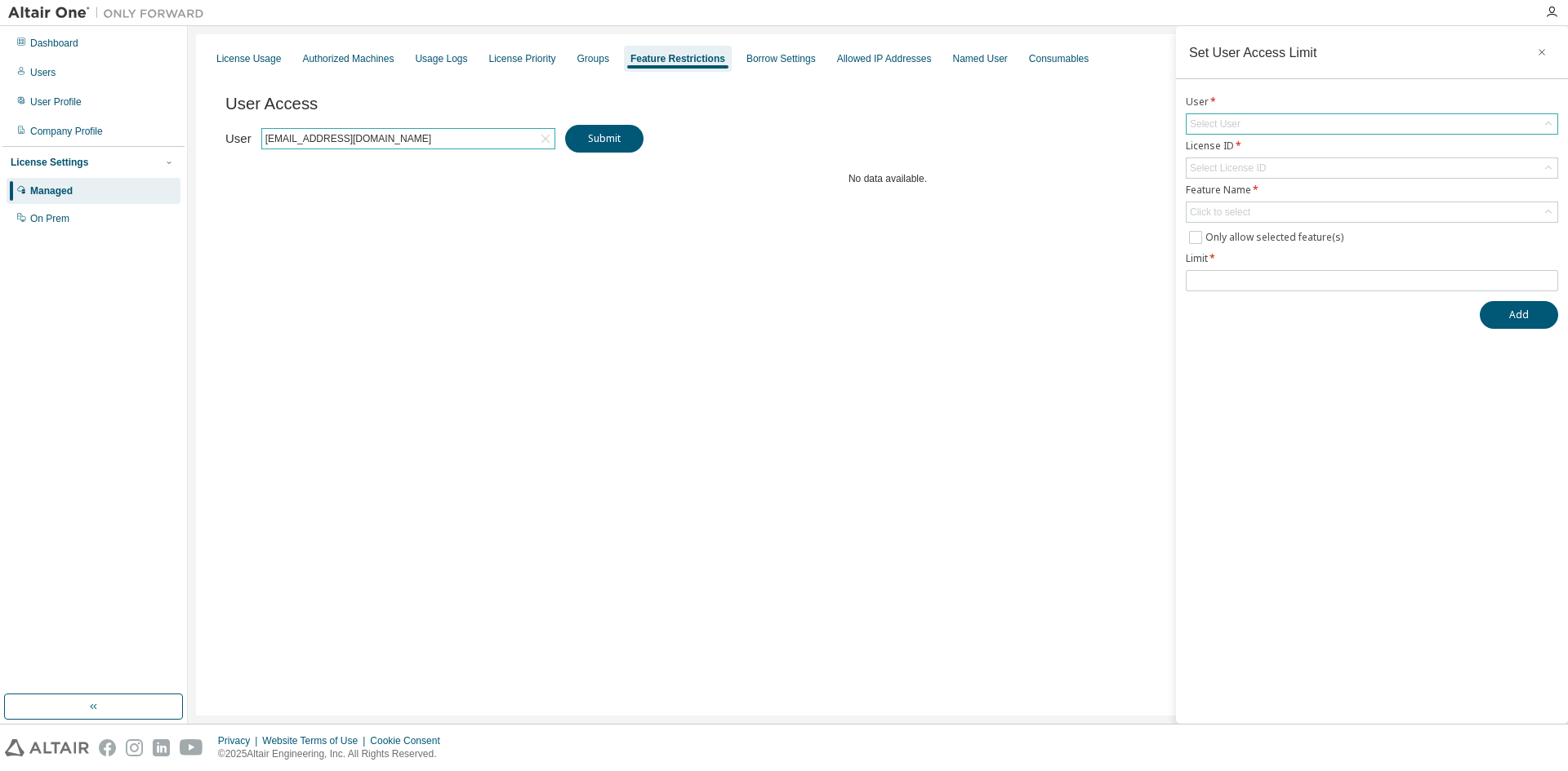
click at [1241, 122] on div "Select User" at bounding box center [1371, 124] width 370 height 20
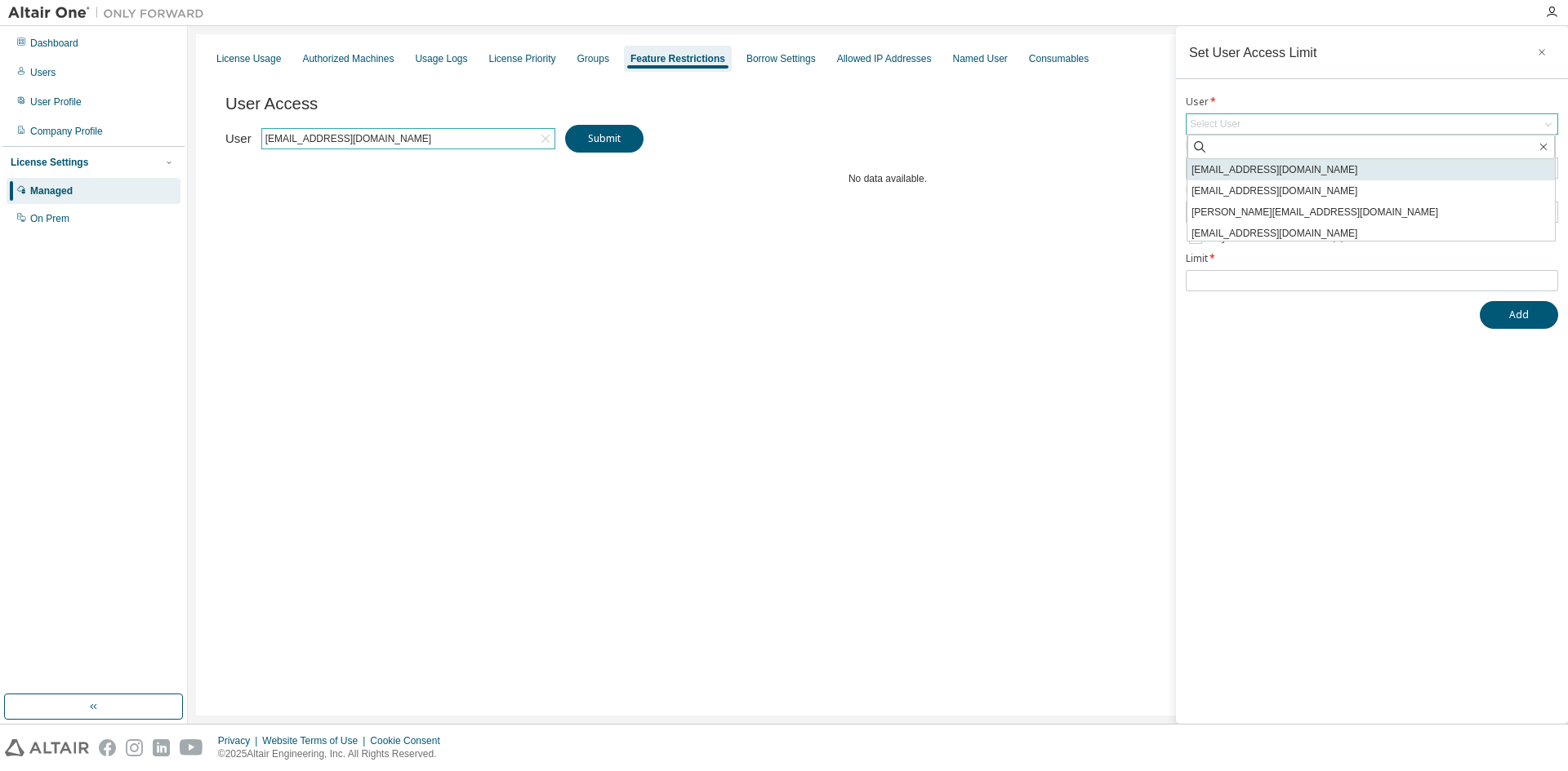
click at [1240, 174] on li "[EMAIL_ADDRESS][DOMAIN_NAME]" at bounding box center [1371, 170] width 368 height 21
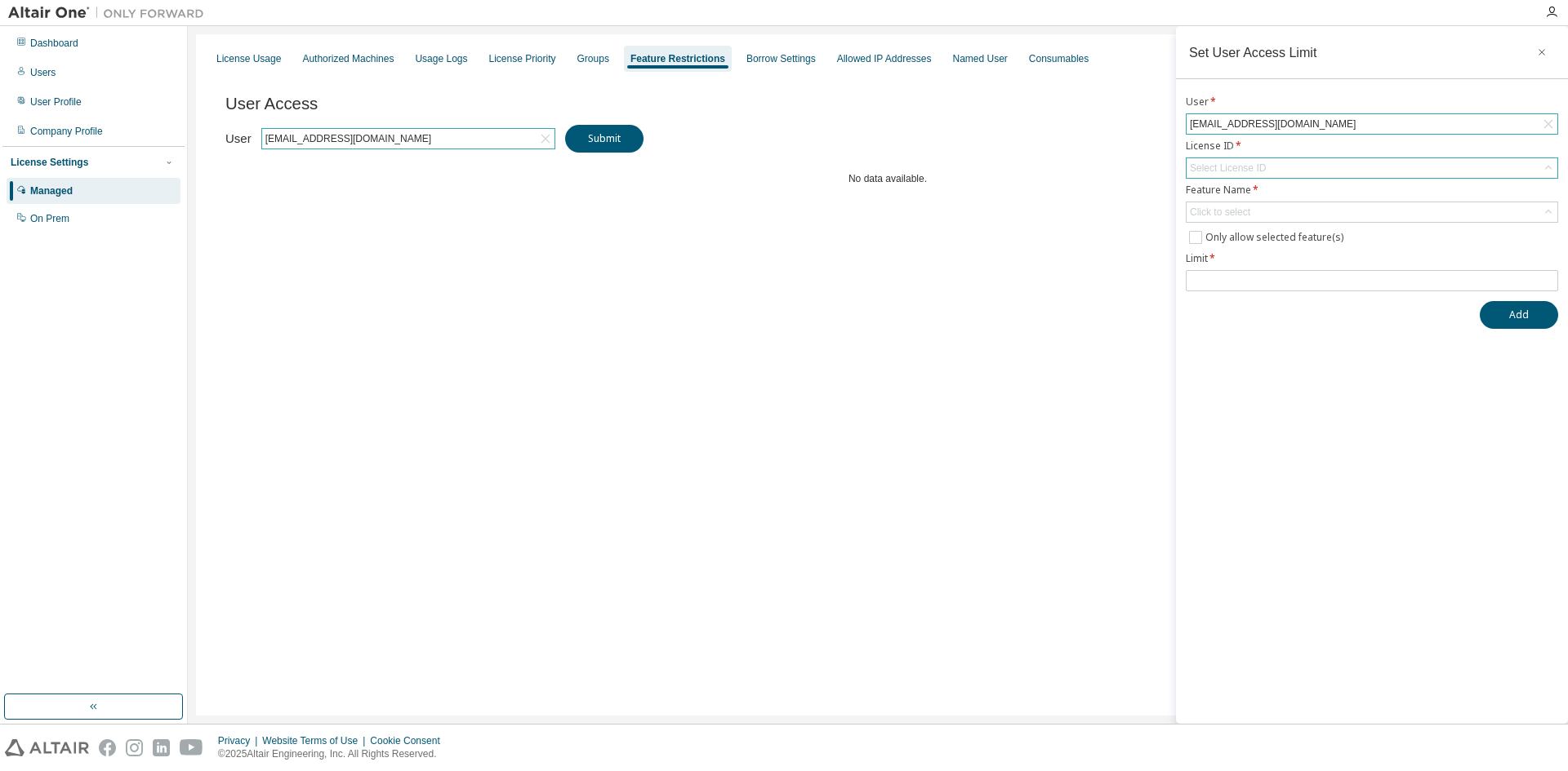
click at [1261, 167] on div "Select License ID" at bounding box center [1228, 169] width 76 height 13
click at [1276, 216] on div "Click to select" at bounding box center [1371, 212] width 370 height 20
click at [1468, 364] on div "Set User Access Limit User * akositm@gmail.com License ID * Select License ID F…" at bounding box center [1372, 375] width 392 height 698
click at [1354, 280] on input "number" at bounding box center [1372, 281] width 364 height 13
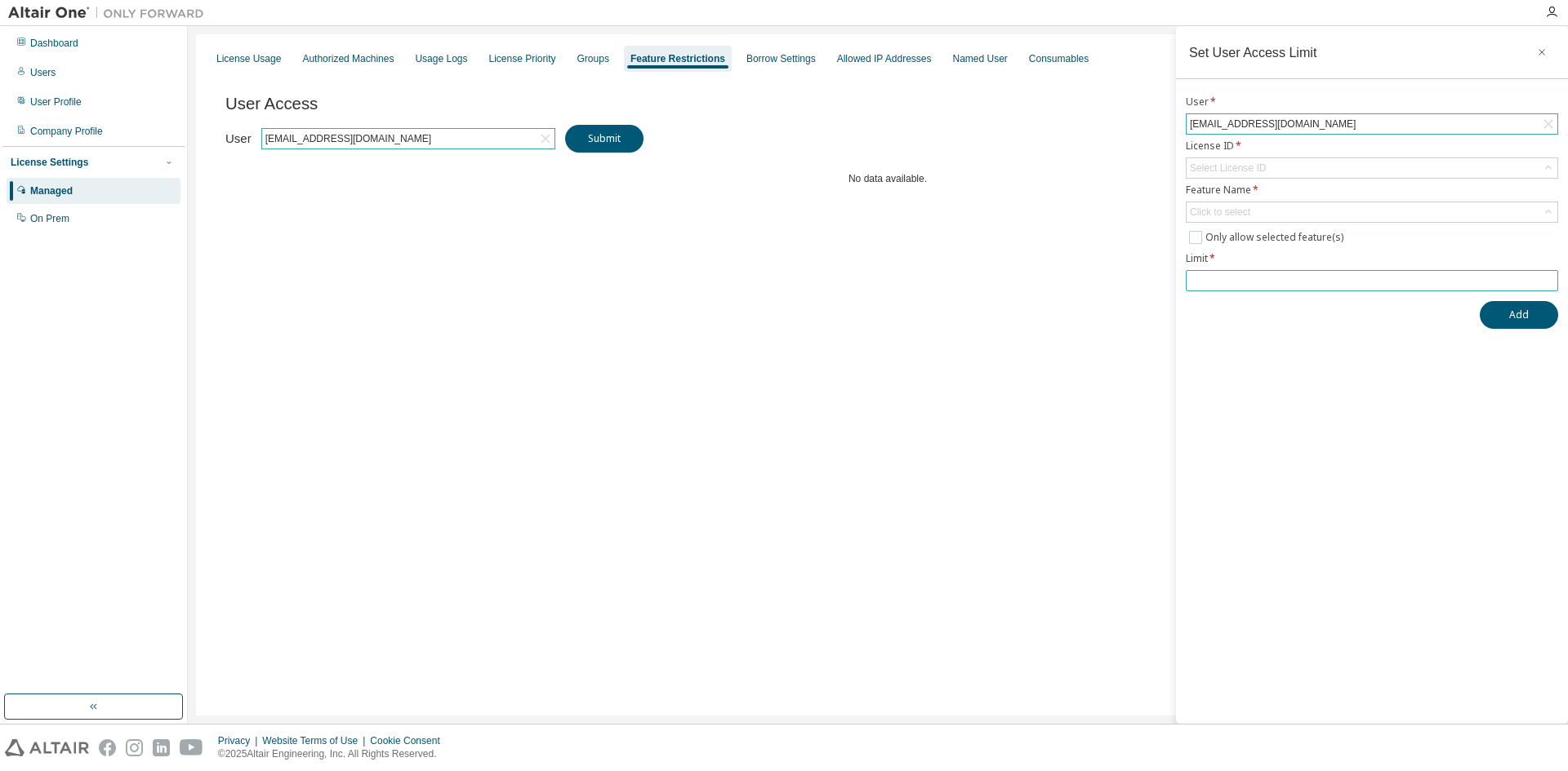
click at [1544, 276] on input "*" at bounding box center [1372, 281] width 364 height 13
type input "*"
click at [1549, 283] on input "*" at bounding box center [1372, 281] width 364 height 13
click at [1281, 169] on div "Select License ID" at bounding box center [1371, 168] width 370 height 20
click at [1263, 210] on li "All Licenses" at bounding box center [1371, 214] width 368 height 21
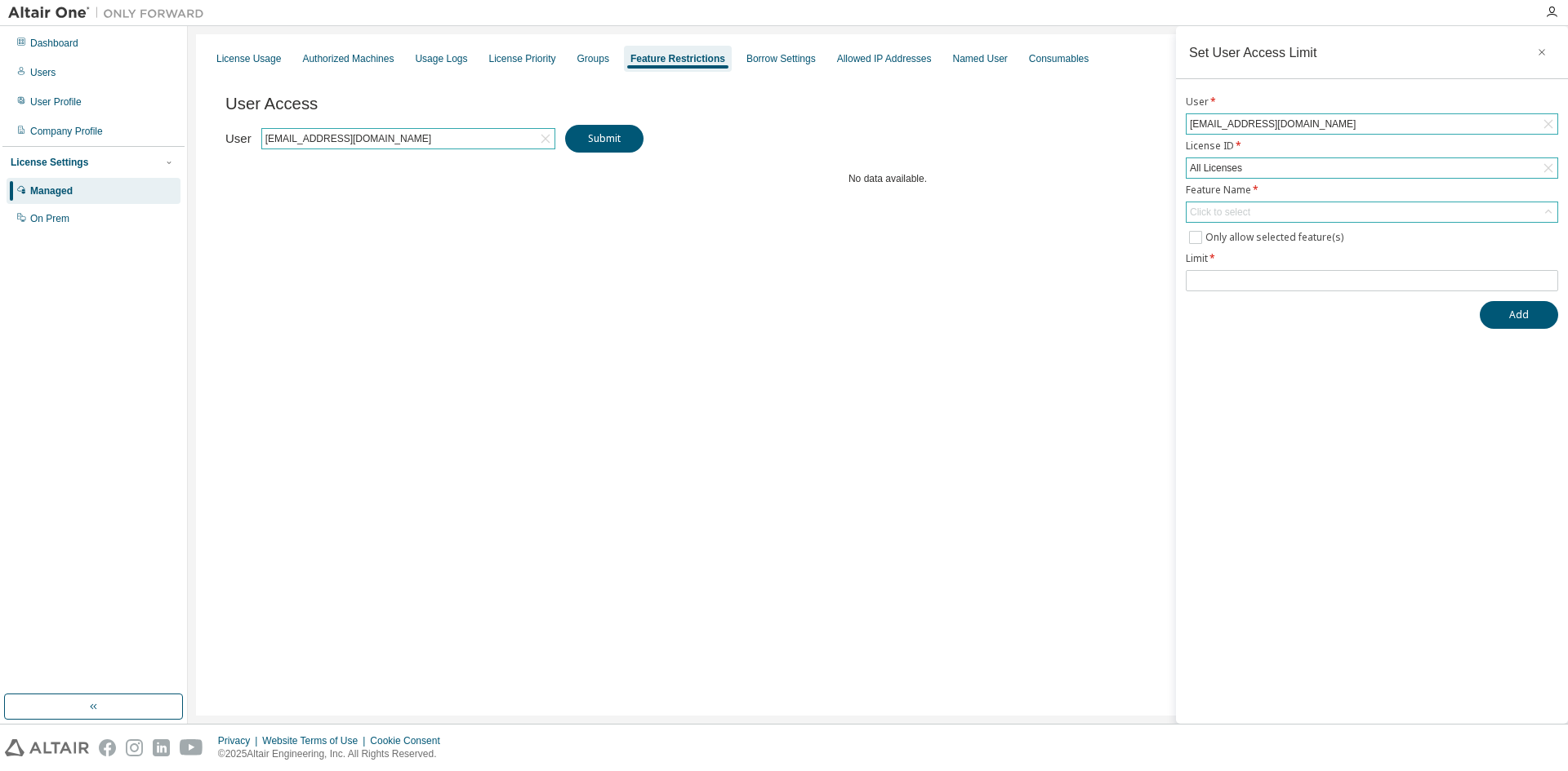
click at [1266, 207] on div "Click to select" at bounding box center [1371, 212] width 370 height 20
click at [1289, 402] on div "Set User Access Limit User * akositm@gmail.com License ID * All Licenses Featur…" at bounding box center [1372, 375] width 392 height 698
click at [1538, 51] on icon "button" at bounding box center [1541, 52] width 11 height 13
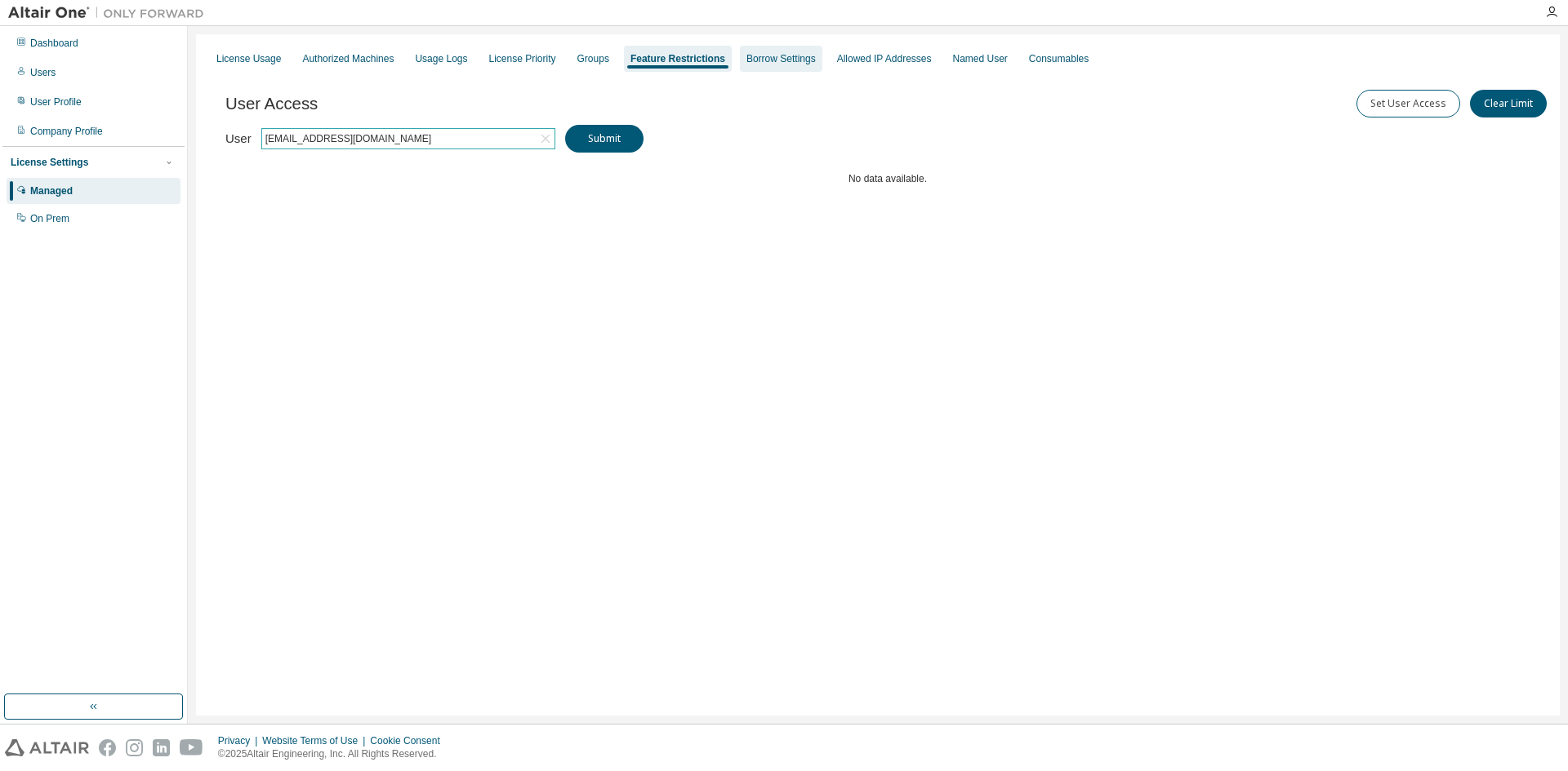
click at [777, 58] on div "Borrow Settings" at bounding box center [781, 59] width 69 height 13
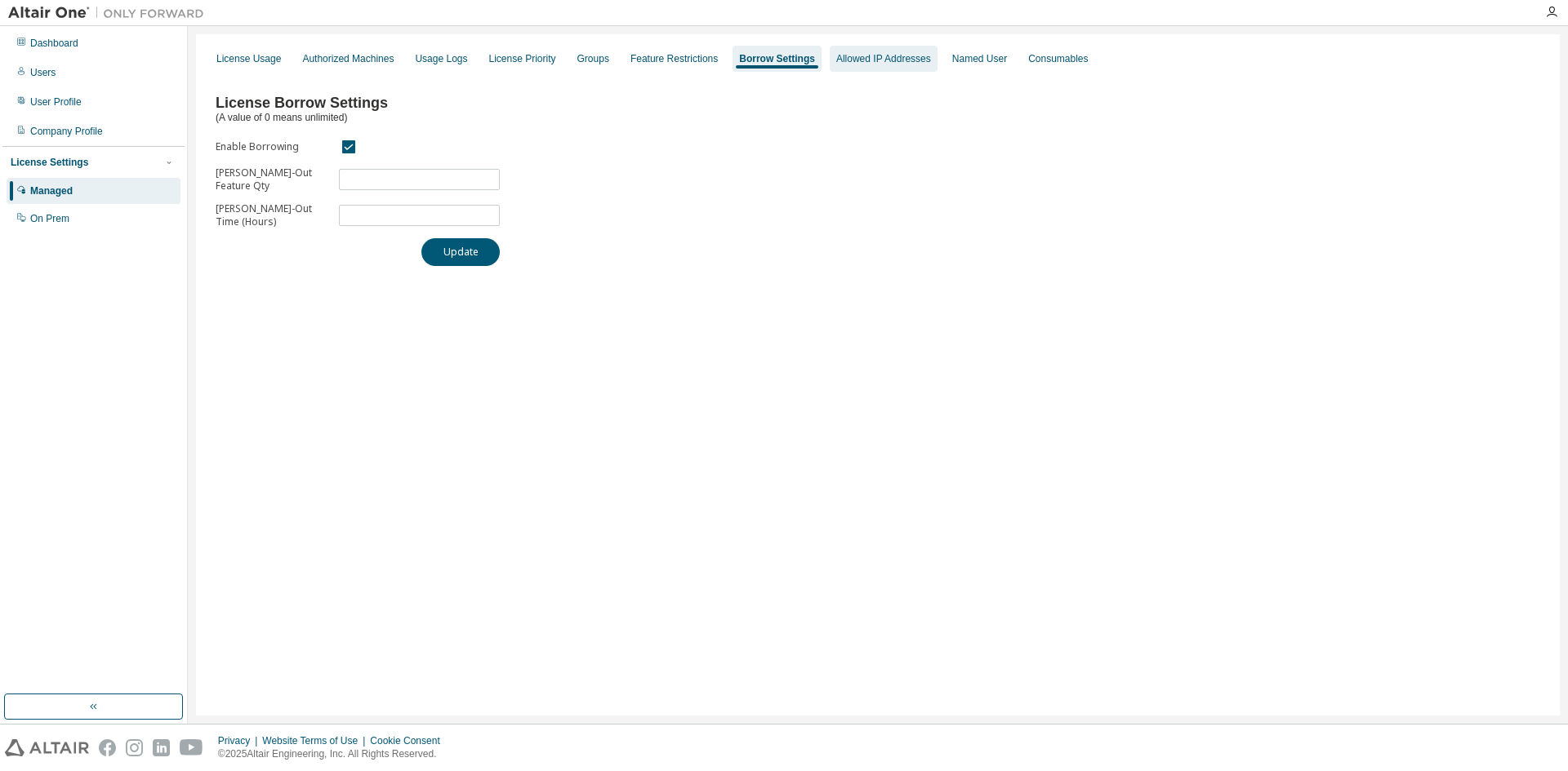
click at [843, 64] on div "Allowed IP Addresses" at bounding box center [884, 59] width 95 height 13
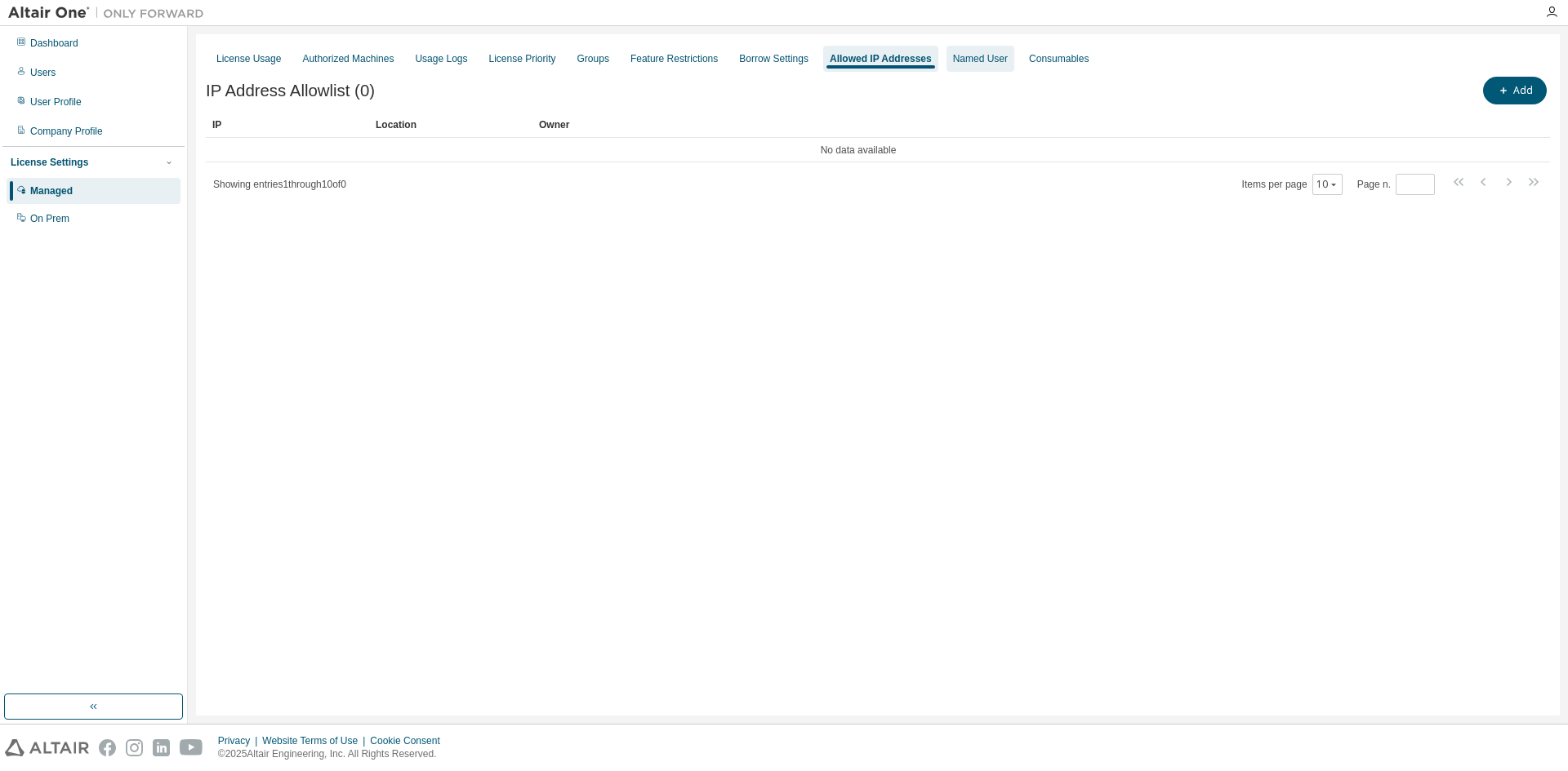
click at [949, 68] on div "Named User" at bounding box center [981, 59] width 68 height 27
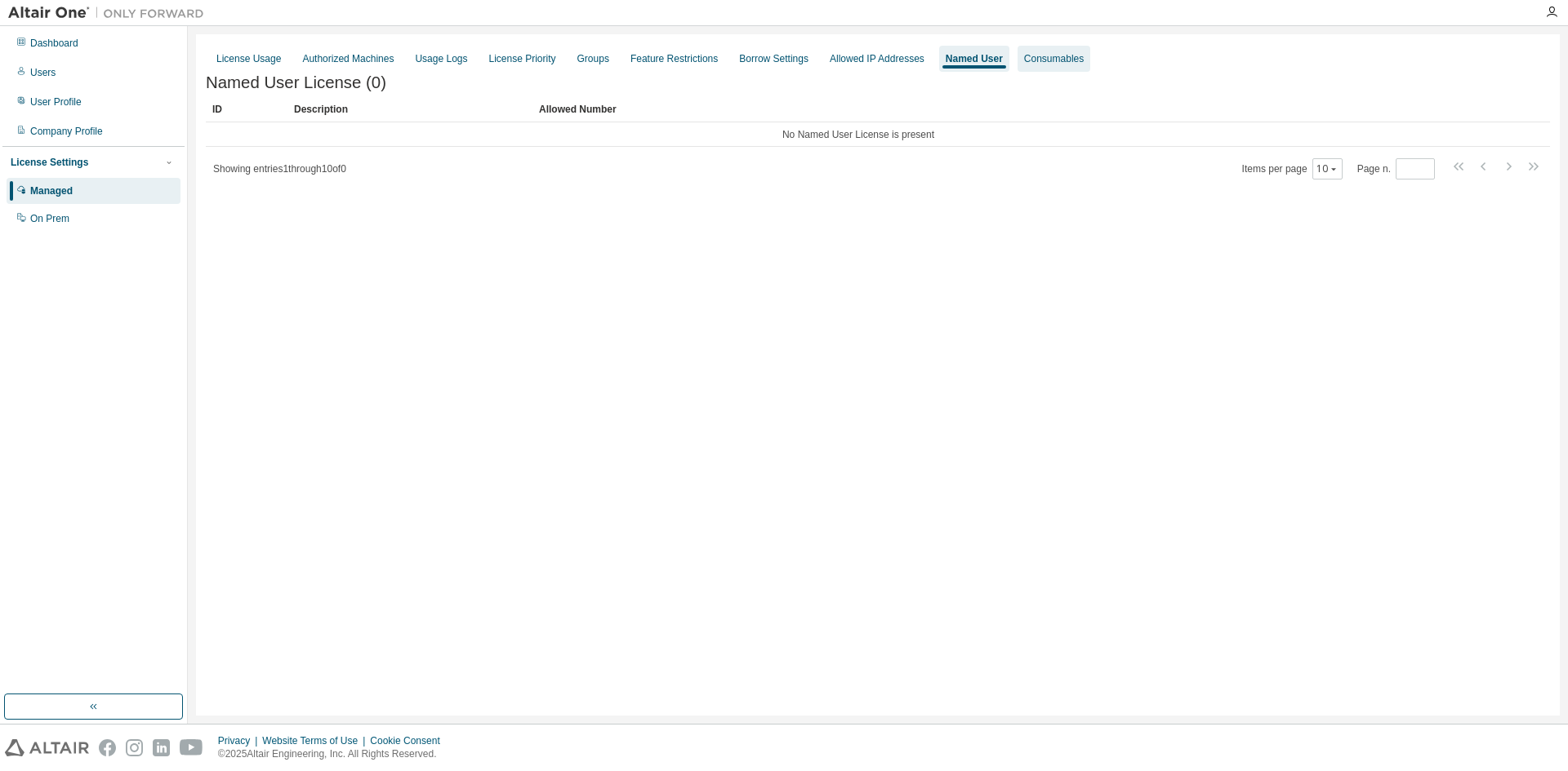
click at [1034, 68] on div "Consumables" at bounding box center [1054, 59] width 73 height 27
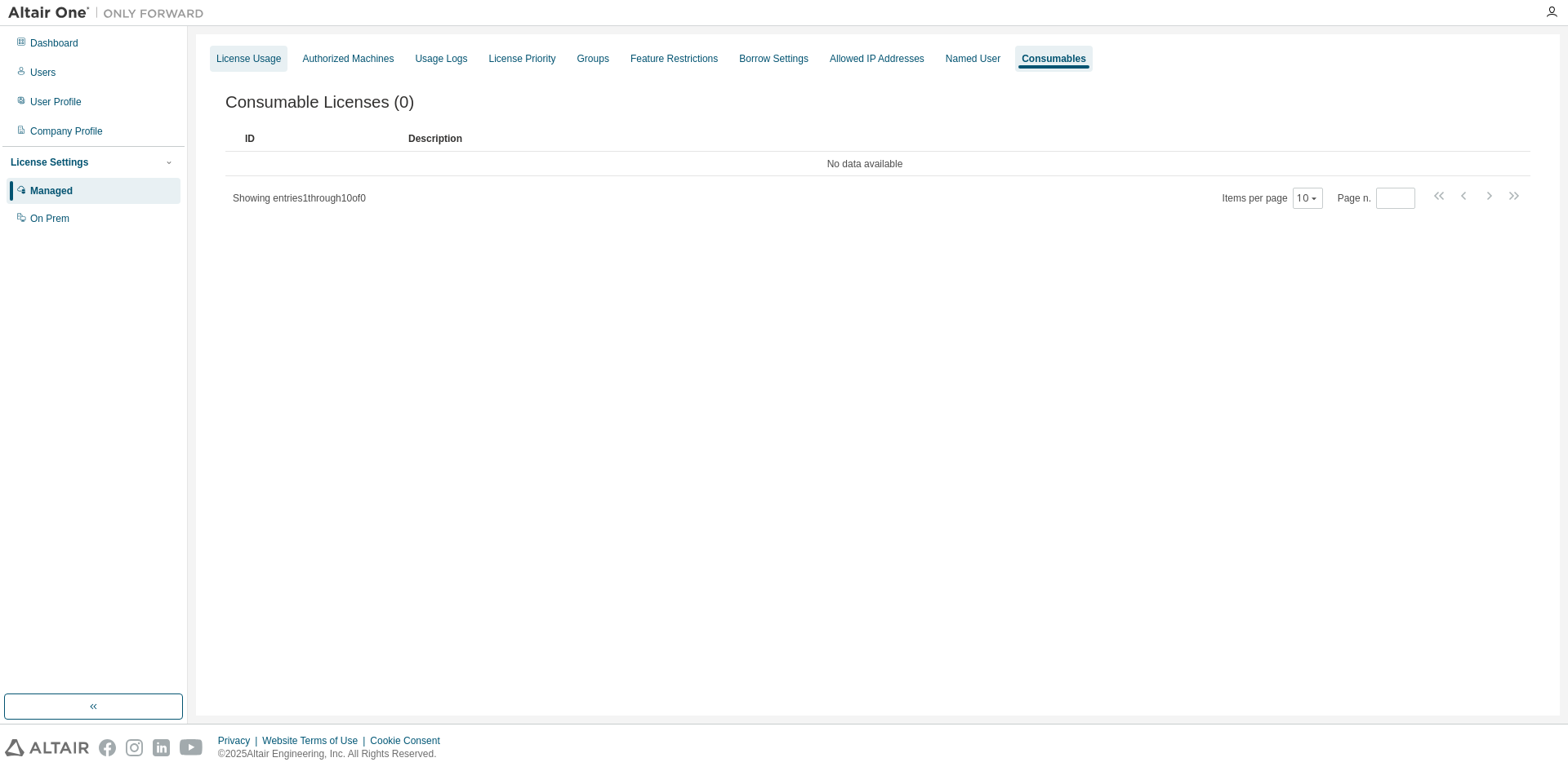
click at [252, 62] on div "License Usage" at bounding box center [248, 59] width 64 height 13
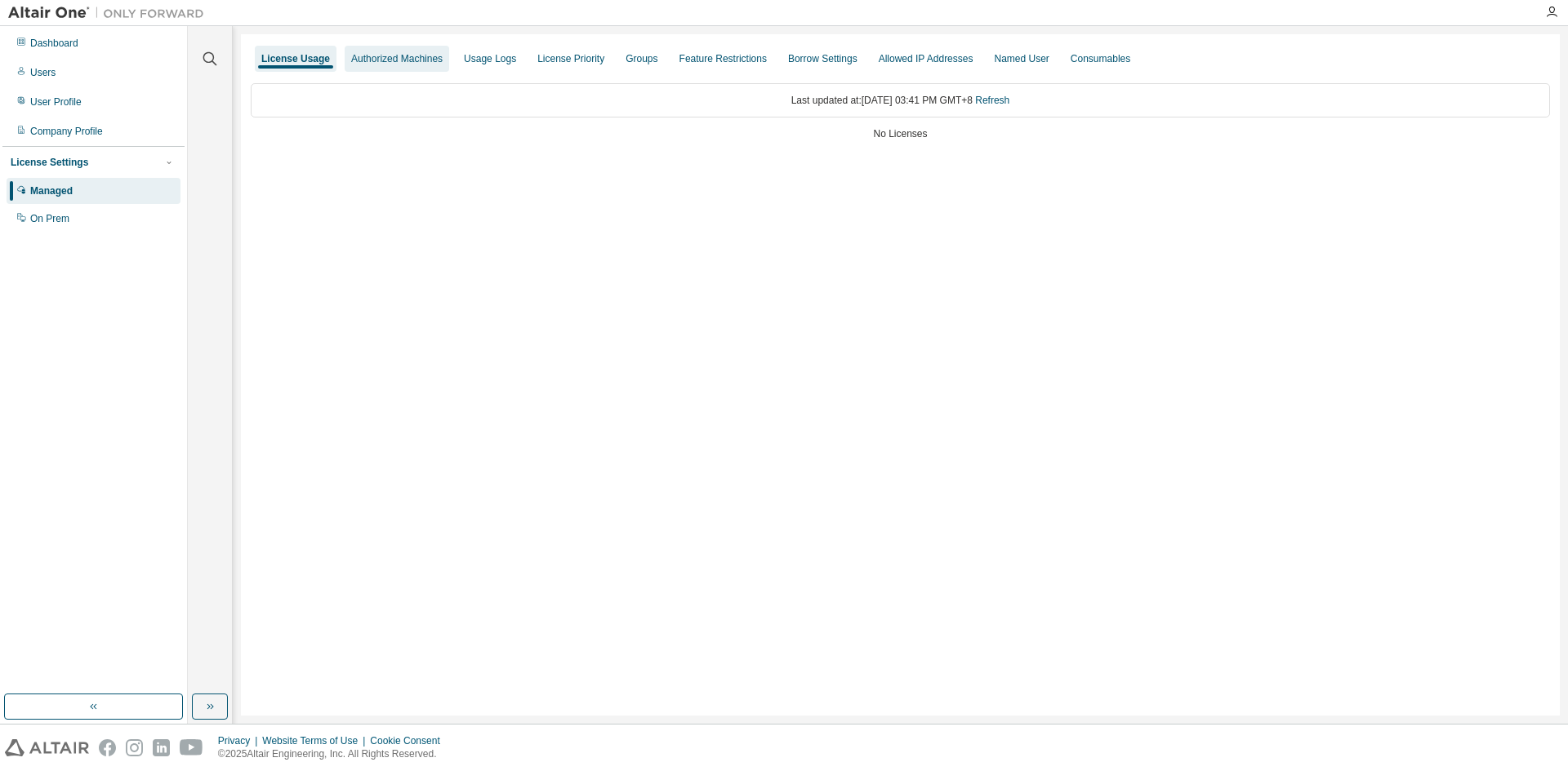
click at [387, 60] on div "Authorized Machines" at bounding box center [397, 59] width 92 height 13
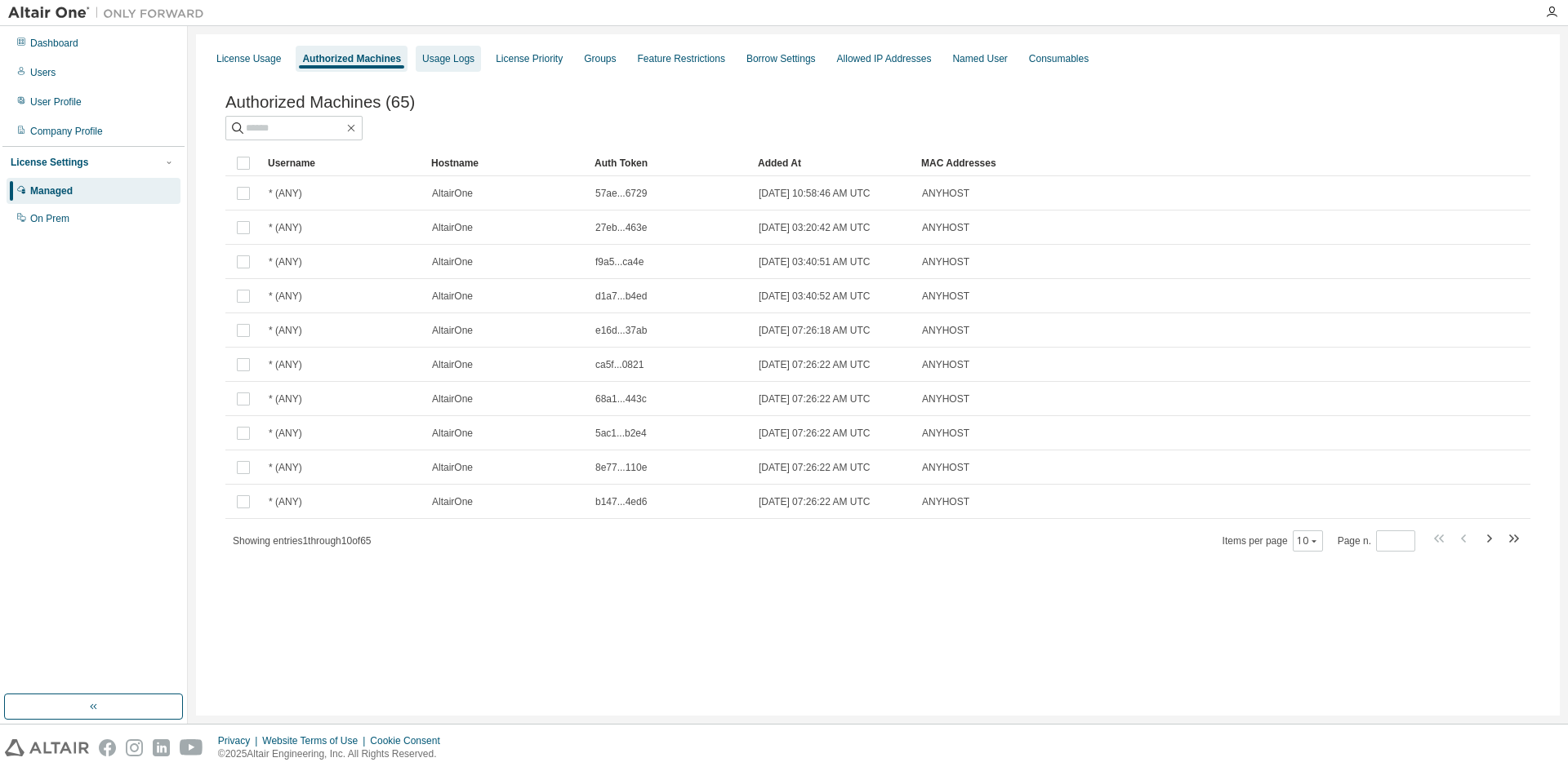
click at [451, 66] on div "Usage Logs" at bounding box center [448, 59] width 65 height 27
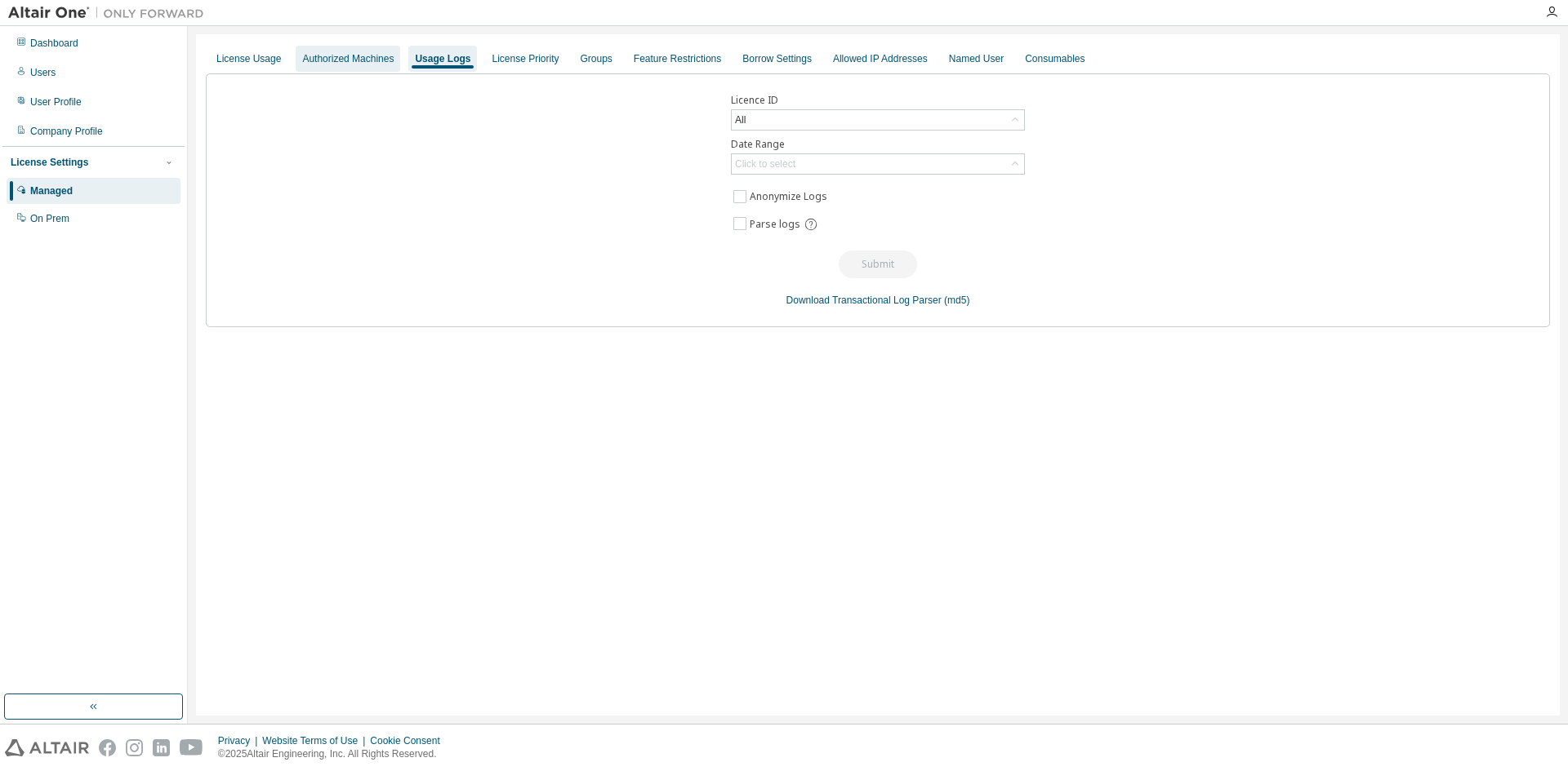
click at [373, 64] on div "Authorized Machines" at bounding box center [348, 59] width 92 height 13
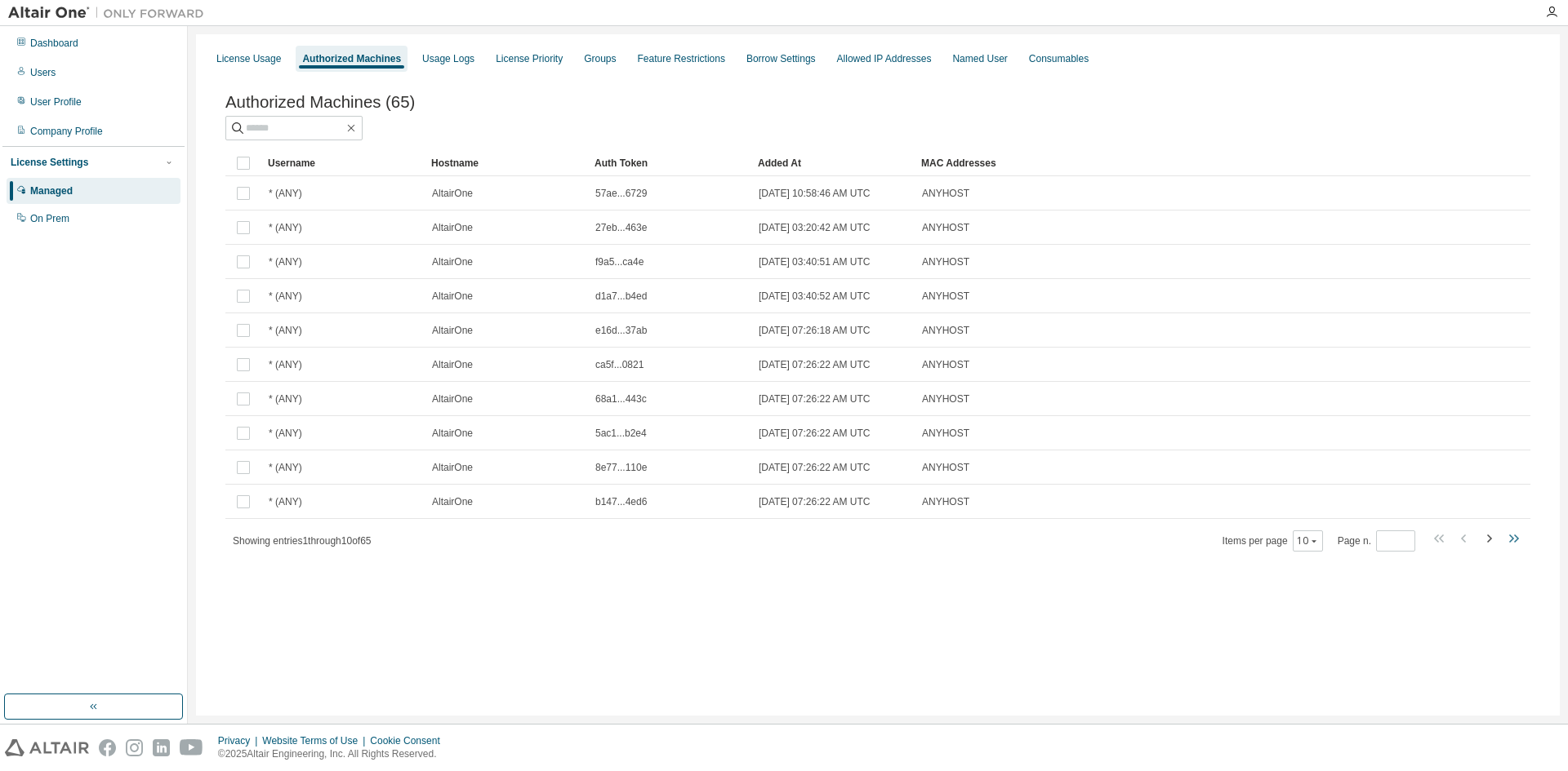
click at [1513, 547] on icon "button" at bounding box center [1513, 538] width 20 height 20
type input "*"
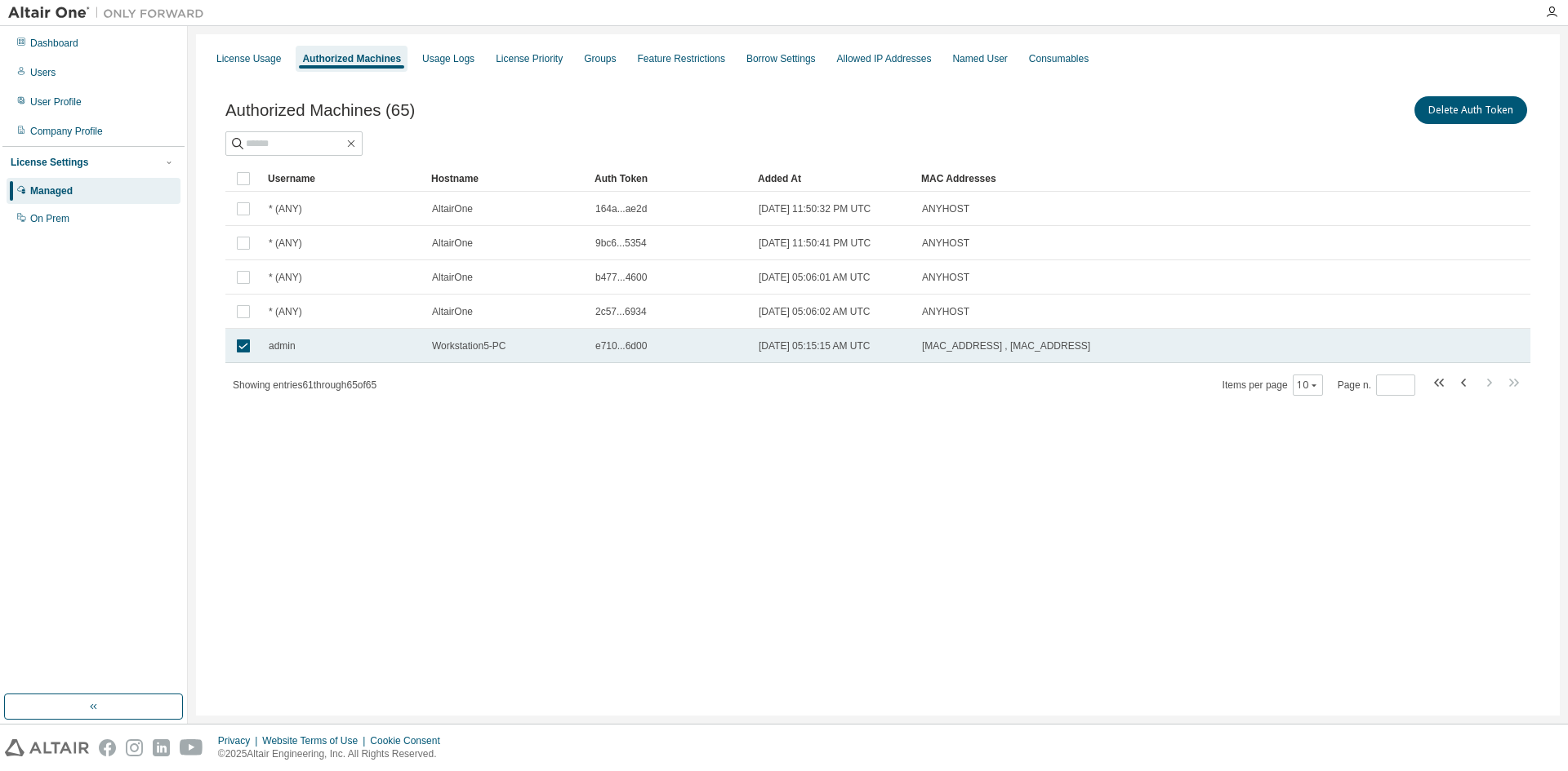
click at [459, 357] on td "Workstation5-PC" at bounding box center [506, 346] width 163 height 34
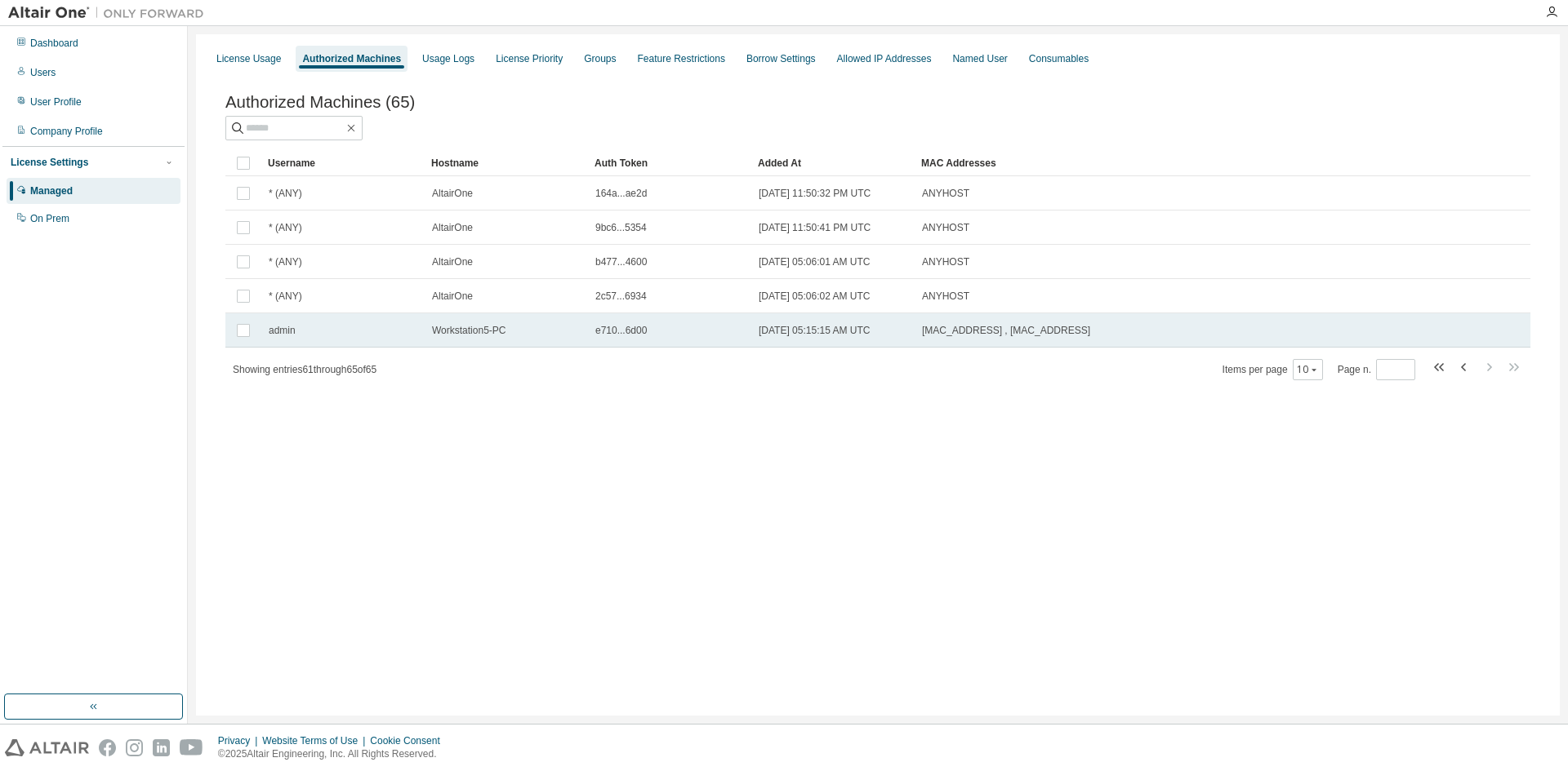
click at [470, 337] on span "Workstation5-PC" at bounding box center [469, 331] width 74 height 13
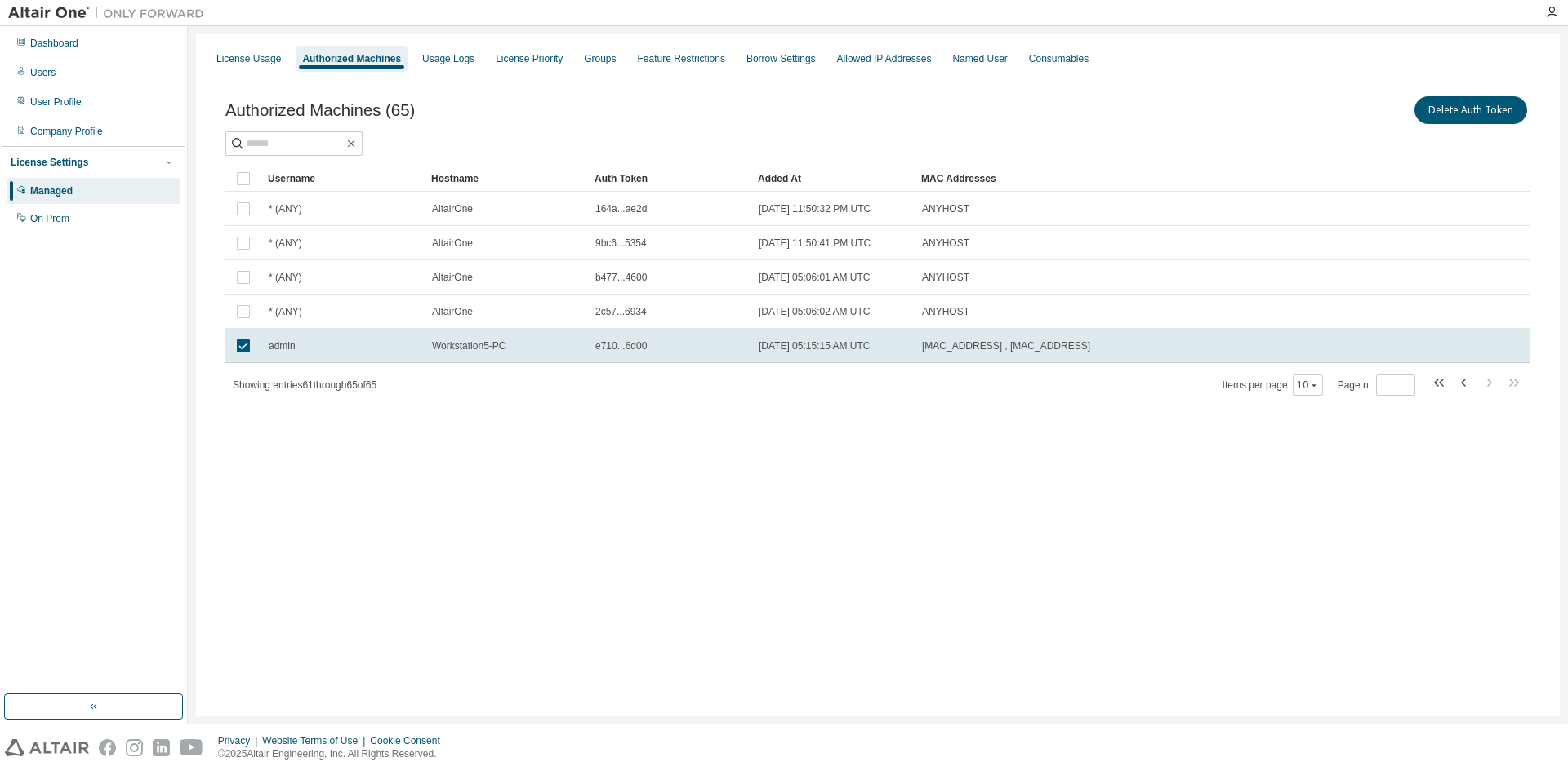
click at [470, 337] on td "Workstation5-PC" at bounding box center [506, 346] width 163 height 34
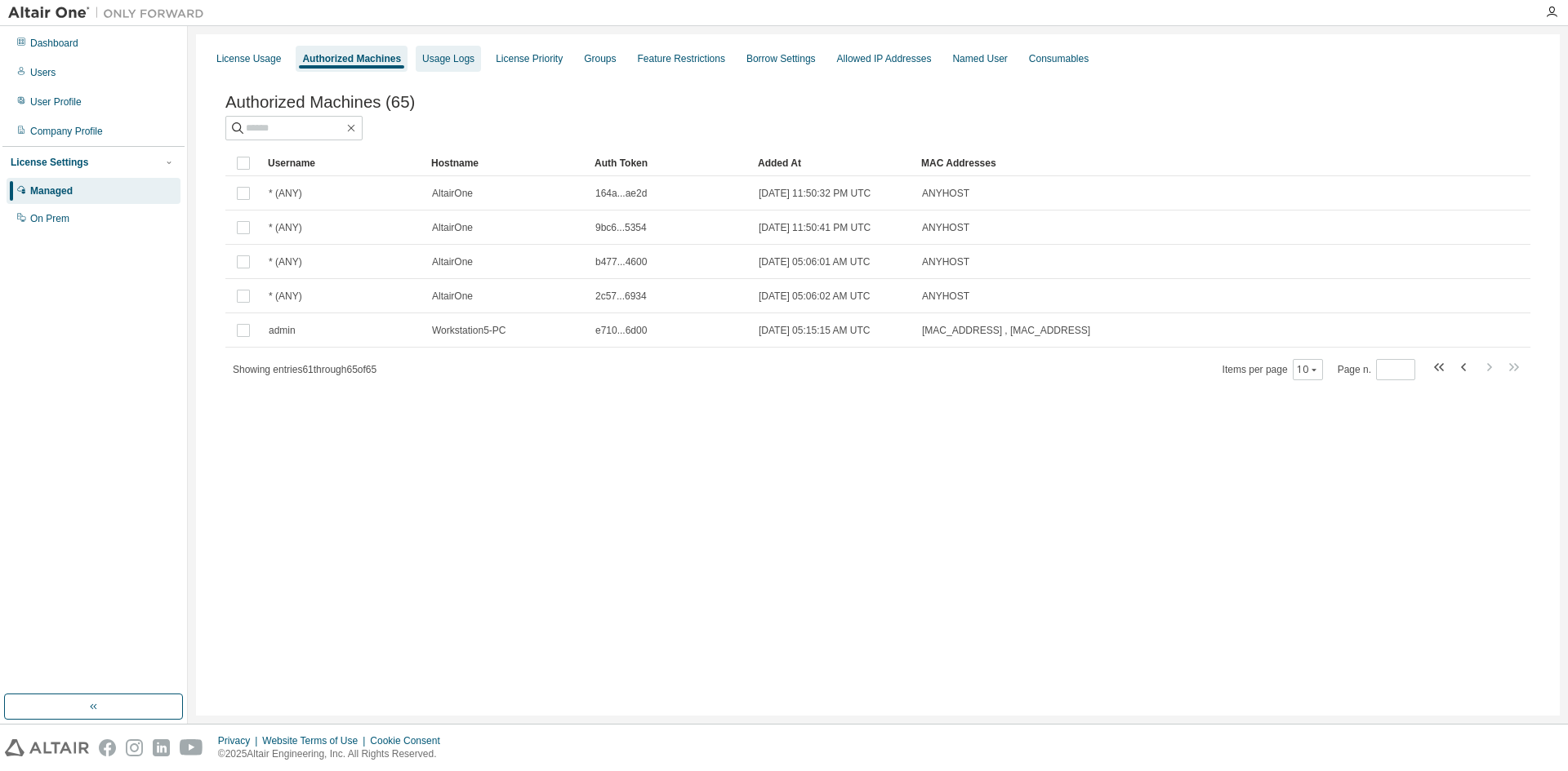
click at [441, 59] on div "Usage Logs" at bounding box center [448, 59] width 52 height 13
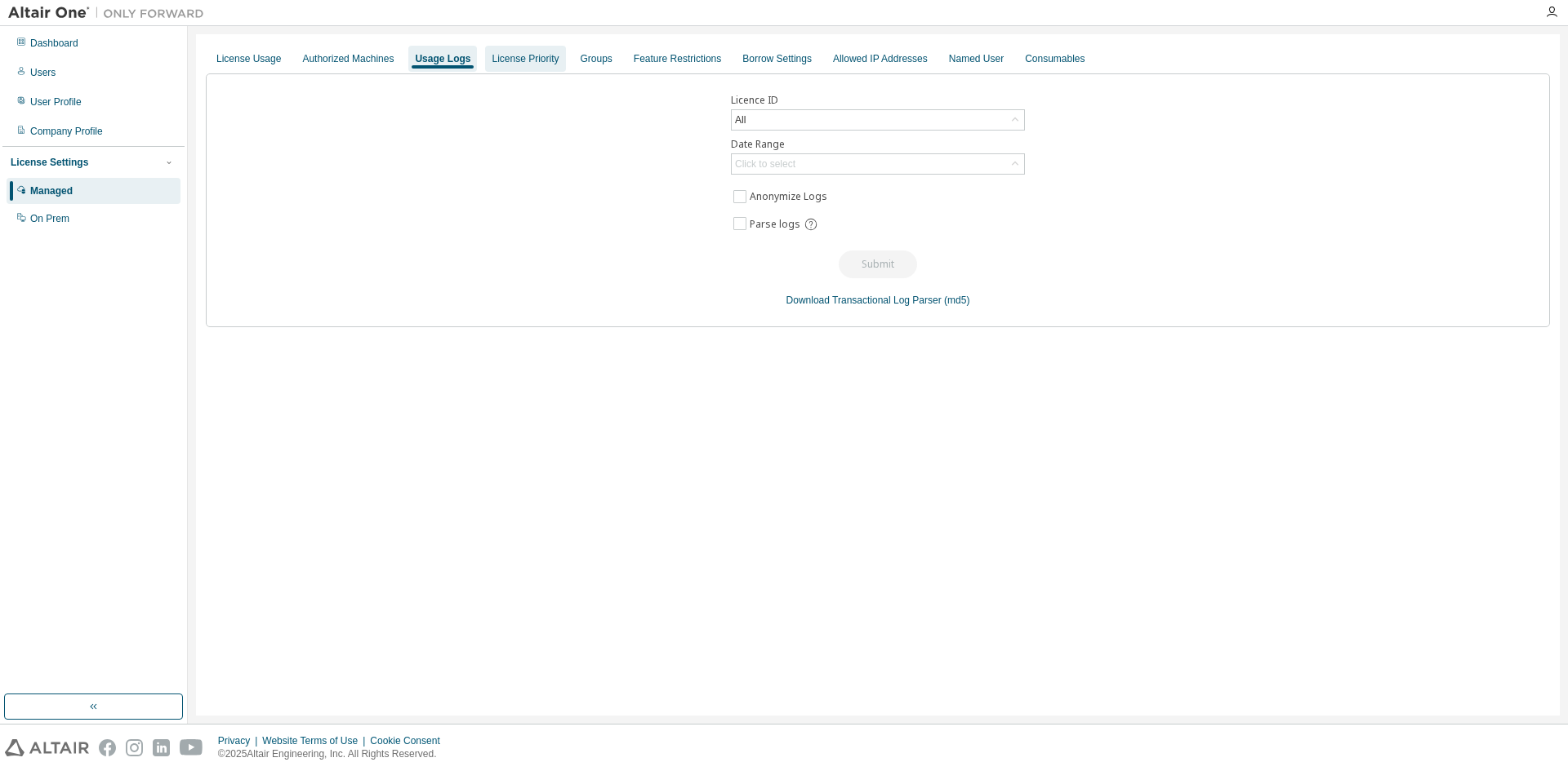
click at [509, 57] on div "License Priority" at bounding box center [525, 59] width 67 height 13
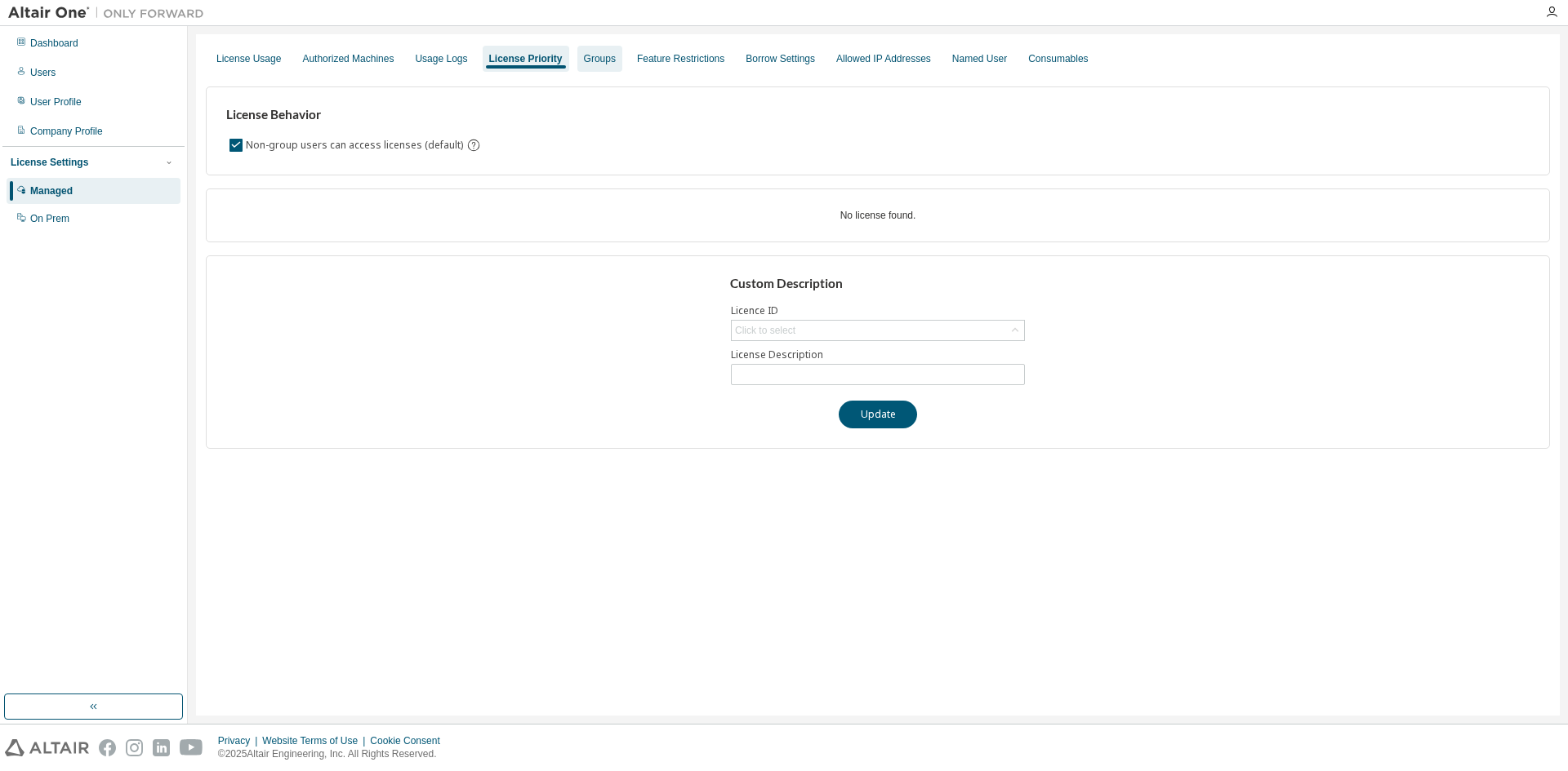
click at [584, 56] on div "Groups" at bounding box center [600, 59] width 32 height 13
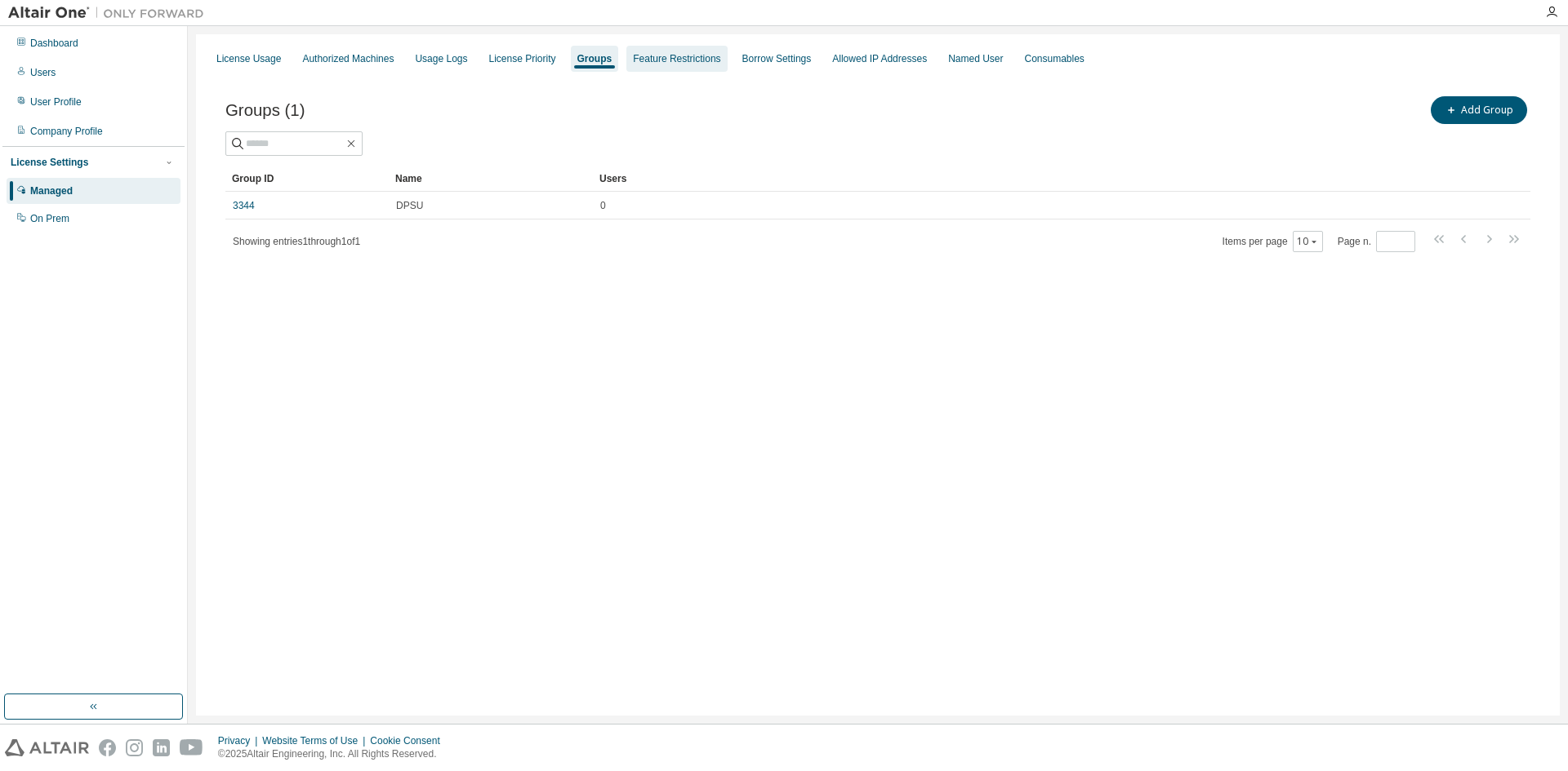
click at [633, 63] on div "Feature Restrictions" at bounding box center [676, 59] width 87 height 13
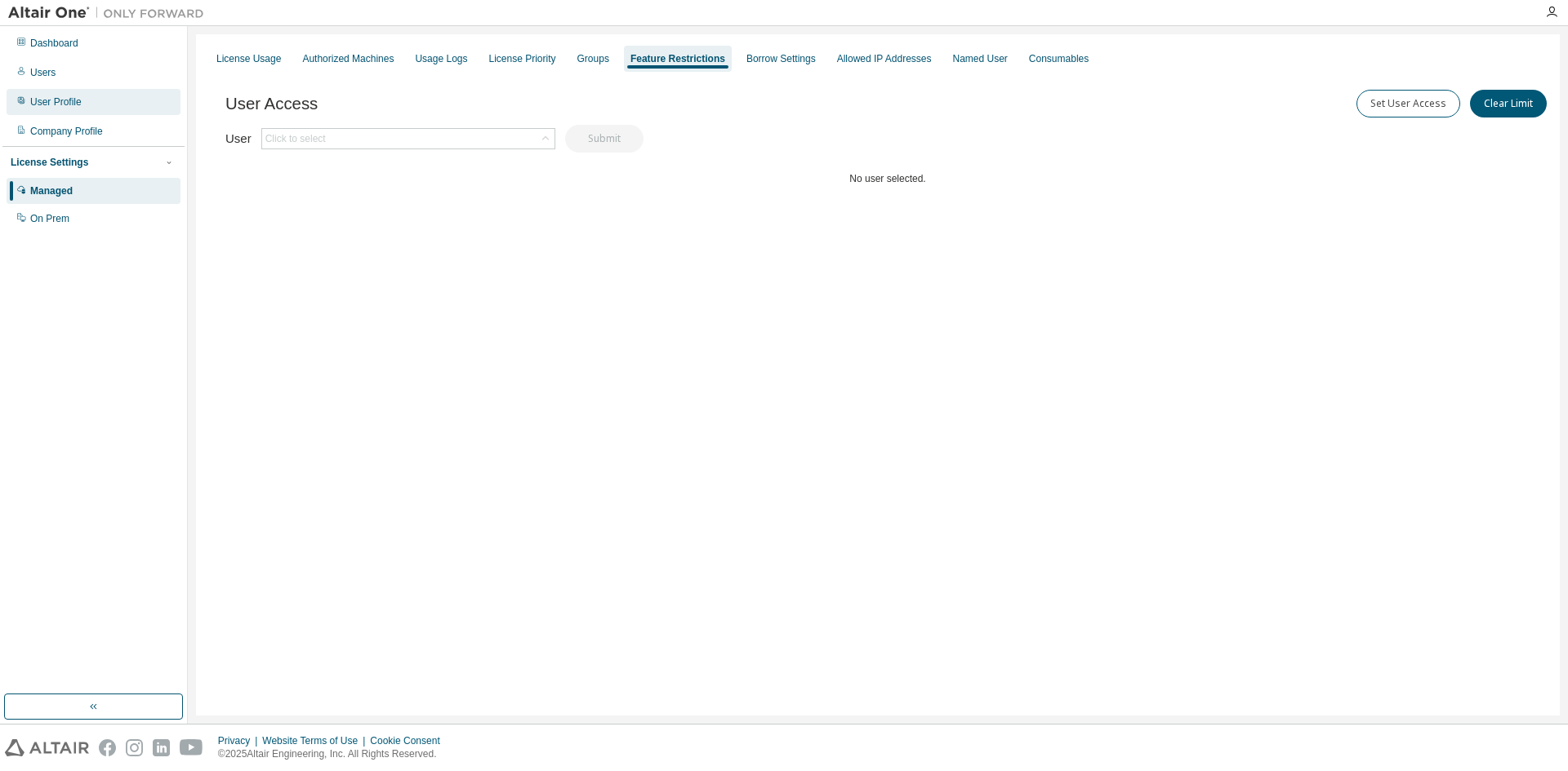
click at [59, 104] on div "User Profile" at bounding box center [56, 102] width 51 height 13
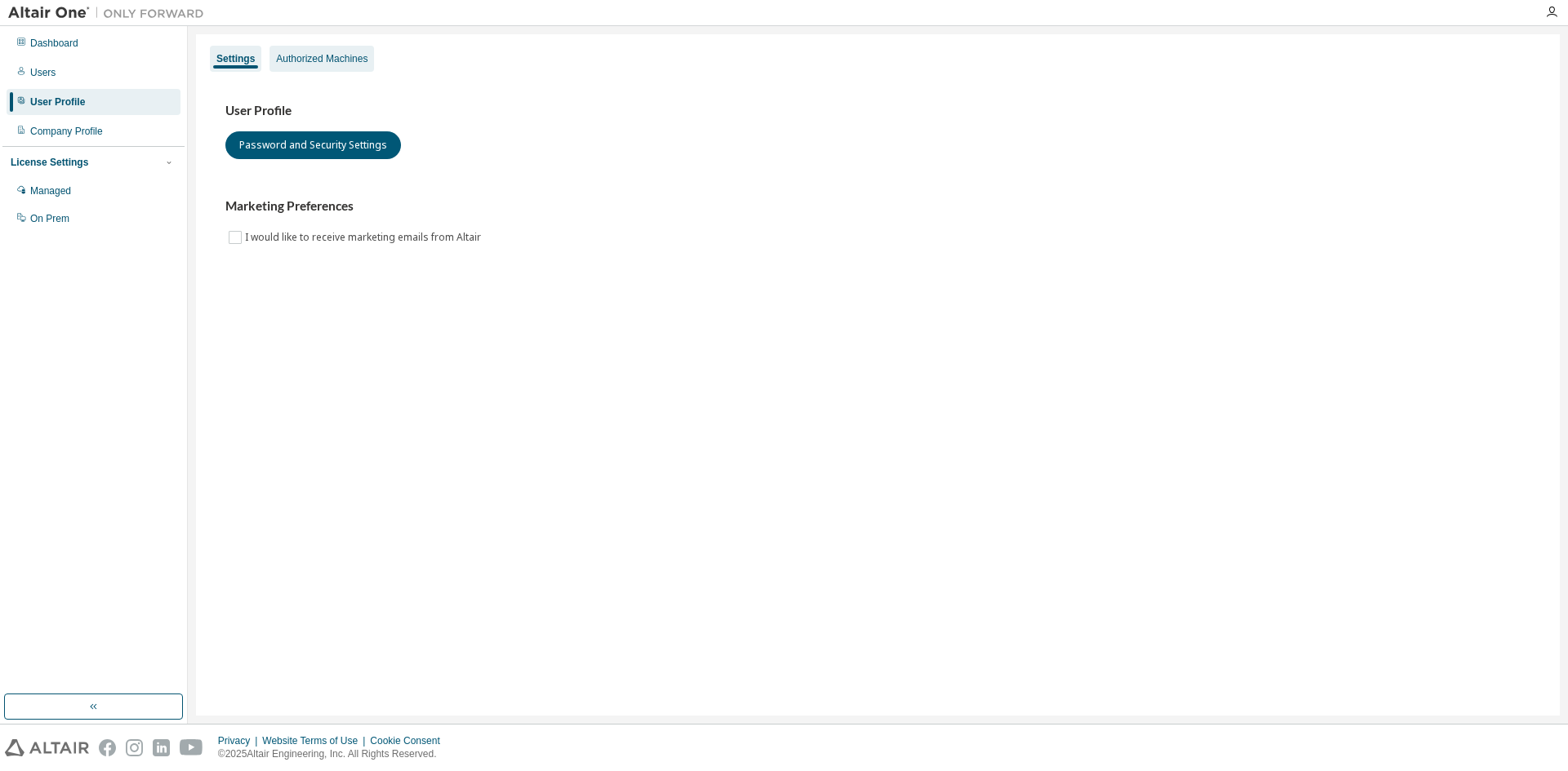
click at [311, 61] on div "Authorized Machines" at bounding box center [321, 59] width 92 height 13
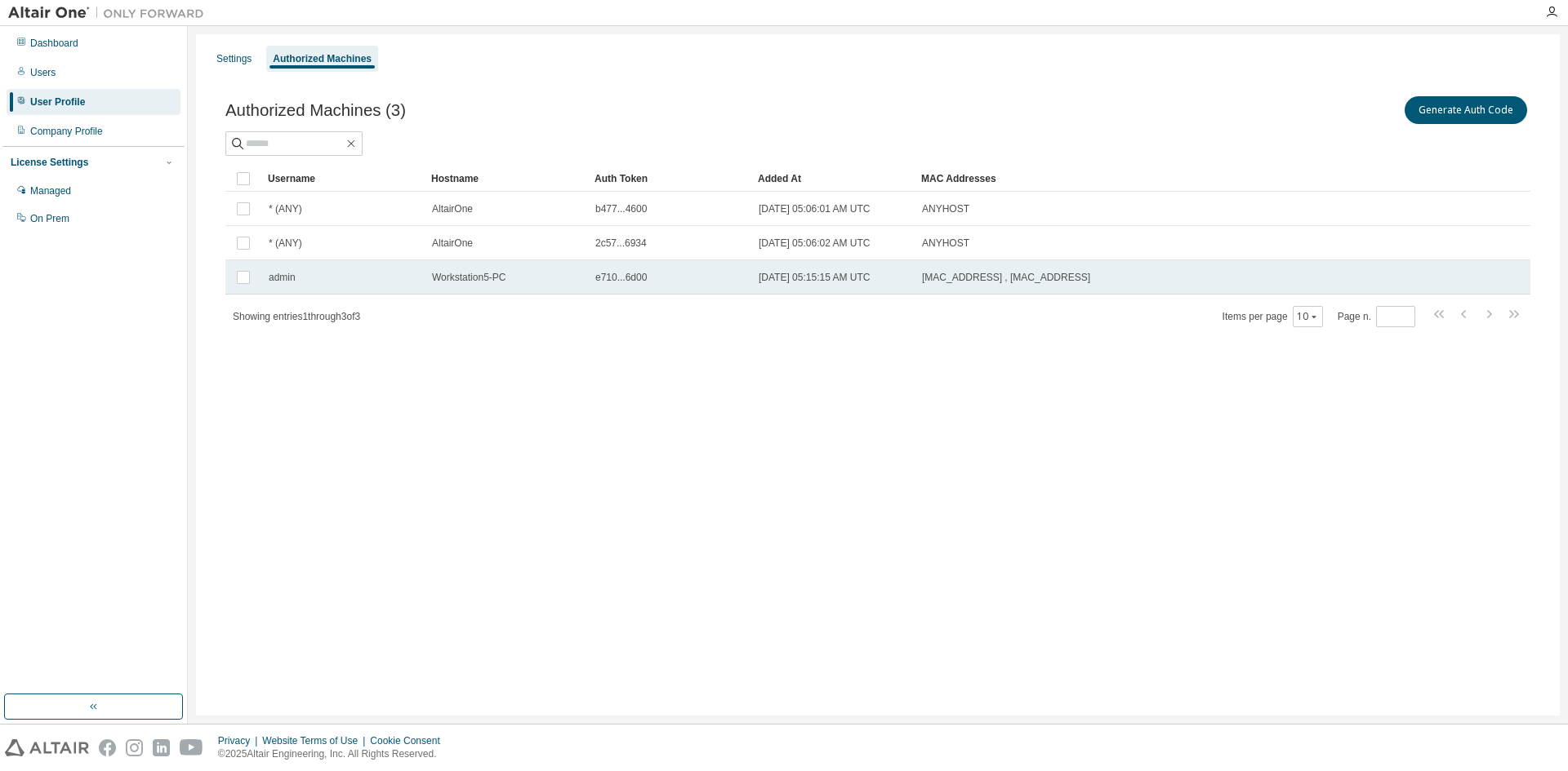
click at [813, 278] on span "[DATE] 05:15:15 AM UTC" at bounding box center [815, 278] width 112 height 13
click at [1304, 118] on button "Generate Auth Code" at bounding box center [1343, 110] width 122 height 27
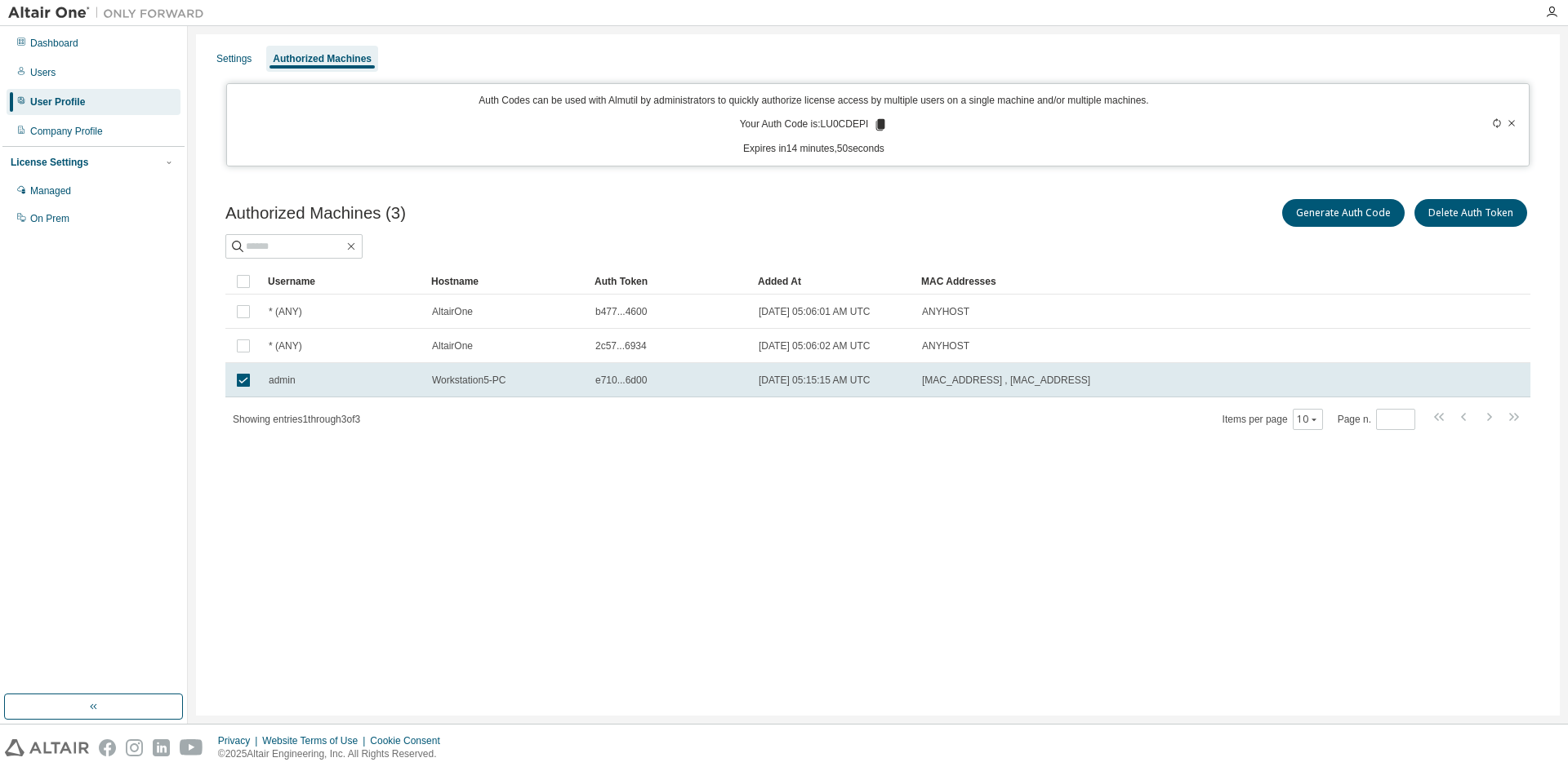
click at [876, 126] on icon at bounding box center [880, 125] width 9 height 11
click at [1513, 123] on icon at bounding box center [1511, 123] width 9 height 9
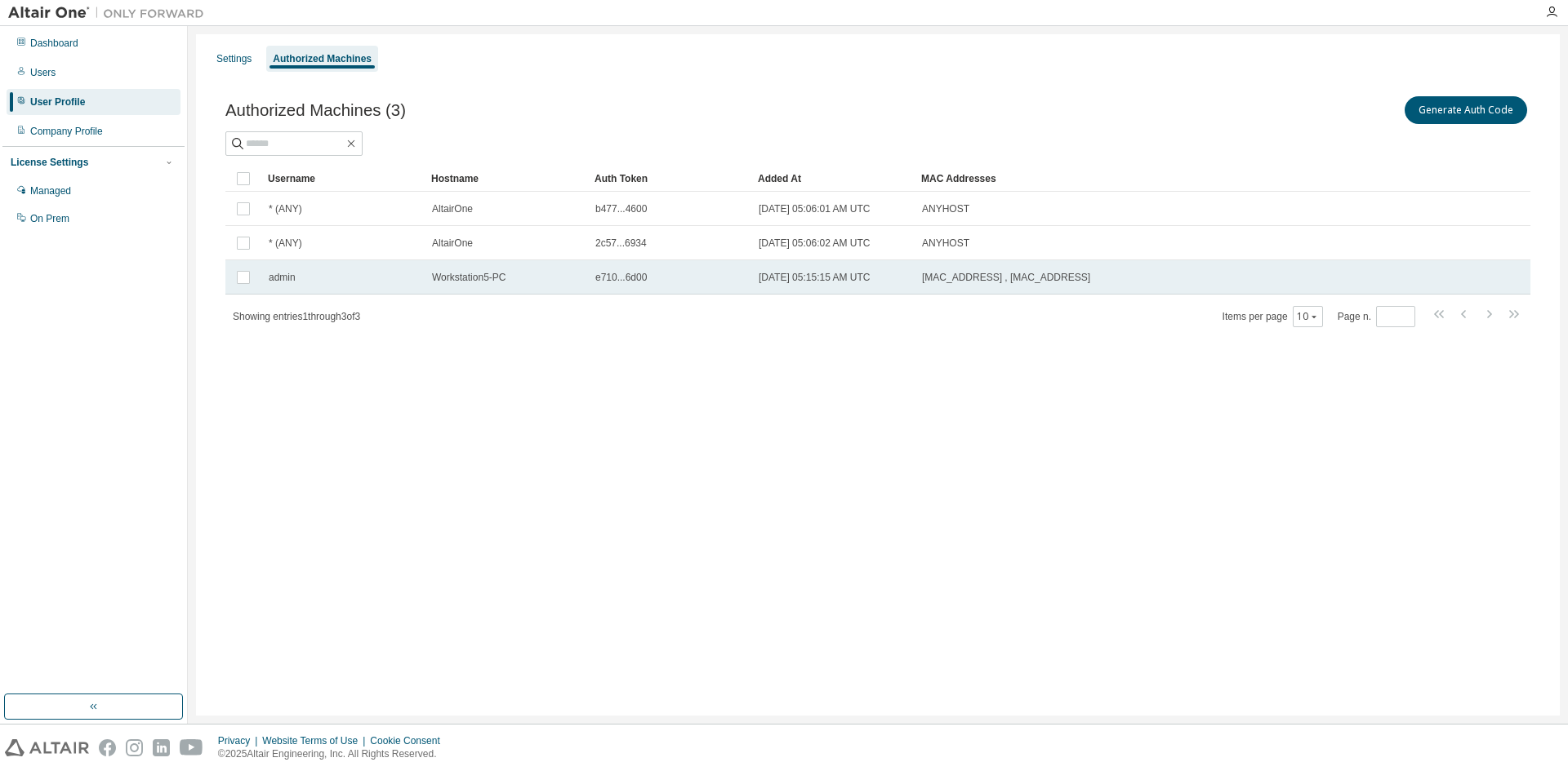
click at [369, 280] on div "admin" at bounding box center [343, 278] width 149 height 13
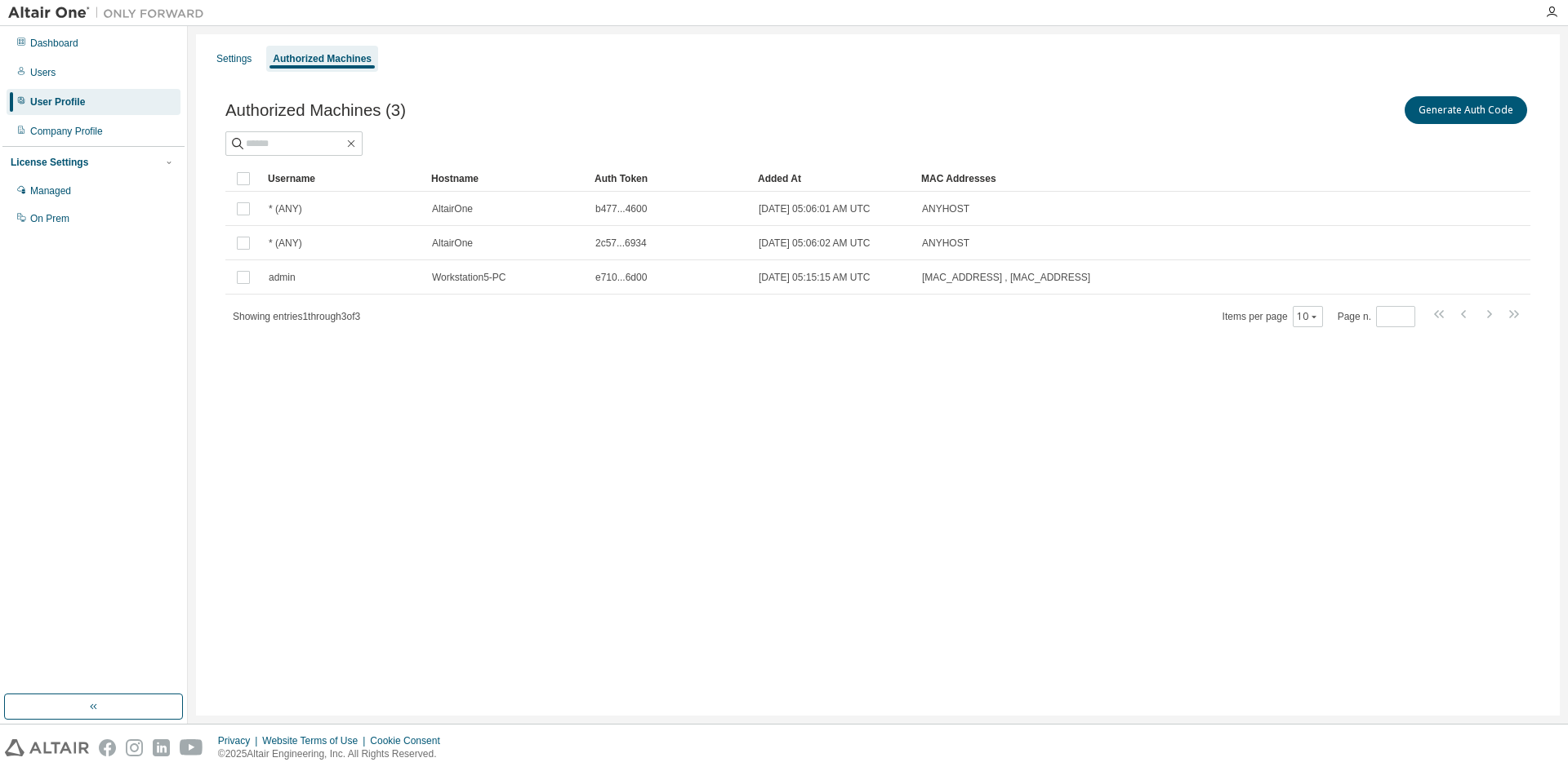
click at [369, 280] on div "admin" at bounding box center [343, 278] width 149 height 13
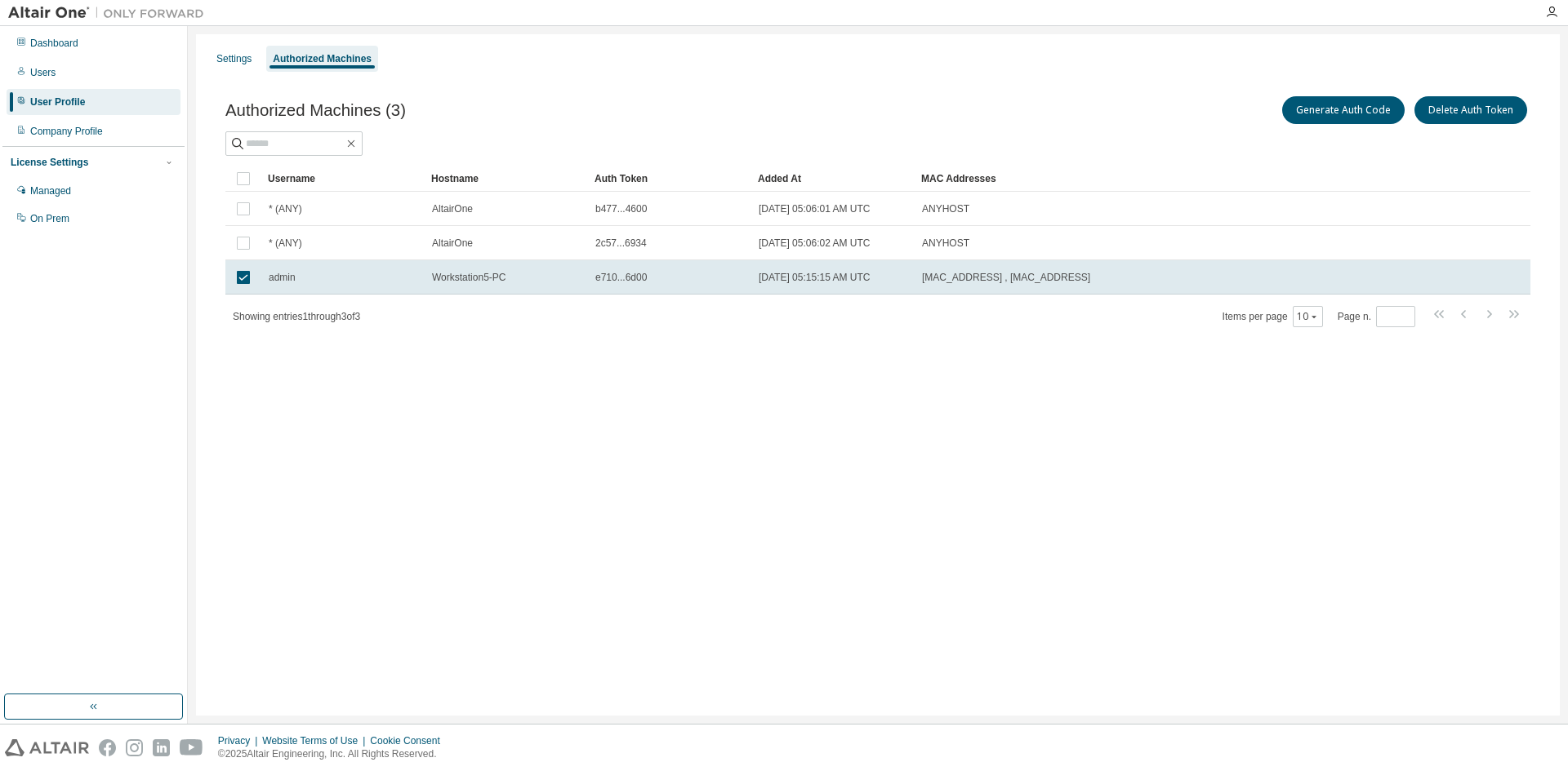
click at [369, 280] on div "admin" at bounding box center [343, 278] width 149 height 13
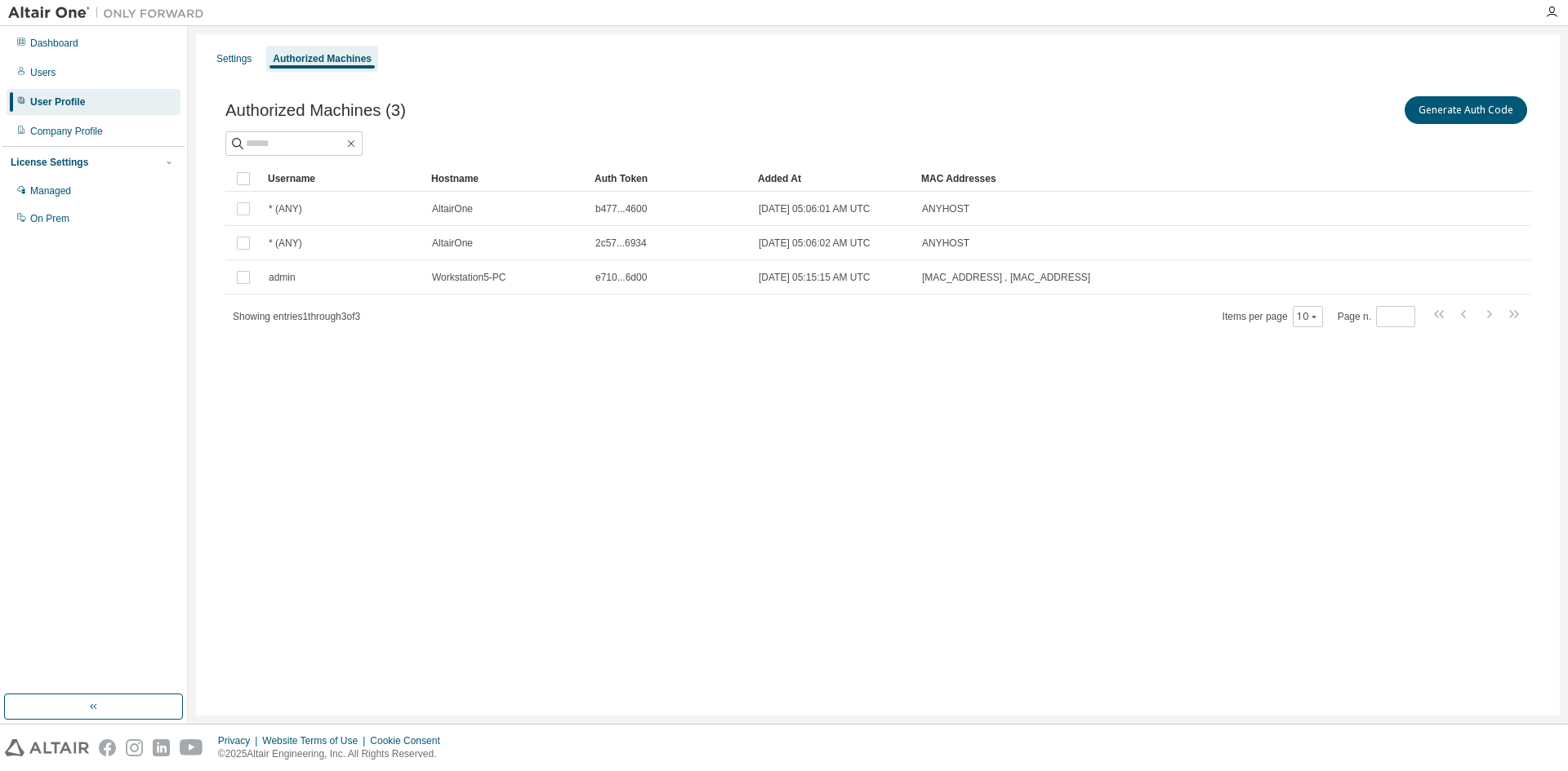
click at [369, 280] on div "admin" at bounding box center [343, 278] width 149 height 13
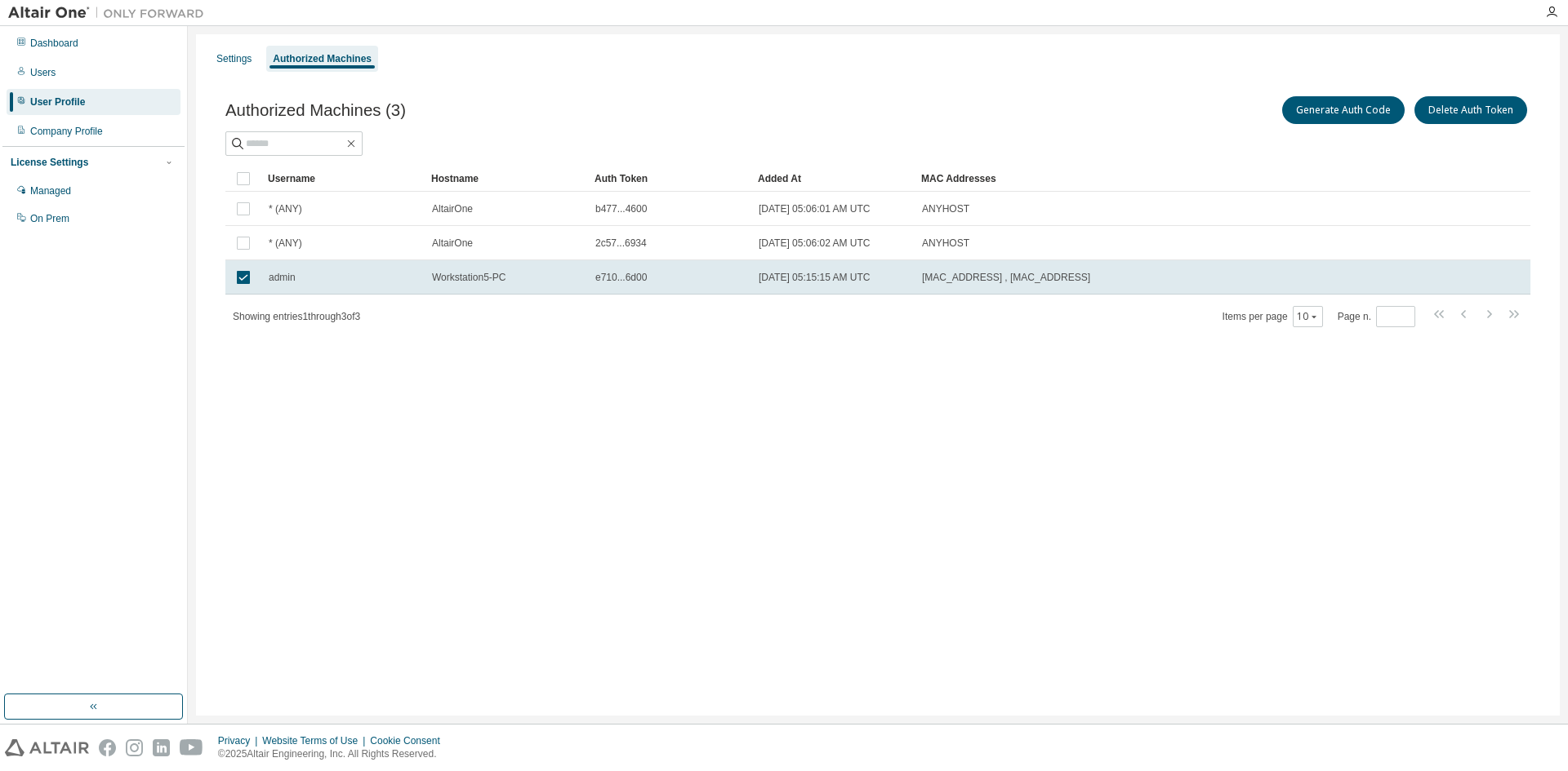
click at [369, 280] on div "admin" at bounding box center [343, 278] width 149 height 13
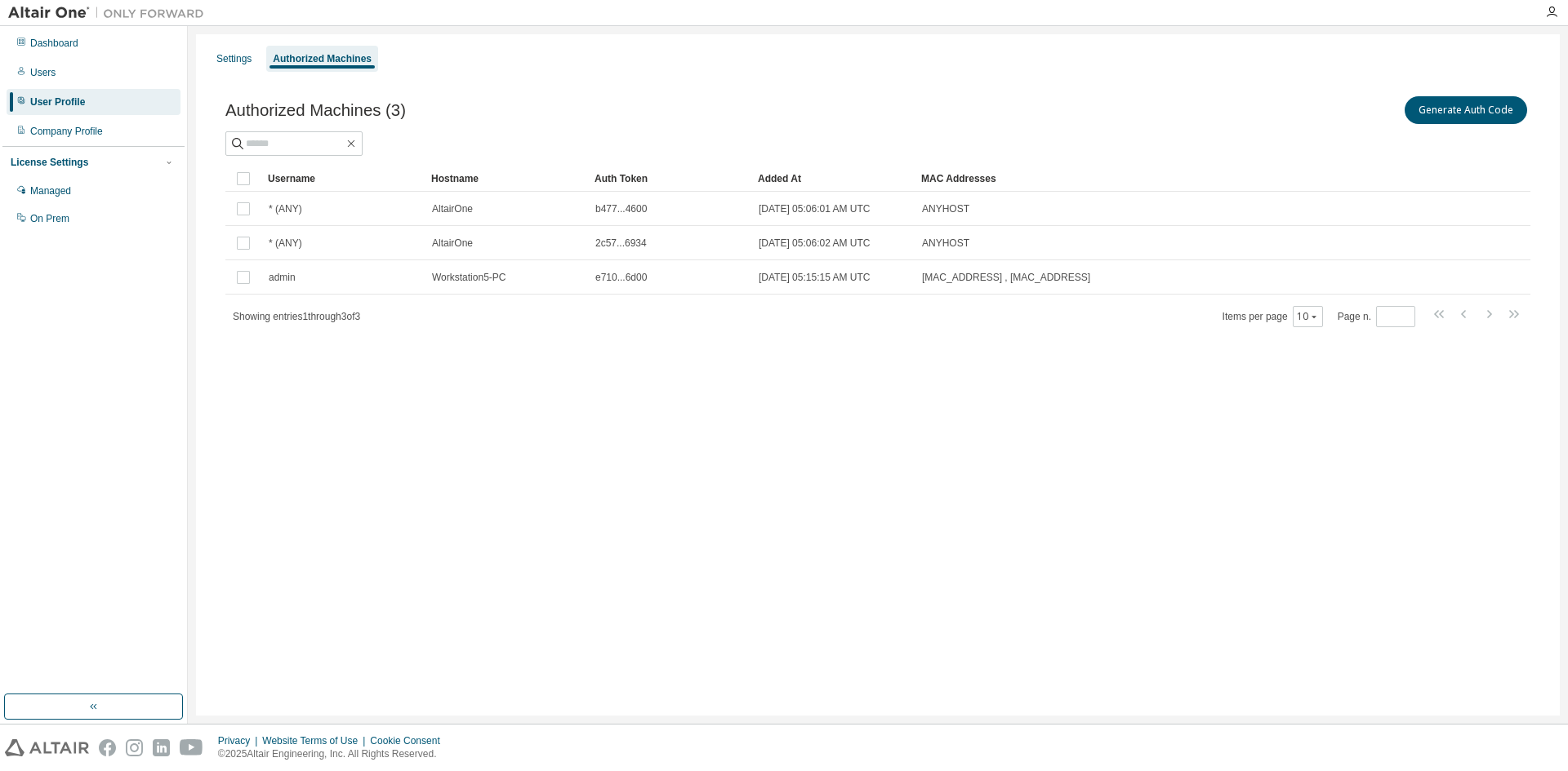
click at [369, 280] on div "admin" at bounding box center [343, 278] width 149 height 13
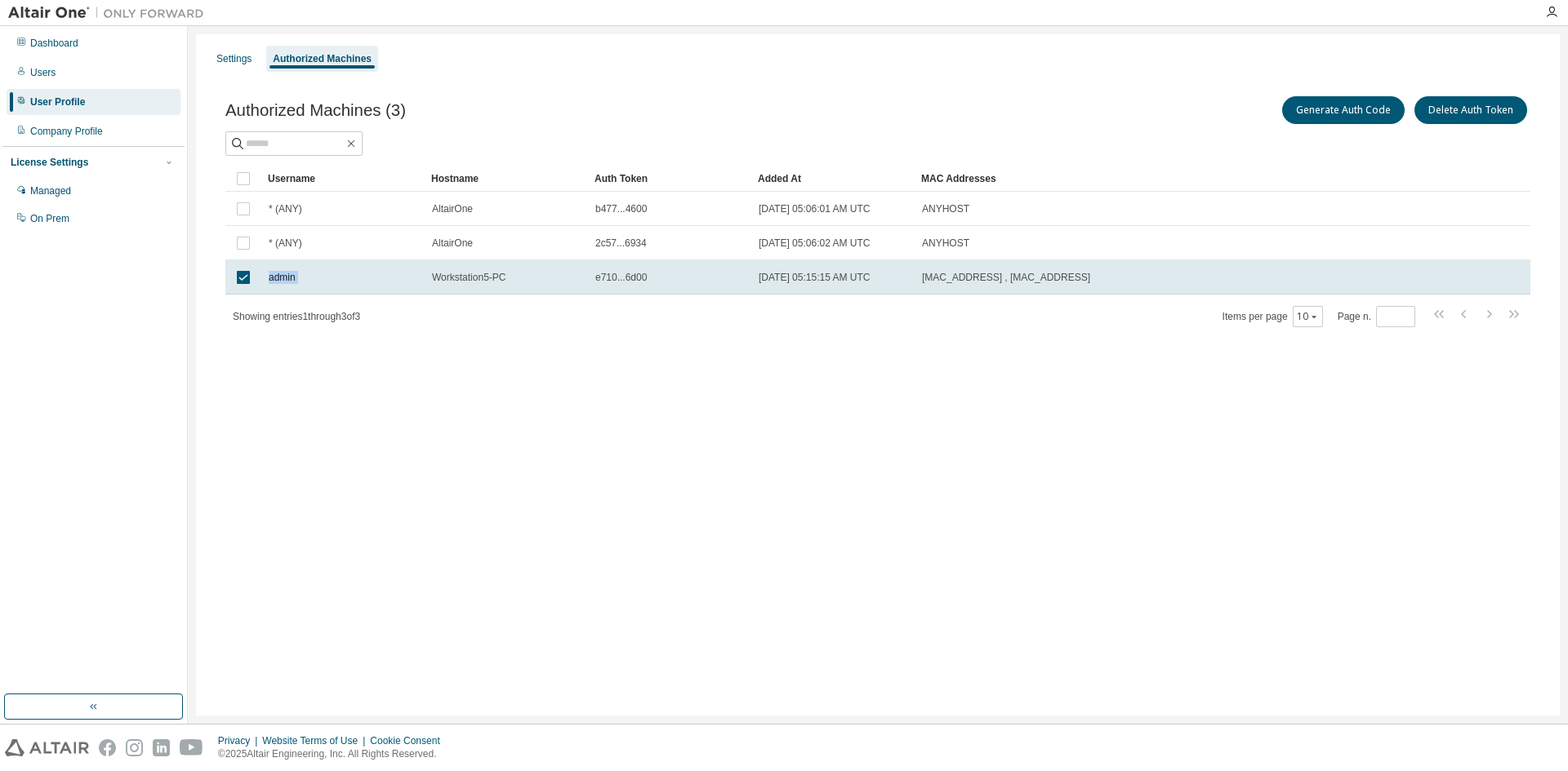
click at [369, 280] on div "admin" at bounding box center [343, 278] width 149 height 13
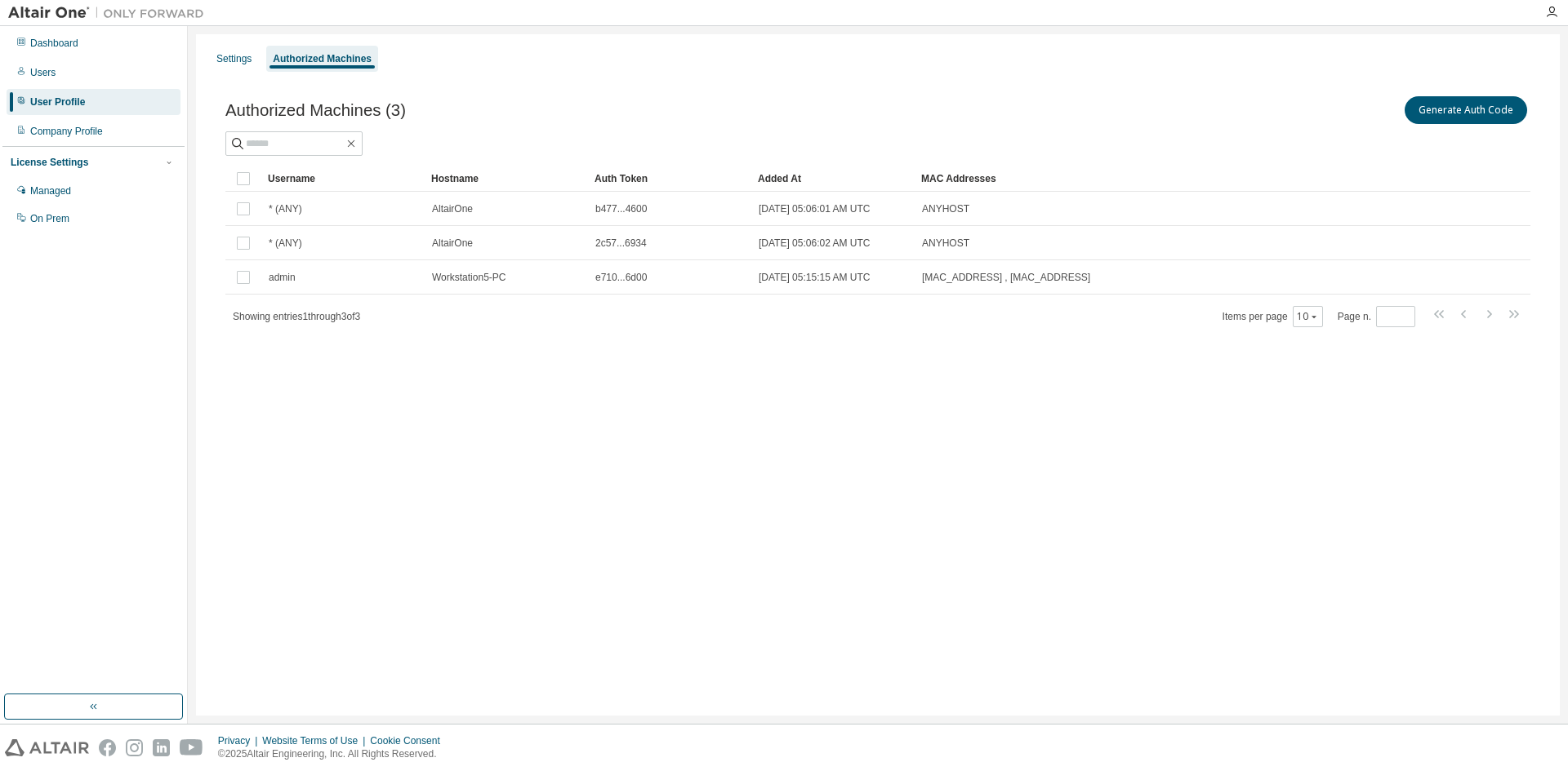
click at [369, 280] on div "admin" at bounding box center [343, 278] width 149 height 13
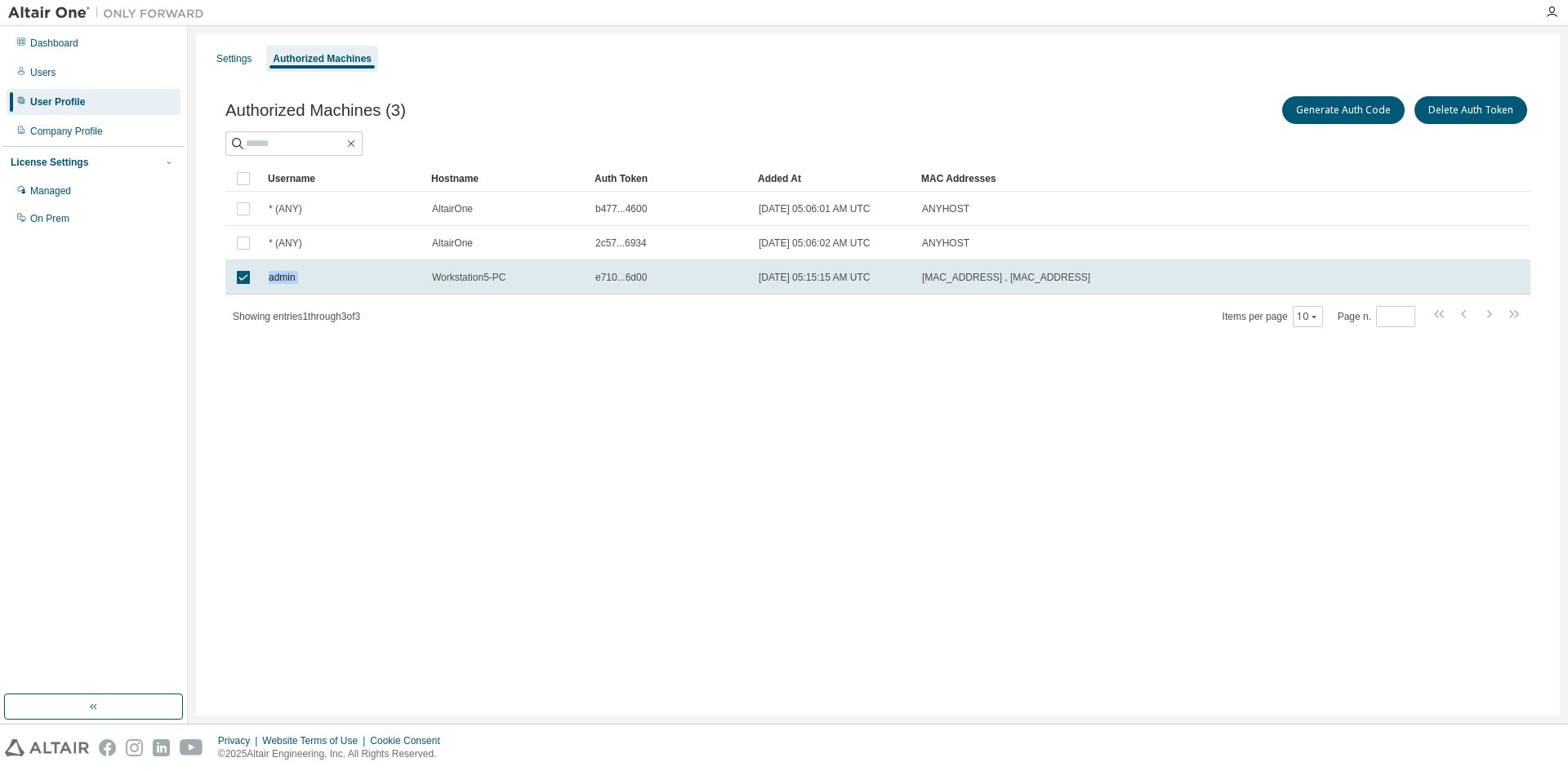
click at [369, 280] on div "admin" at bounding box center [343, 278] width 149 height 13
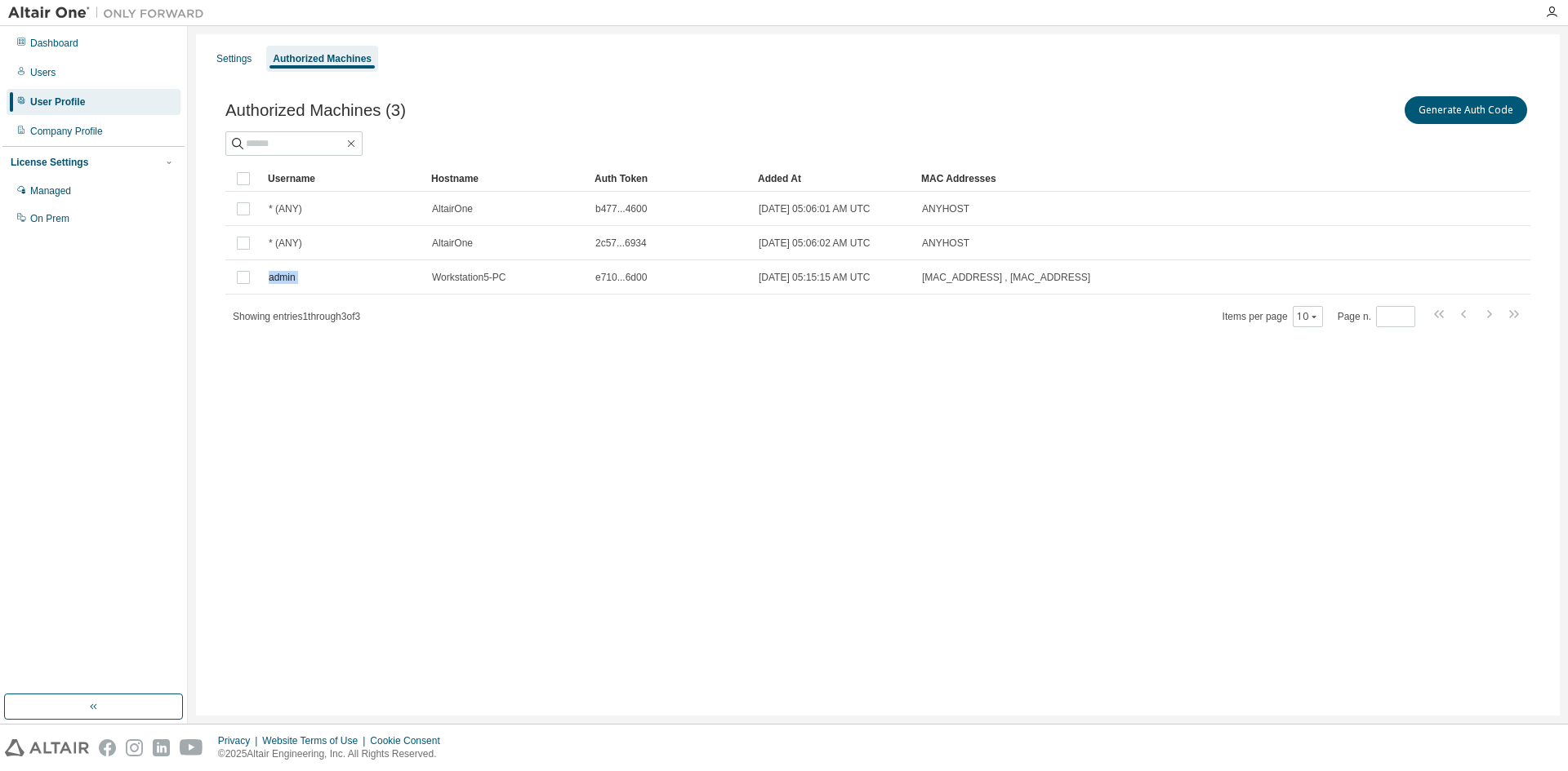
click at [369, 280] on div "admin" at bounding box center [343, 278] width 149 height 13
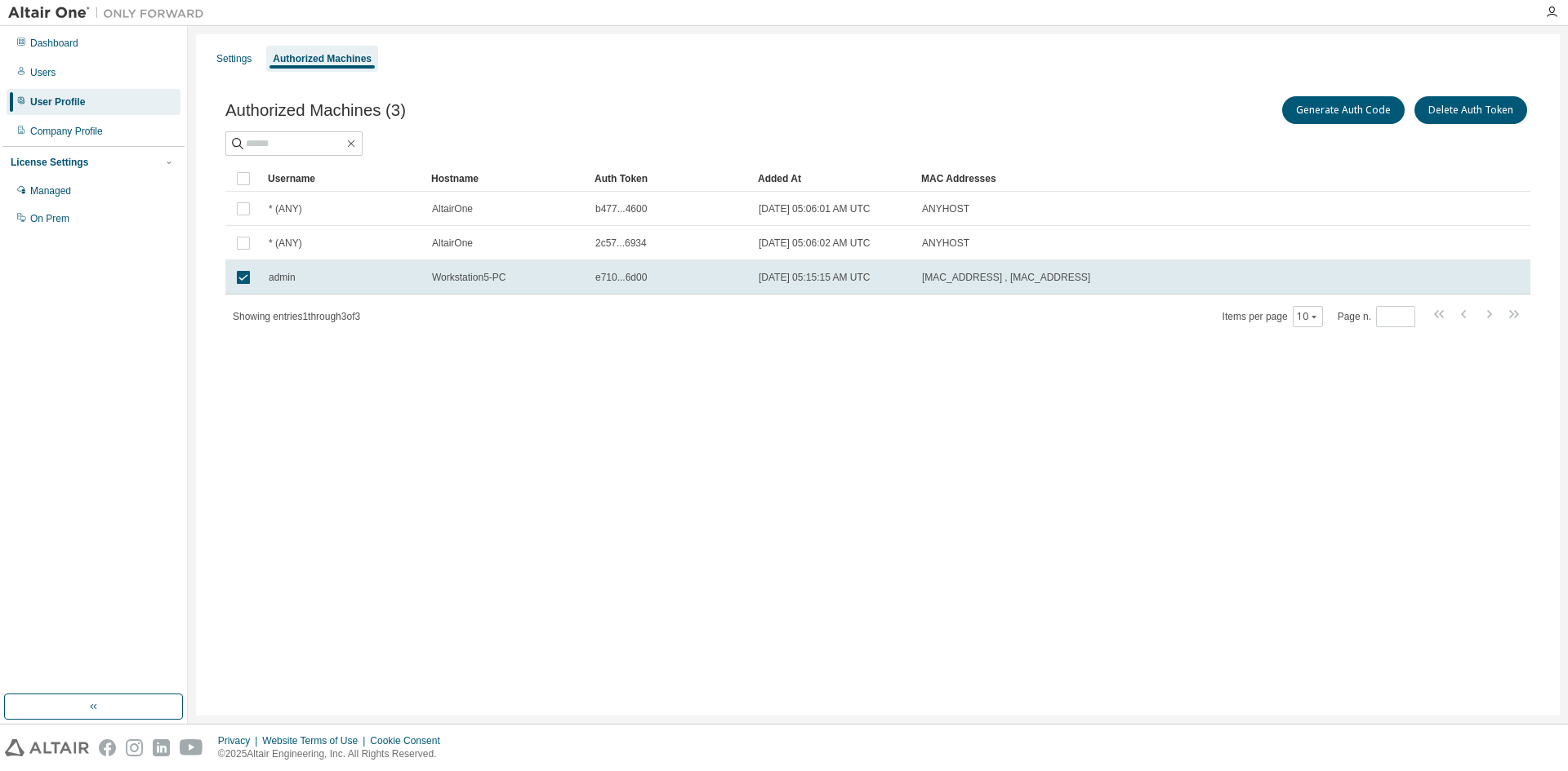
click at [369, 280] on div "admin" at bounding box center [343, 278] width 149 height 13
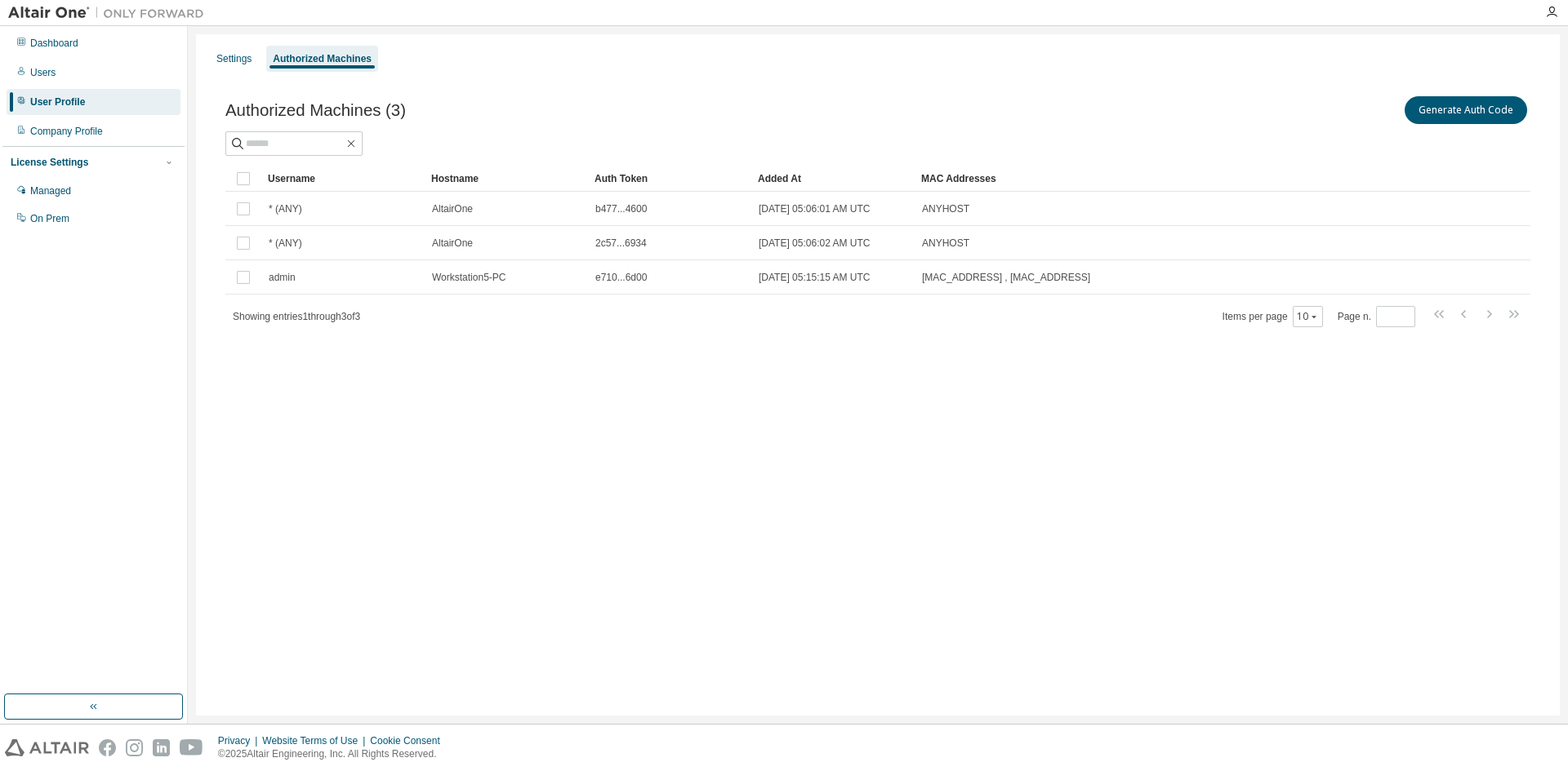
click at [369, 280] on div "admin" at bounding box center [343, 278] width 149 height 13
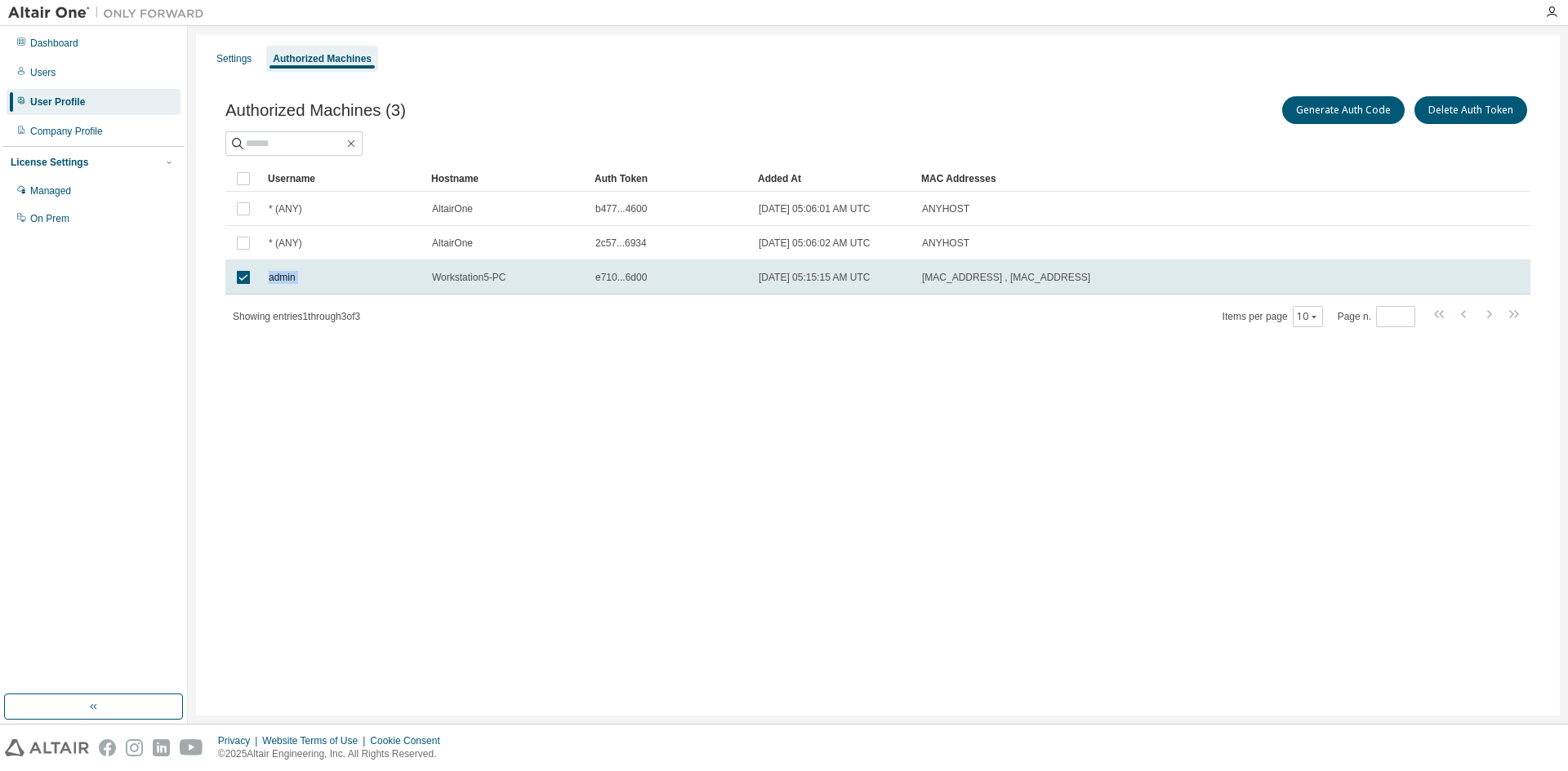
click at [369, 280] on div "admin" at bounding box center [343, 278] width 149 height 13
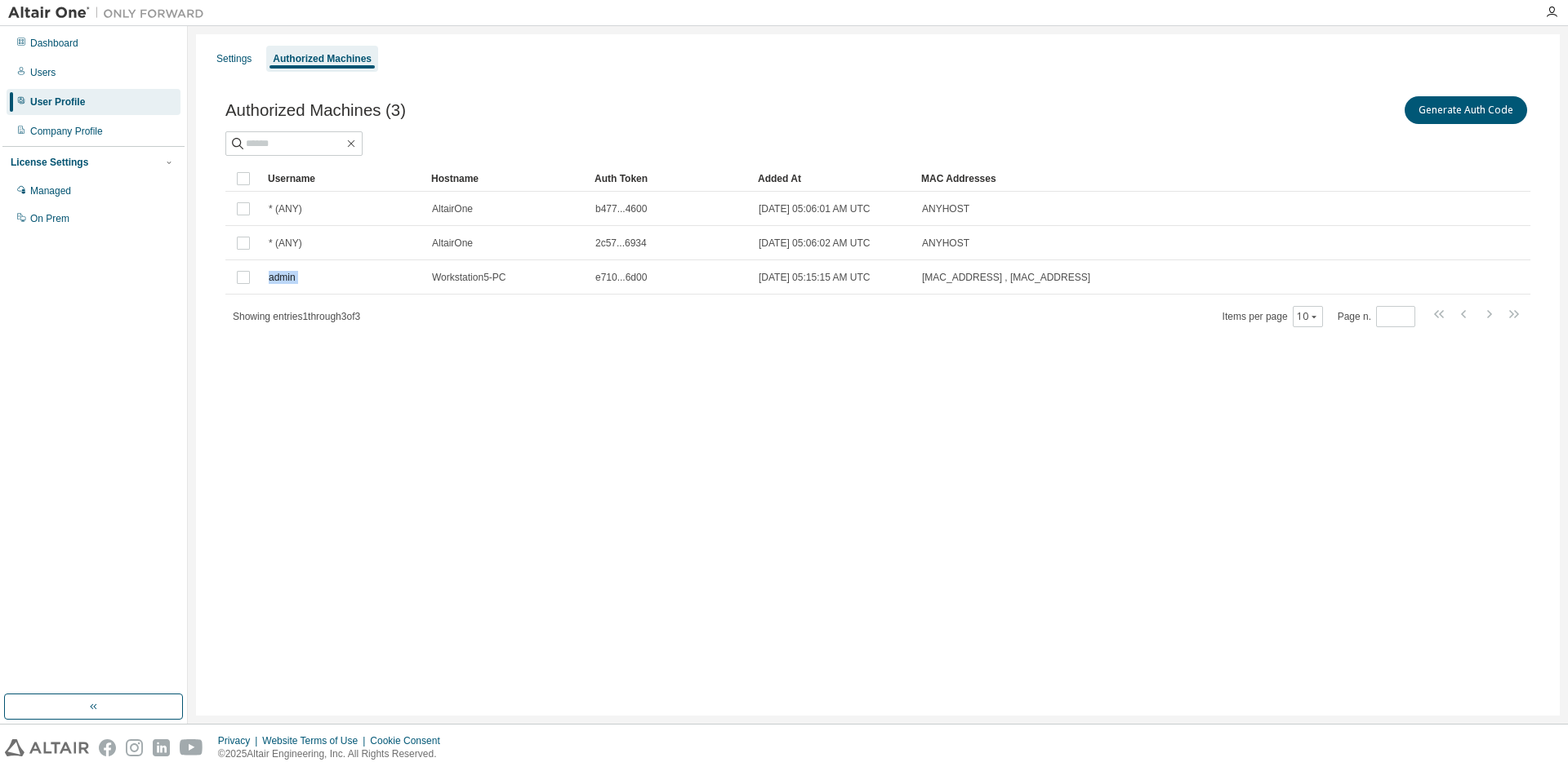
click at [369, 280] on div "admin" at bounding box center [343, 278] width 149 height 13
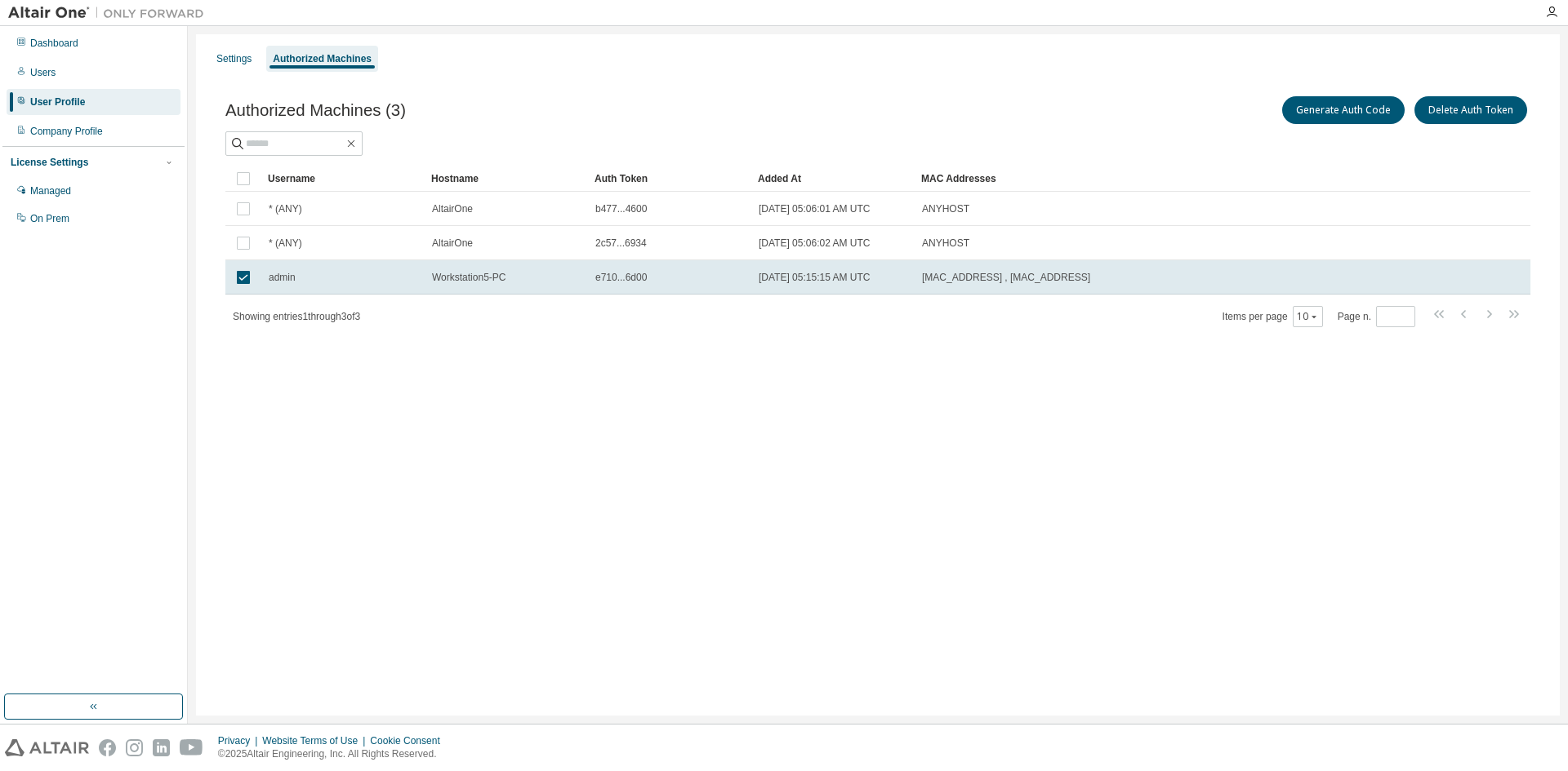
click at [369, 280] on div "admin" at bounding box center [343, 278] width 149 height 13
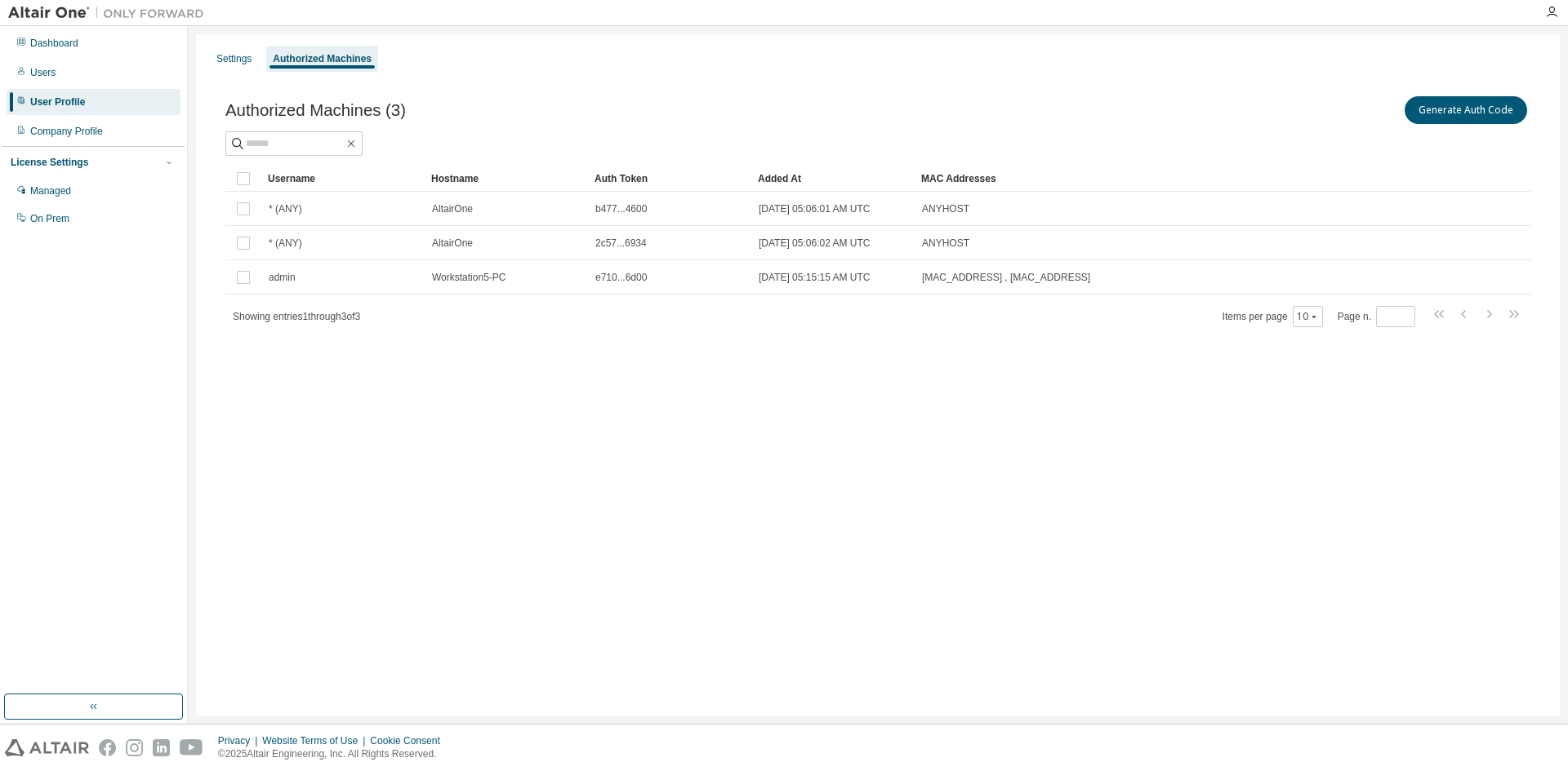
click at [729, 61] on div "Settings Authorized Machines" at bounding box center [877, 59] width 1344 height 29
click at [103, 191] on div "Managed" at bounding box center [94, 191] width 174 height 27
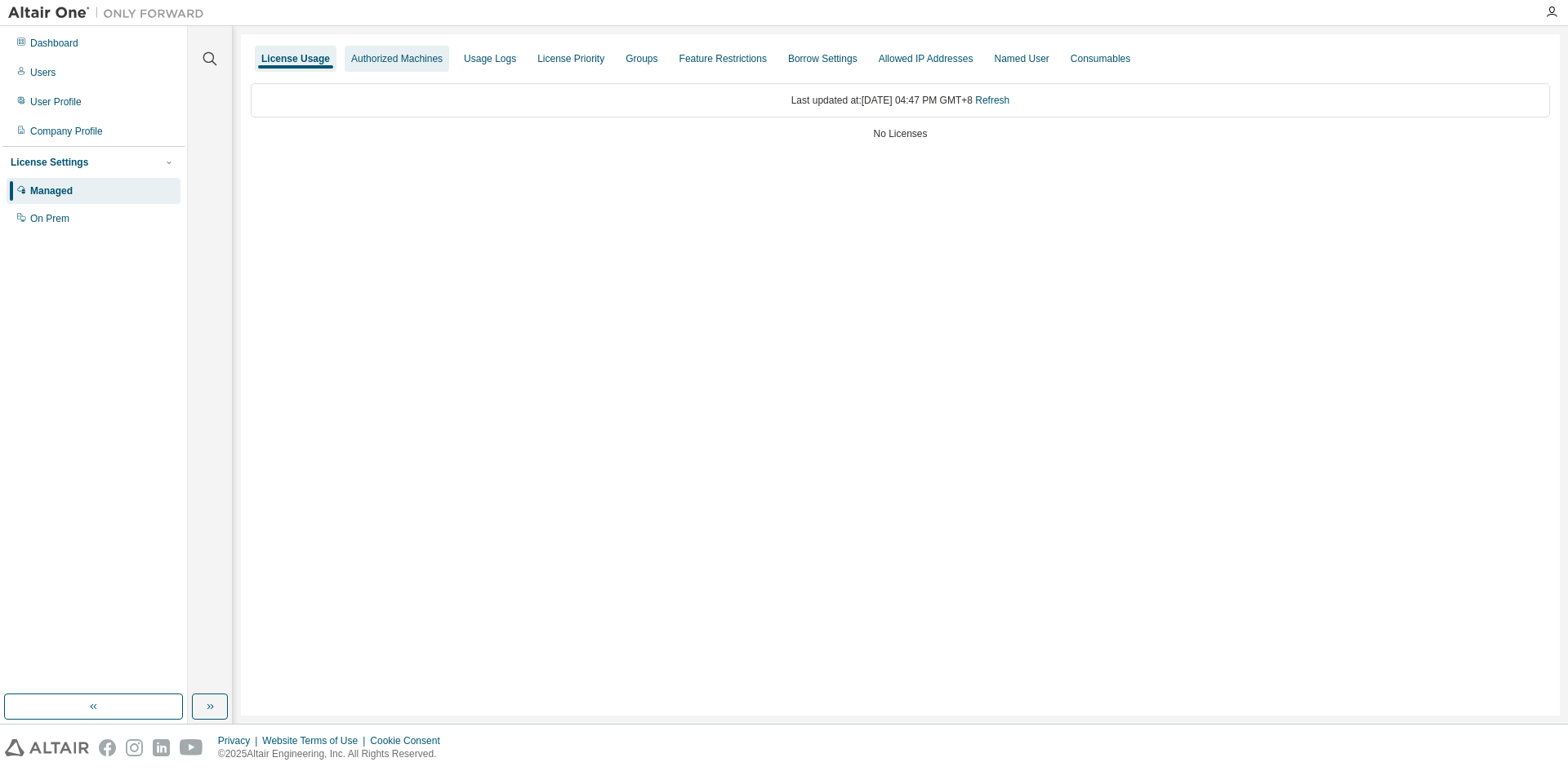
click at [393, 46] on div "Authorized Machines" at bounding box center [397, 59] width 104 height 27
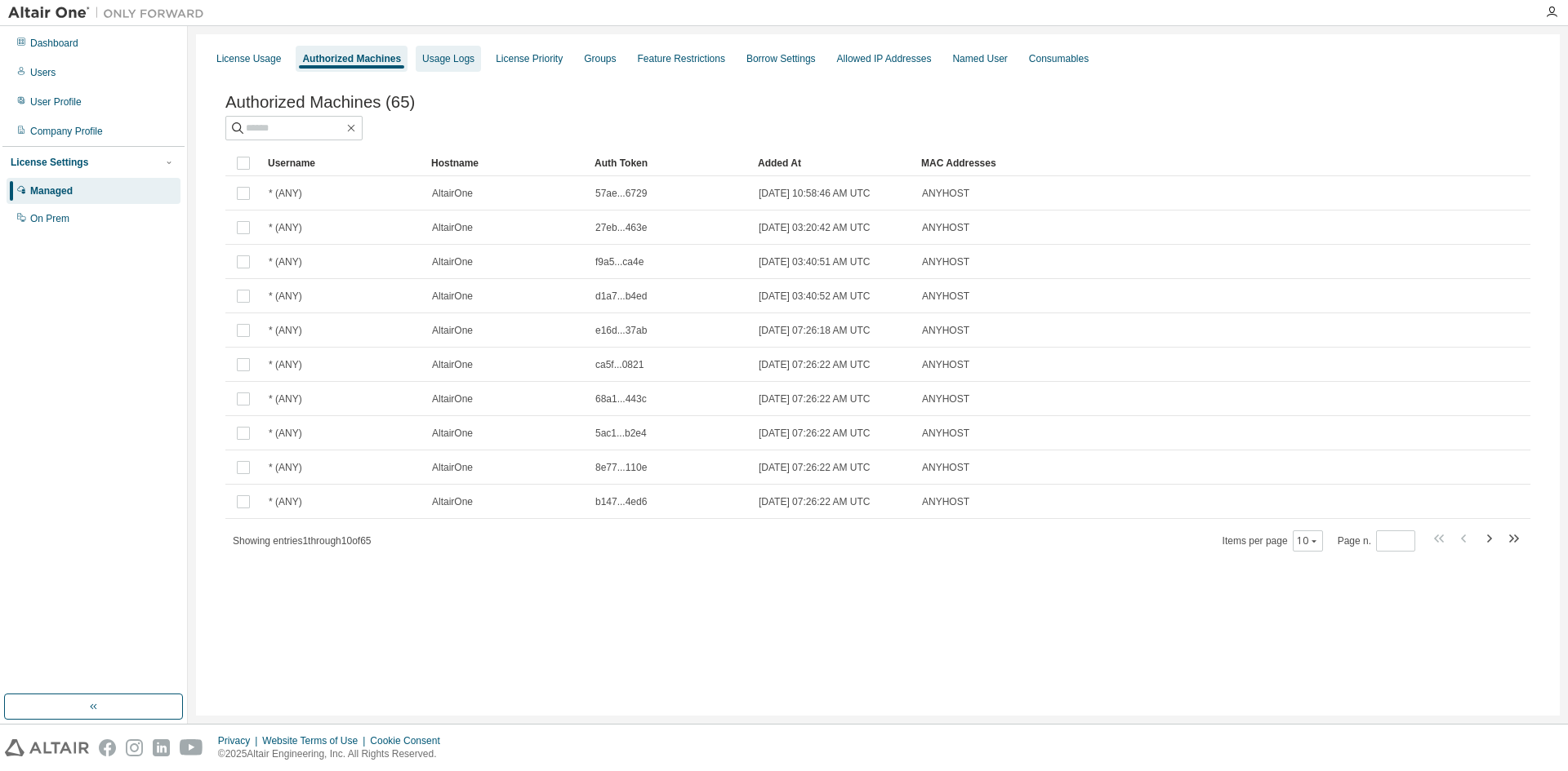
click at [450, 59] on div "Usage Logs" at bounding box center [448, 59] width 52 height 13
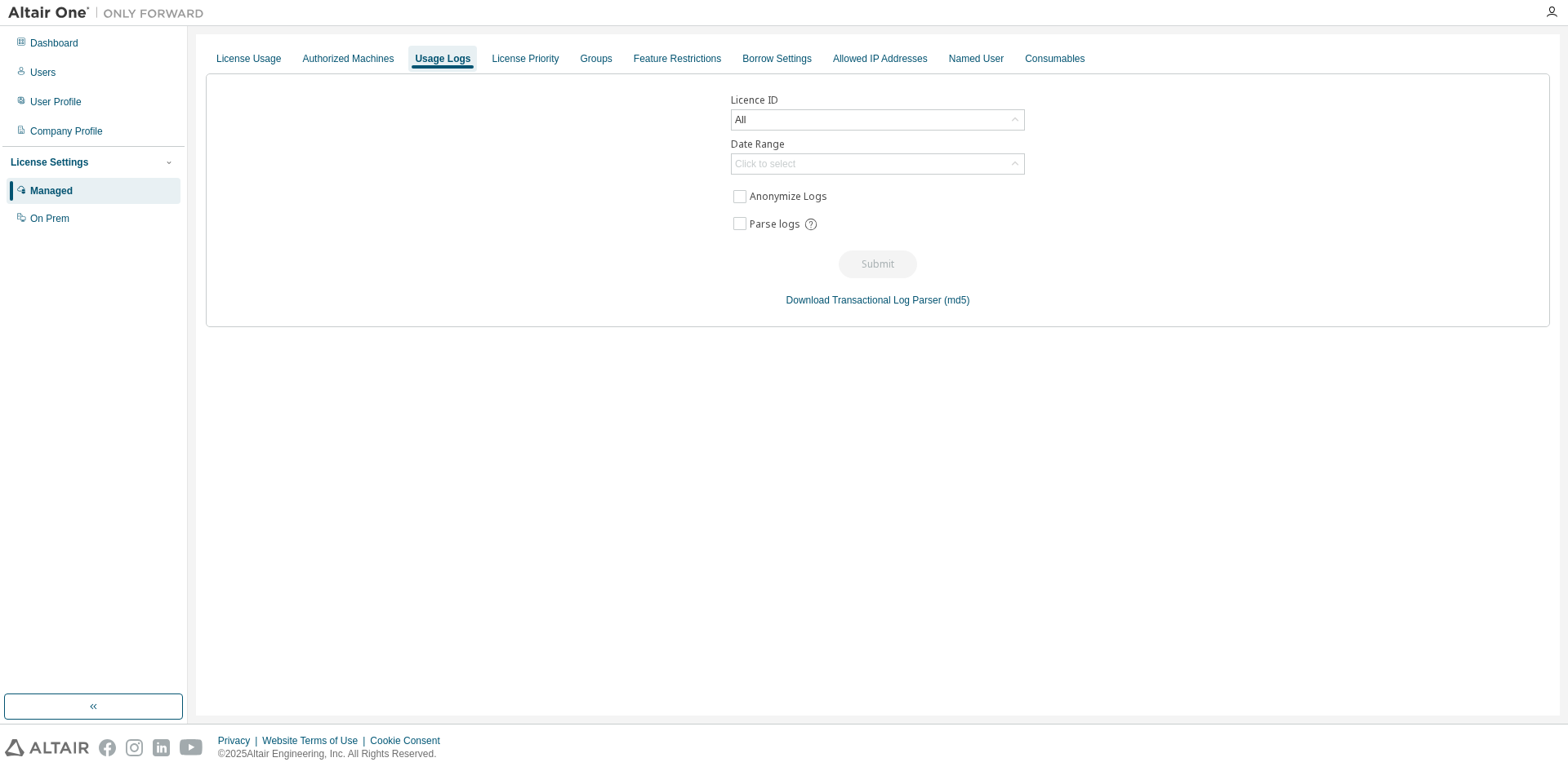
drag, startPoint x: 1163, startPoint y: 146, endPoint x: 1154, endPoint y: 146, distance: 9.0
click at [1166, 146] on div "Licence ID All Date Range Click to select Anonymize Logs Parse logs Submit Down…" at bounding box center [877, 201] width 1344 height 254
click at [76, 219] on div "On Prem" at bounding box center [94, 219] width 174 height 27
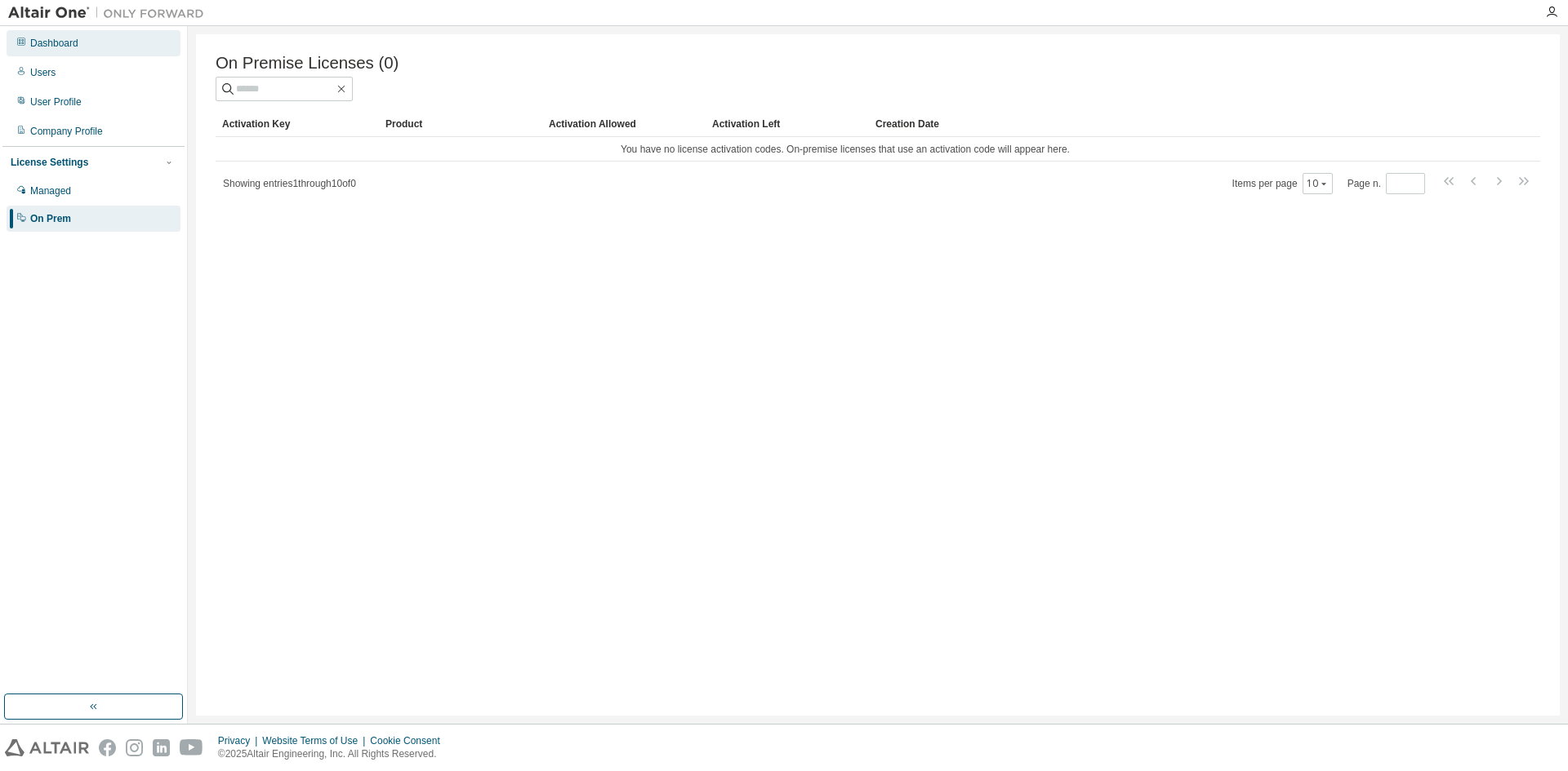
click at [74, 39] on div "Dashboard" at bounding box center [54, 44] width 48 height 13
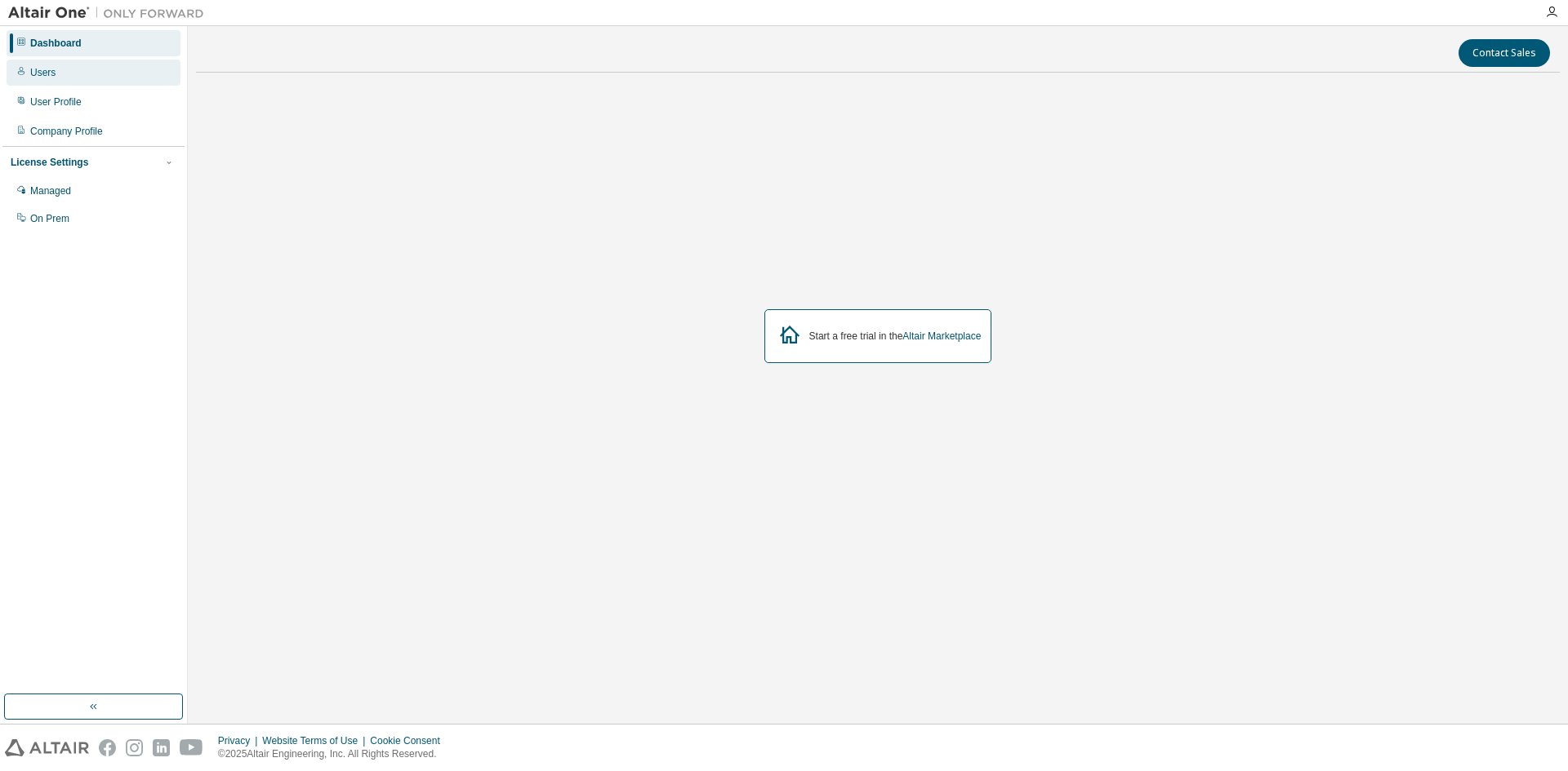
click at [80, 68] on div "Users" at bounding box center [94, 73] width 174 height 27
